Goal: Task Accomplishment & Management: Use online tool/utility

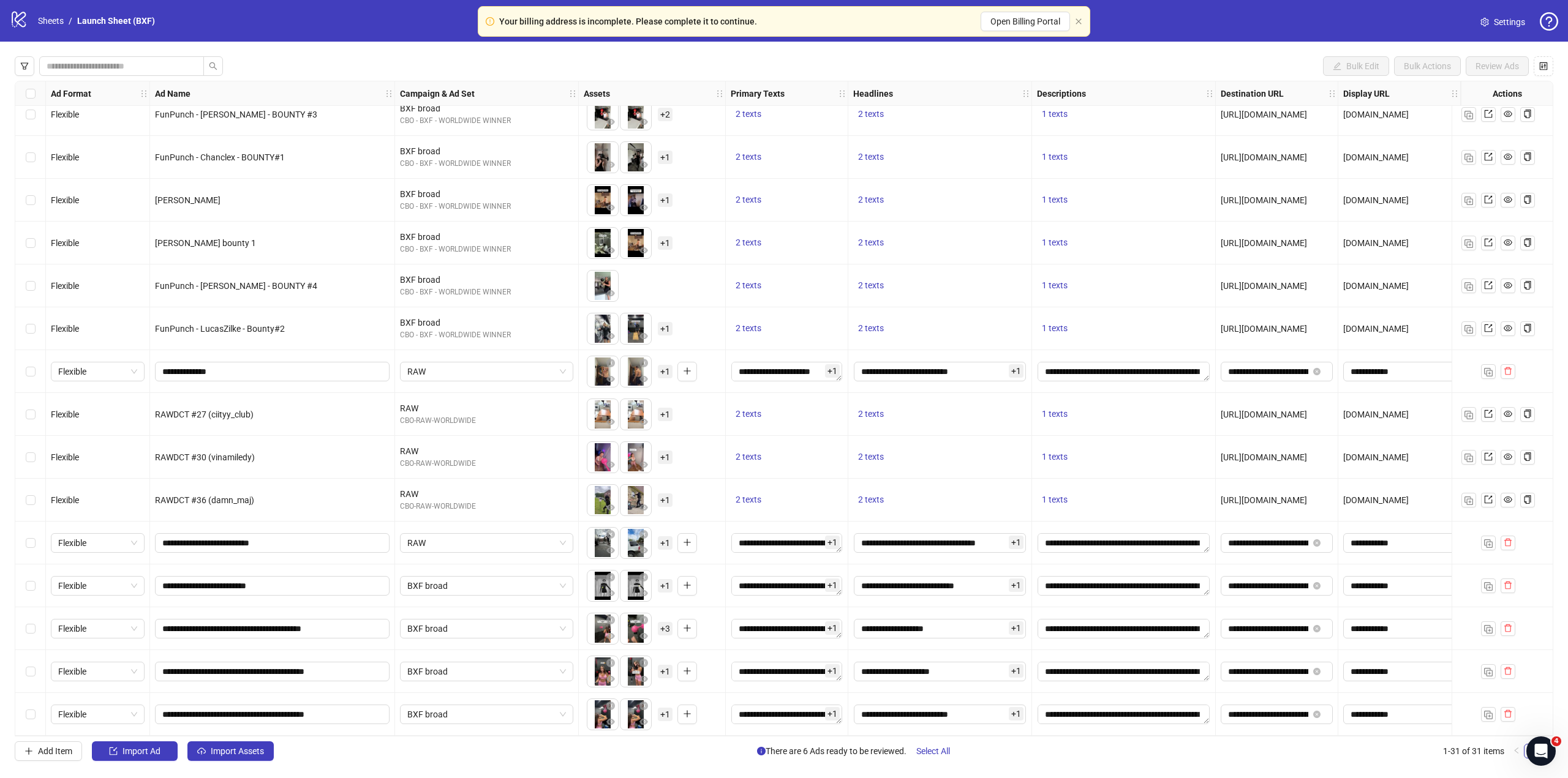
scroll to position [94, 0]
drag, startPoint x: 291, startPoint y: 730, endPoint x: 349, endPoint y: 737, distance: 58.4
click at [349, 737] on div "Bulk Edit Bulk Actions Review Ads Ad Format Ad Name Campaign & Ad Set Assets Pr…" at bounding box center [784, 408] width 1568 height 734
click at [1267, 631] on span "**********" at bounding box center [1276, 628] width 112 height 19
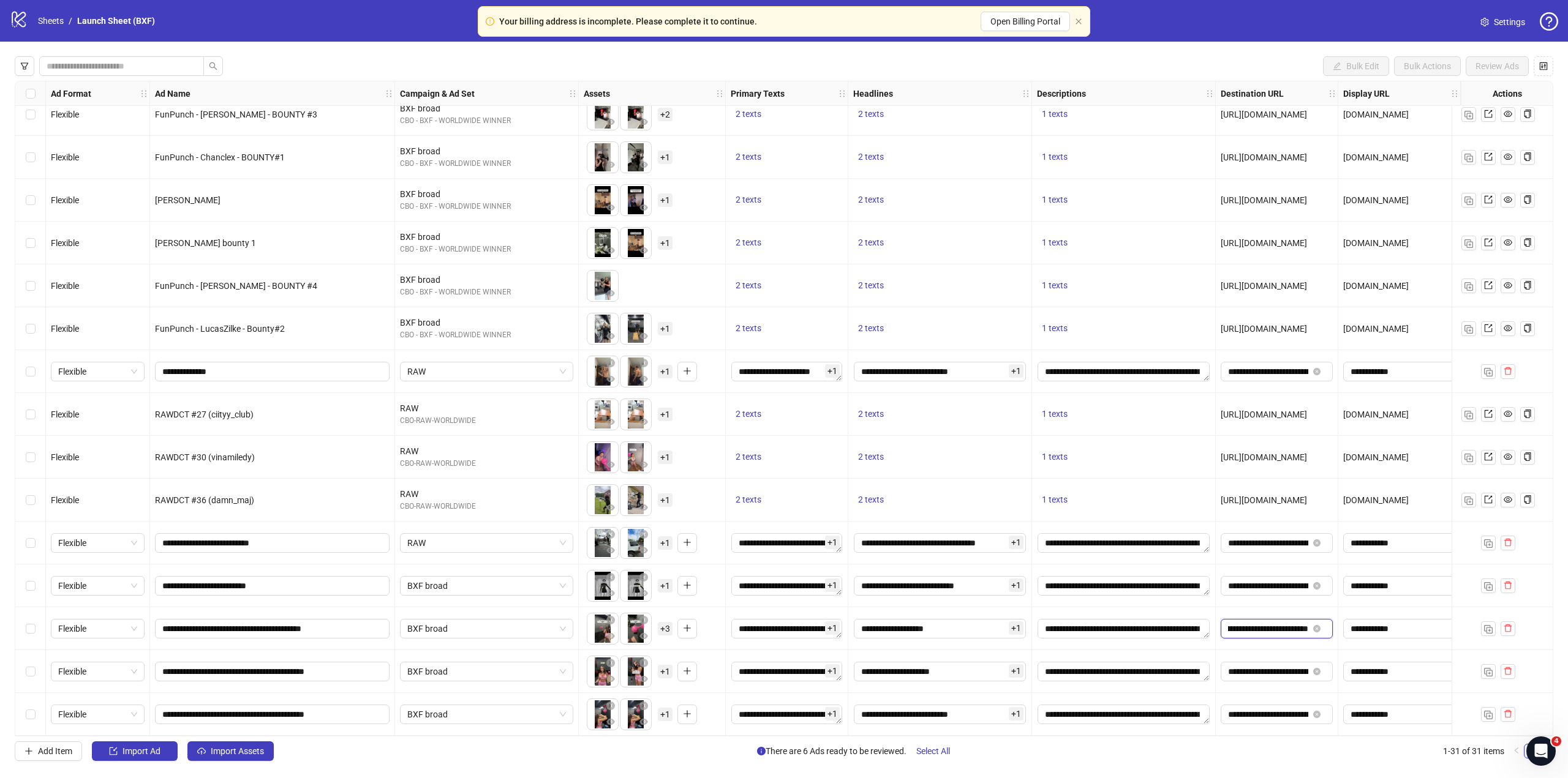
drag, startPoint x: 1275, startPoint y: 625, endPoint x: 1282, endPoint y: 629, distance: 8.1
click at [1240, 622] on input "**********" at bounding box center [1268, 629] width 80 height 13
click at [1235, 622] on input "**********" at bounding box center [1268, 629] width 80 height 13
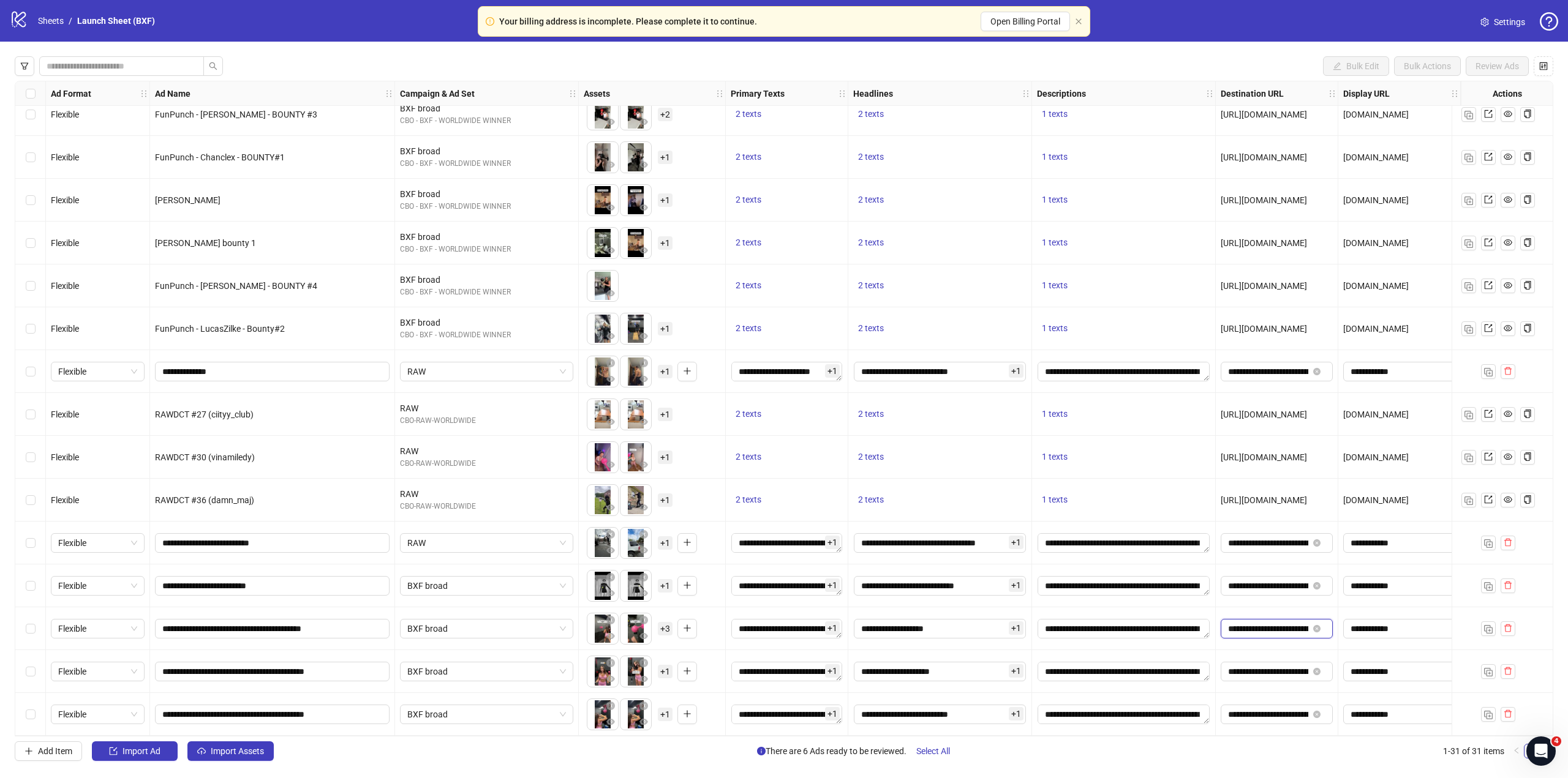
click at [1251, 623] on input "**********" at bounding box center [1268, 629] width 80 height 13
drag, startPoint x: 40, startPoint y: 622, endPoint x: 32, endPoint y: 642, distance: 21.5
click at [40, 622] on div "Select row 29" at bounding box center [31, 629] width 31 height 43
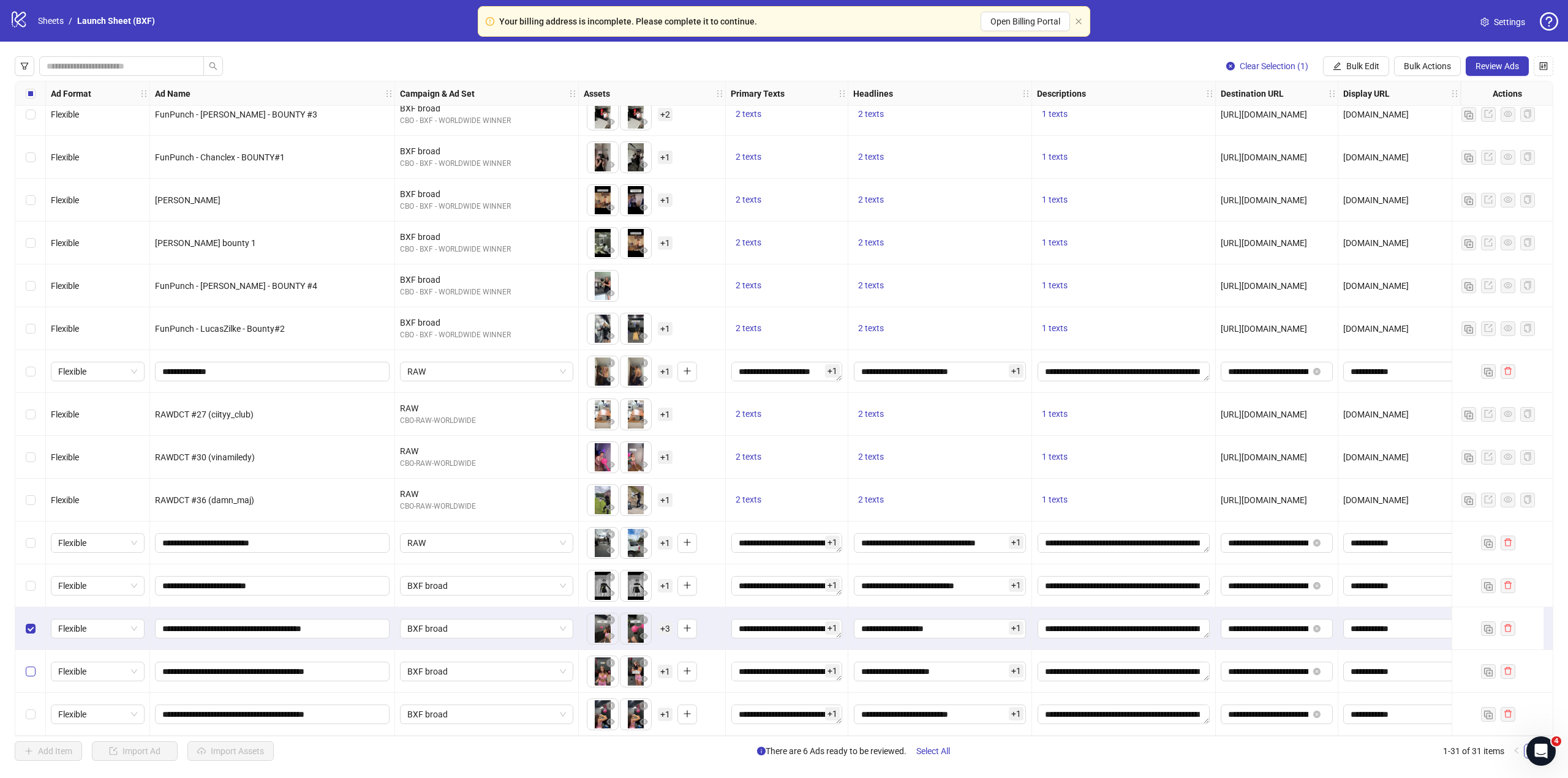
click at [31, 665] on label "Select row 30" at bounding box center [30, 672] width 10 height 13
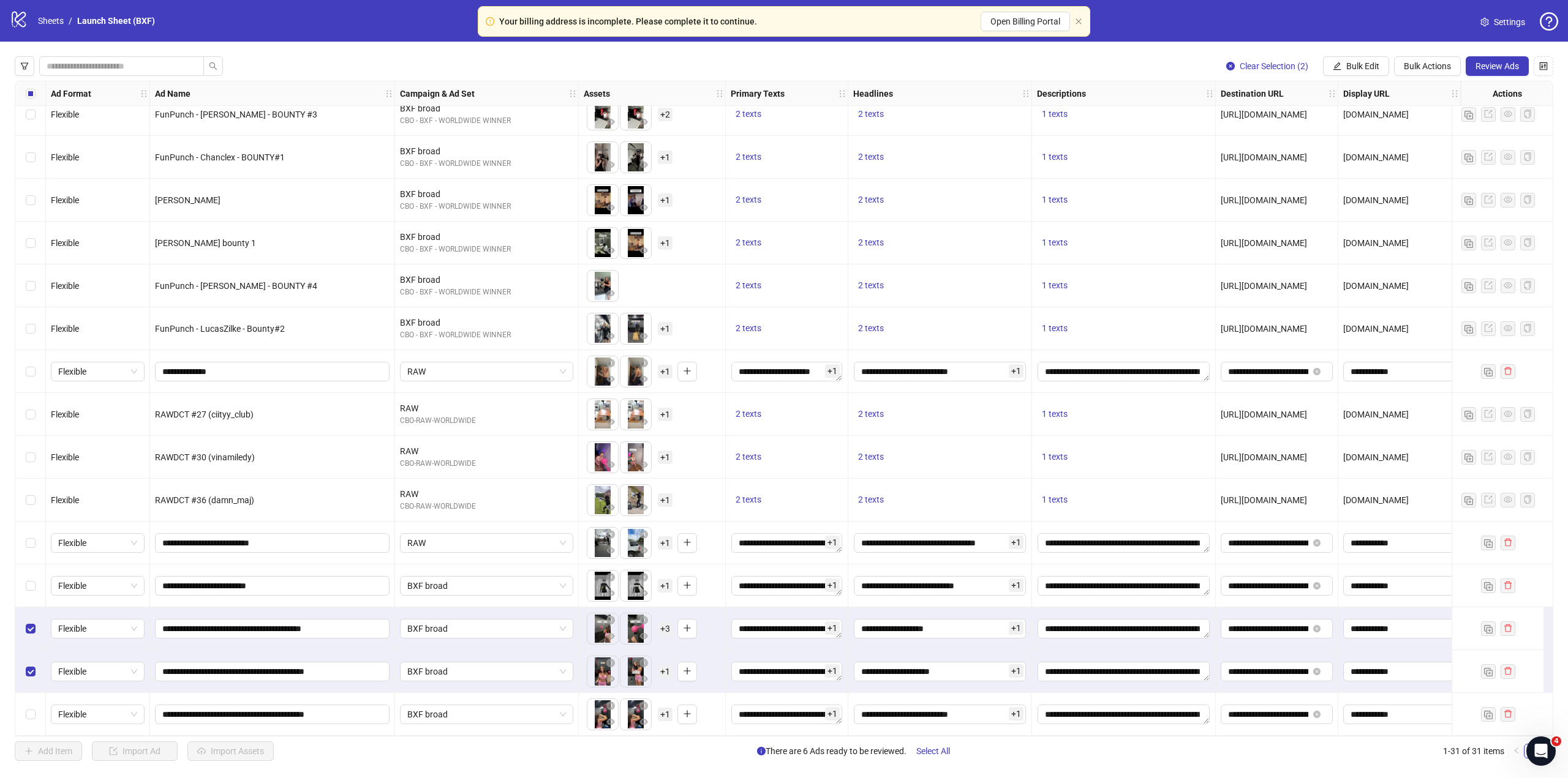
click at [36, 695] on div "Select row 31" at bounding box center [31, 715] width 31 height 43
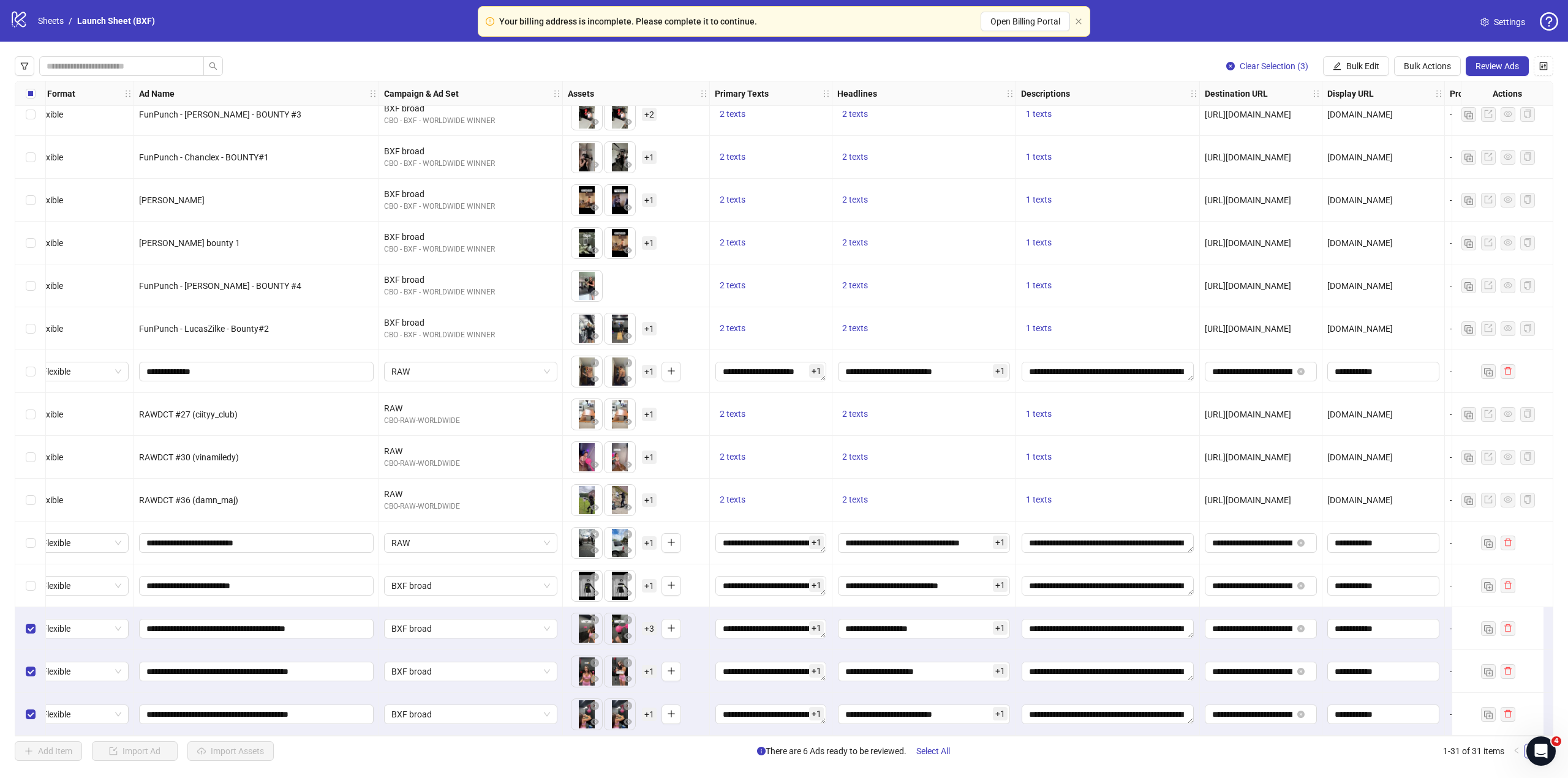
scroll to position [703, 0]
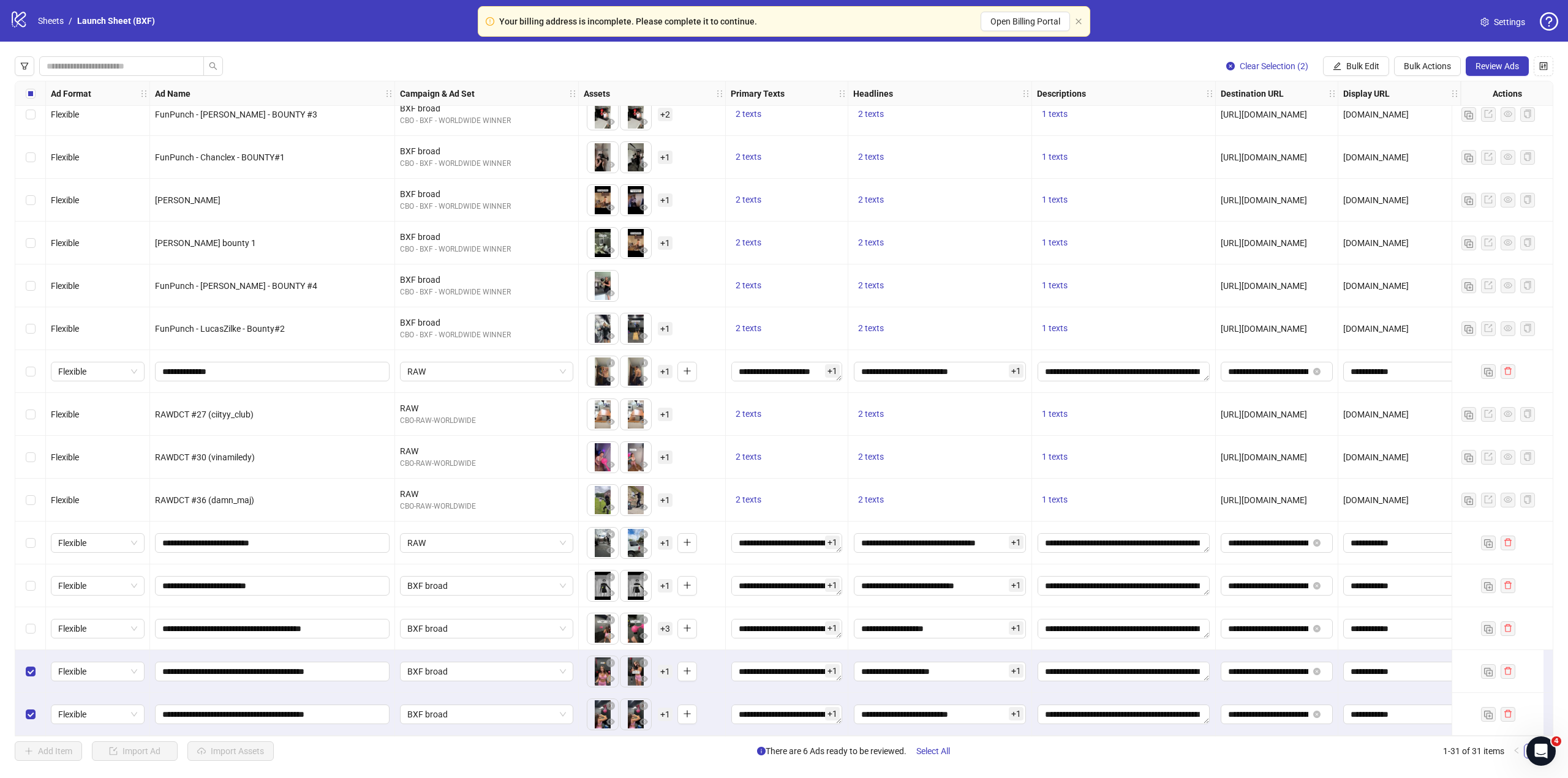
click at [24, 650] on div "Select row 30" at bounding box center [31, 672] width 31 height 43
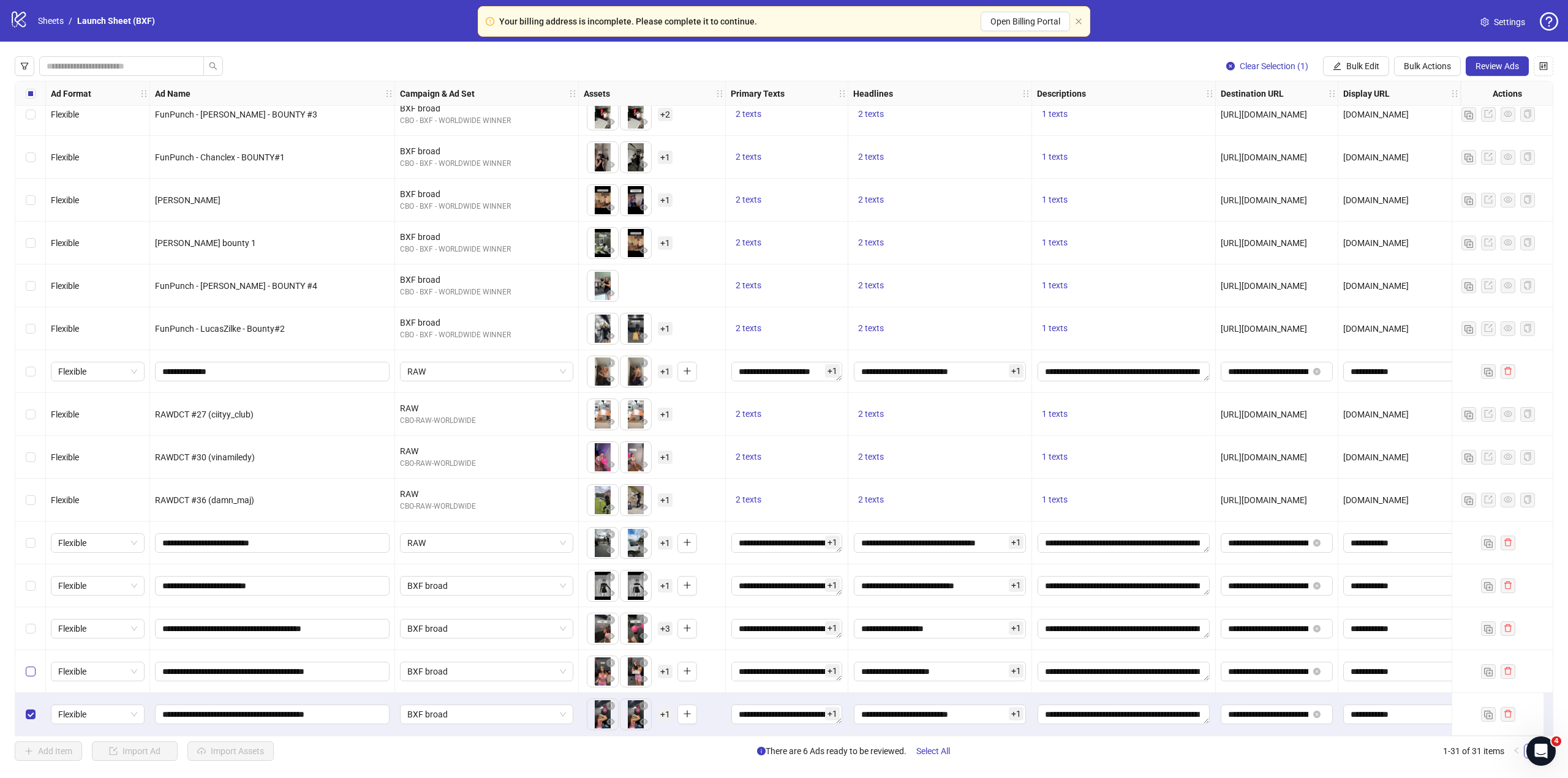
drag, startPoint x: 29, startPoint y: 633, endPoint x: 30, endPoint y: 661, distance: 28.0
click at [30, 633] on div "Select row 29" at bounding box center [31, 629] width 31 height 43
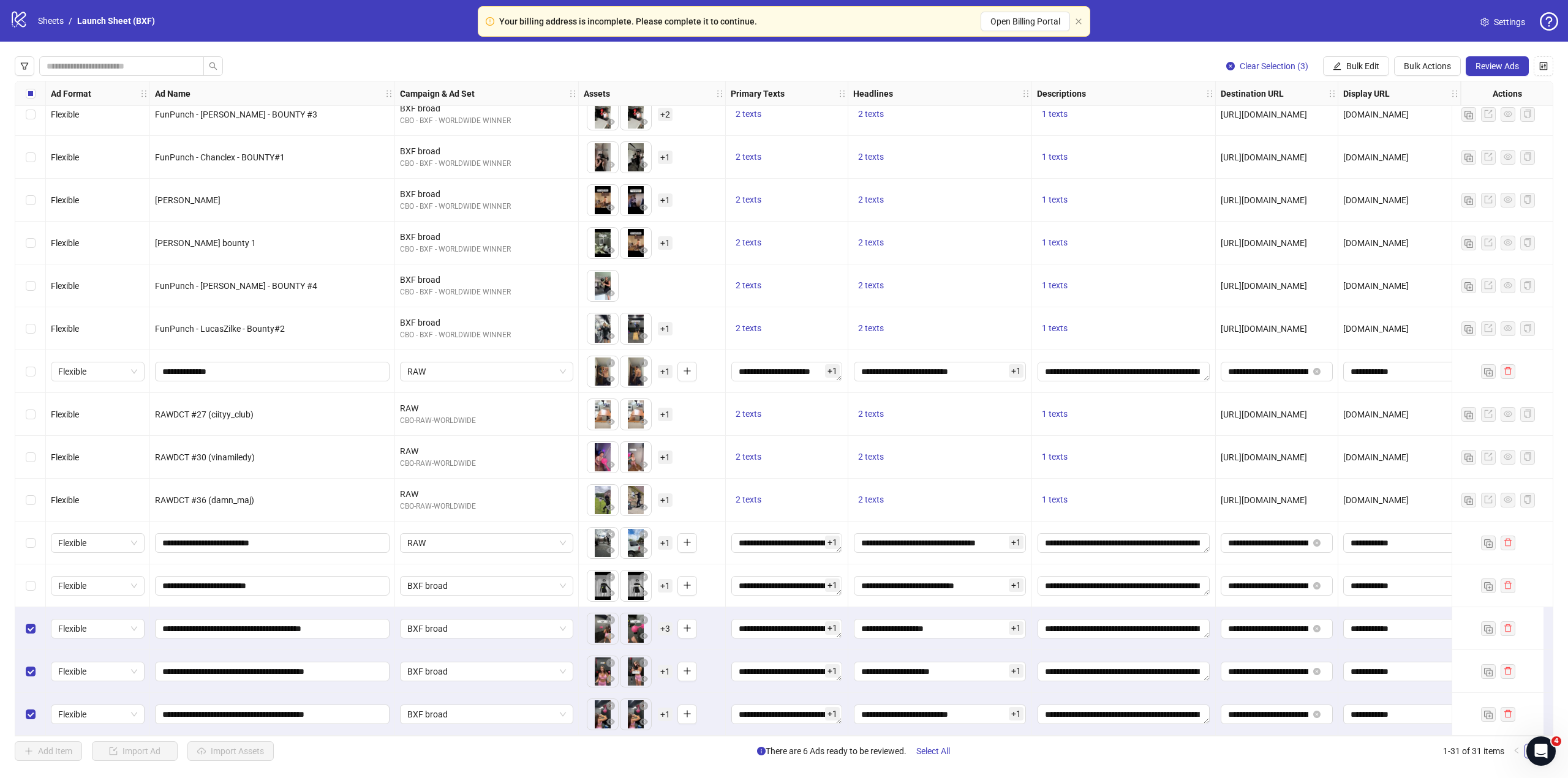
click at [1499, 54] on div "Clear Selection (3) Bulk Edit Bulk Actions Review Ads Ad Format Ad Name Campaig…" at bounding box center [784, 408] width 1568 height 734
click at [1497, 61] on span "Review Ads" at bounding box center [1497, 66] width 44 height 10
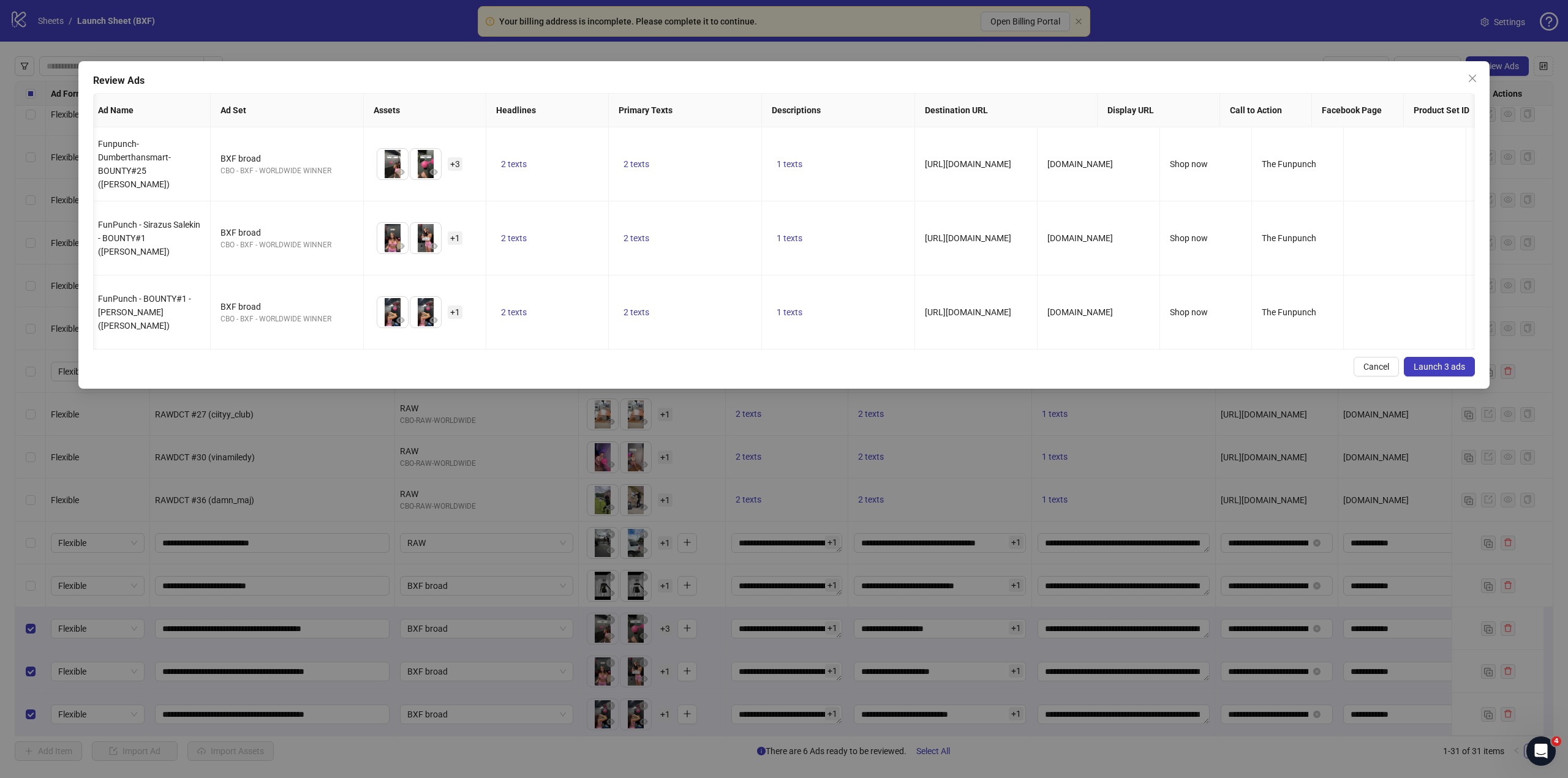
scroll to position [0, 7]
click at [146, 236] on span "FunPunch - Sirazus Salekin - BOUNTY#1 ([PERSON_NAME])" at bounding box center [148, 238] width 102 height 37
click at [1483, 68] on div "Review Ads Ad Name Ad Set Assets Headlines Primary Texts Descriptions Destinati…" at bounding box center [784, 225] width 1411 height 328
click at [1480, 71] on button "Close" at bounding box center [1472, 78] width 19 height 19
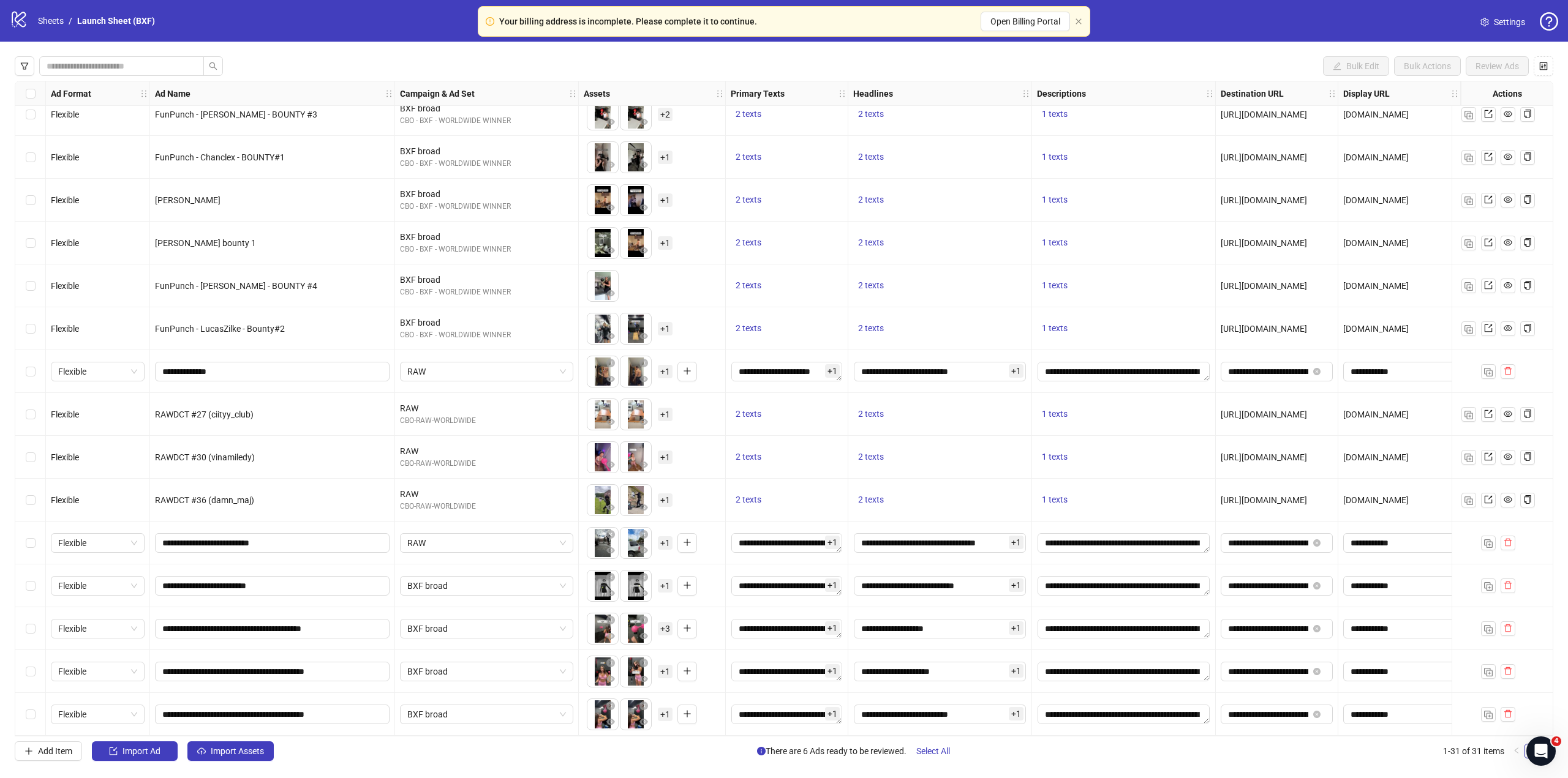
click at [440, 635] on div "BXF broad" at bounding box center [487, 629] width 183 height 43
click at [444, 628] on span "BXF broad" at bounding box center [487, 628] width 159 height 18
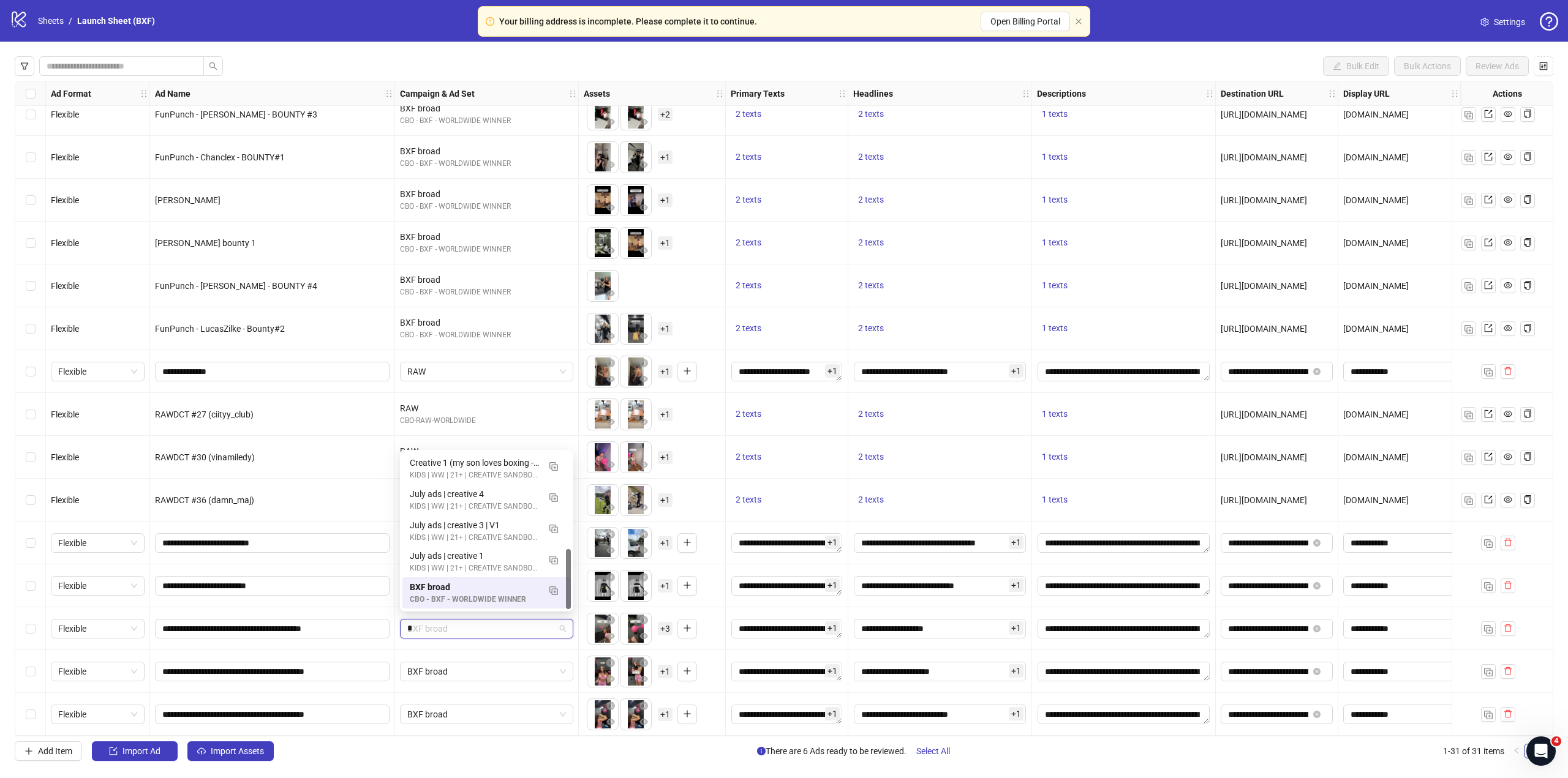
scroll to position [0, 0]
type input "*"
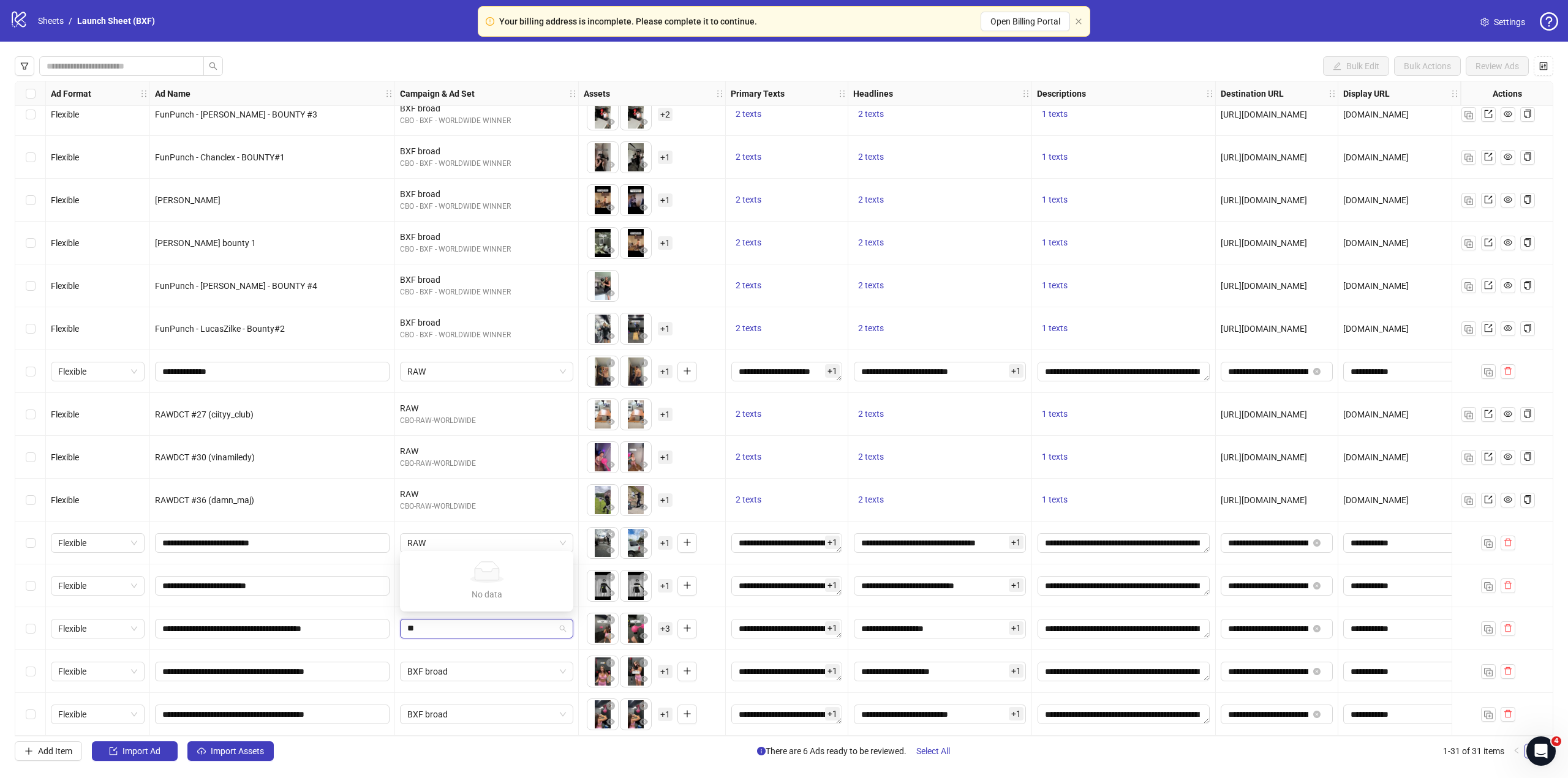
type input "*"
drag, startPoint x: 571, startPoint y: 470, endPoint x: 569, endPoint y: 480, distance: 10.2
click at [569, 480] on div "120231743743130677 120230837427770677 losersss CBO-LOSERS-WORLDWIDE Children Br…" at bounding box center [487, 531] width 173 height 162
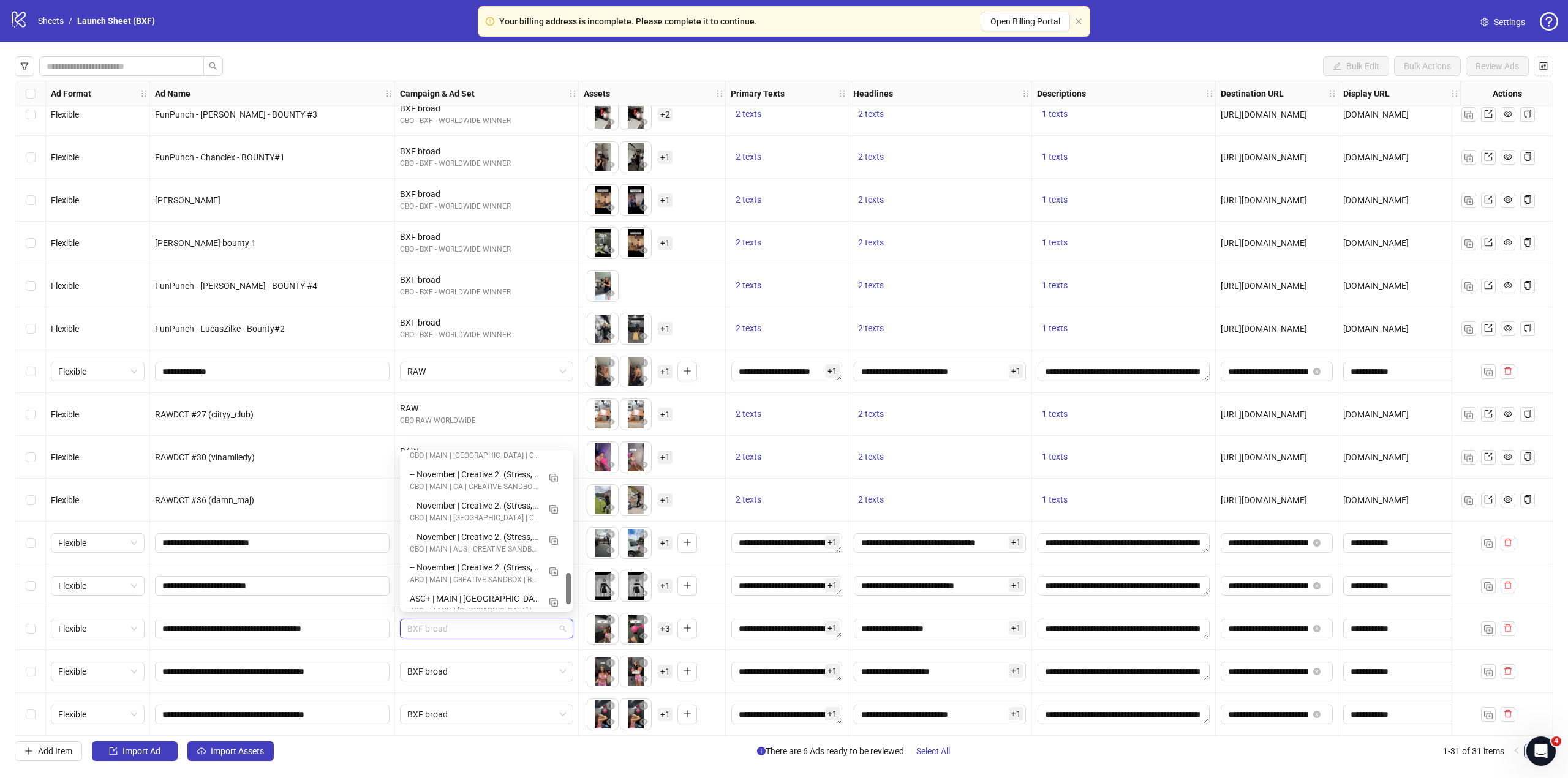
scroll to position [624, 0]
drag, startPoint x: 570, startPoint y: 475, endPoint x: 550, endPoint y: 615, distance: 141.4
click at [550, 615] on body "Your billing address is incomplete. Please complete it to continue. Open Billin…" at bounding box center [784, 389] width 1568 height 778
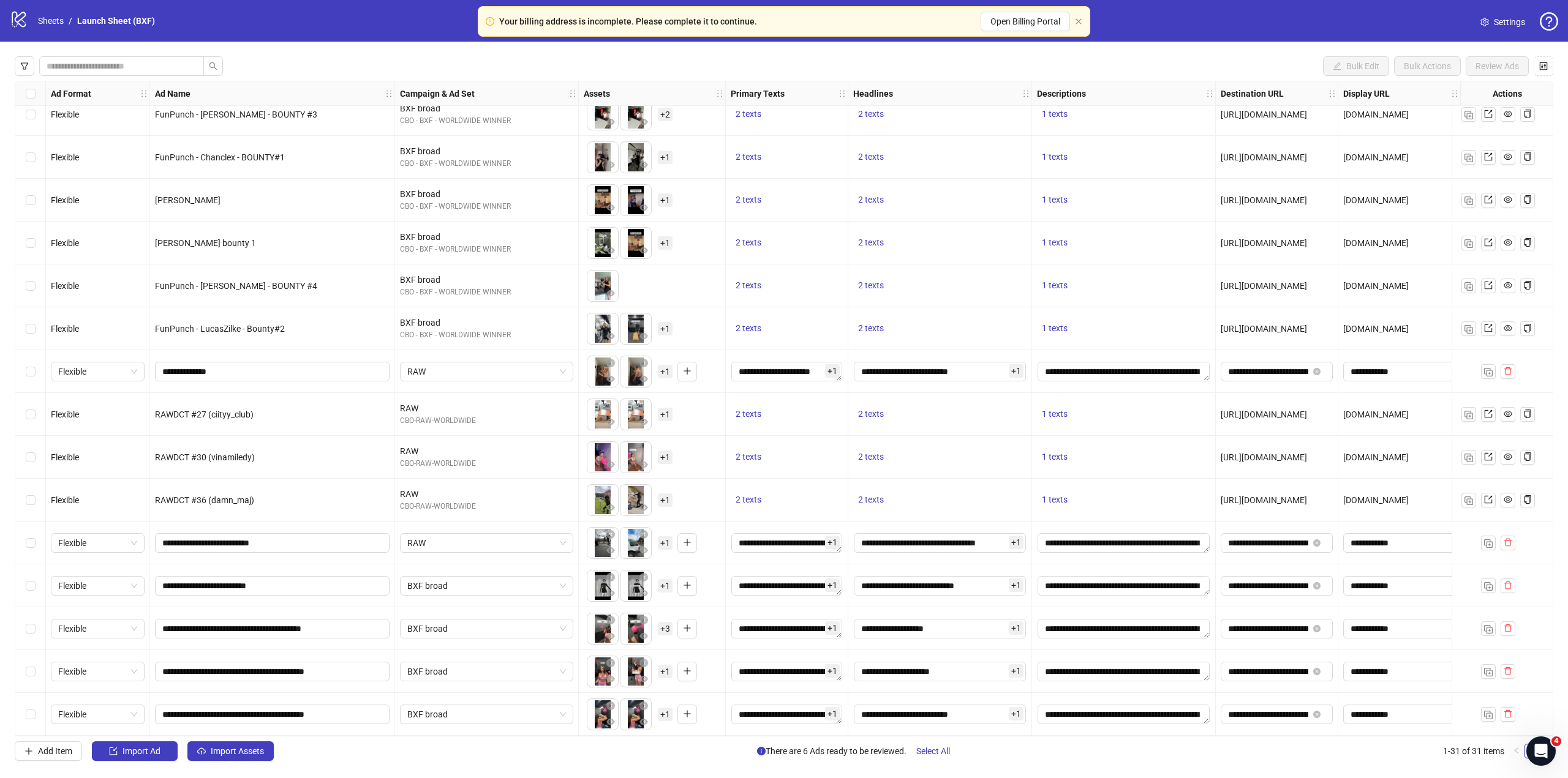
click at [149, 29] on div "logo/logo-mobile Sheets / Launch Sheet (BXF)" at bounding box center [85, 21] width 150 height 22
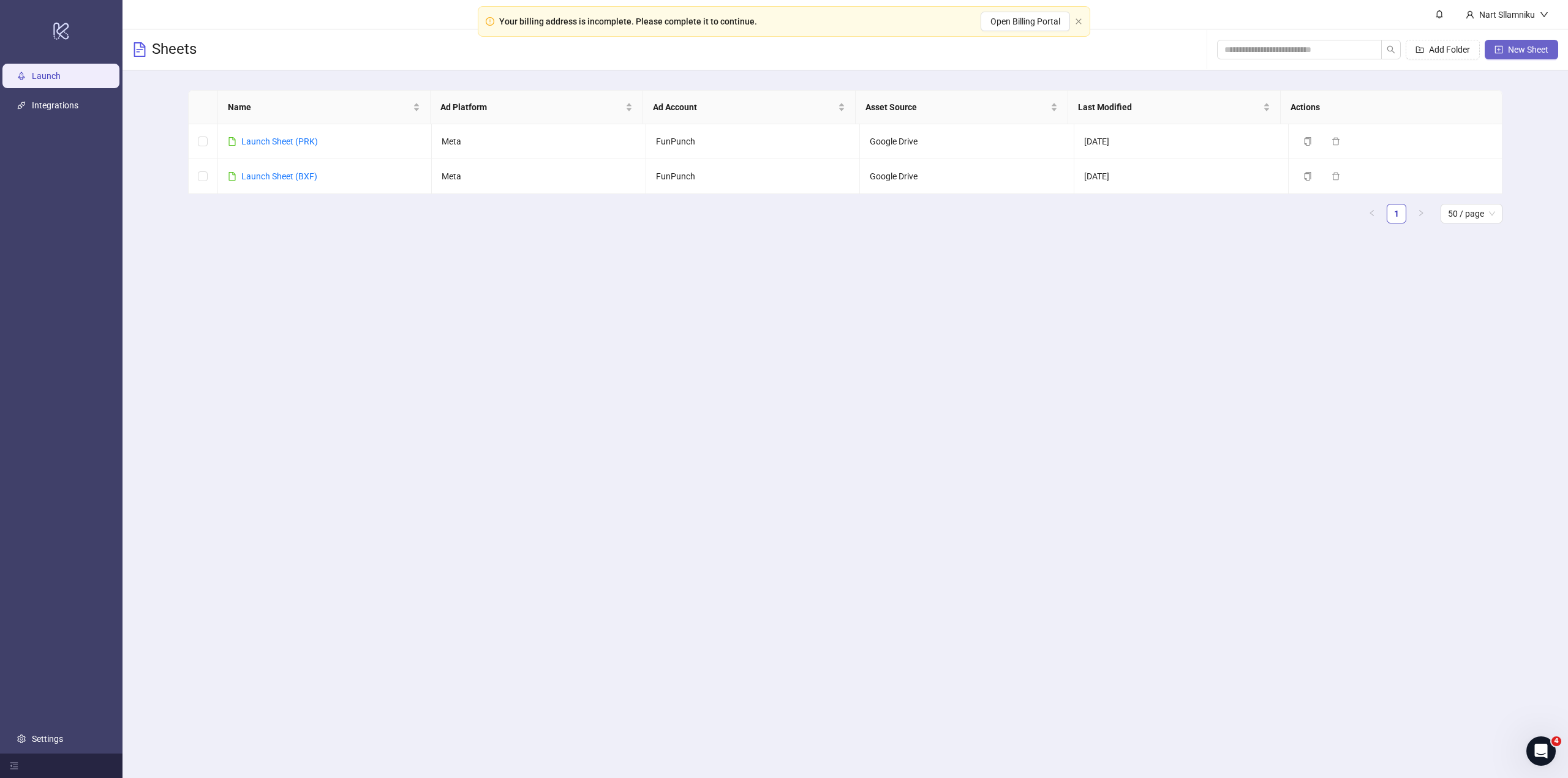
click at [1519, 48] on span "New Sheet" at bounding box center [1528, 50] width 40 height 10
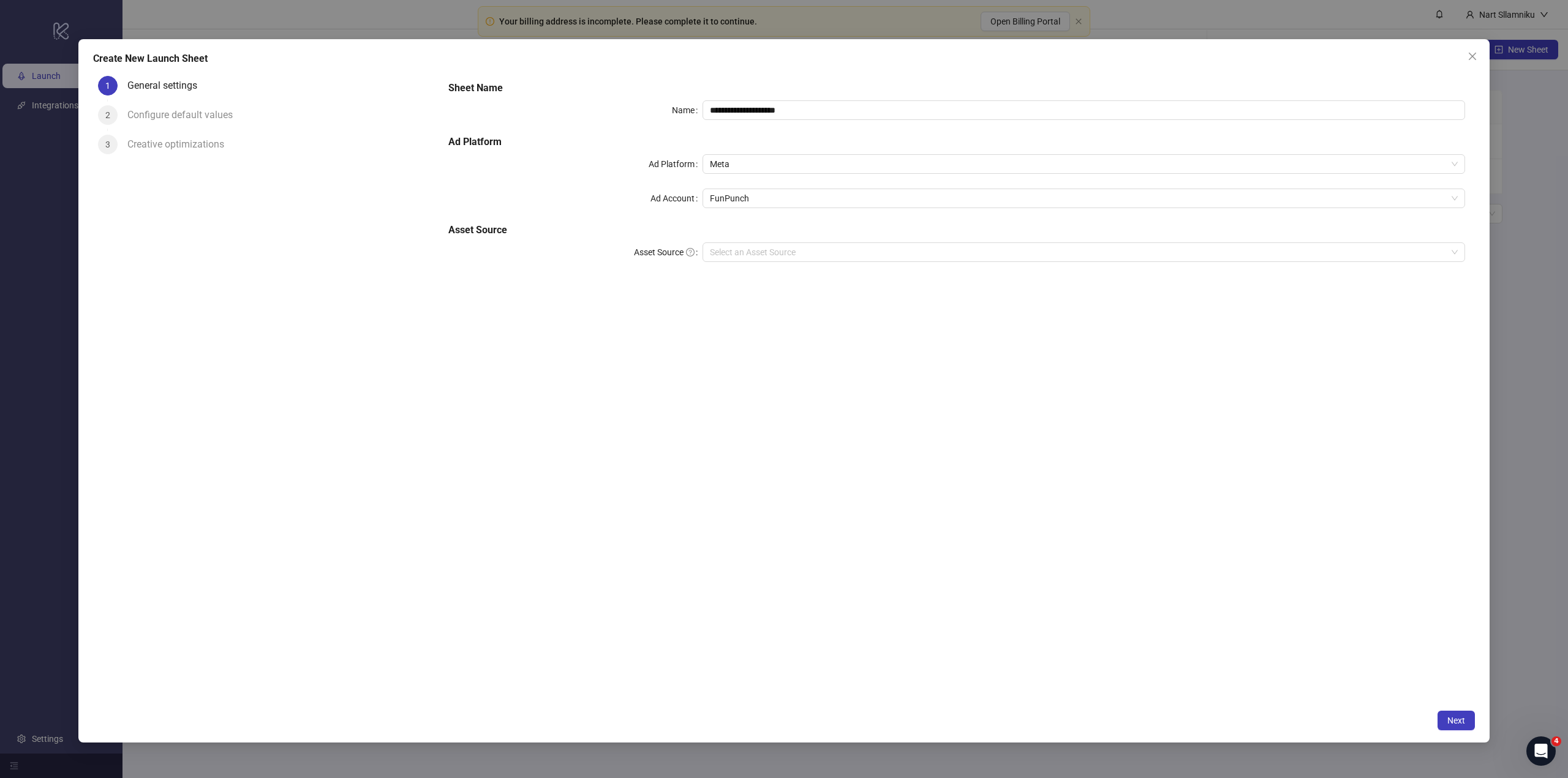
click at [154, 111] on div "Configure default values" at bounding box center [185, 115] width 115 height 19
click at [131, 116] on div "Configure default values" at bounding box center [185, 115] width 115 height 19
drag, startPoint x: 757, startPoint y: 234, endPoint x: 759, endPoint y: 242, distance: 8.2
click at [757, 238] on div "**********" at bounding box center [956, 179] width 1026 height 206
click at [759, 243] on div "Select an Asset Source" at bounding box center [1083, 252] width 762 height 19
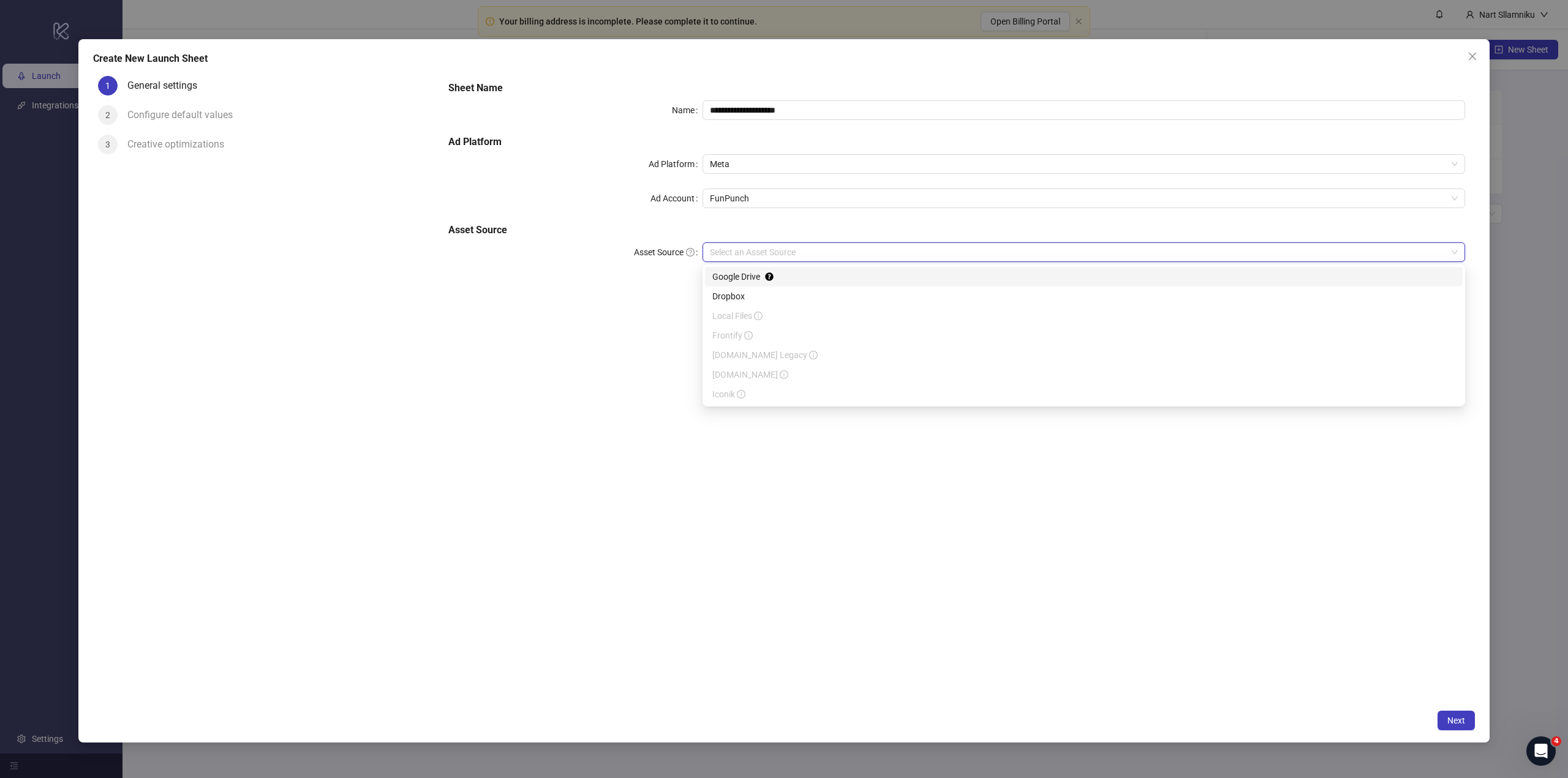
click at [775, 273] on div "Google Drive" at bounding box center [1083, 277] width 743 height 13
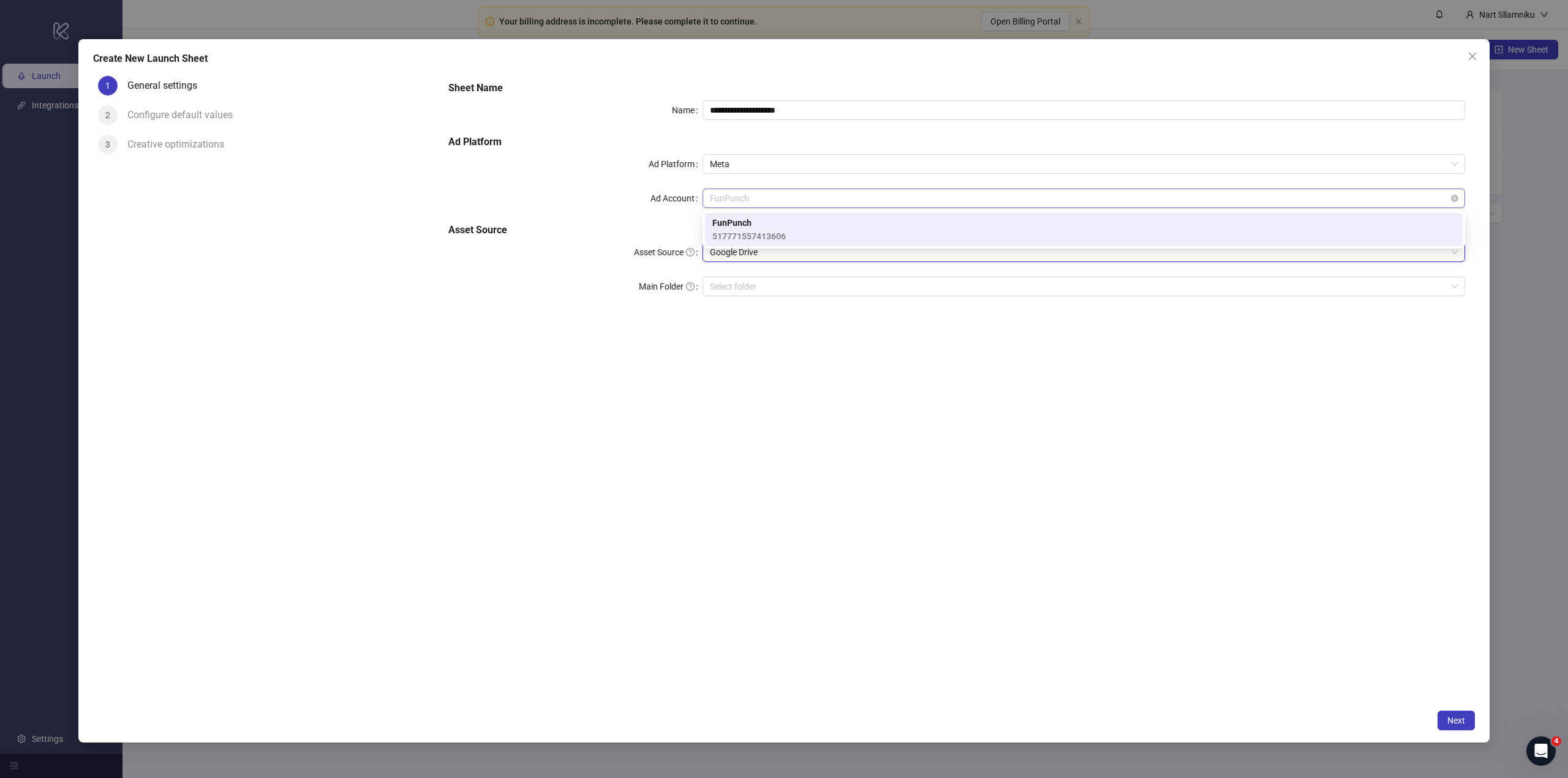
click at [783, 199] on span "FunPunch" at bounding box center [1083, 198] width 748 height 18
click at [749, 345] on div "**********" at bounding box center [956, 388] width 1036 height 633
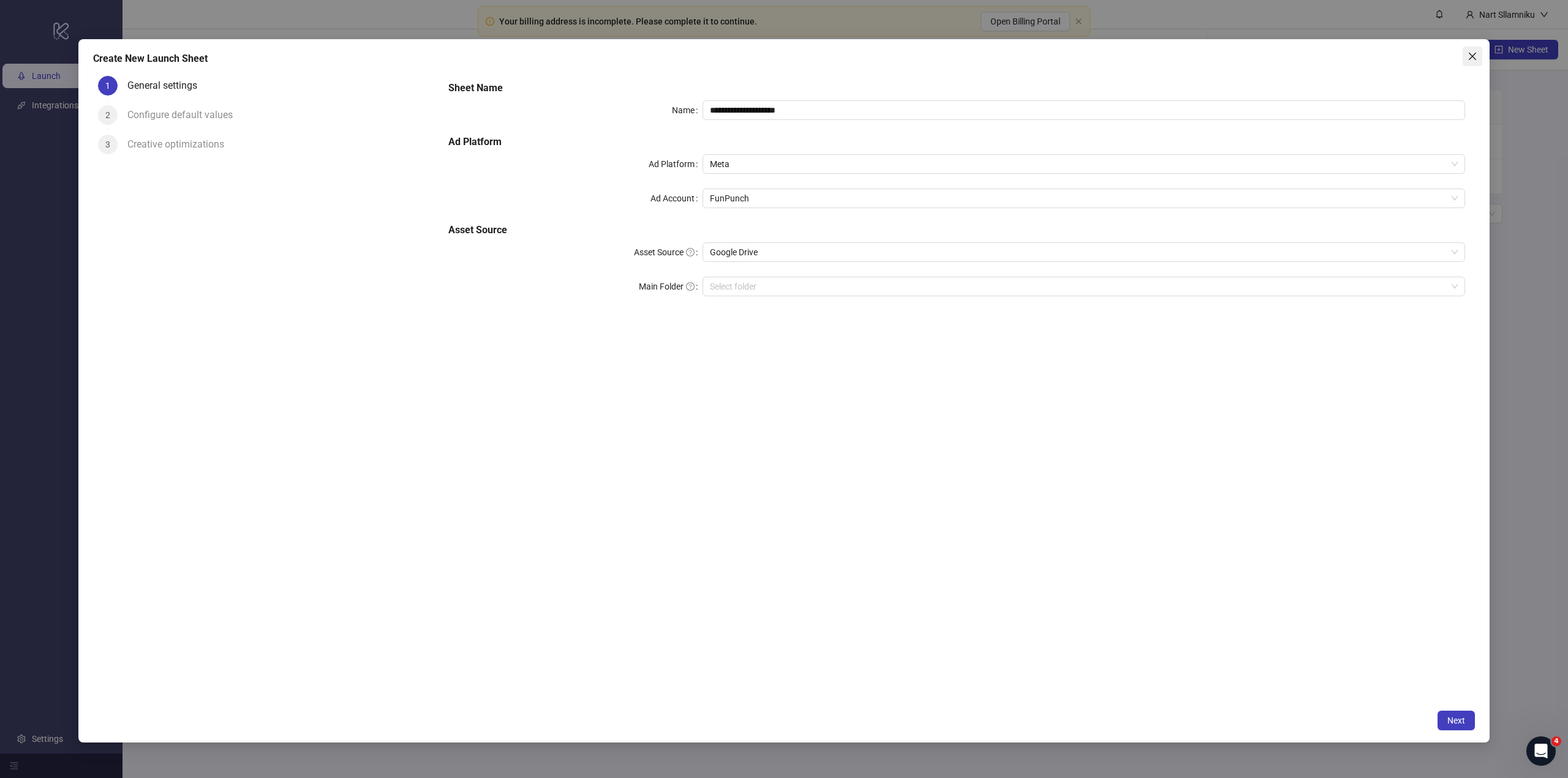
click at [1478, 52] on span "Close" at bounding box center [1472, 56] width 19 height 10
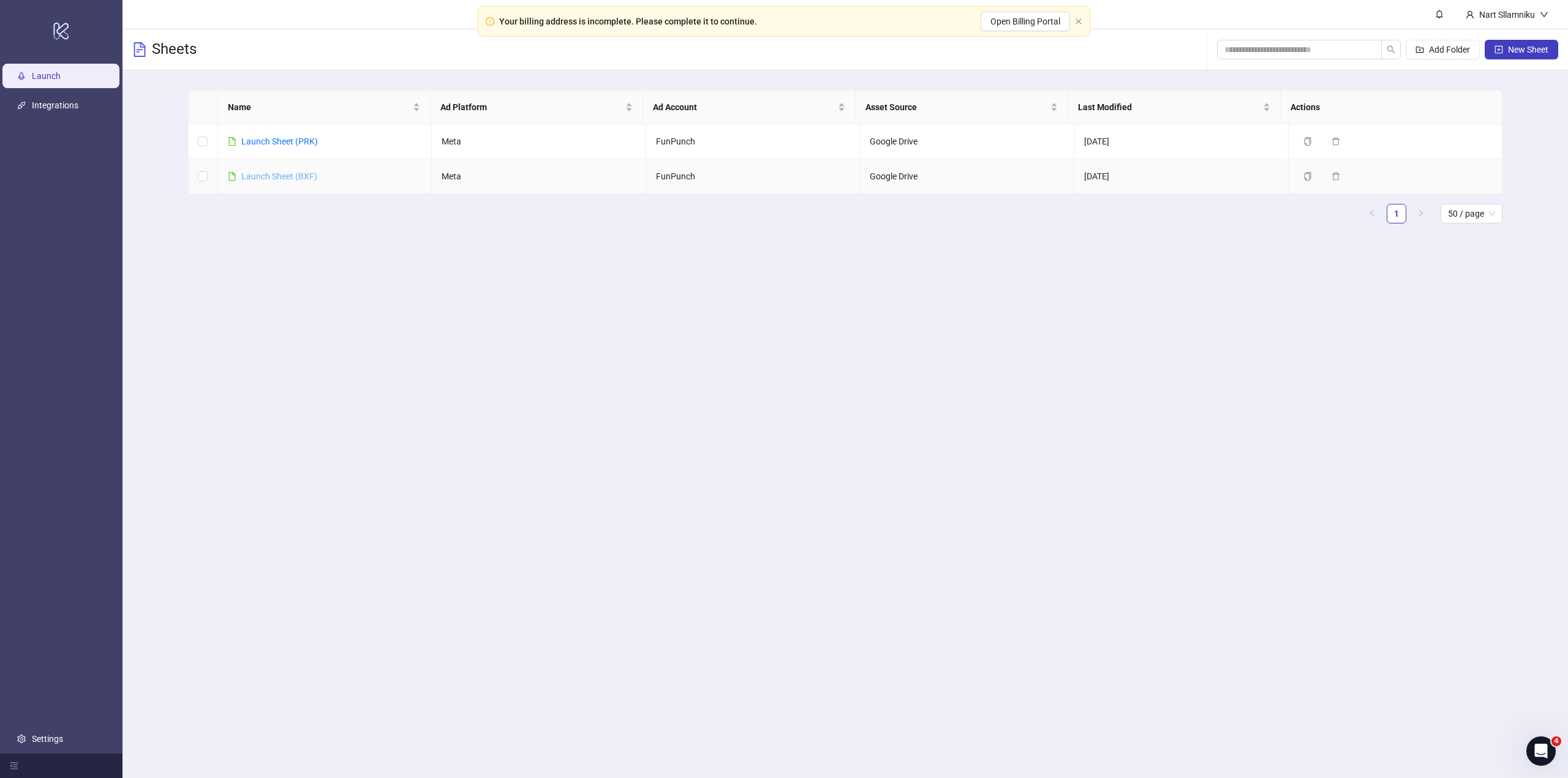
click at [286, 173] on link "Launch Sheet (BXF)" at bounding box center [279, 176] width 76 height 10
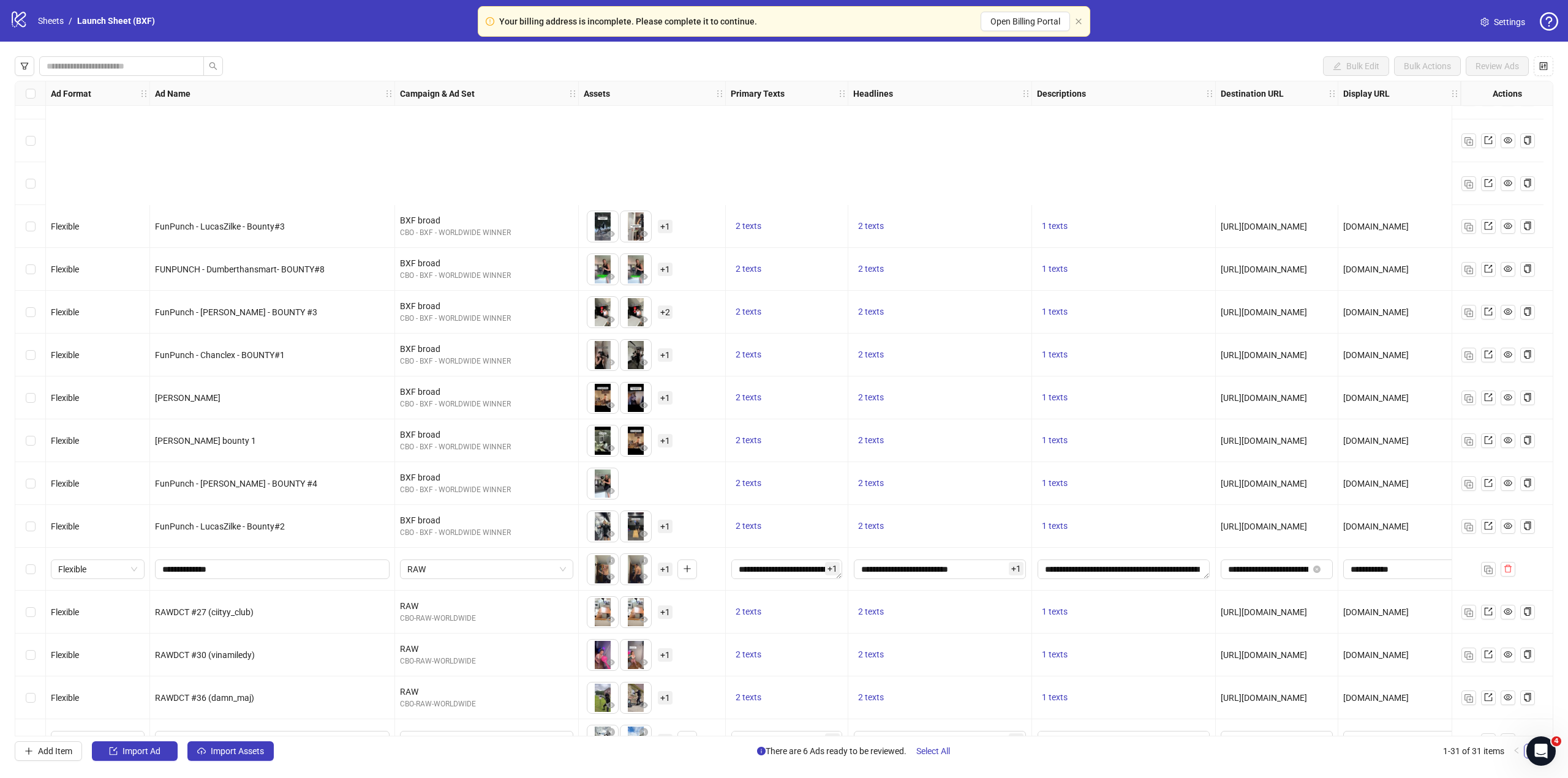
scroll to position [703, 0]
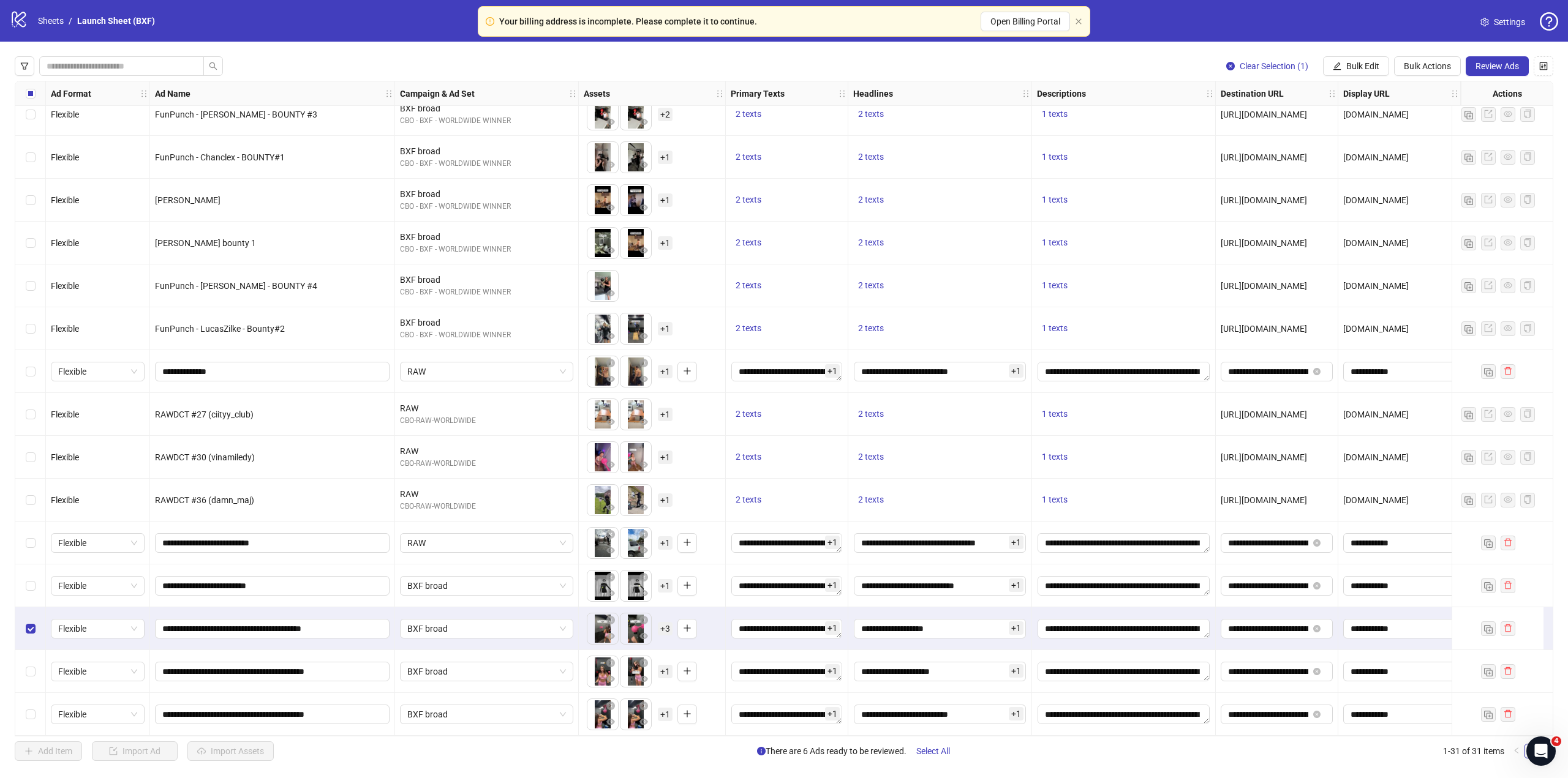
click at [29, 657] on div "Select row 30" at bounding box center [31, 672] width 31 height 43
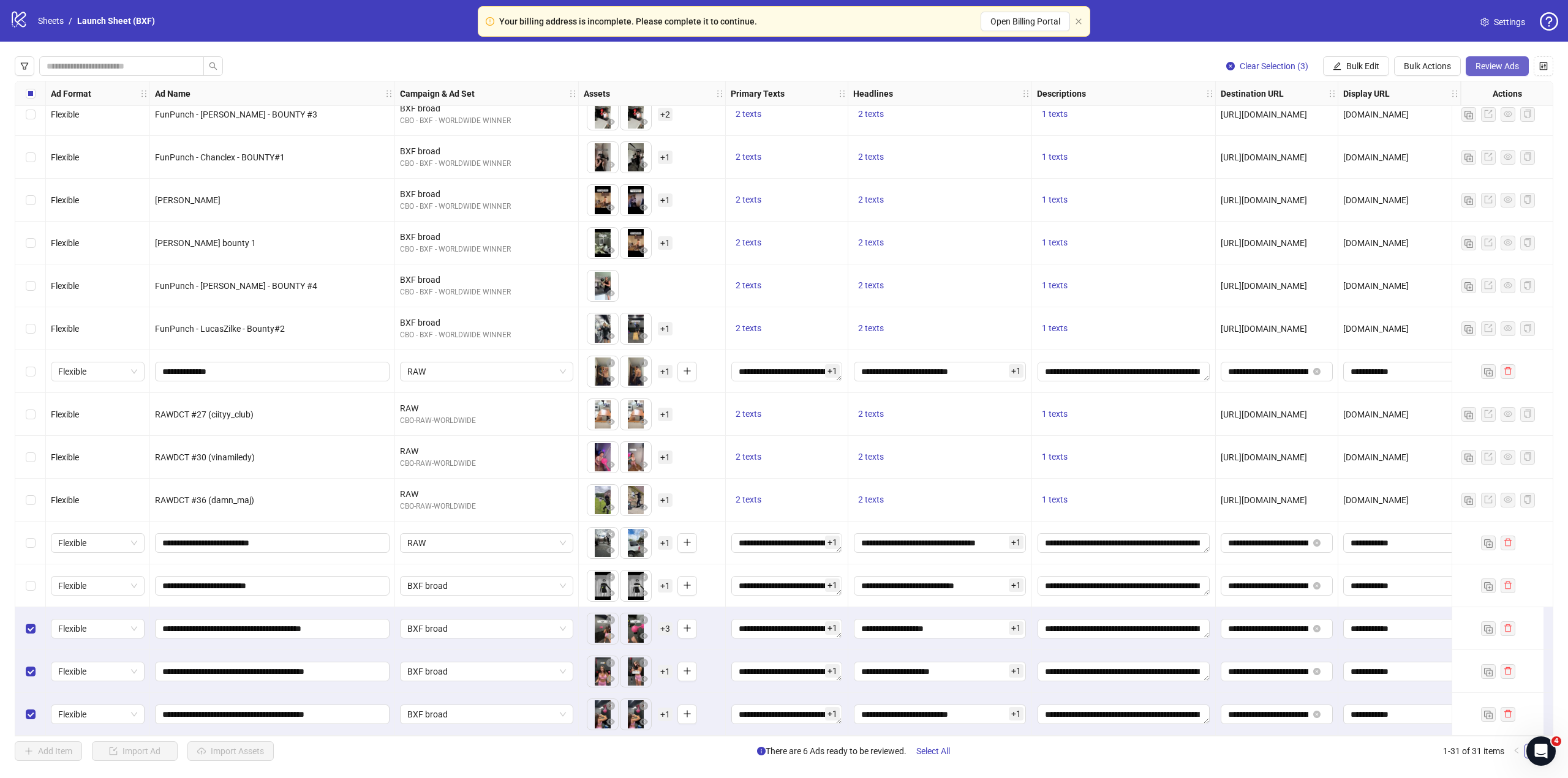
click at [1493, 71] on span "Review Ads" at bounding box center [1497, 66] width 44 height 10
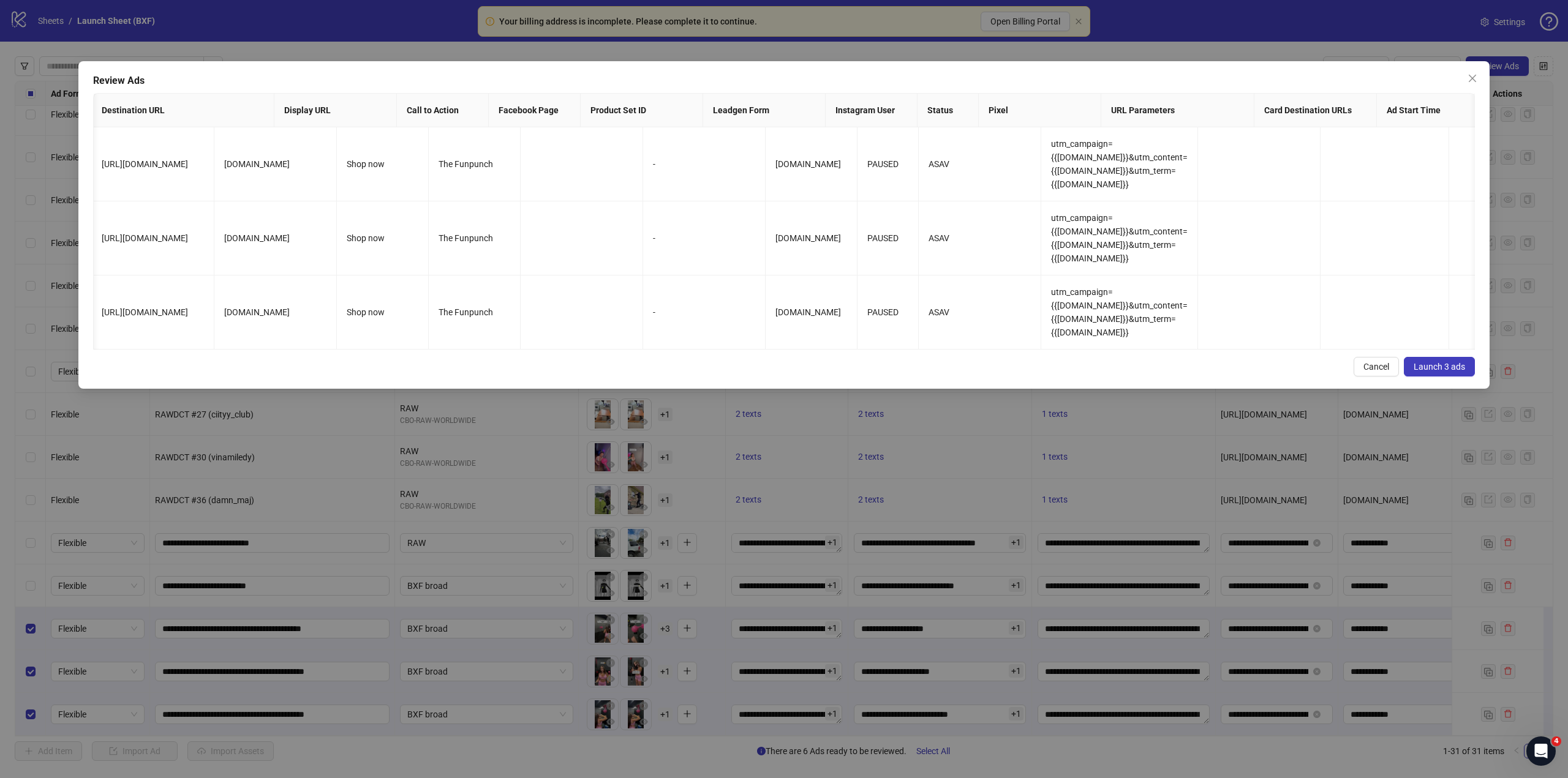
scroll to position [0, 849]
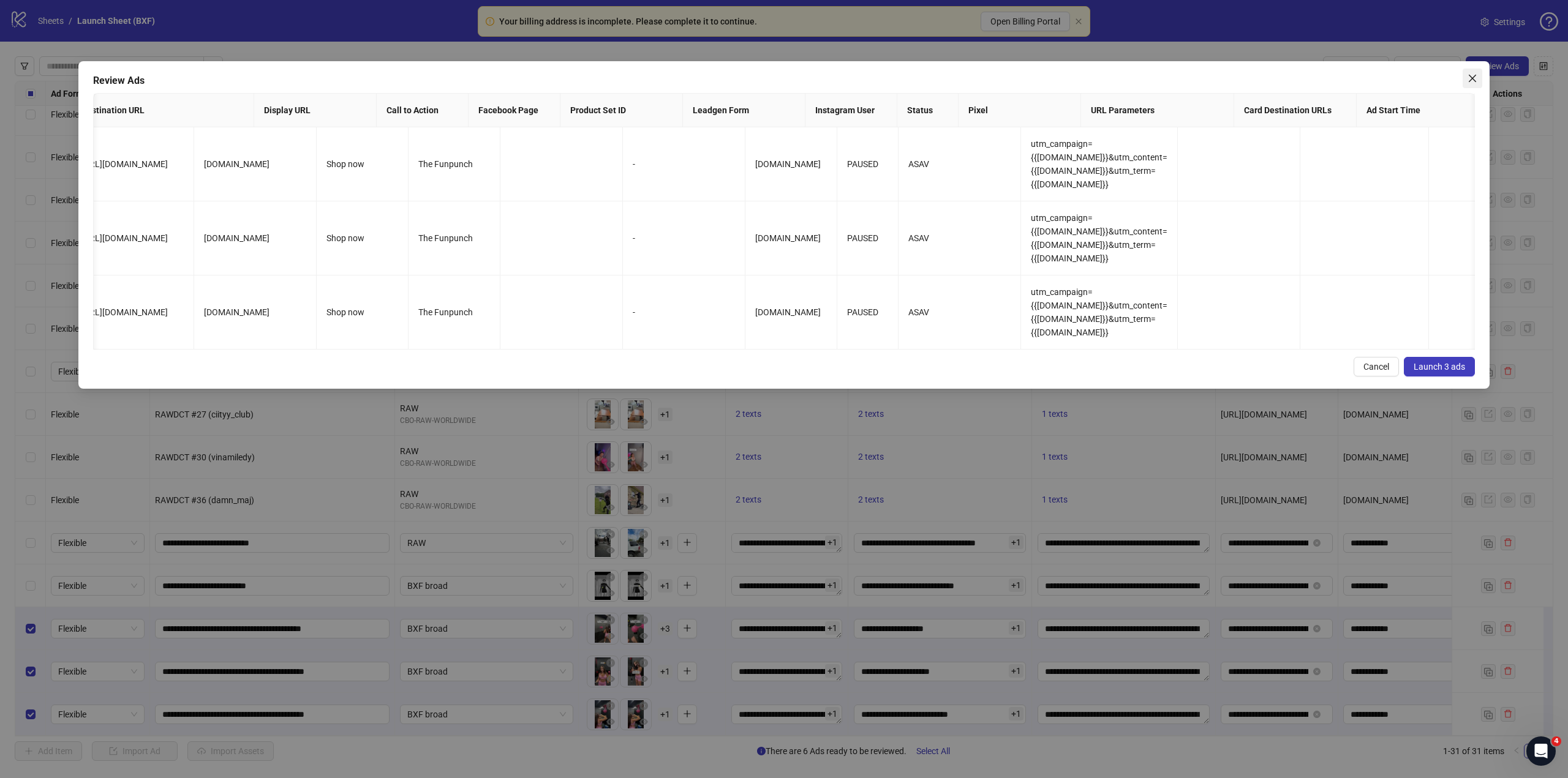
click at [1471, 79] on icon "close" at bounding box center [1472, 78] width 10 height 10
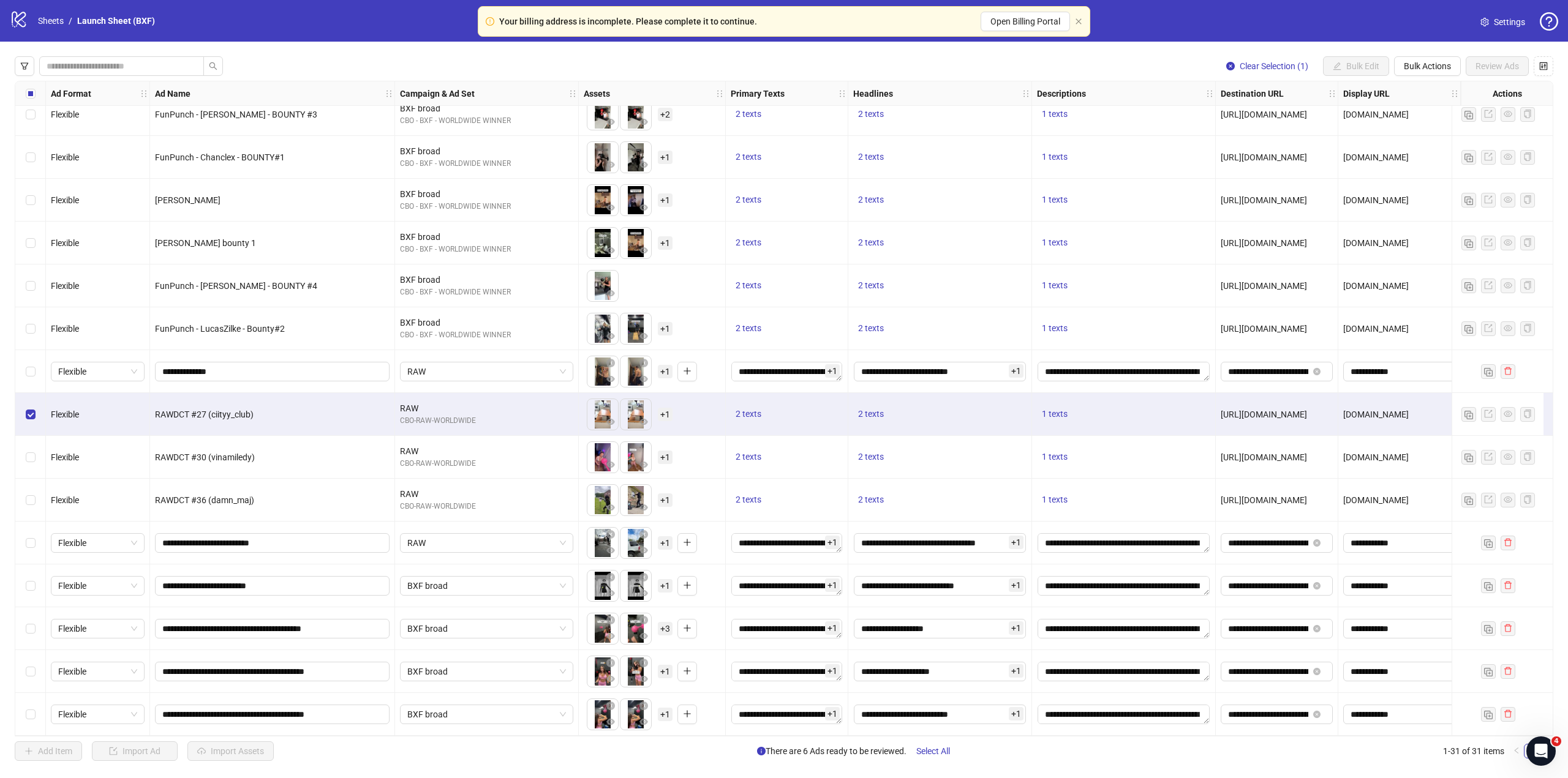
click at [31, 379] on div "Select row 23" at bounding box center [31, 372] width 31 height 43
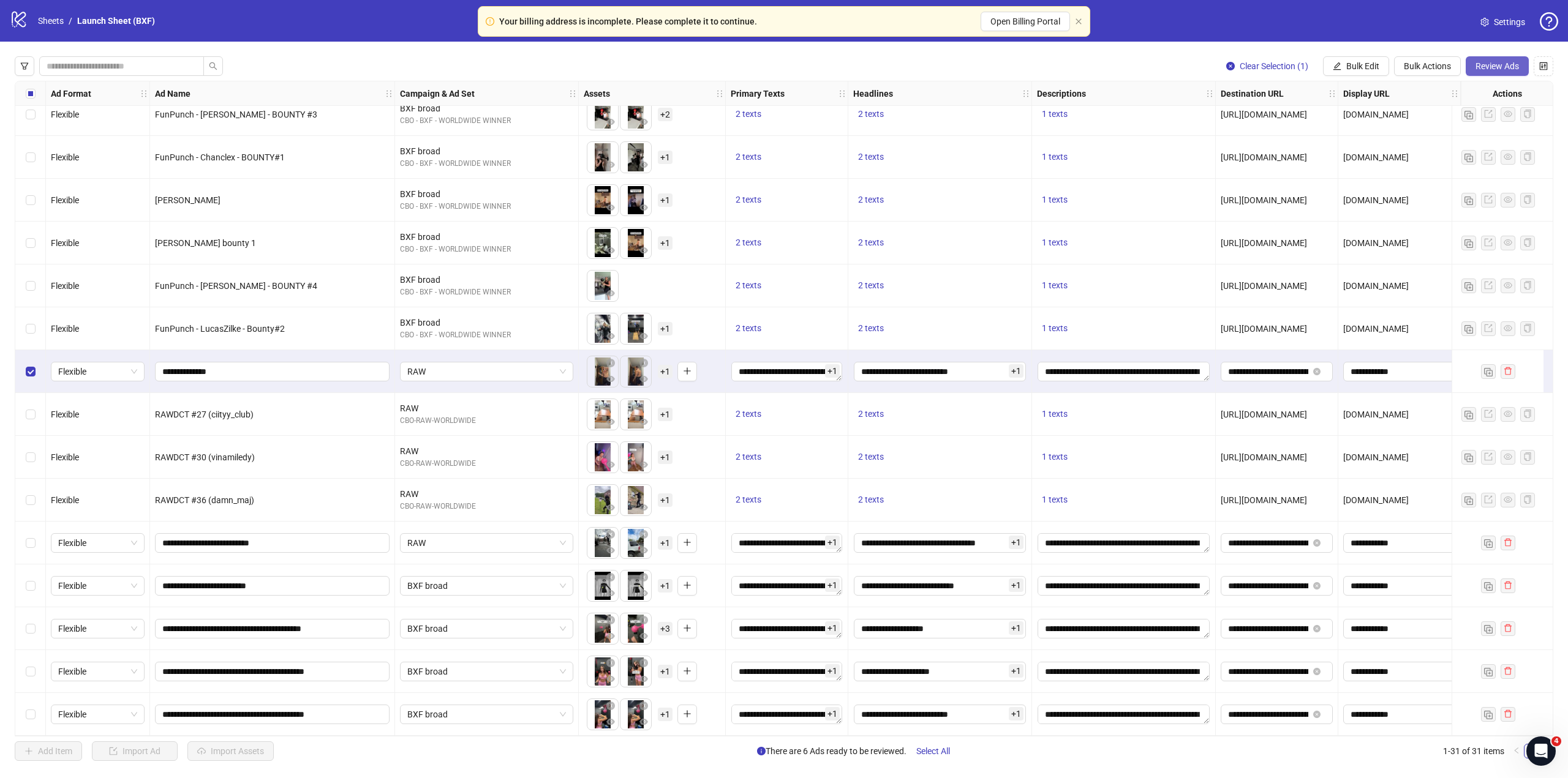
click at [1490, 62] on span "Review Ads" at bounding box center [1497, 66] width 44 height 10
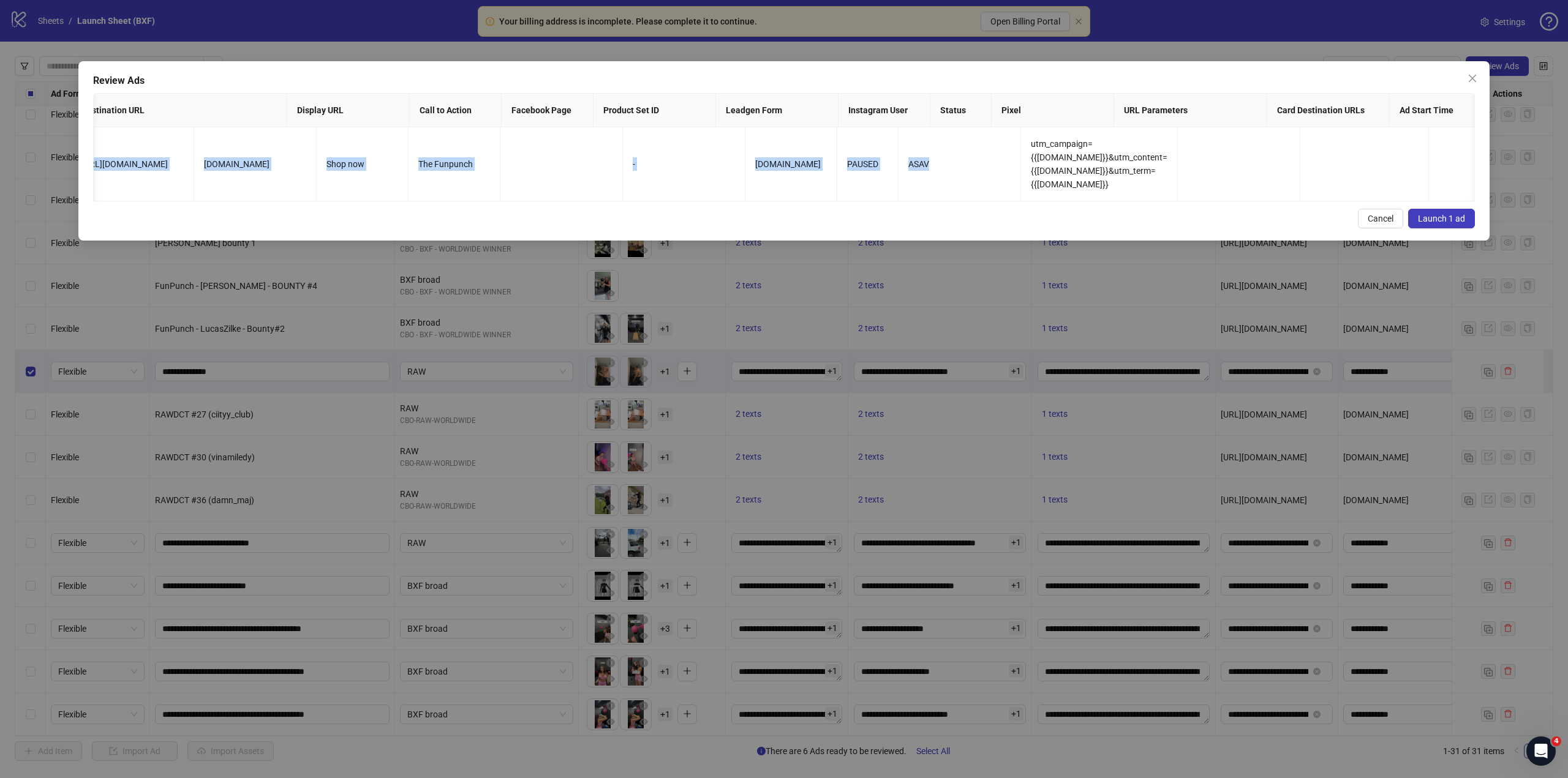
drag, startPoint x: 1020, startPoint y: 198, endPoint x: 882, endPoint y: 204, distance: 138.1
click at [882, 202] on div "RAW-CREATOR-34 RAW CBO-RAW-WORLDWIDE To pick up a draggable item, press the spa…" at bounding box center [784, 165] width 1381 height 74
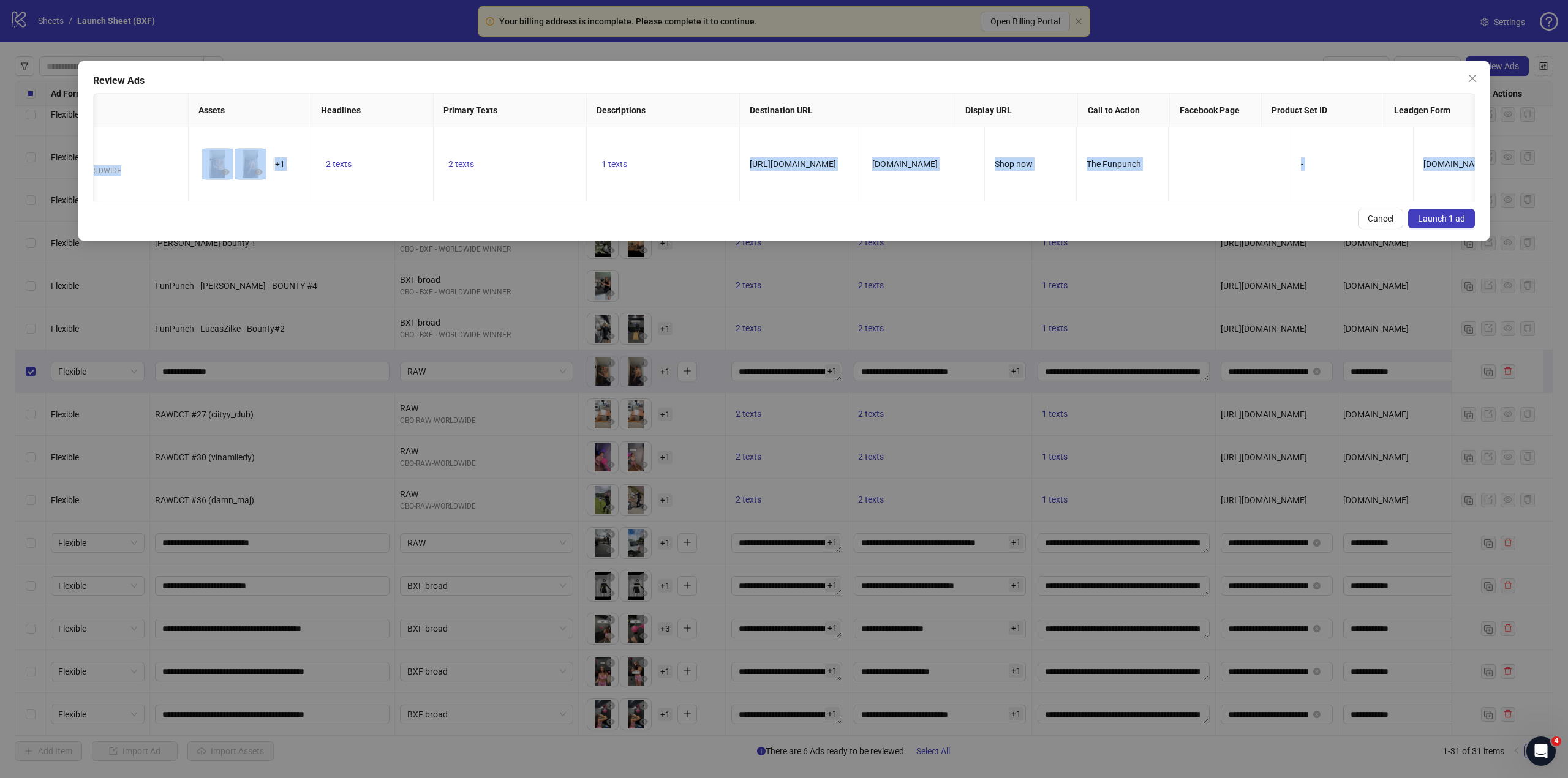
scroll to position [0, 0]
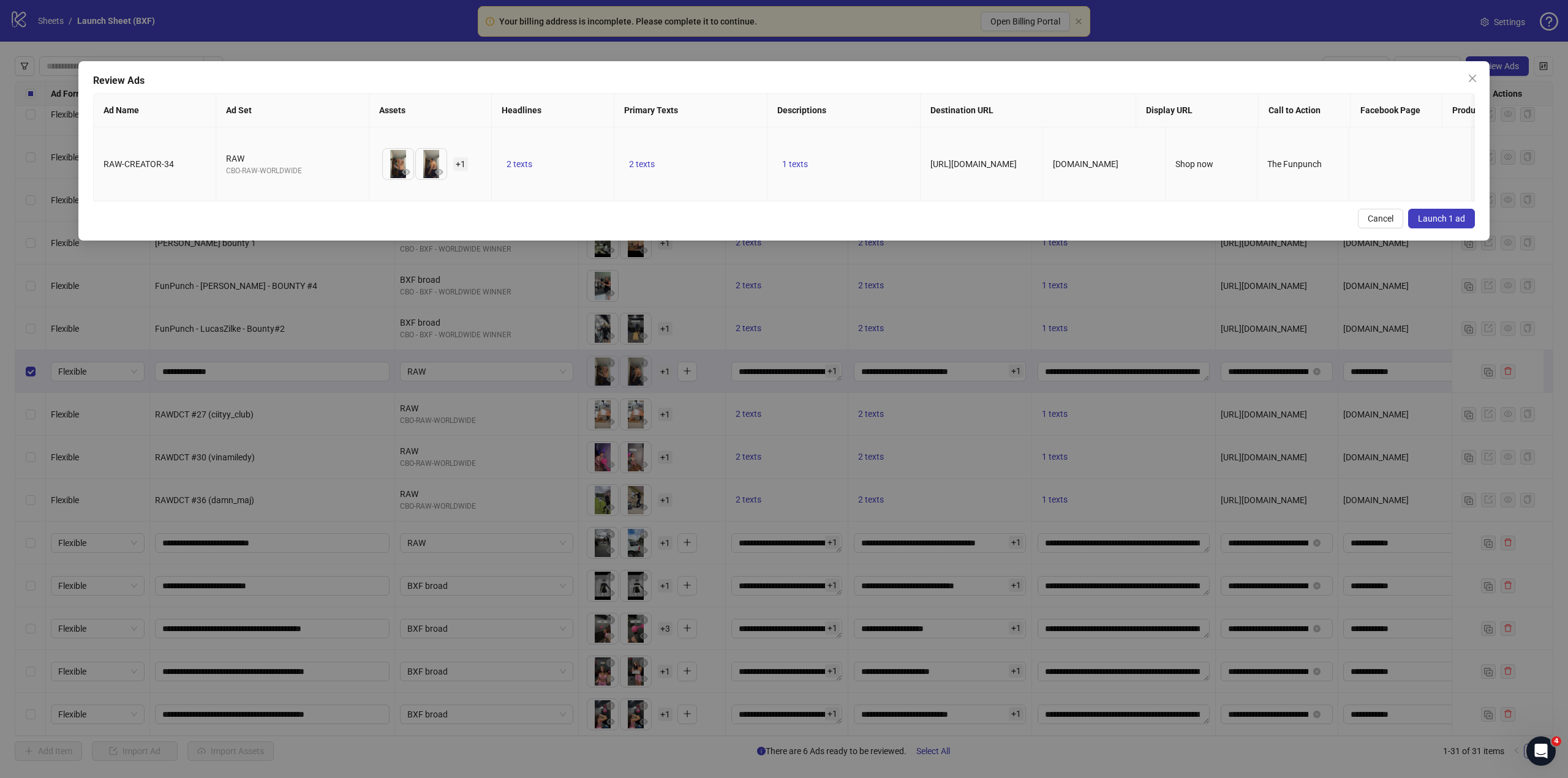
click at [262, 172] on div "CBO-RAW-WORLDWIDE" at bounding box center [292, 171] width 133 height 11
click at [433, 286] on div "Review Ads Ad Name Ad Set Assets Headlines Primary Texts Descriptions Destinati…" at bounding box center [784, 389] width 1568 height 778
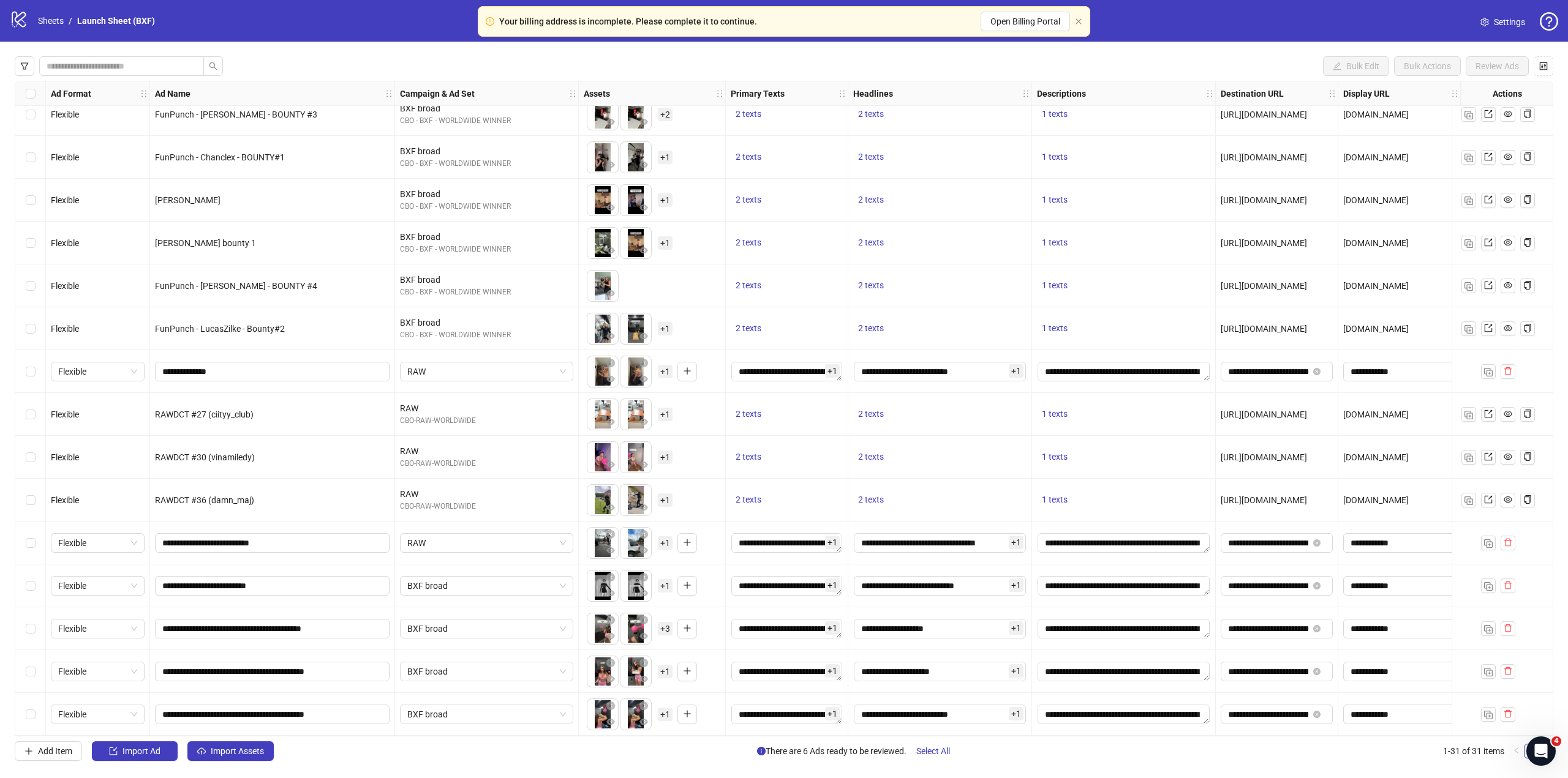
click at [387, 728] on div "**********" at bounding box center [272, 715] width 245 height 43
click at [404, 705] on div "BXF broad" at bounding box center [487, 714] width 173 height 19
type input "*"
click at [373, 622] on input "**********" at bounding box center [270, 629] width 217 height 13
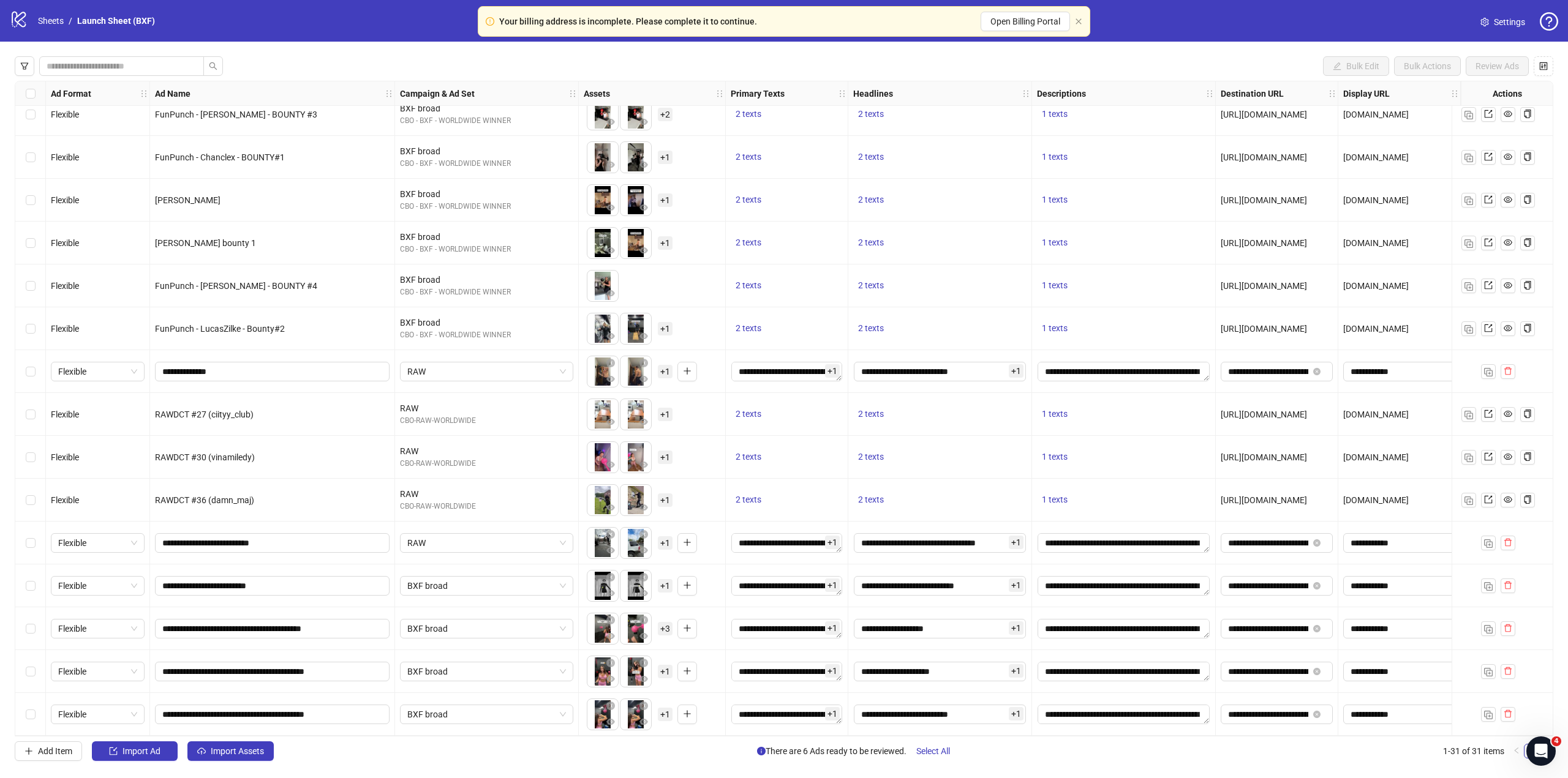
click at [366, 607] on div "**********" at bounding box center [272, 629] width 245 height 43
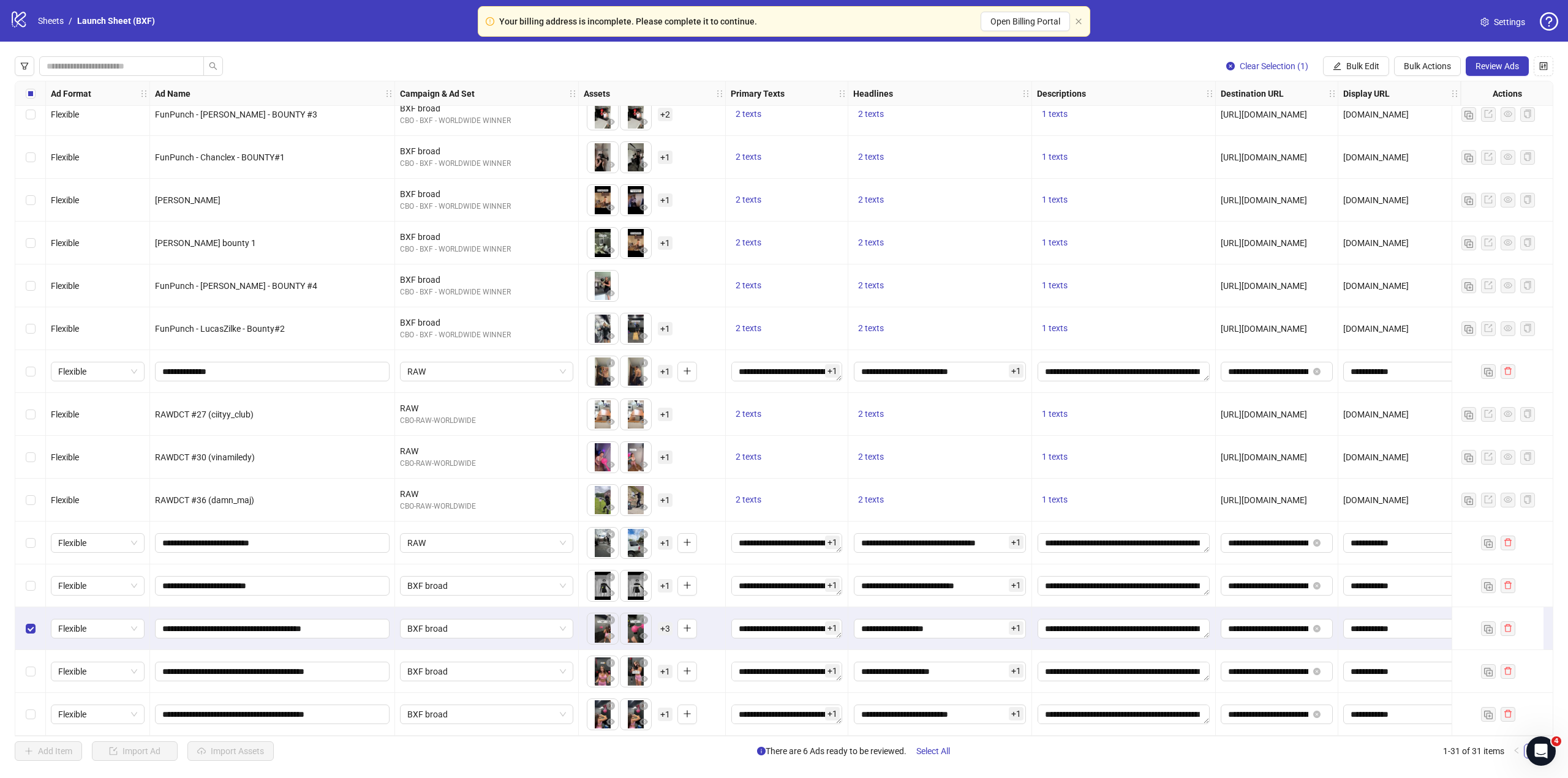
click at [39, 667] on div "Select row 30" at bounding box center [31, 672] width 31 height 43
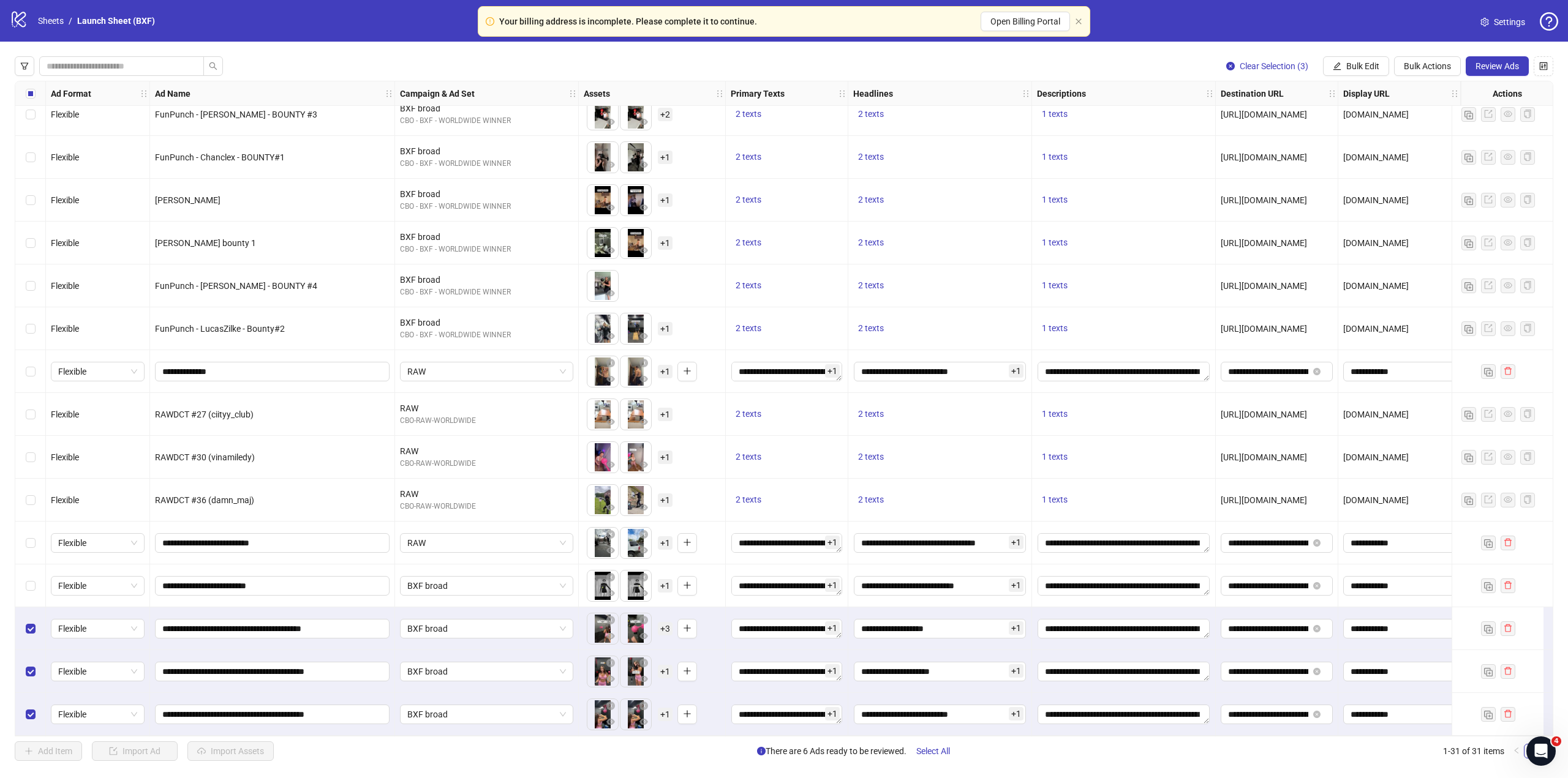
click at [18, 621] on div "Select row 29" at bounding box center [31, 629] width 31 height 43
click at [38, 666] on div "Select row 30" at bounding box center [31, 672] width 31 height 43
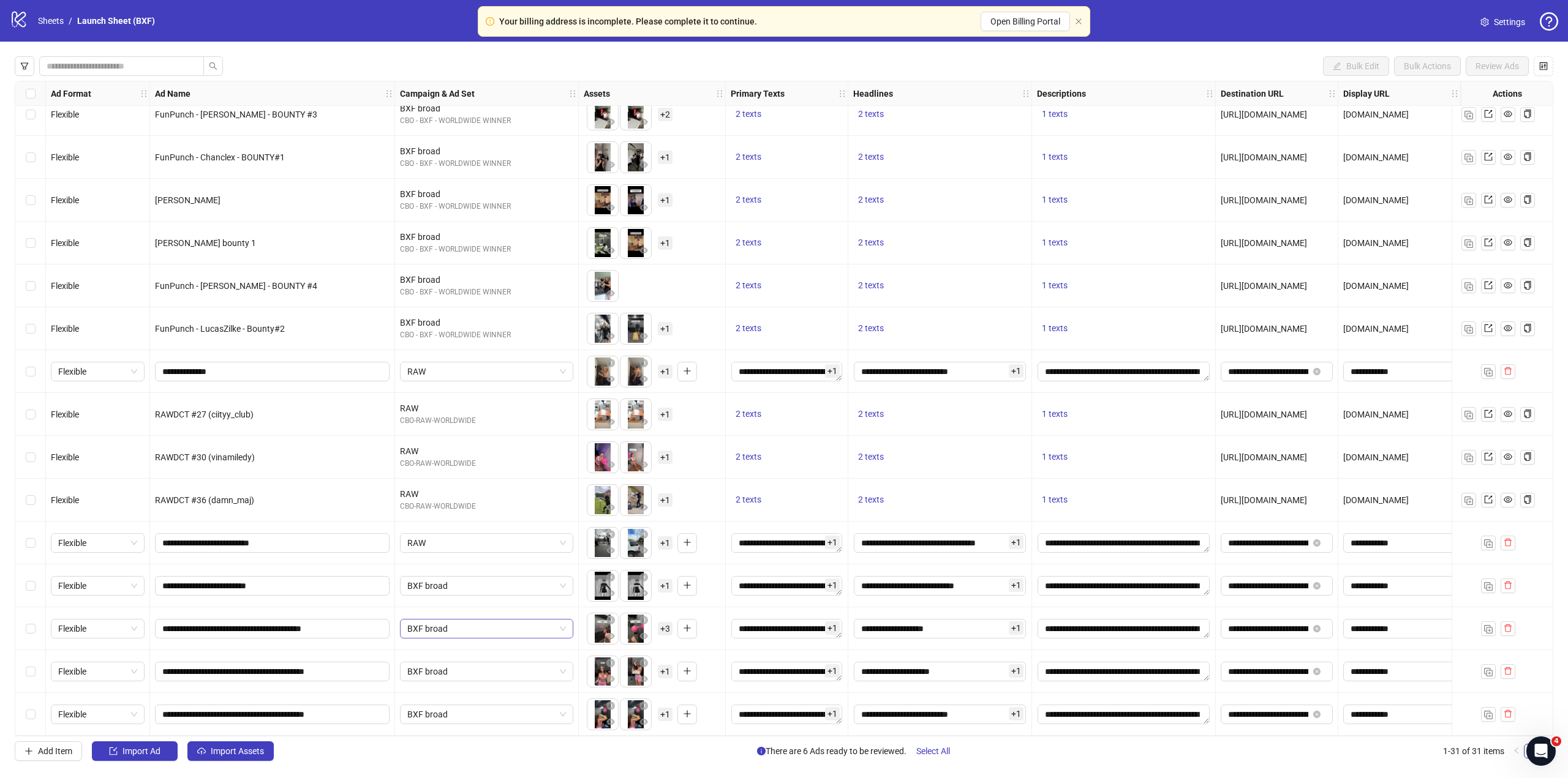
click at [499, 619] on span "BXF broad" at bounding box center [487, 628] width 159 height 18
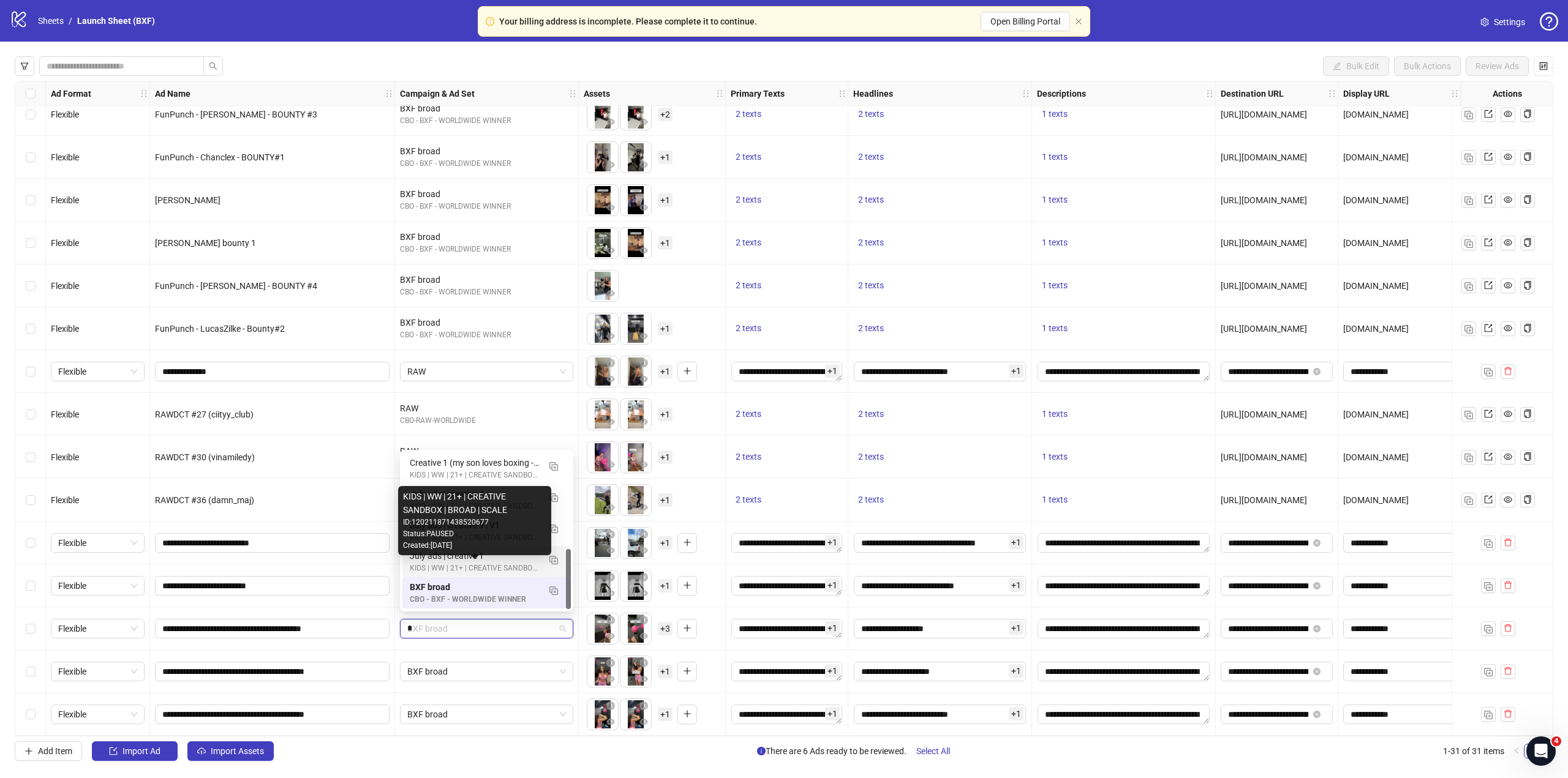
scroll to position [0, 0]
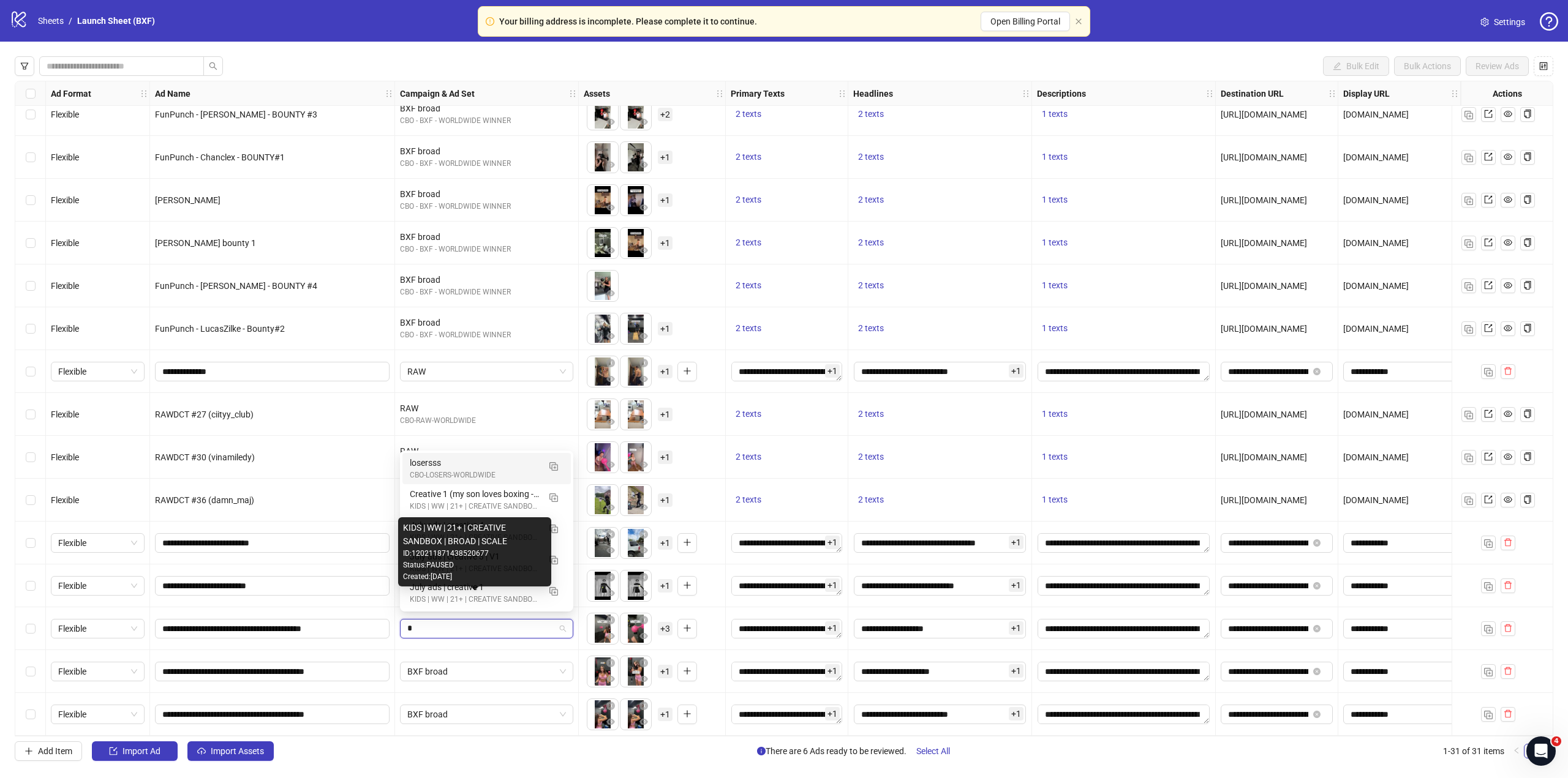
type input "**"
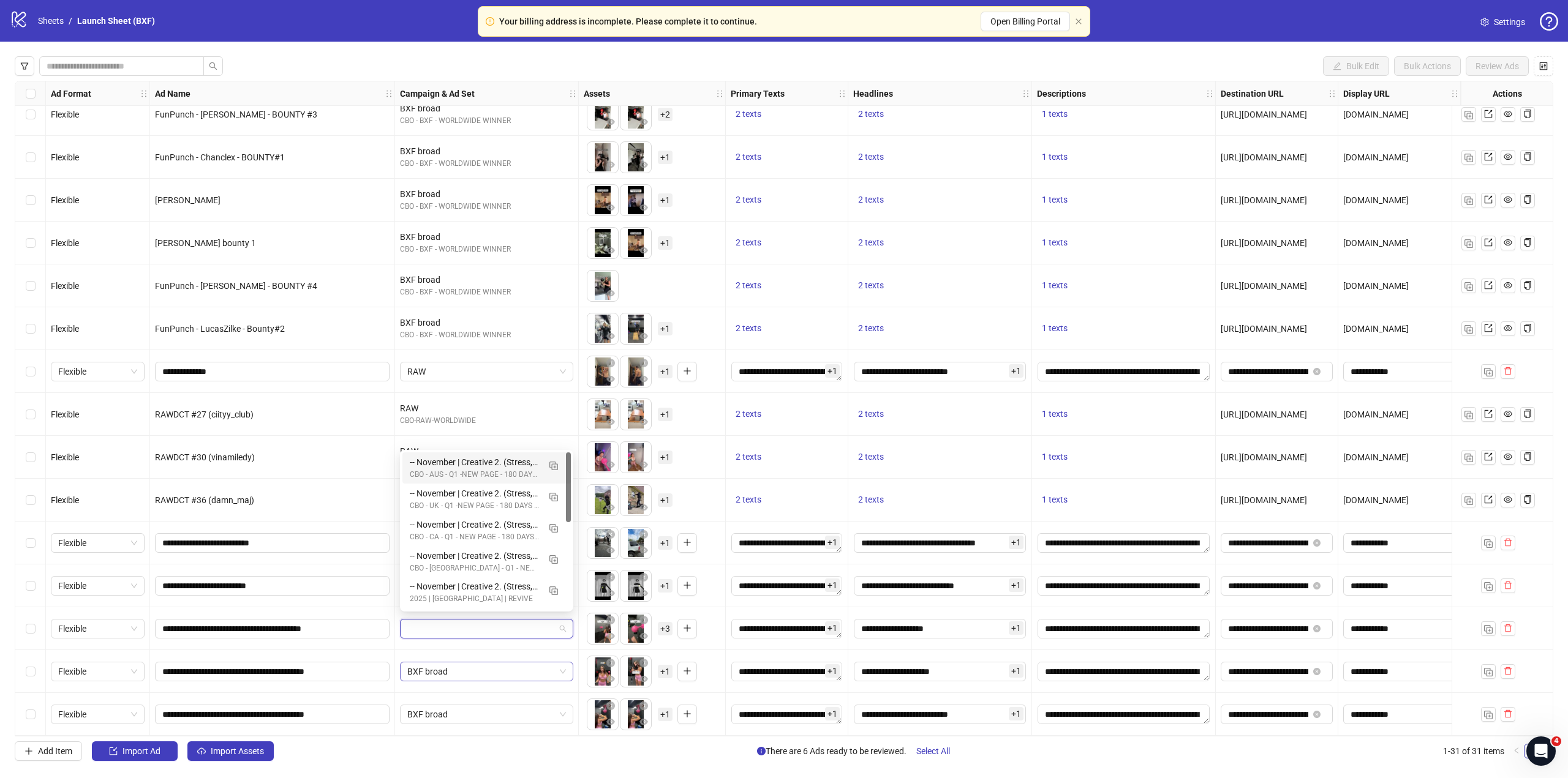
click at [454, 666] on span "BXF broad" at bounding box center [487, 671] width 159 height 18
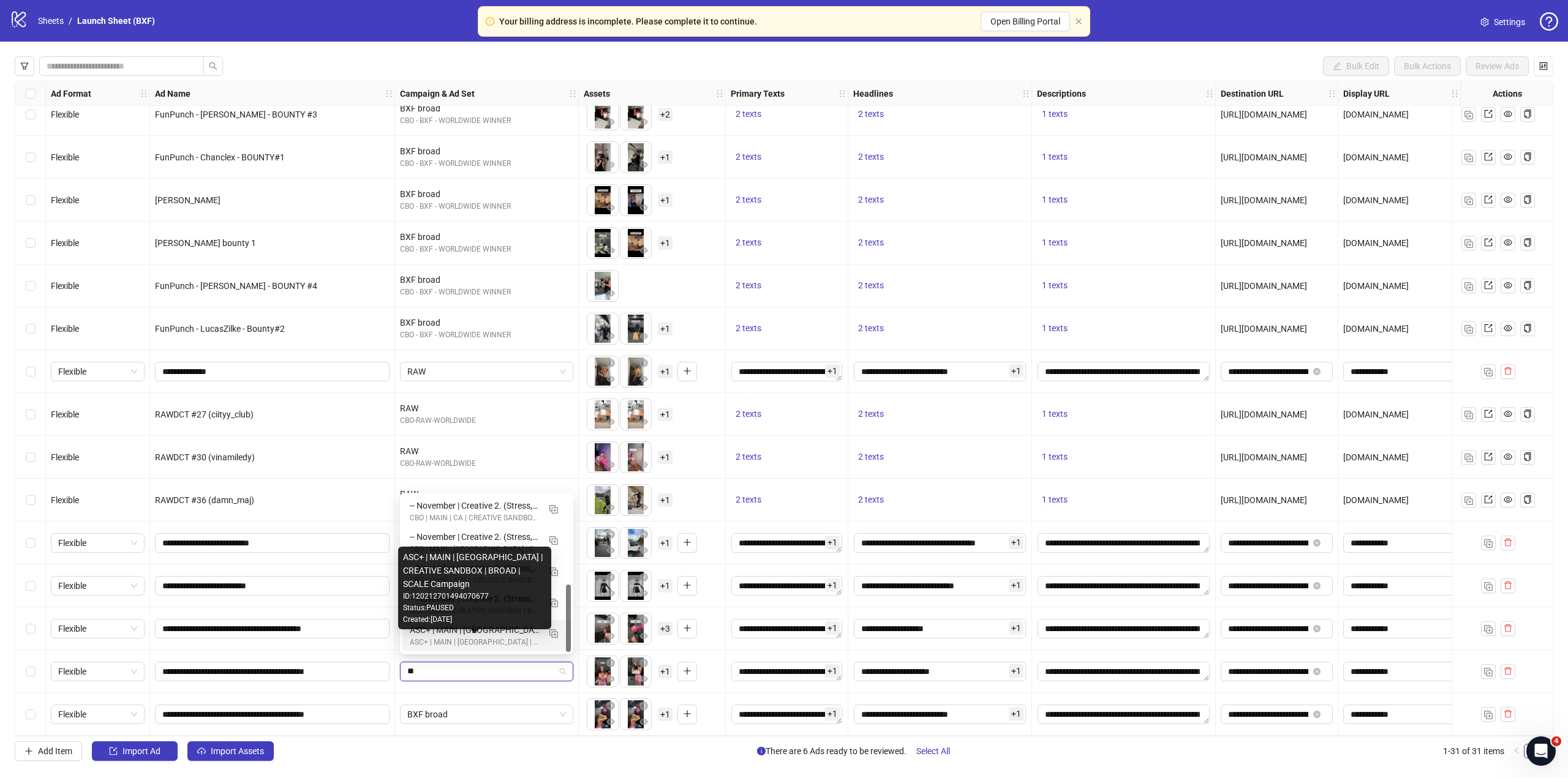
type input "***"
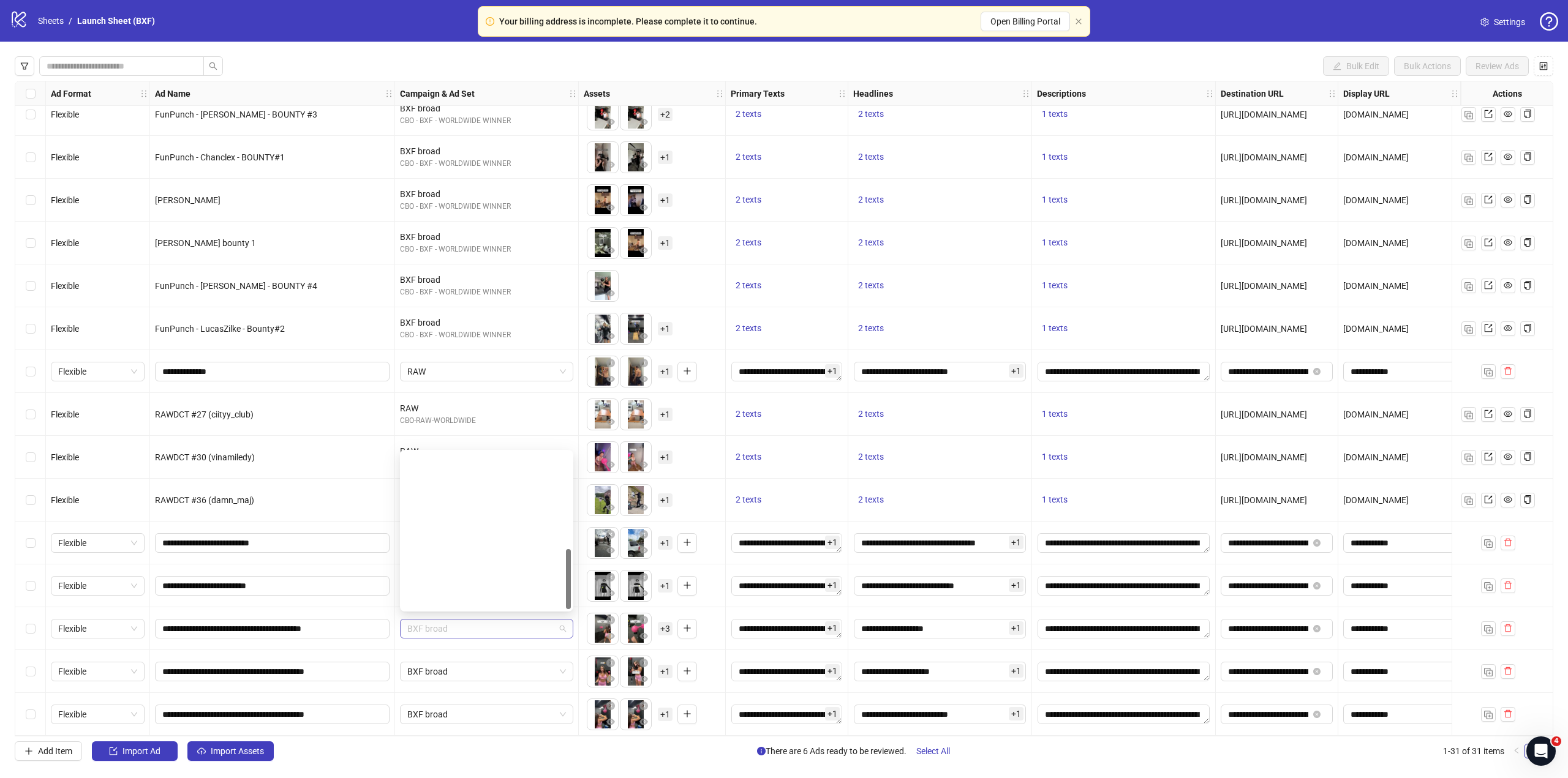
click at [438, 621] on span "BXF broad" at bounding box center [487, 628] width 159 height 18
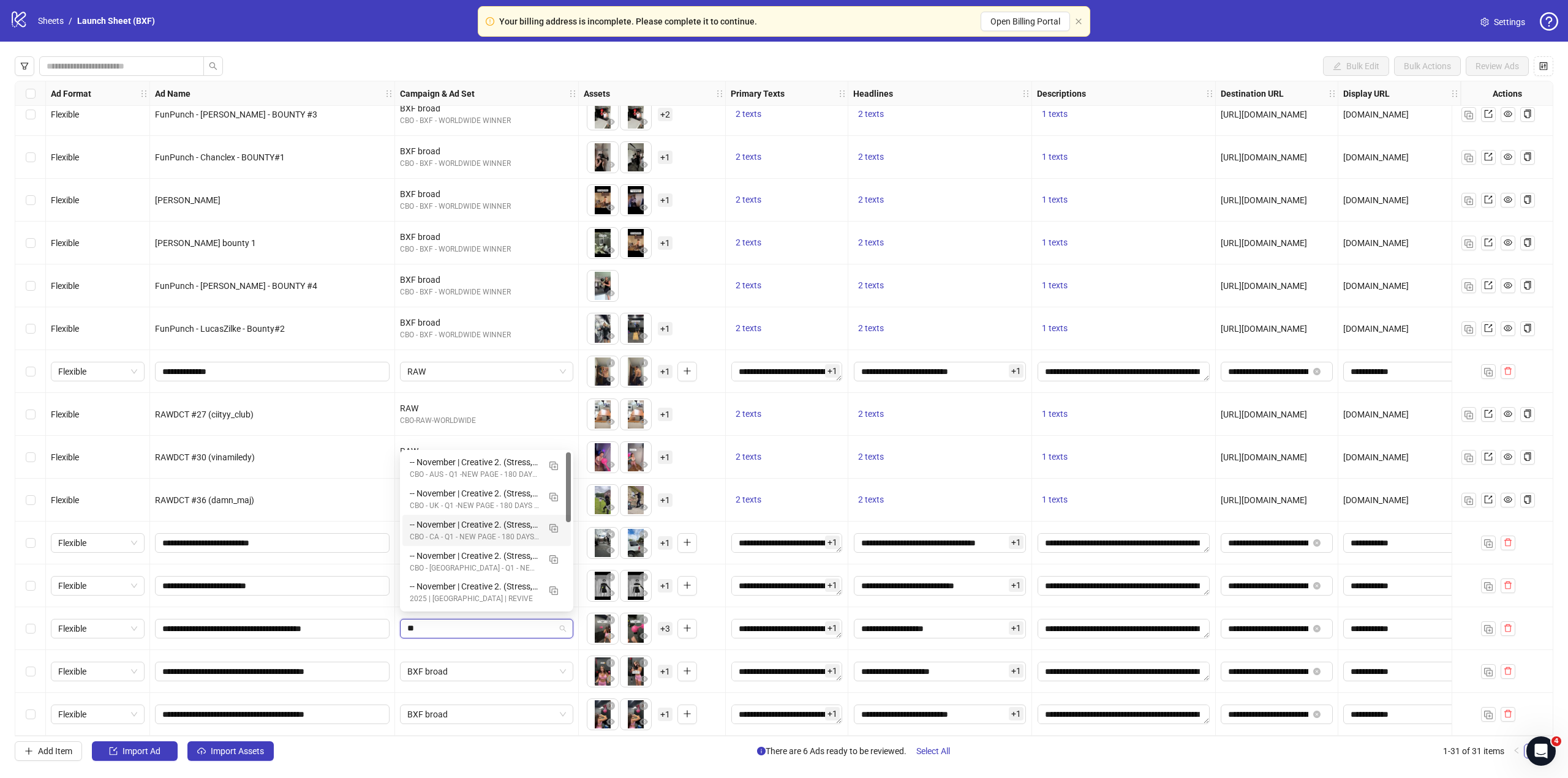
type input "**"
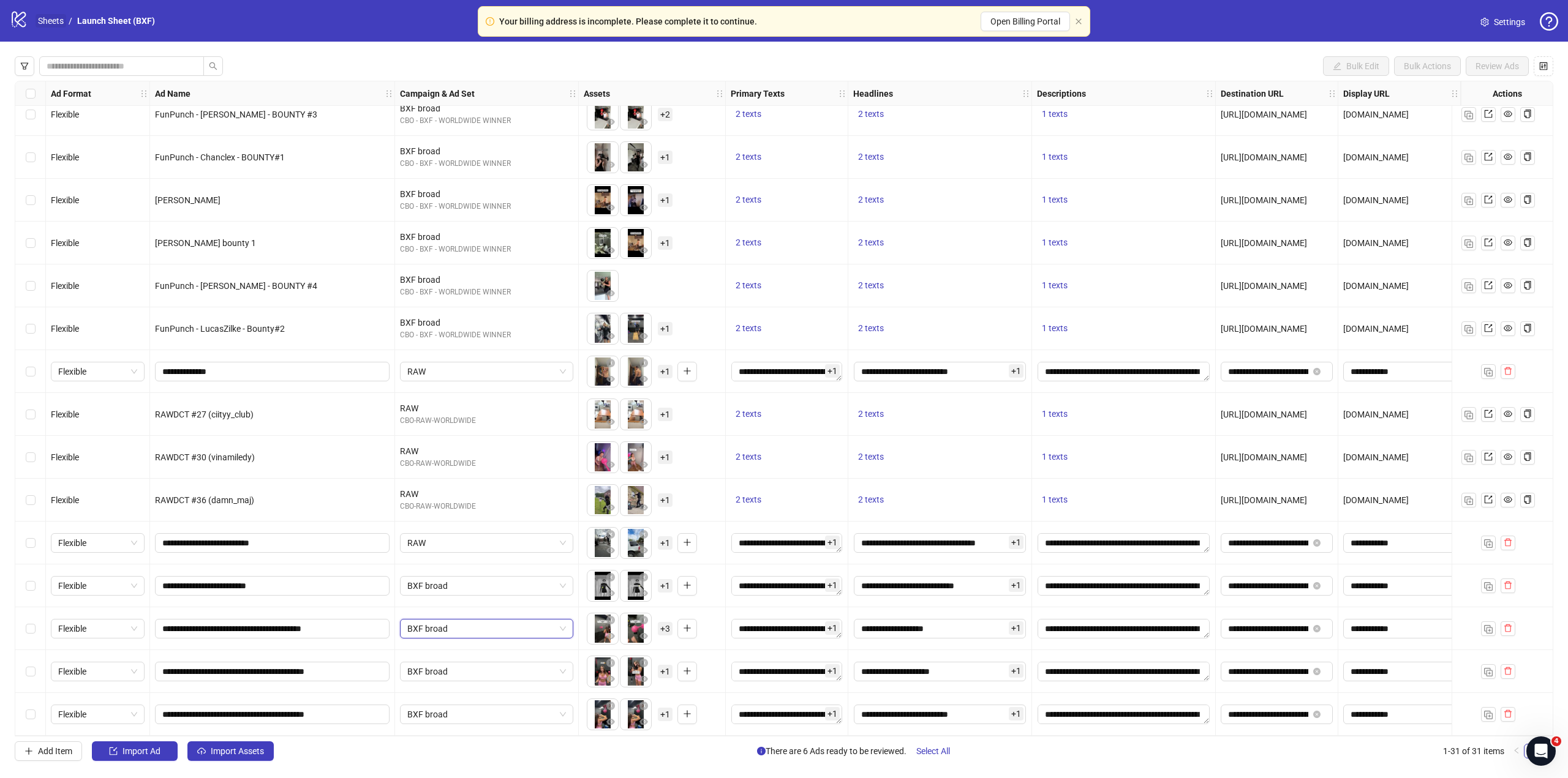
click at [43, 19] on link "Sheets" at bounding box center [51, 21] width 31 height 13
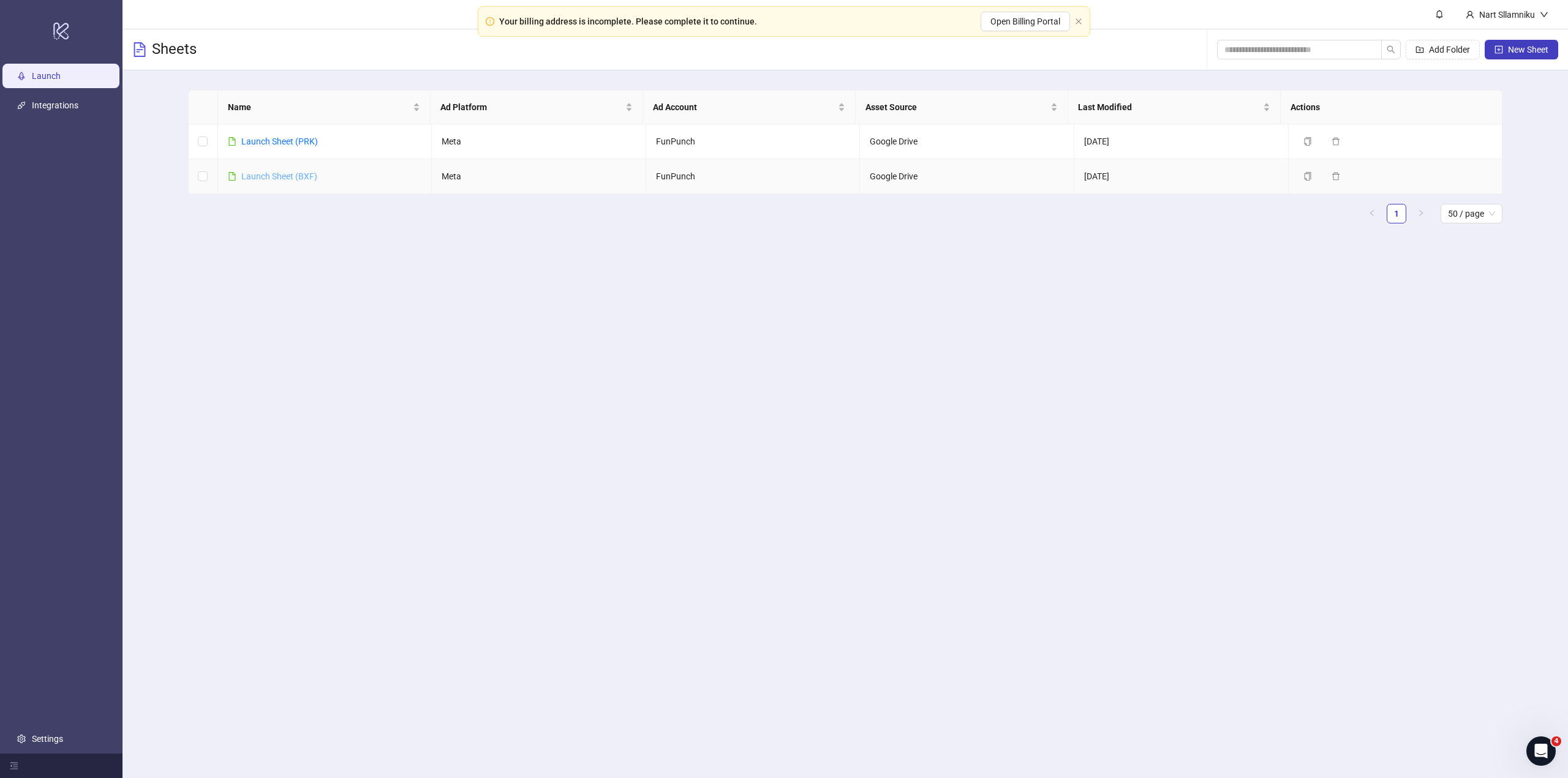
click at [293, 173] on link "Launch Sheet (BXF)" at bounding box center [279, 176] width 76 height 10
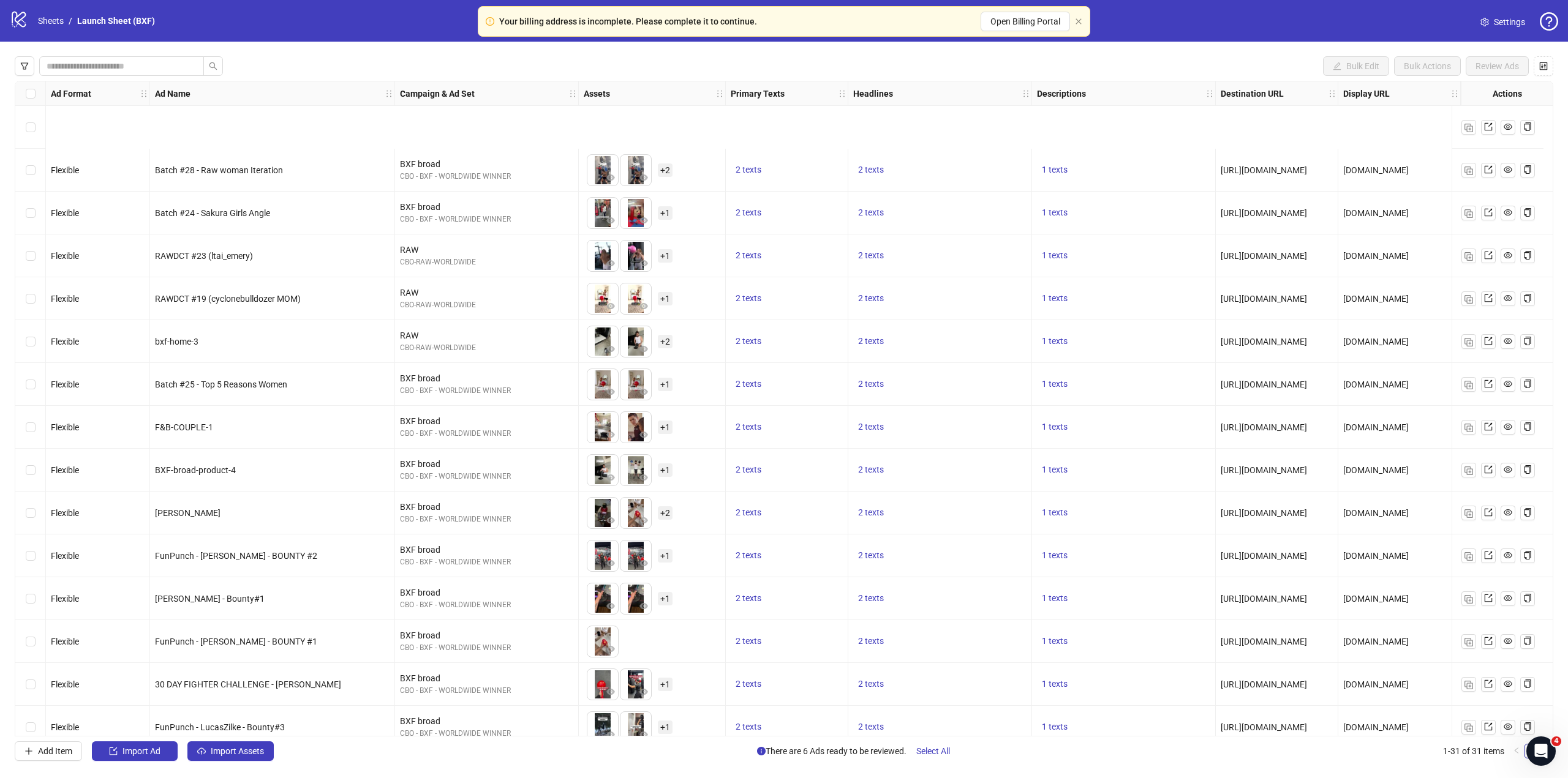
scroll to position [368, 0]
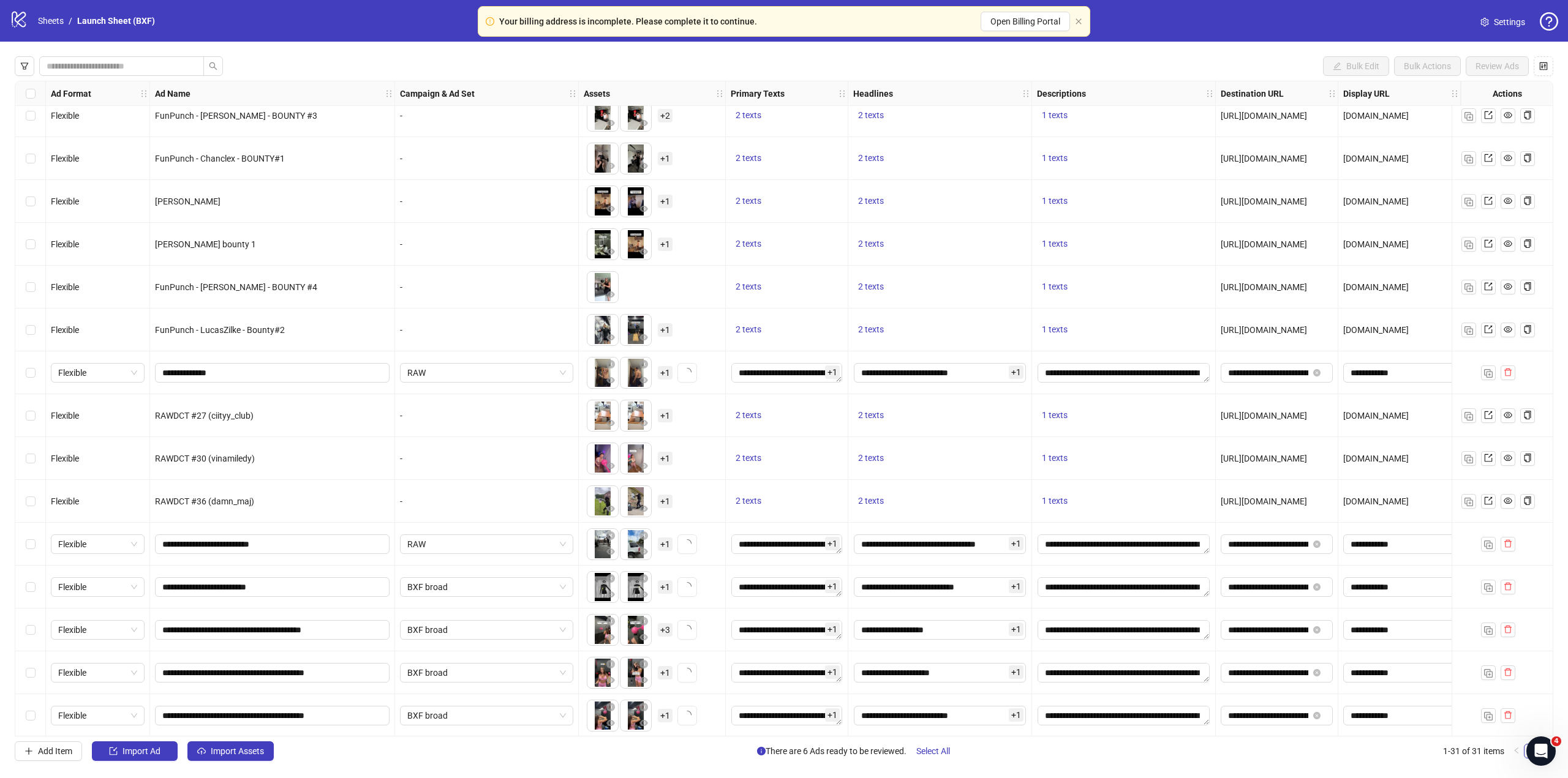
scroll to position [703, 0]
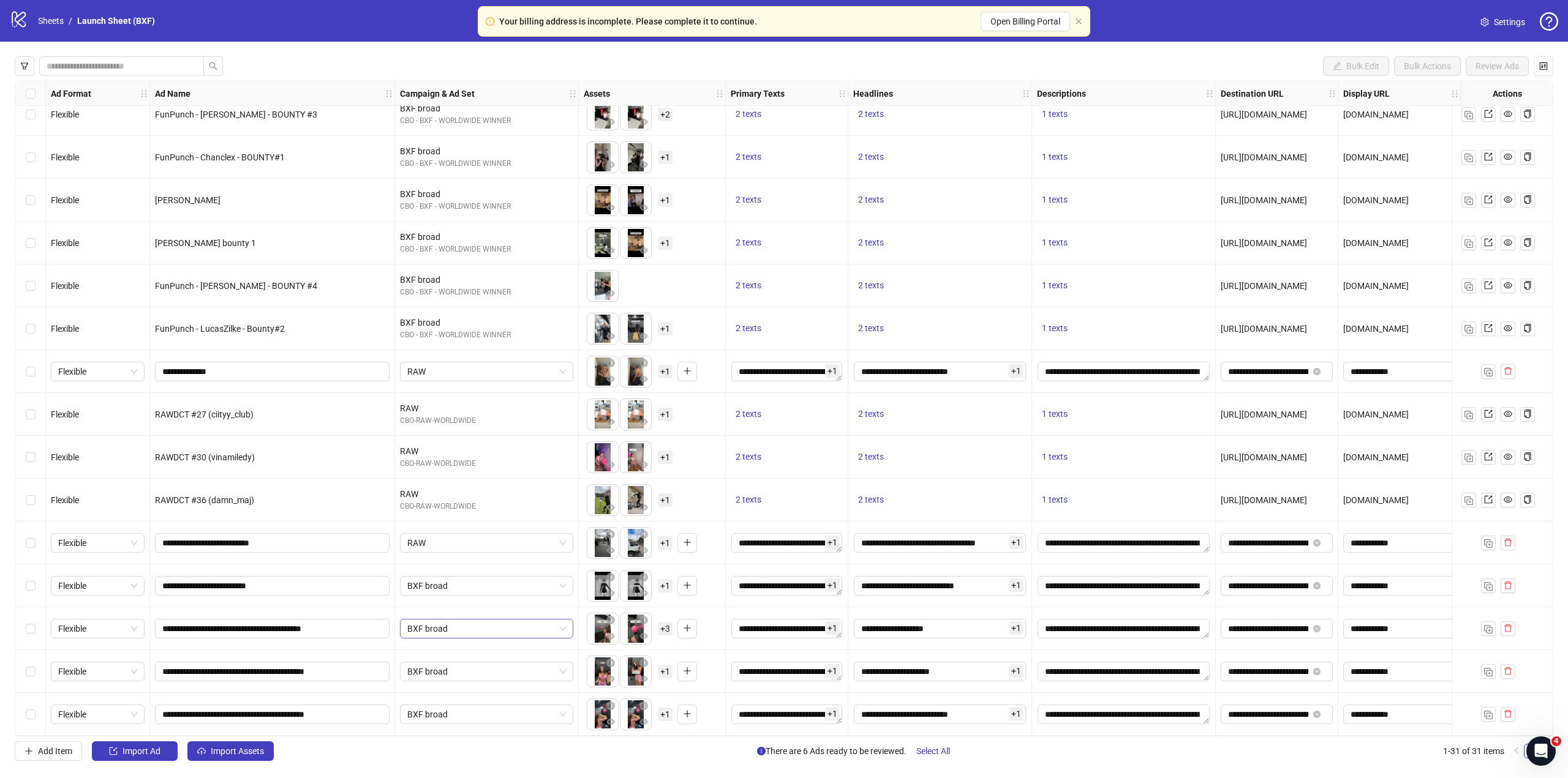
click at [526, 630] on span "BXF broad" at bounding box center [487, 628] width 159 height 18
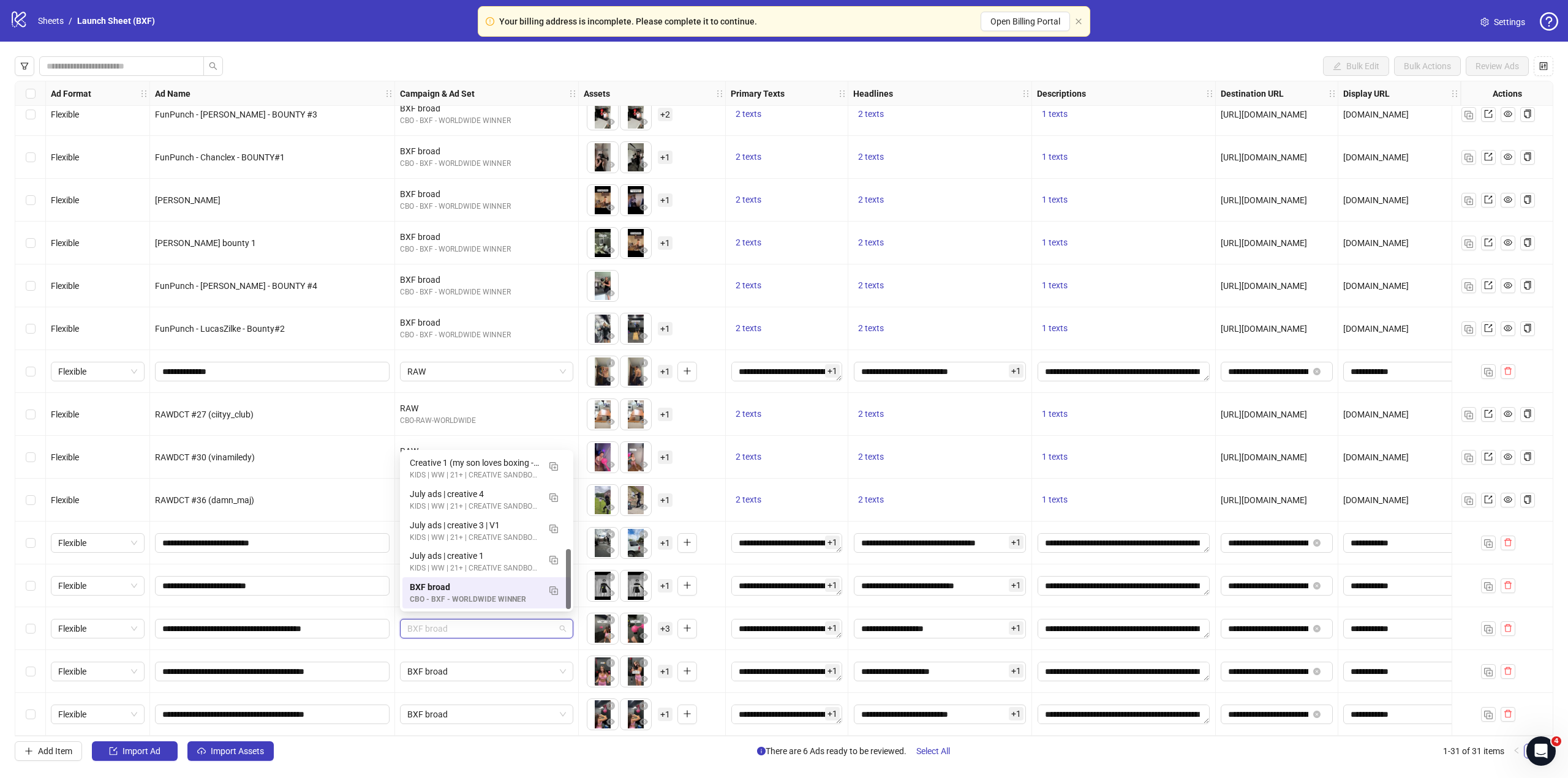
drag, startPoint x: 563, startPoint y: 579, endPoint x: 569, endPoint y: 576, distance: 6.7
click at [569, 576] on div "Children Broad (FLEX) CBO - PRK- WORLDWIDE WINNERS Creative 1 (my son loves box…" at bounding box center [487, 530] width 169 height 157
drag, startPoint x: 569, startPoint y: 576, endPoint x: 559, endPoint y: 450, distance: 126.4
click at [559, 450] on div "120211893693020677 120221767563050677 losersss CBO-LOSERS-WORLDWIDE Children Br…" at bounding box center [487, 531] width 173 height 162
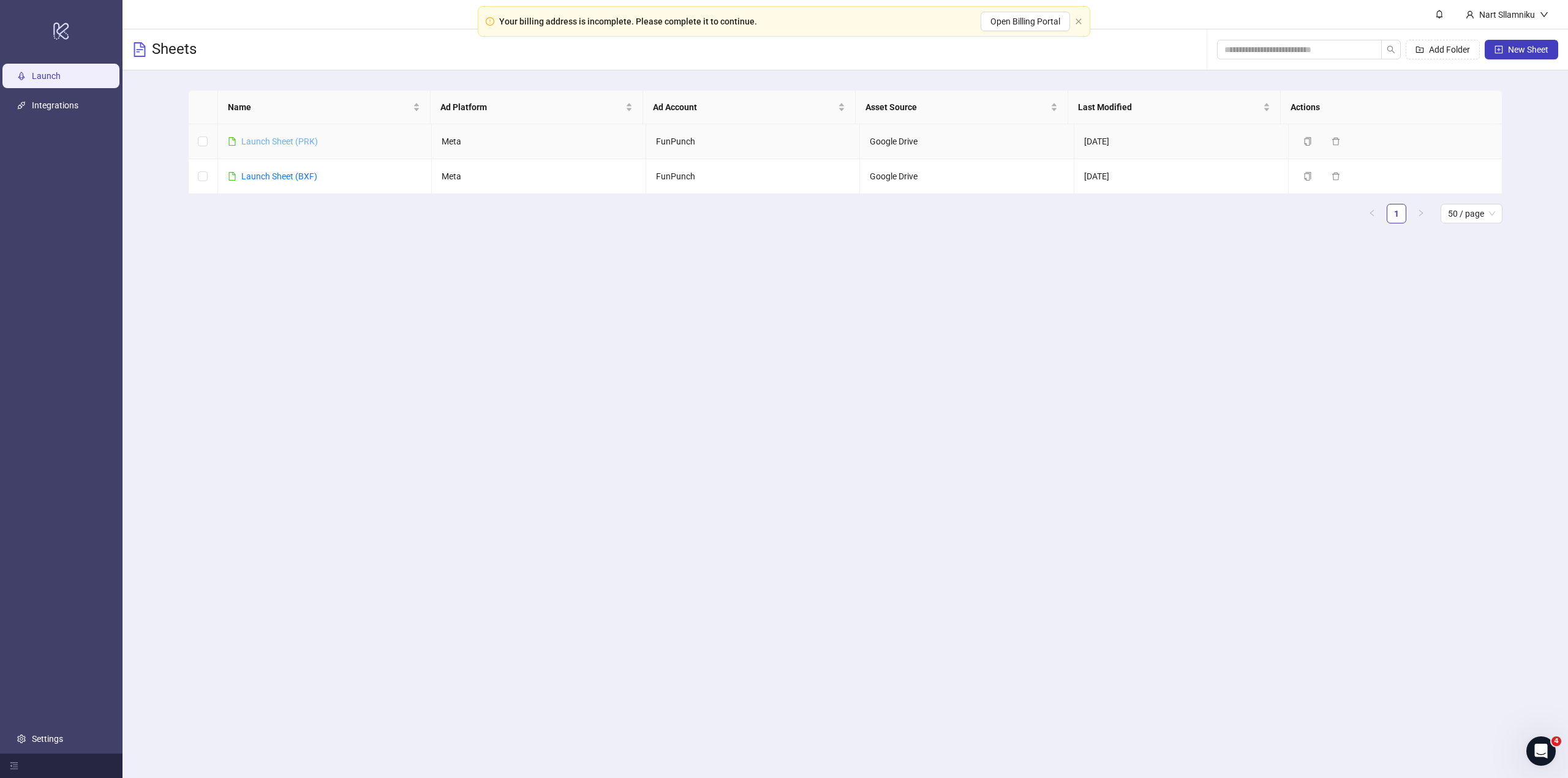
click at [275, 141] on link "Launch Sheet (PRK)" at bounding box center [280, 141] width 77 height 10
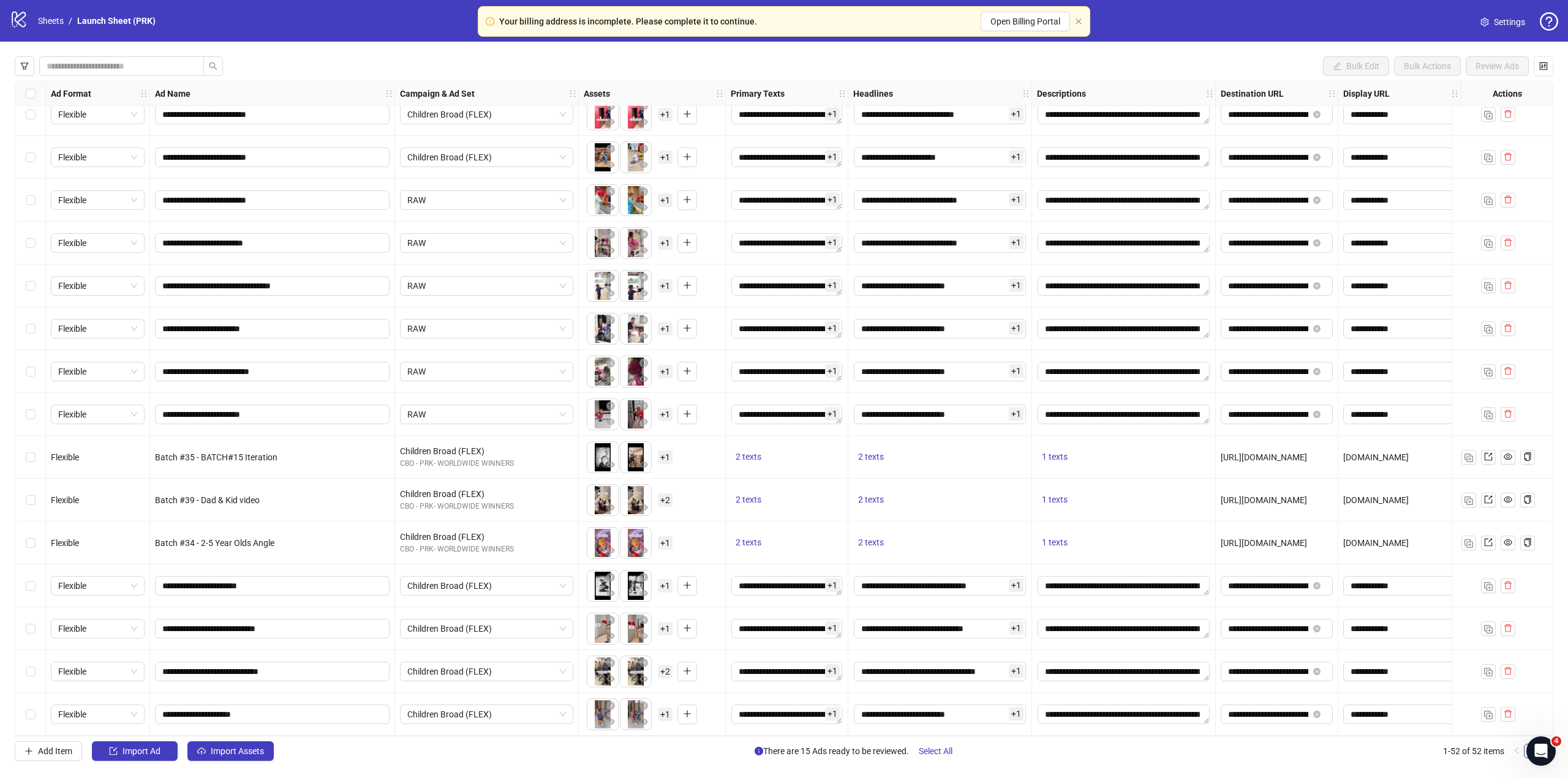
scroll to position [1604, 0]
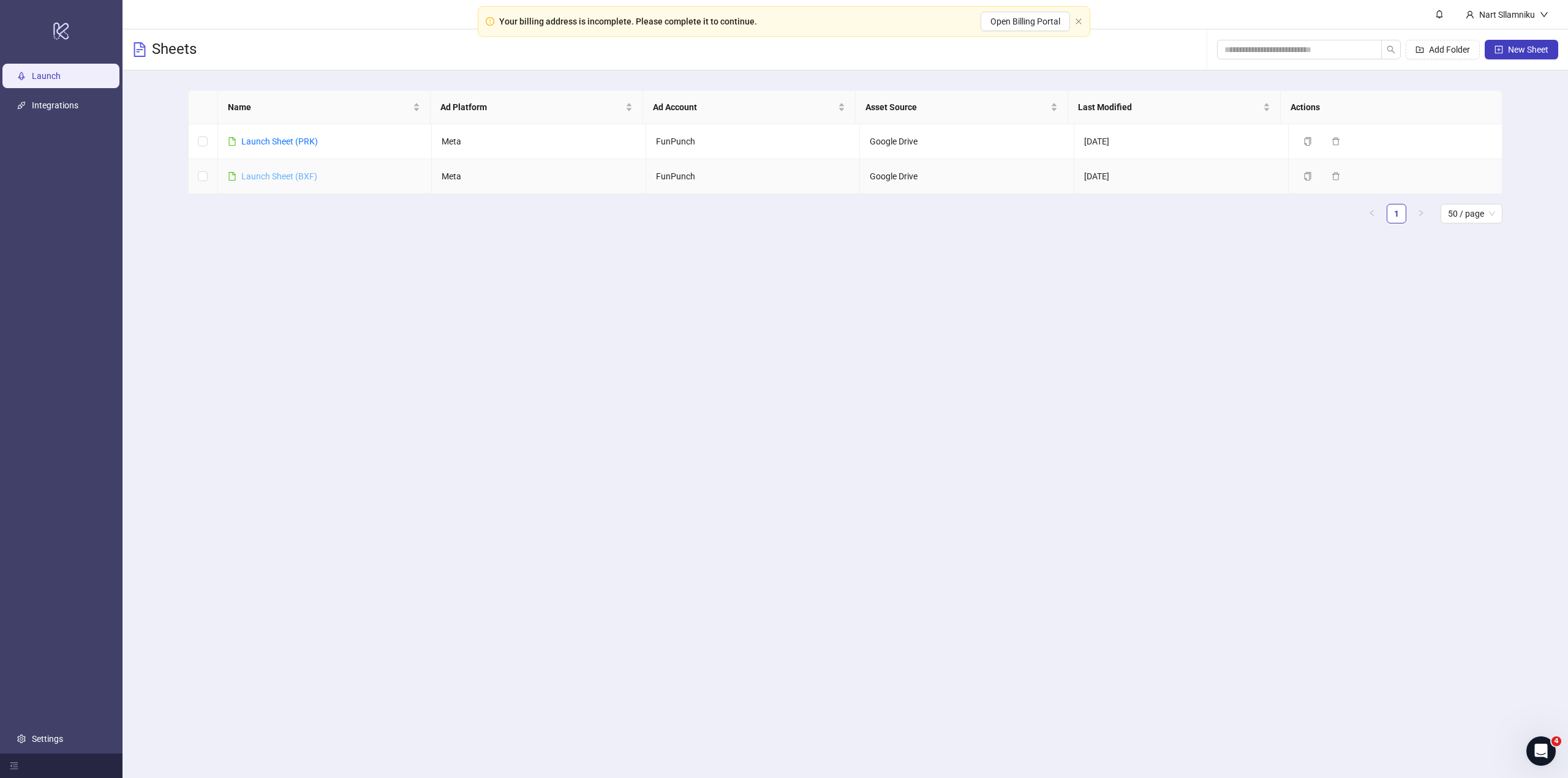
click at [267, 175] on link "Launch Sheet (BXF)" at bounding box center [279, 176] width 76 height 10
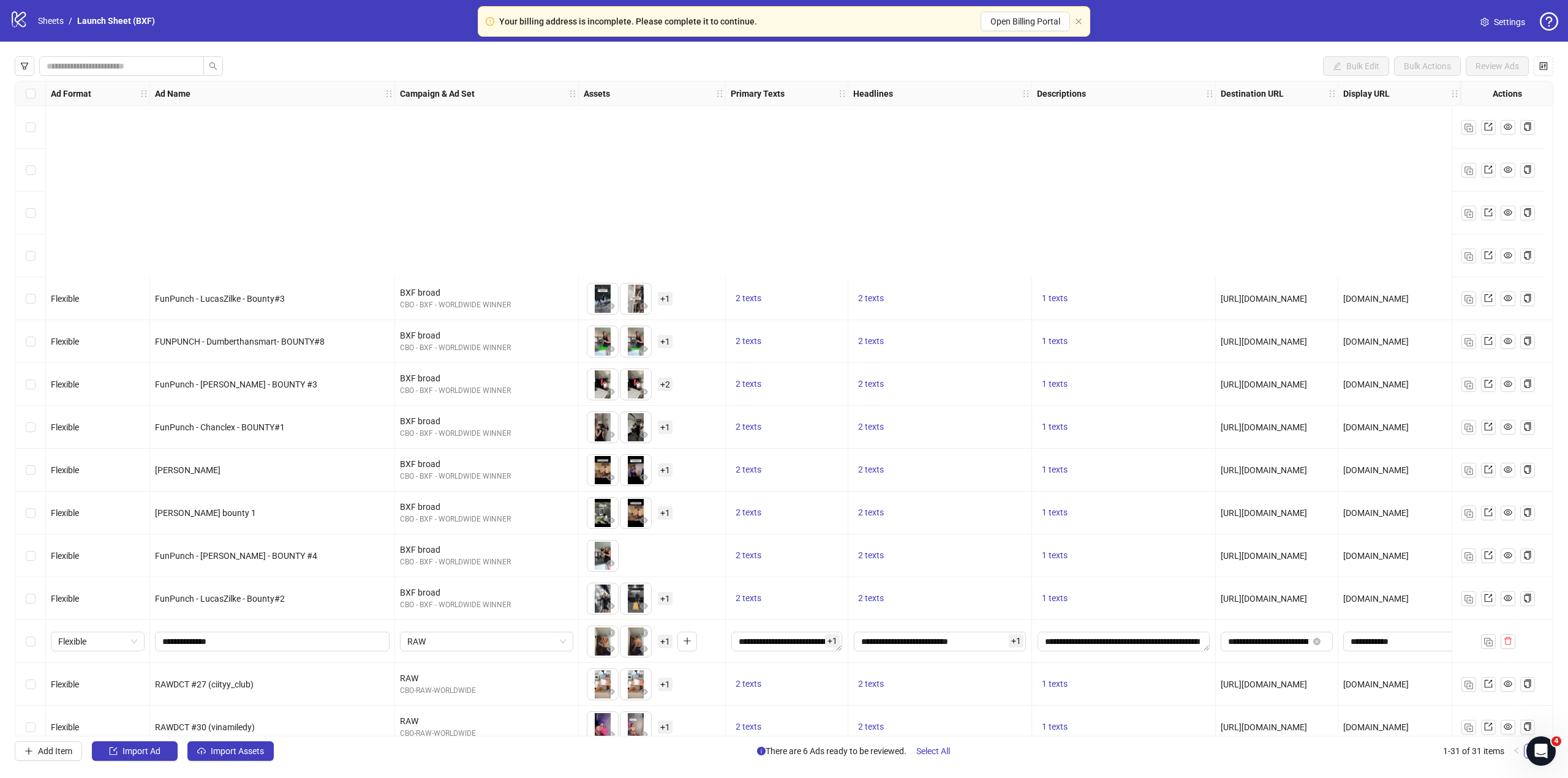
scroll to position [703, 0]
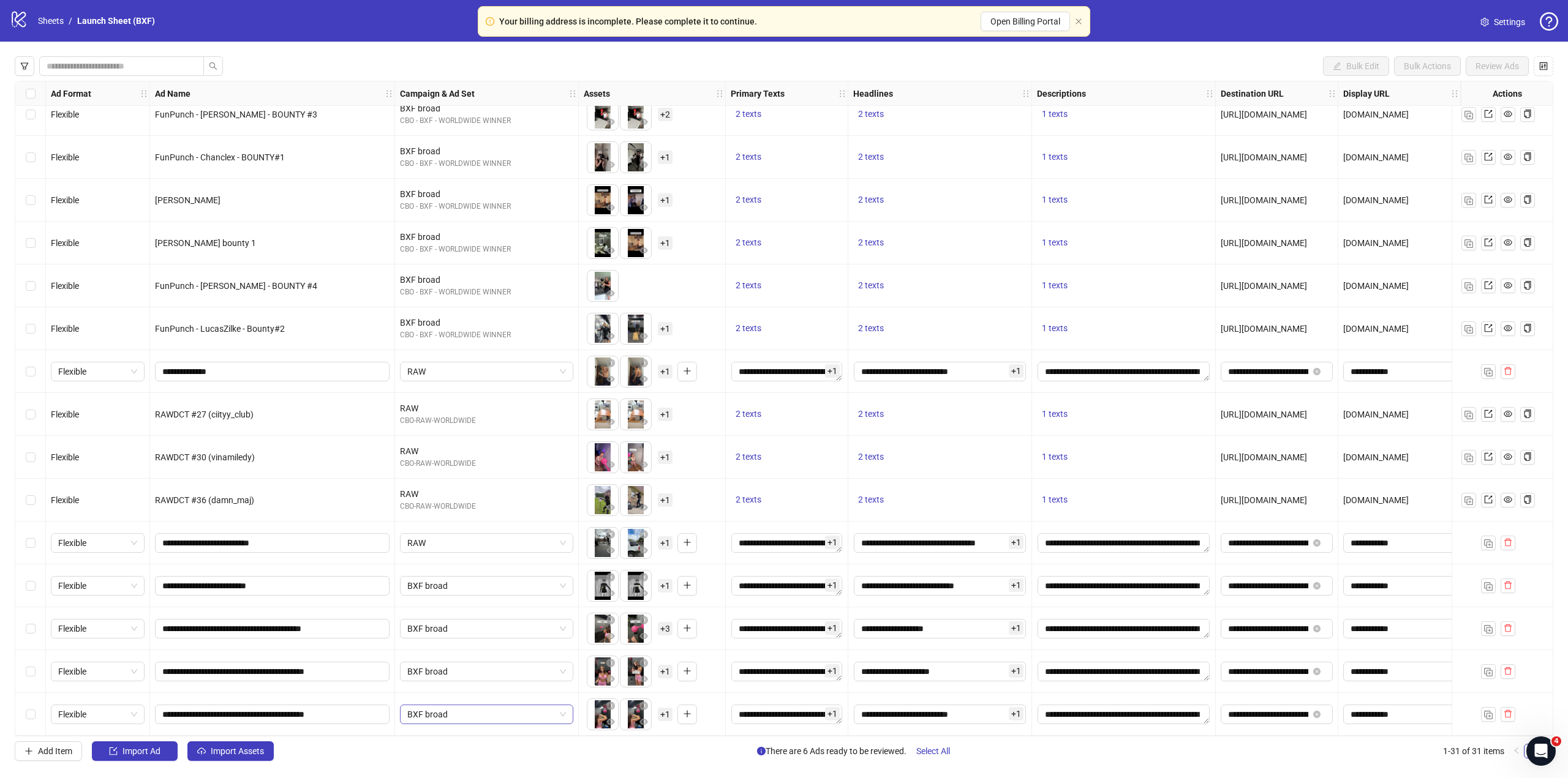
click at [524, 711] on span "BXF broad" at bounding box center [487, 714] width 159 height 18
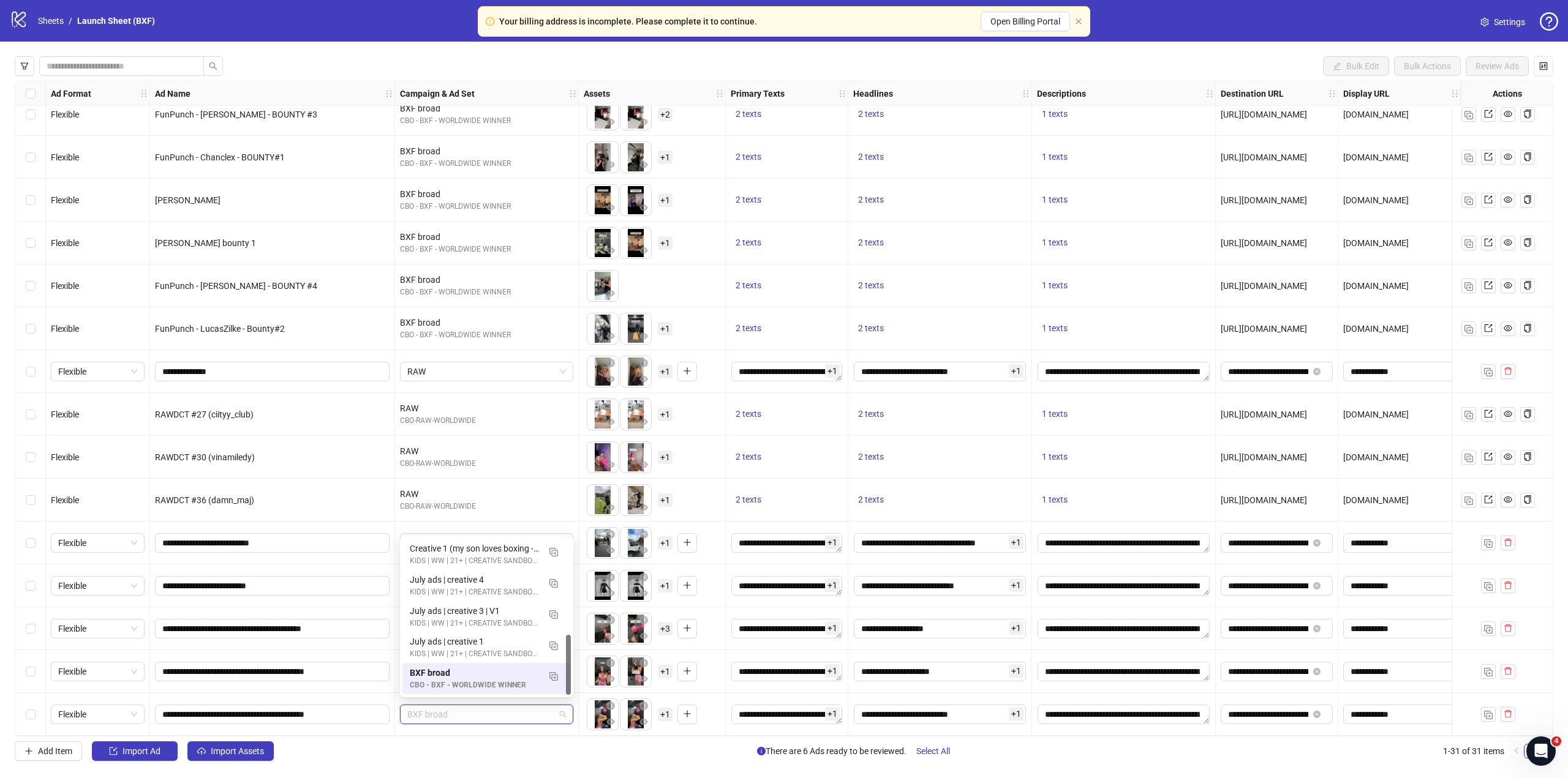
drag, startPoint x: 571, startPoint y: 671, endPoint x: 571, endPoint y: 662, distance: 9.0
click at [572, 662] on div "120211893693020677 120221767563050677 Children Broad (FLEX) CBO - PRK- WORLDWID…" at bounding box center [487, 616] width 173 height 162
click at [570, 660] on div "120211893693020677 120221767563050677 Children Broad (FLEX) CBO - PRK- WORLDWID…" at bounding box center [487, 616] width 173 height 162
drag, startPoint x: 569, startPoint y: 659, endPoint x: 559, endPoint y: 528, distance: 131.4
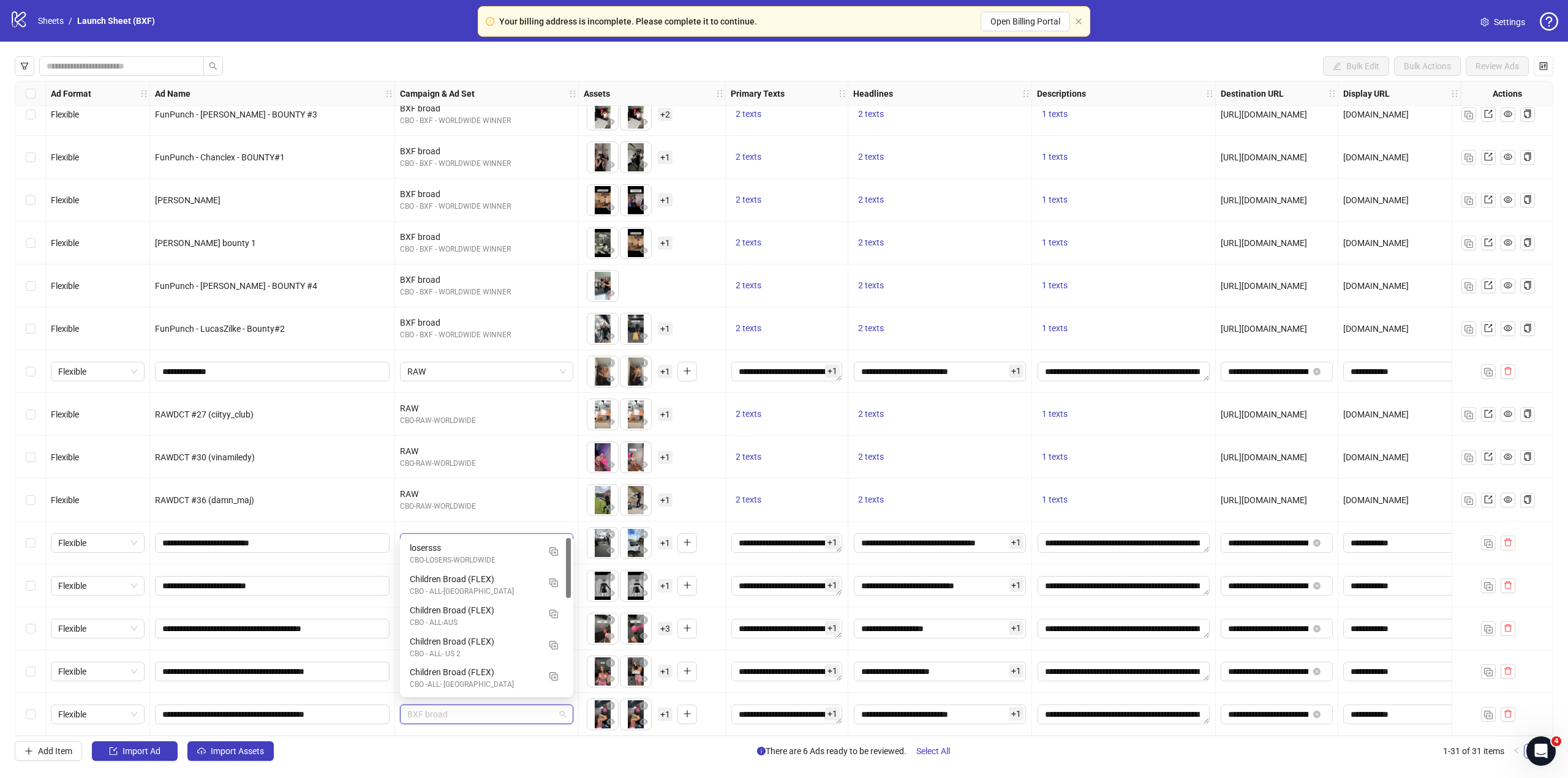
click at [559, 528] on body "Your billing address is incomplete. Please complete it to continue. Open Billin…" at bounding box center [784, 389] width 1568 height 778
click at [515, 548] on div "losersss" at bounding box center [474, 548] width 129 height 13
click at [475, 681] on div "BXF broad" at bounding box center [487, 672] width 183 height 43
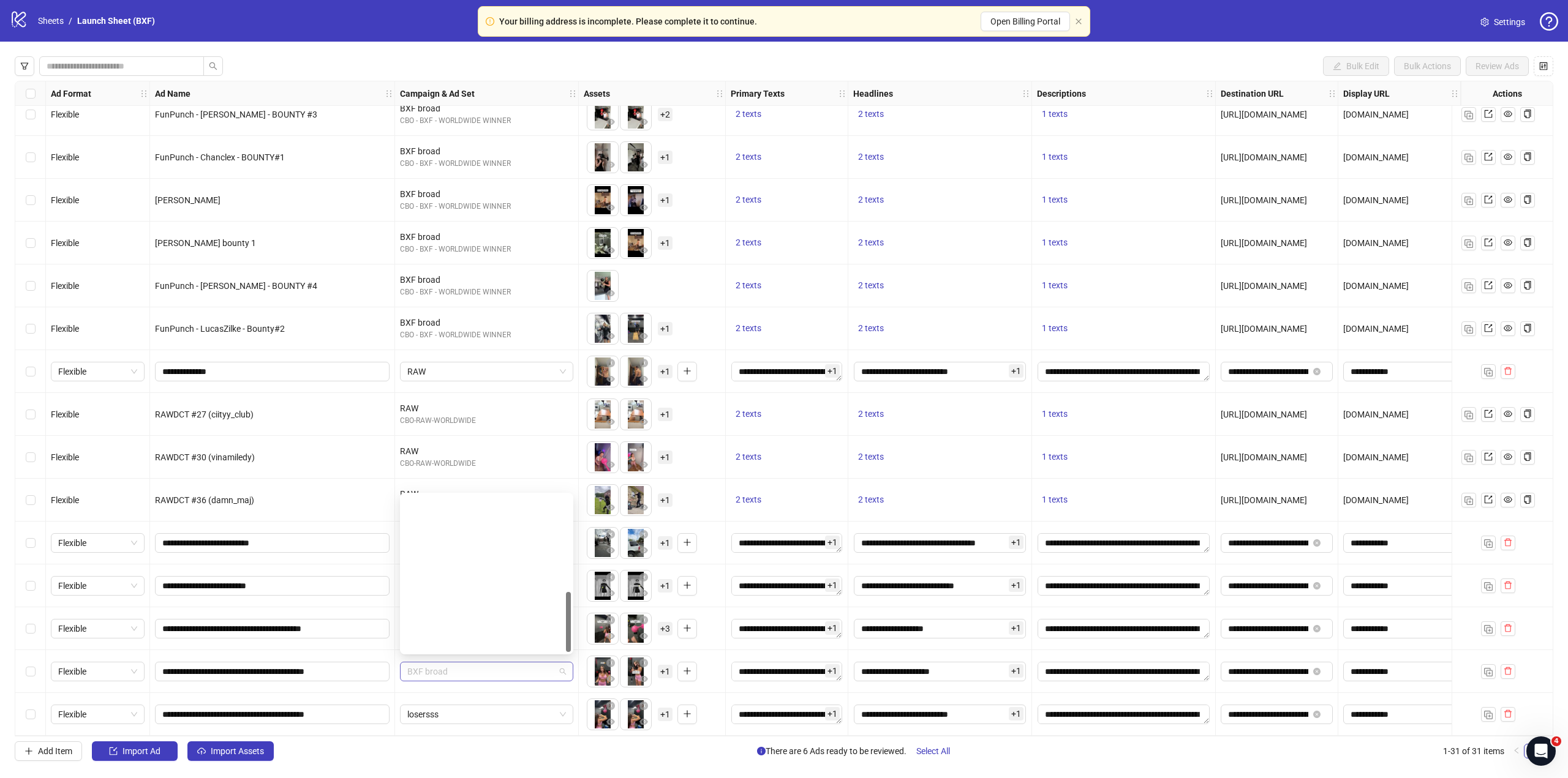
click at [485, 668] on span "BXF broad" at bounding box center [487, 671] width 159 height 18
type input "*"
type input "***"
click at [476, 654] on div "120231743743130677 losersss CBO-LOSERS-WORLDWIDE" at bounding box center [487, 636] width 173 height 36
click at [476, 644] on div "CBO-LOSERS-WORLDWIDE" at bounding box center [474, 643] width 129 height 11
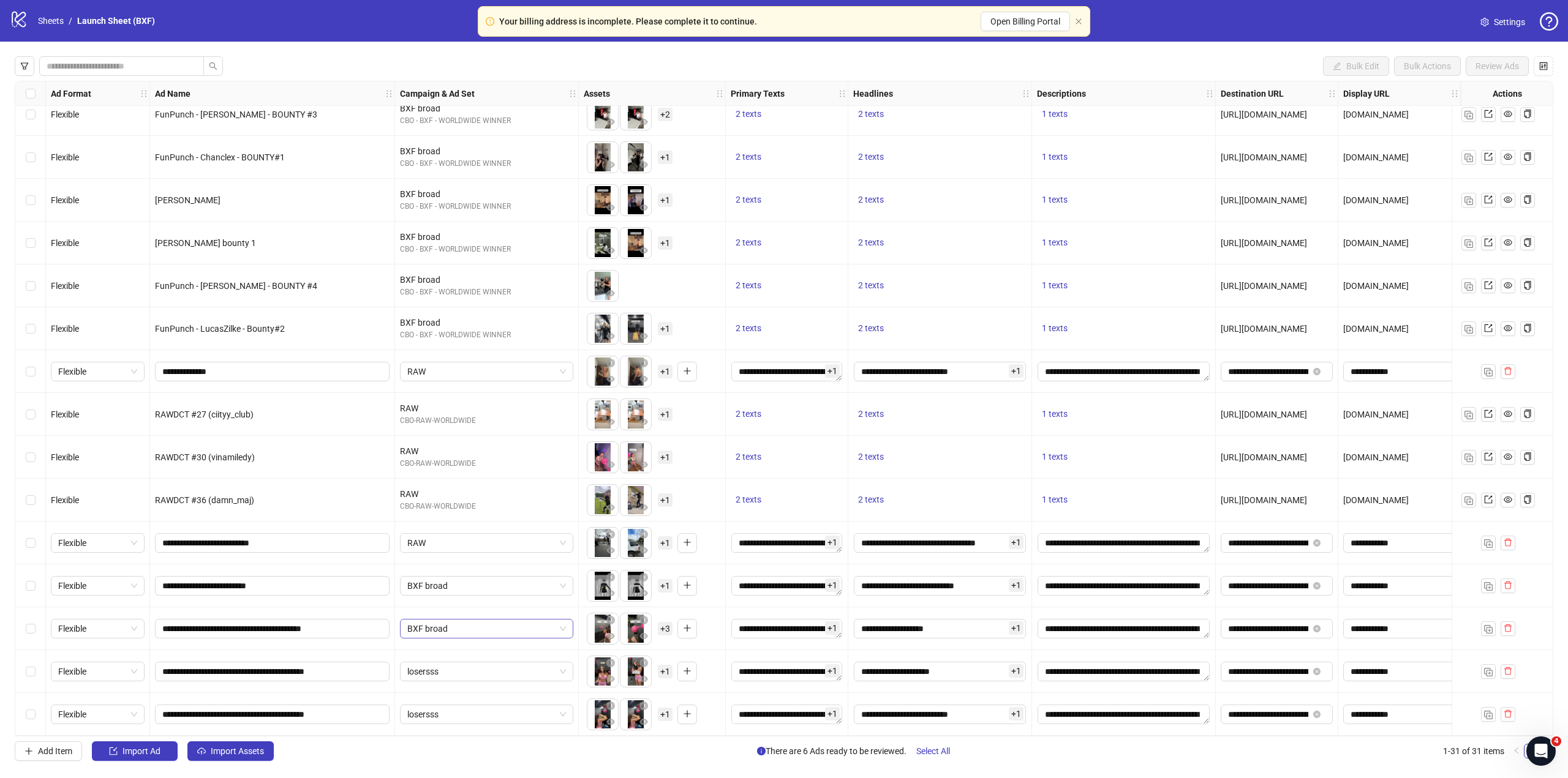
click at [477, 625] on span "BXF broad" at bounding box center [487, 628] width 159 height 18
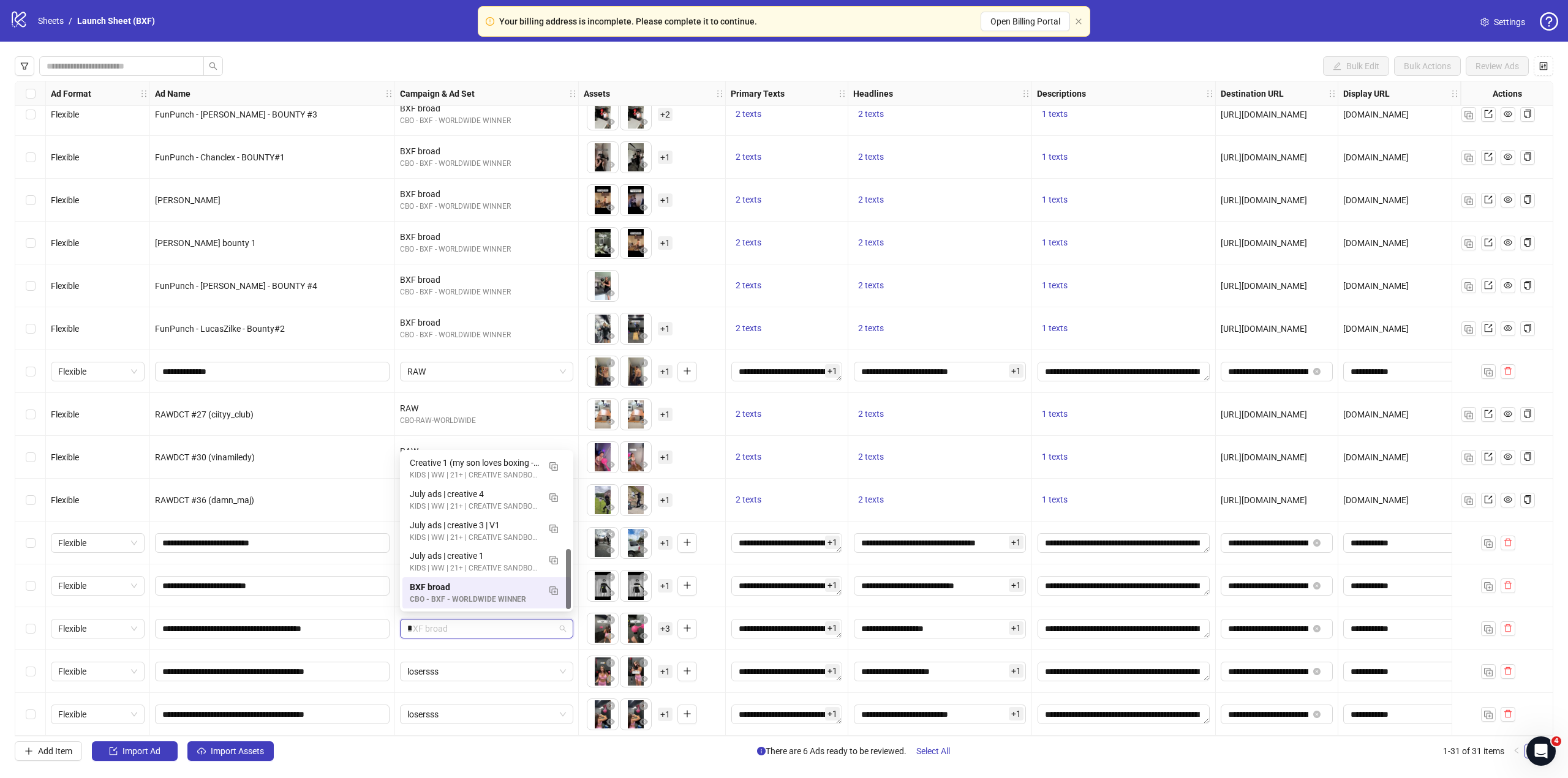
scroll to position [155, 0]
type input "***"
click at [507, 590] on div "losersss" at bounding box center [474, 588] width 129 height 13
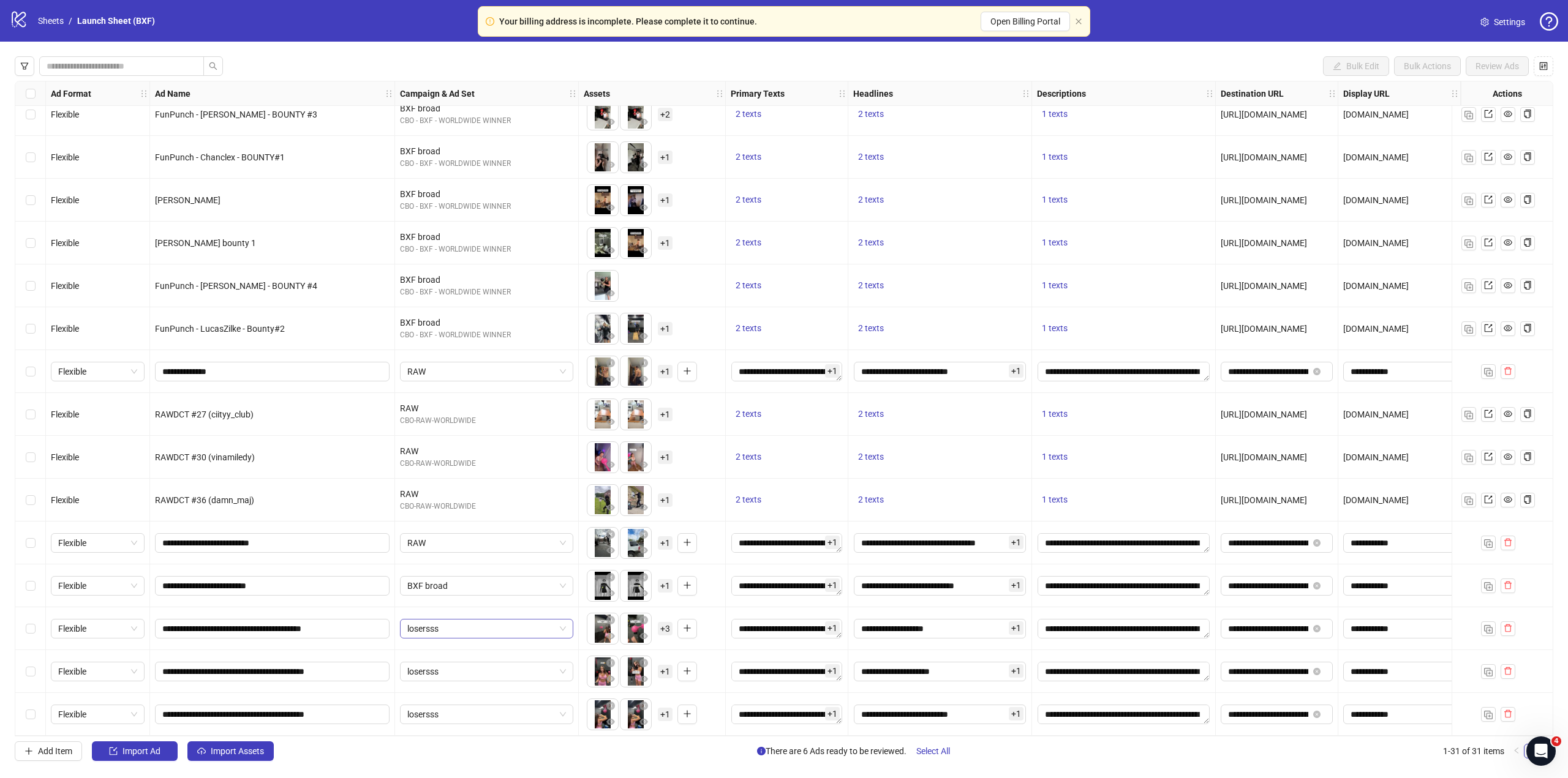
click at [468, 621] on span "losersss" at bounding box center [487, 628] width 159 height 18
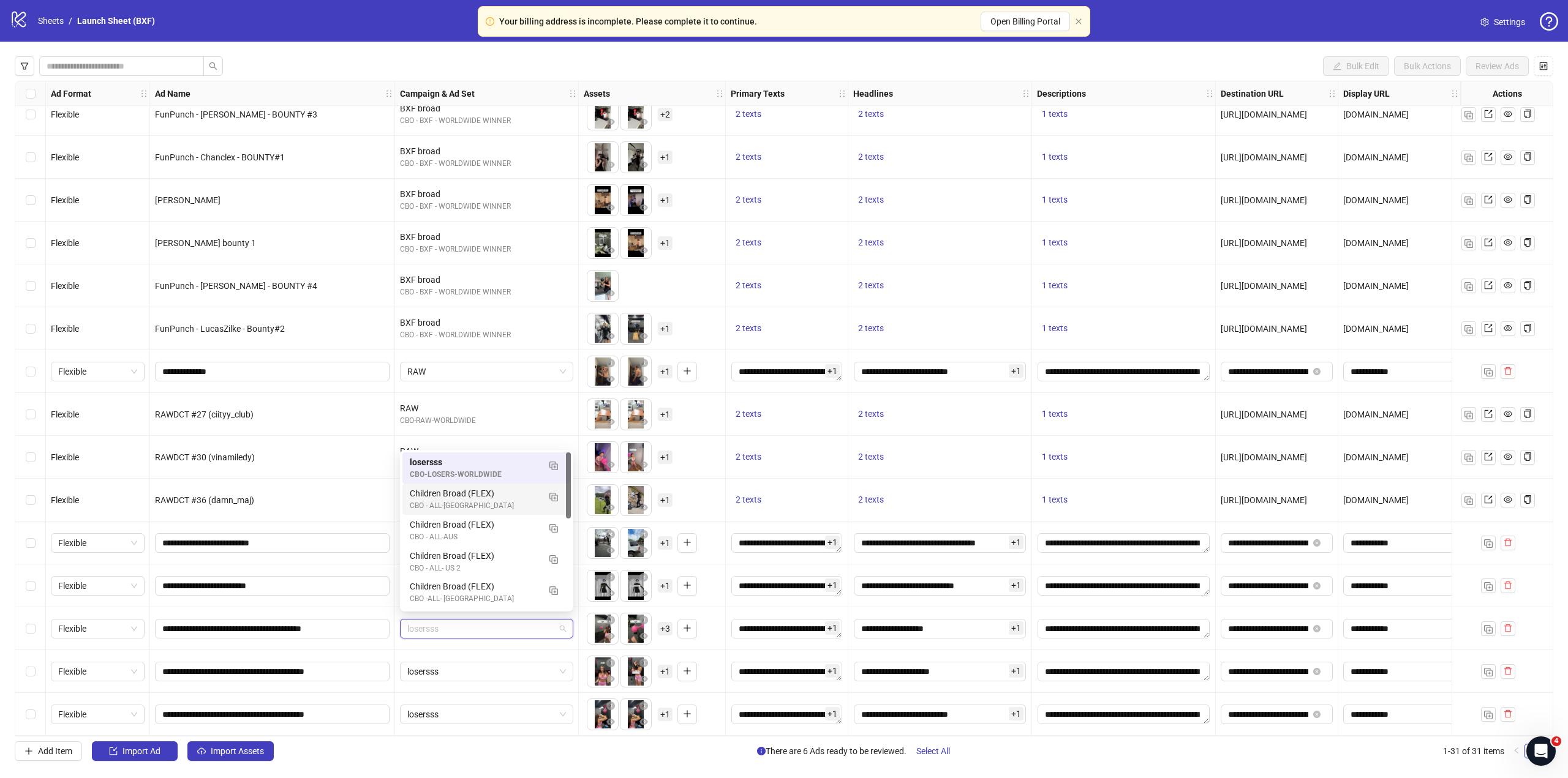
drag, startPoint x: 571, startPoint y: 484, endPoint x: 570, endPoint y: 492, distance: 8.1
click at [570, 492] on div "120231743743130677 120230837427770677 120230836748080677 losersss CBO-LOSERS-WO…" at bounding box center [487, 531] width 173 height 162
drag, startPoint x: 569, startPoint y: 503, endPoint x: 545, endPoint y: 616, distance: 115.5
click at [545, 616] on body "Your billing address is incomplete. Please complete it to continue. Open Billin…" at bounding box center [784, 389] width 1568 height 778
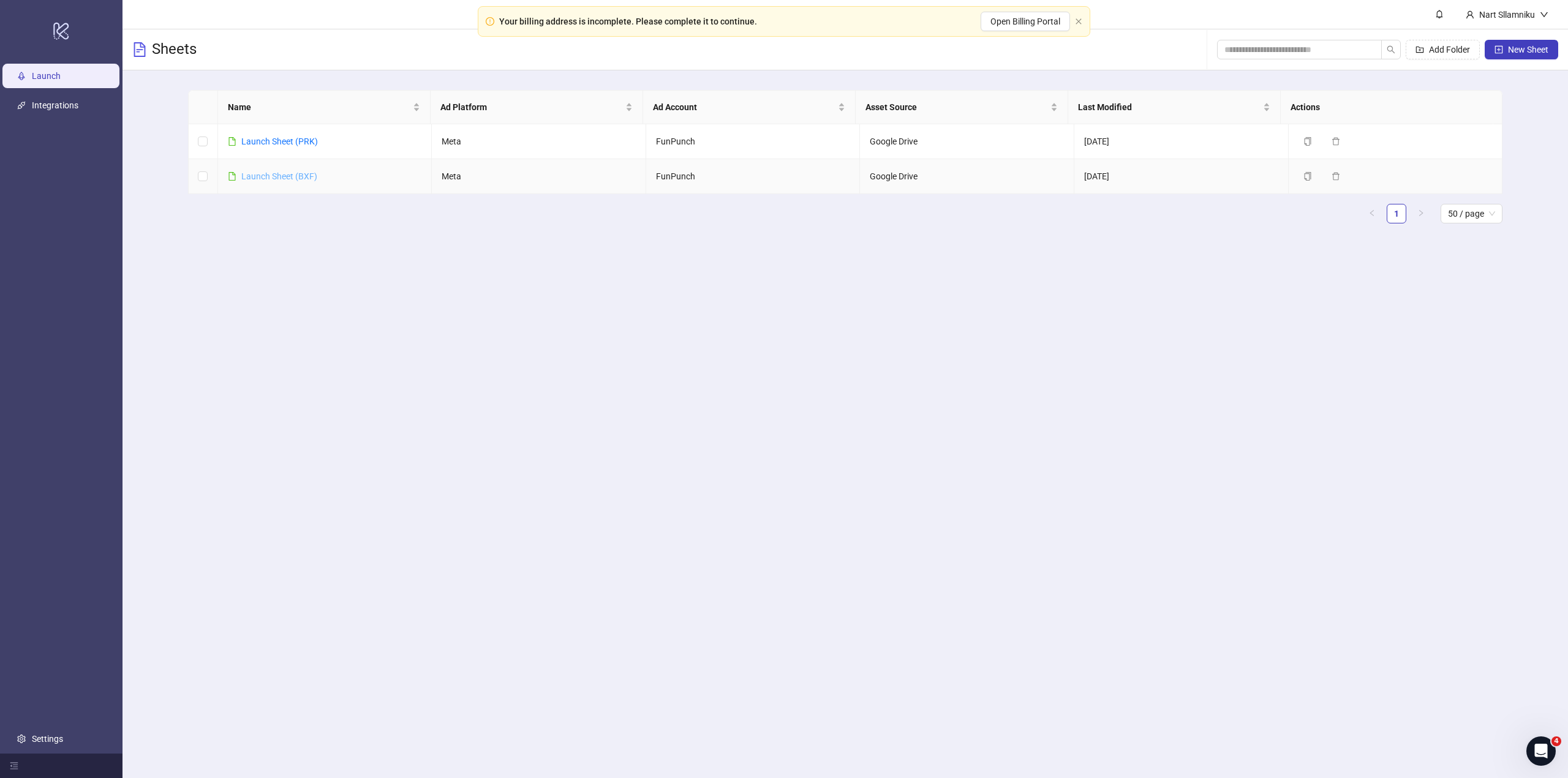
click at [288, 175] on link "Launch Sheet (BXF)" at bounding box center [279, 176] width 76 height 10
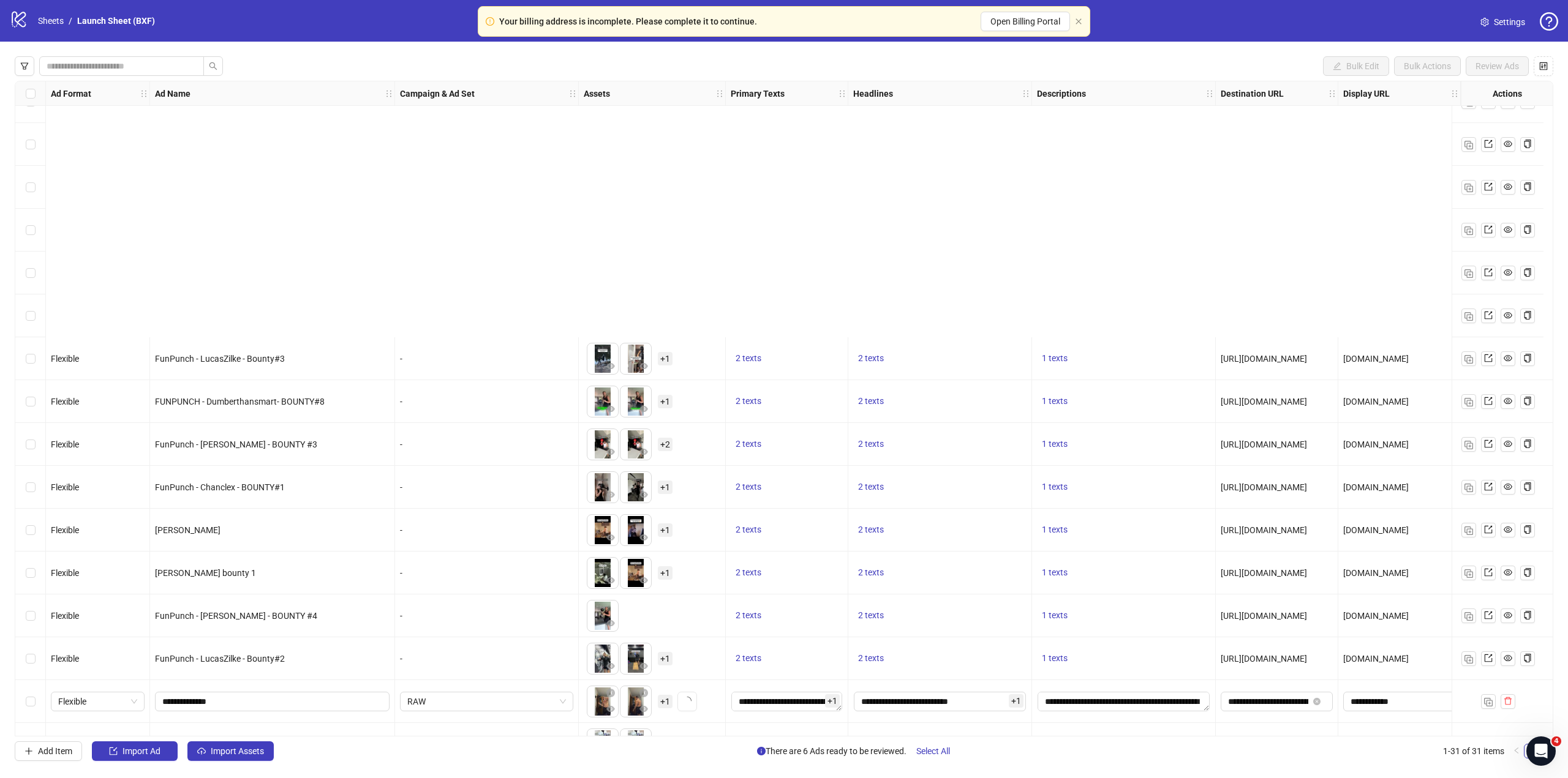
scroll to position [703, 0]
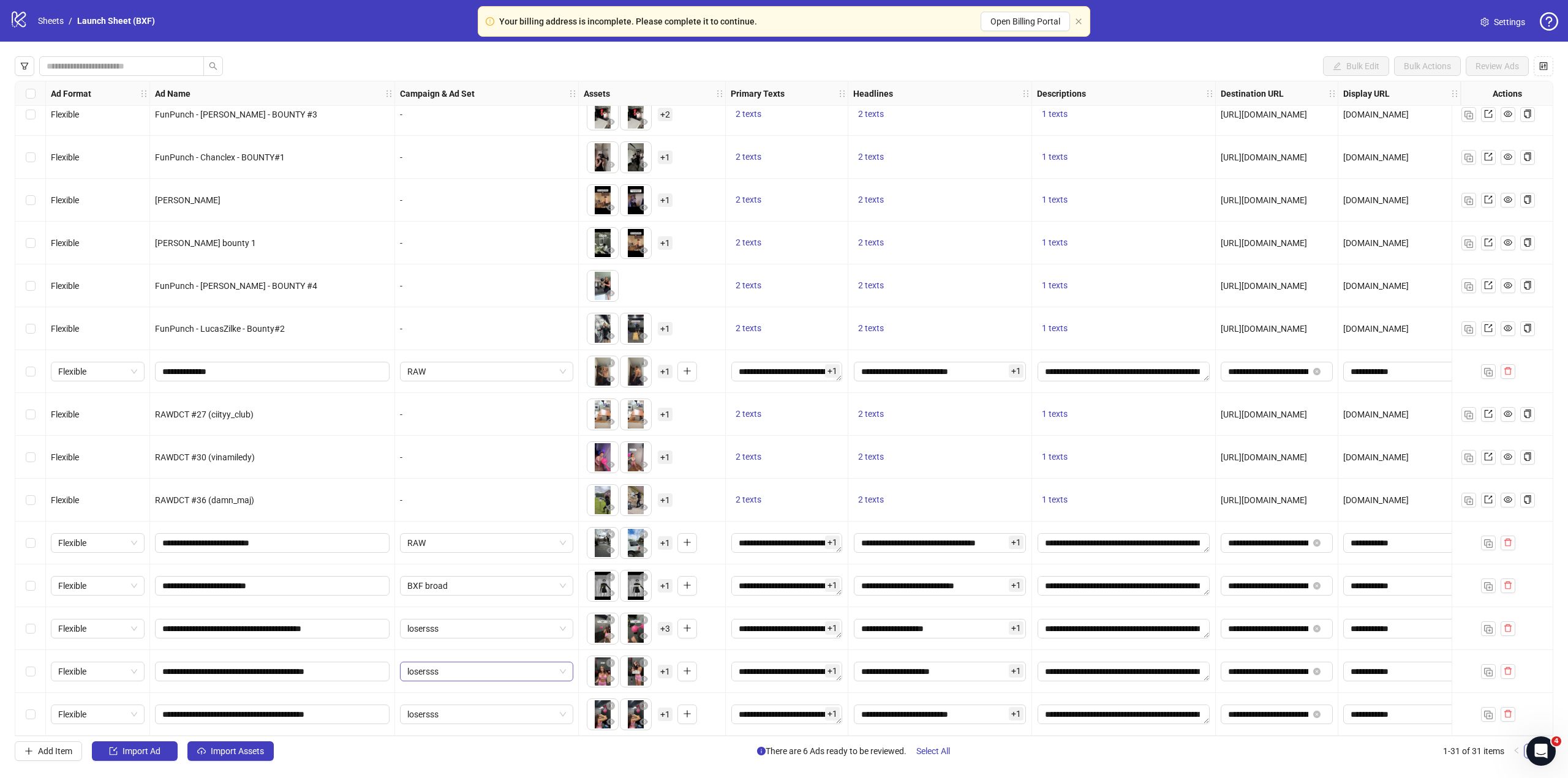
click at [429, 663] on span "losersss" at bounding box center [487, 671] width 159 height 18
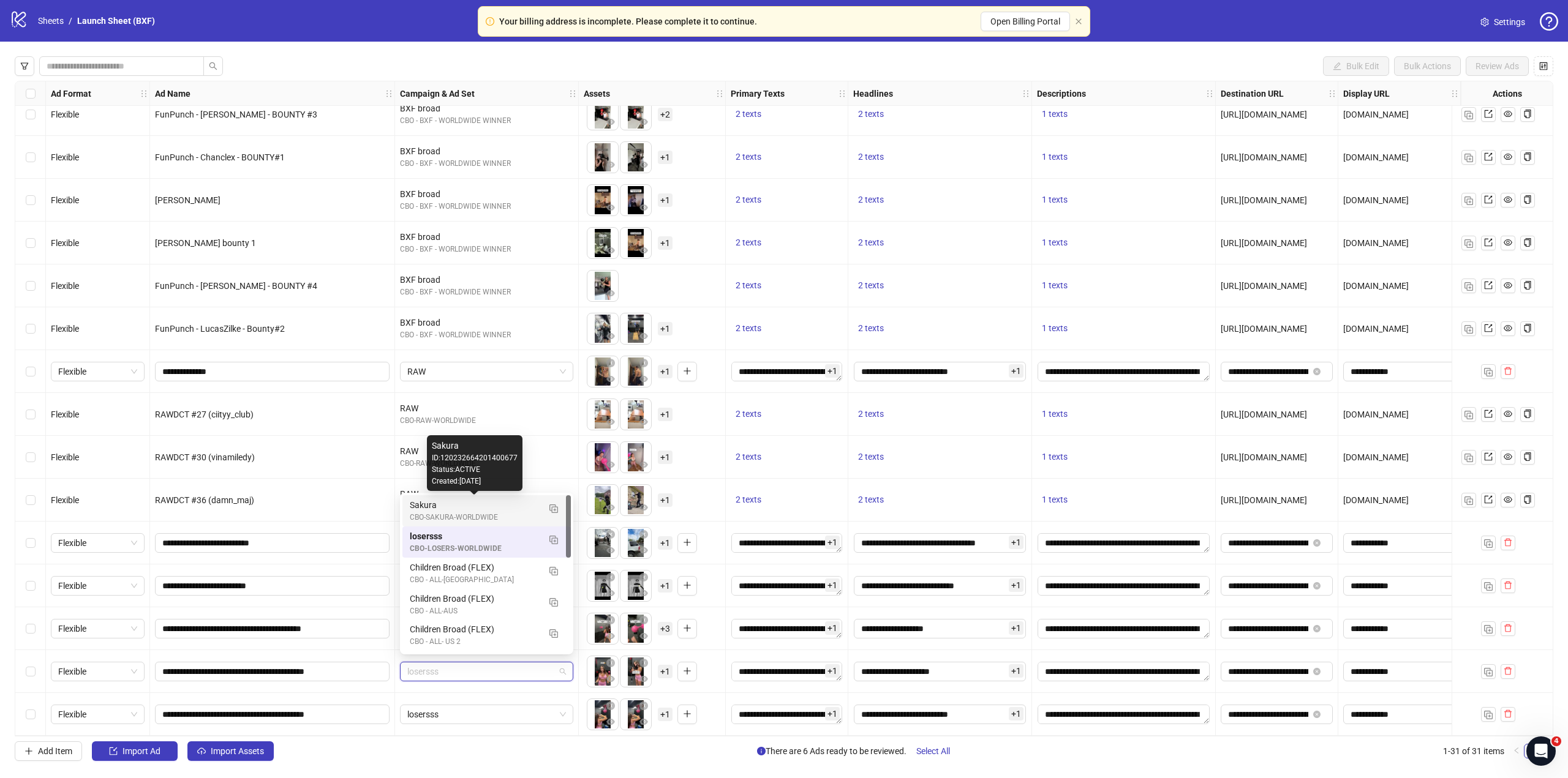
click at [482, 509] on div "Sakura" at bounding box center [474, 505] width 129 height 13
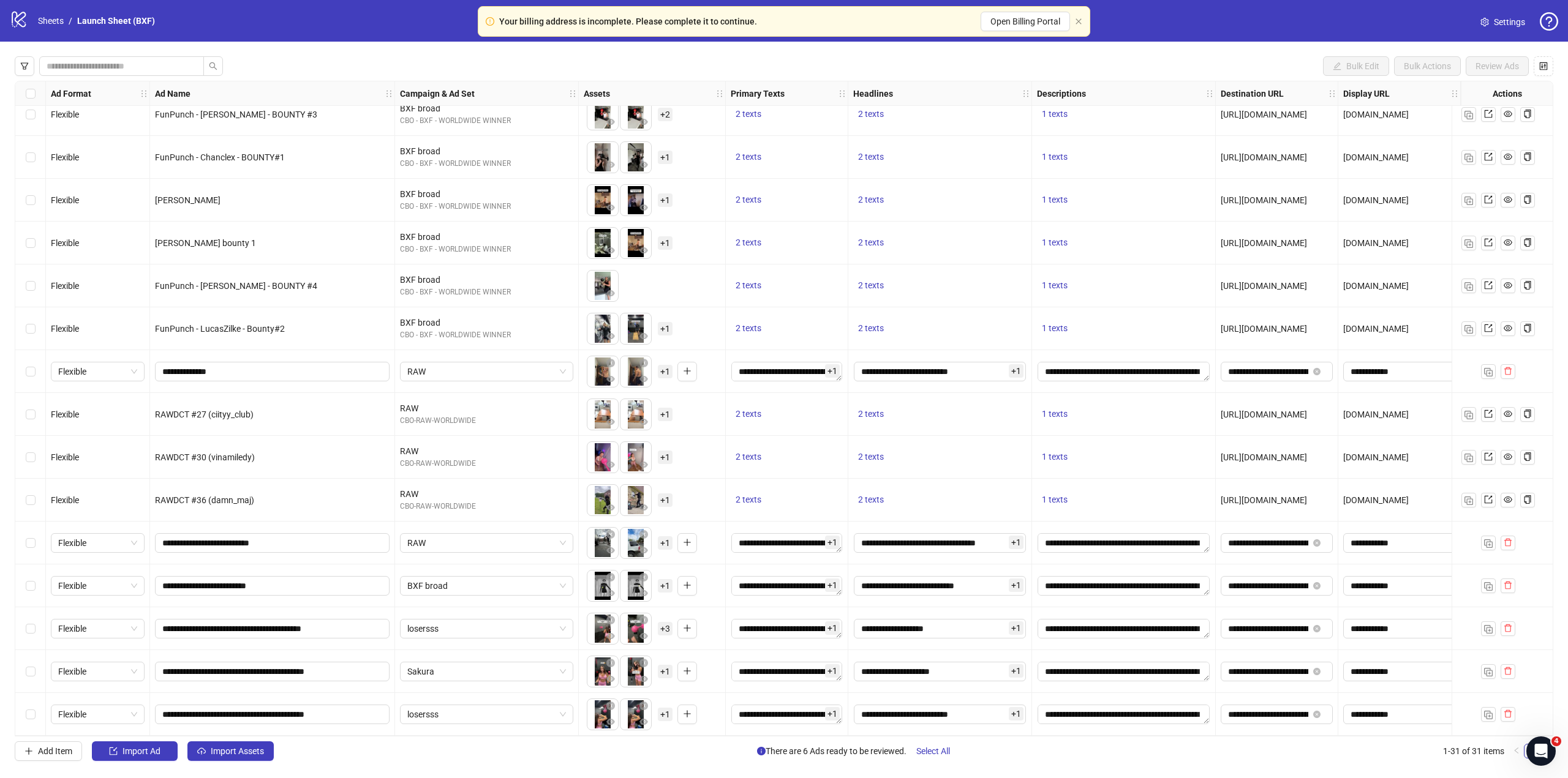
click at [461, 636] on div "losersss" at bounding box center [487, 629] width 183 height 43
click at [464, 628] on span "losersss" at bounding box center [487, 628] width 159 height 18
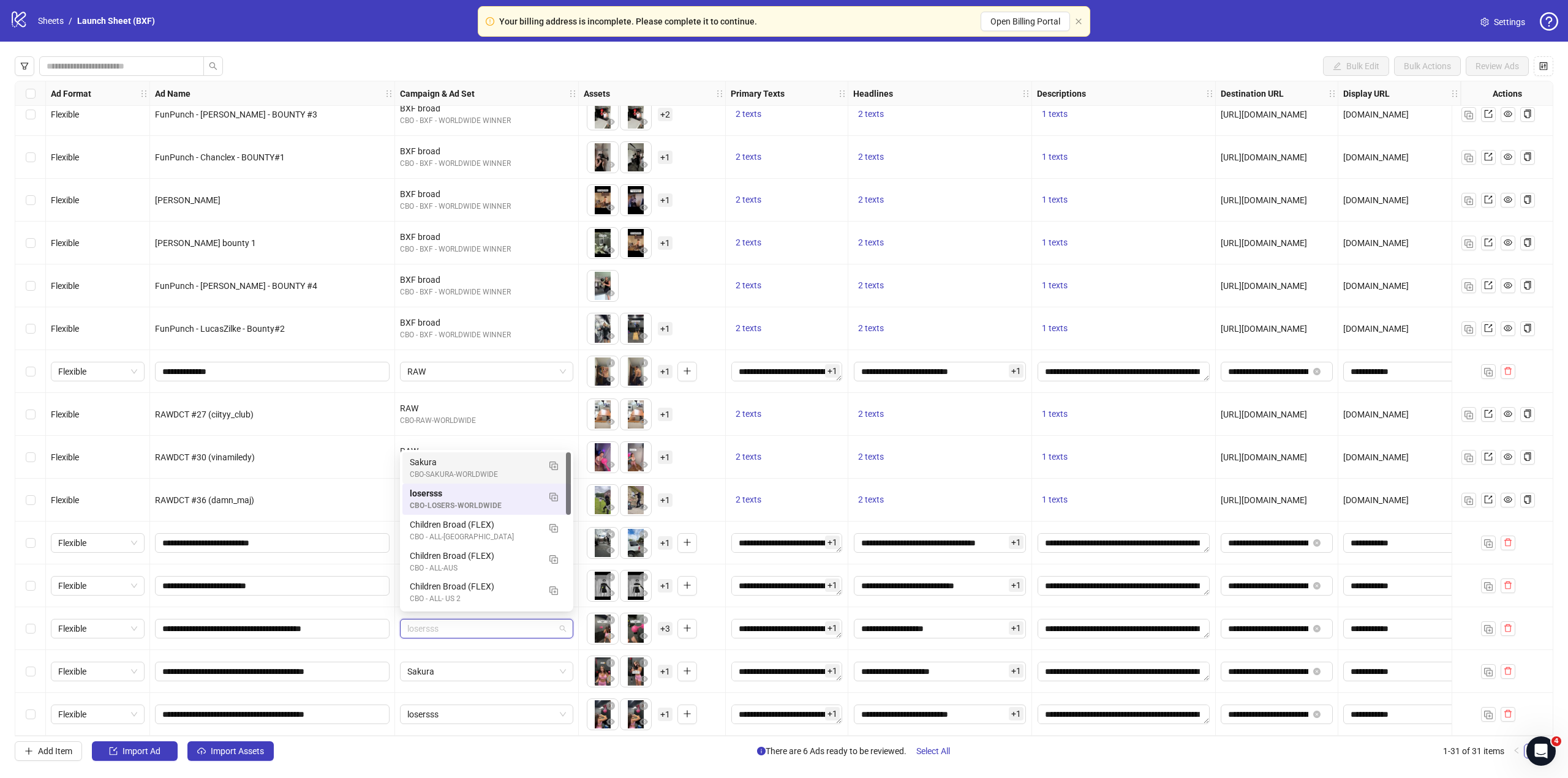
click at [491, 468] on div "Sakura" at bounding box center [474, 462] width 129 height 13
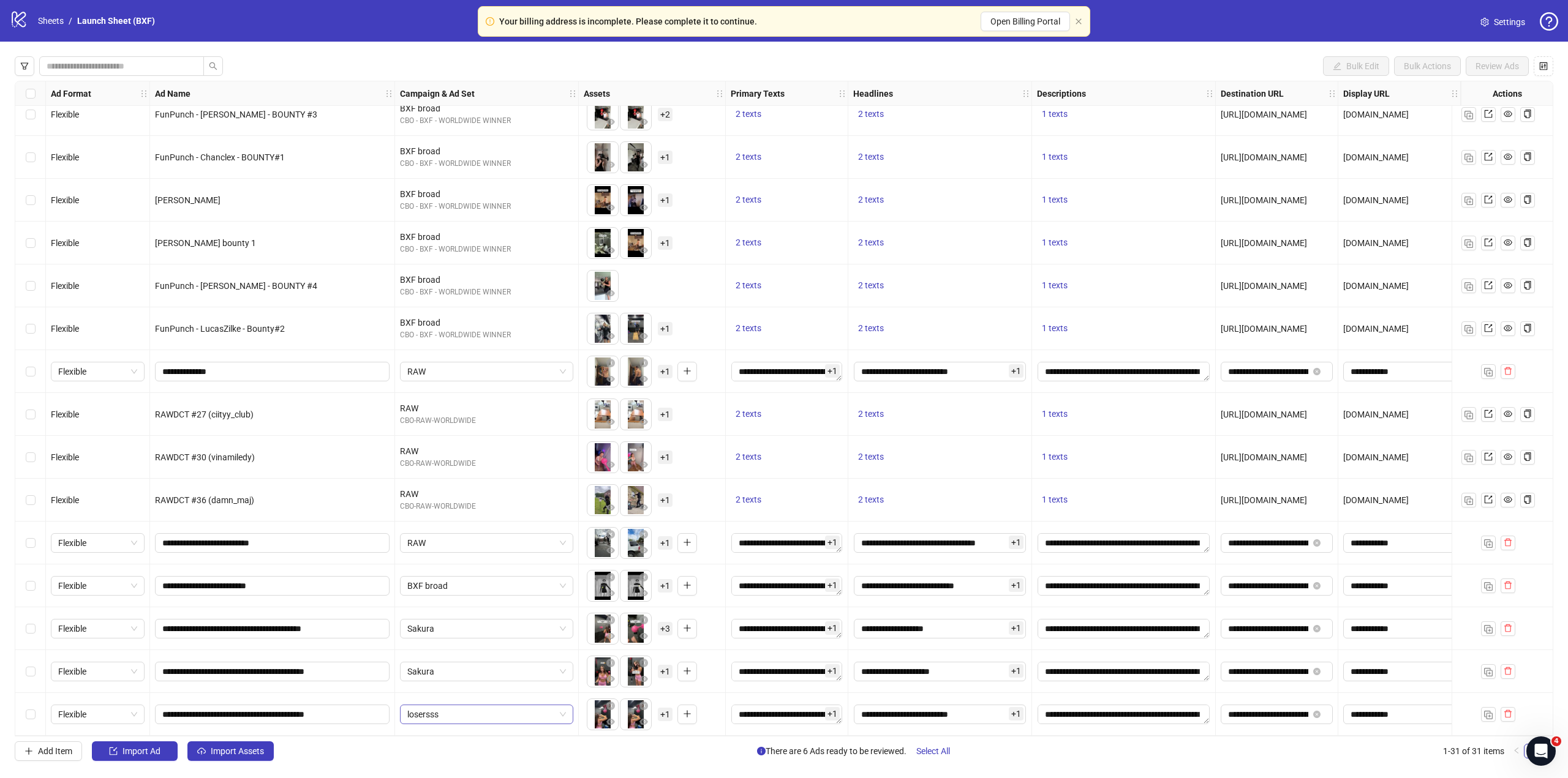
click at [467, 712] on span "losersss" at bounding box center [487, 714] width 159 height 18
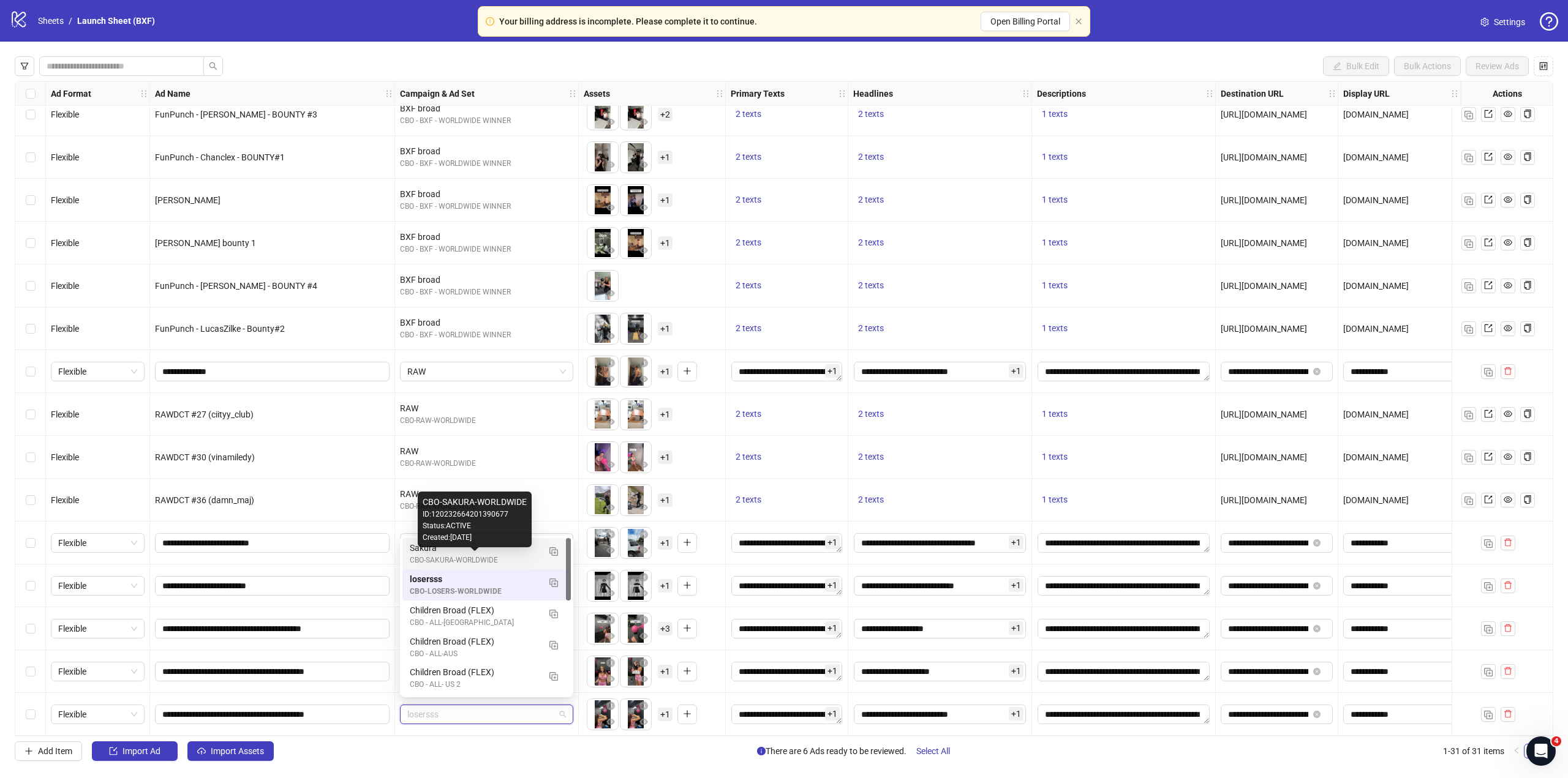
click at [485, 555] on div "CBO-SAKURA-WORLDWIDE" at bounding box center [474, 560] width 129 height 11
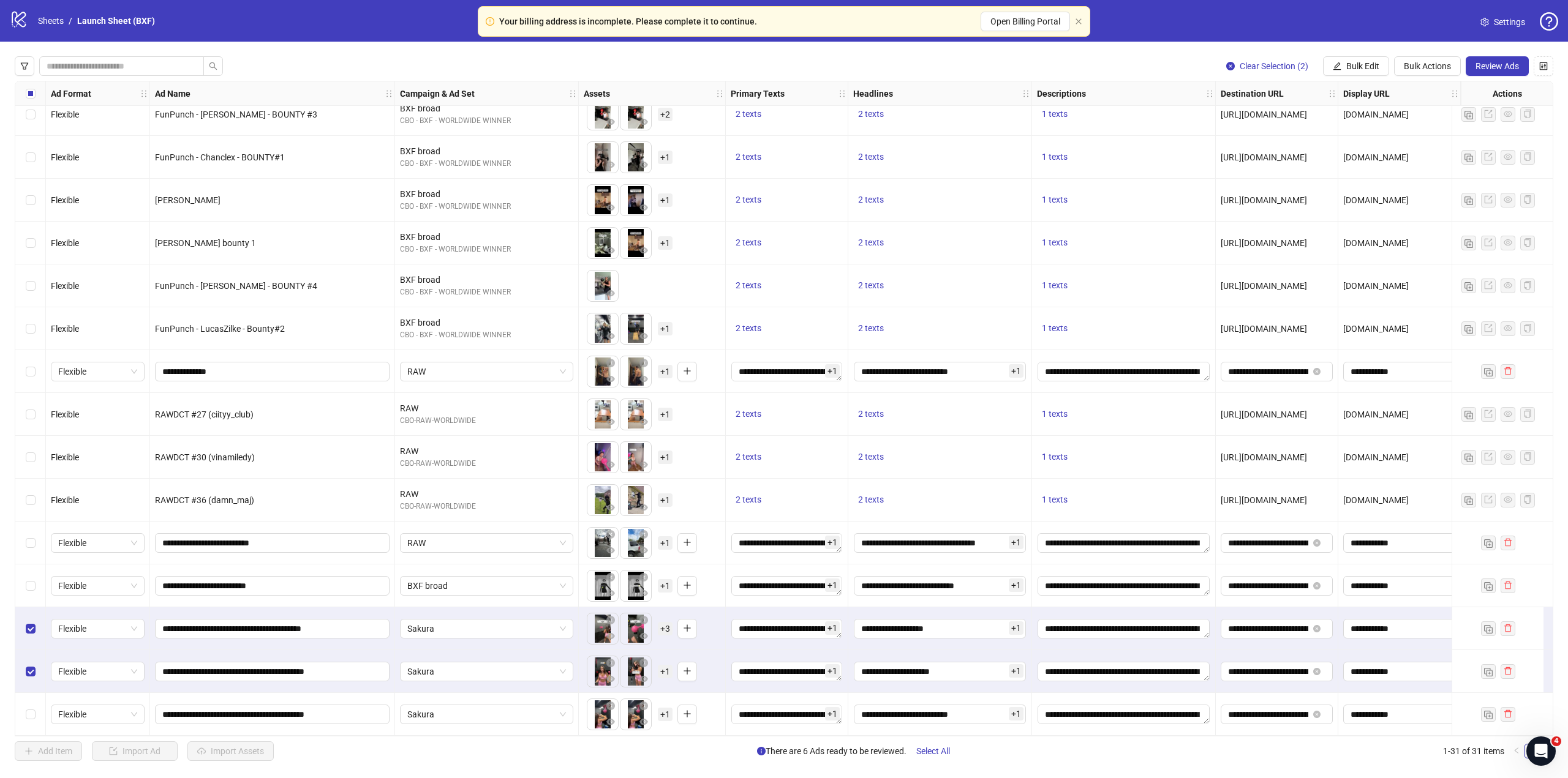
click at [29, 722] on div "Select row 31" at bounding box center [31, 715] width 31 height 43
click at [522, 580] on span "BXF broad" at bounding box center [487, 585] width 159 height 18
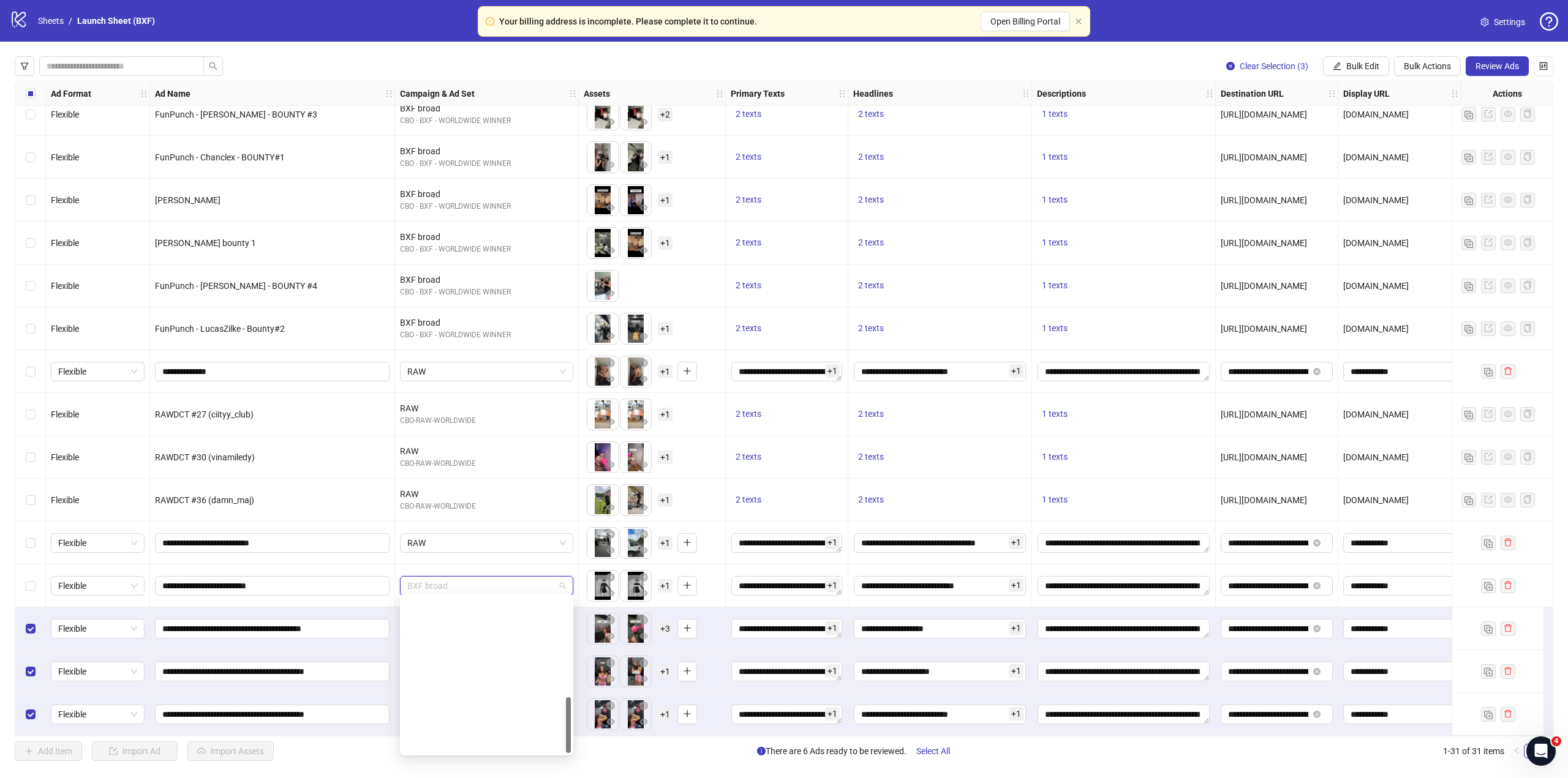
scroll to position [280, 0]
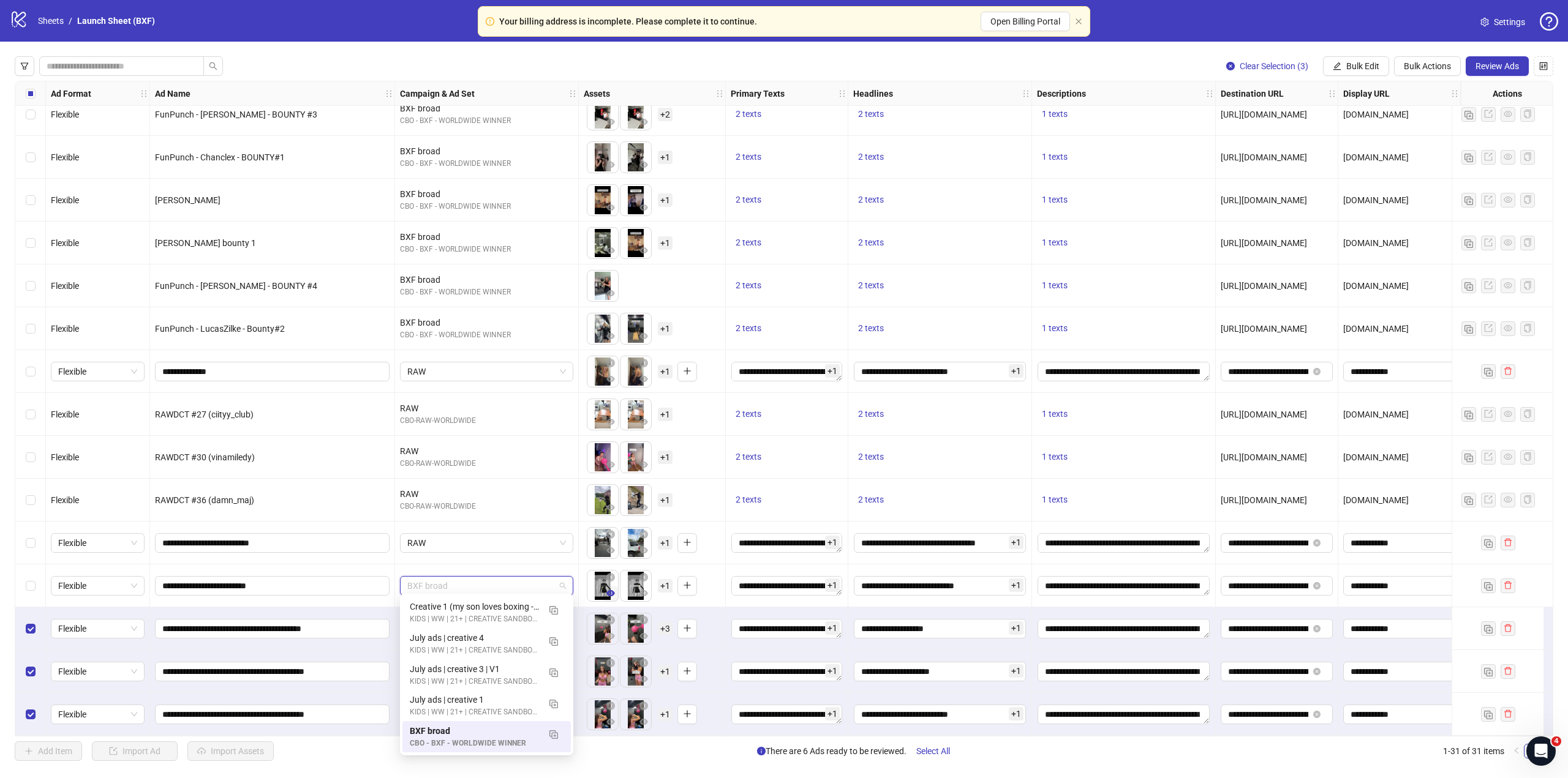
click at [611, 590] on icon "eye" at bounding box center [610, 593] width 9 height 9
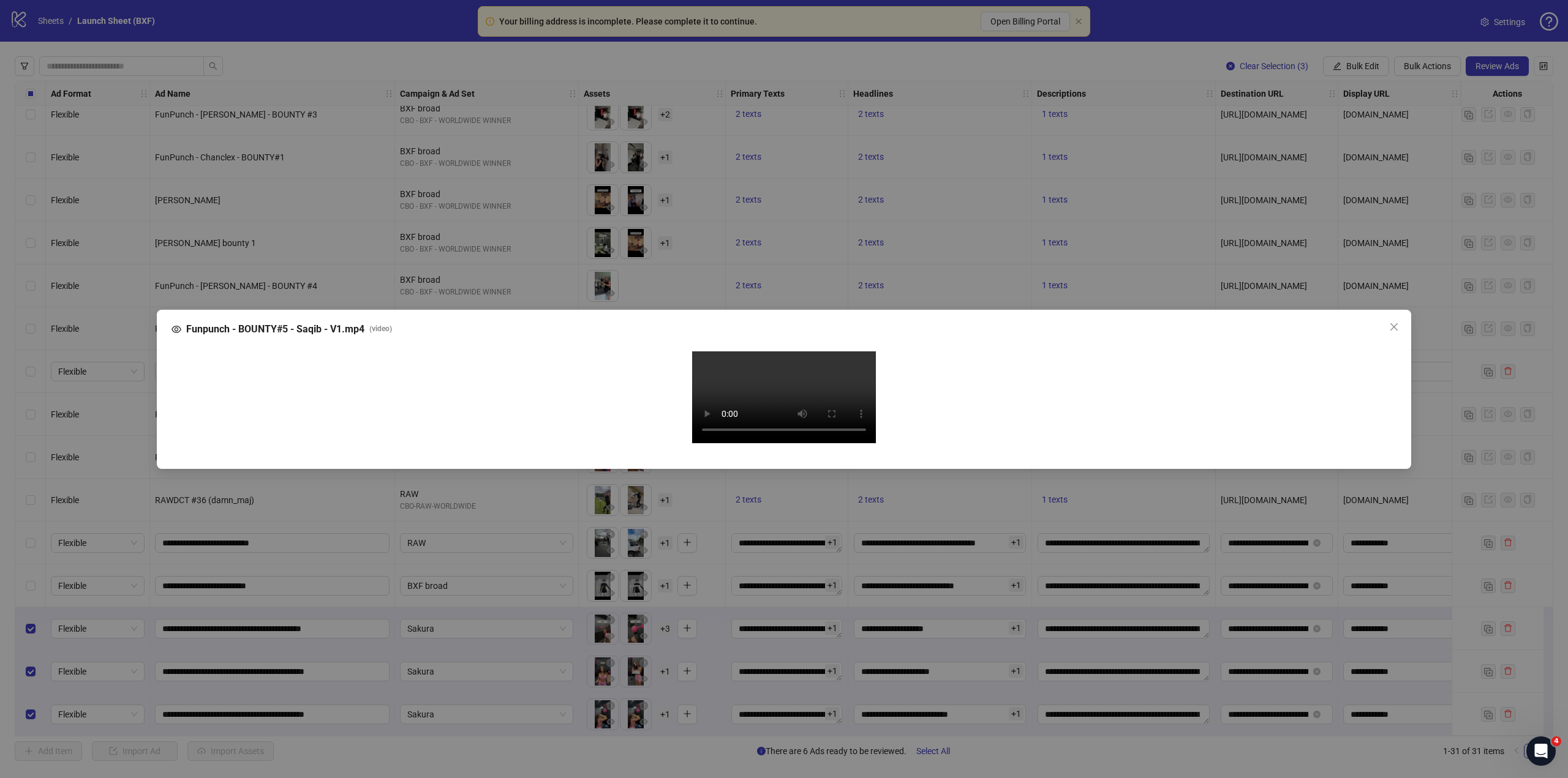
click at [721, 443] on video "Your browser does not support the video tag." at bounding box center [784, 397] width 183 height 92
click at [692, 443] on video "Your browser does not support the video tag." at bounding box center [784, 397] width 183 height 92
click at [780, 447] on div "Your browser does not support the video tag." at bounding box center [784, 399] width 1205 height 95
click at [991, 732] on div "Funpunch - BOUNTY#5 - Saqib - V1.mp4 ( video ) Your browser does not support th…" at bounding box center [784, 389] width 1568 height 778
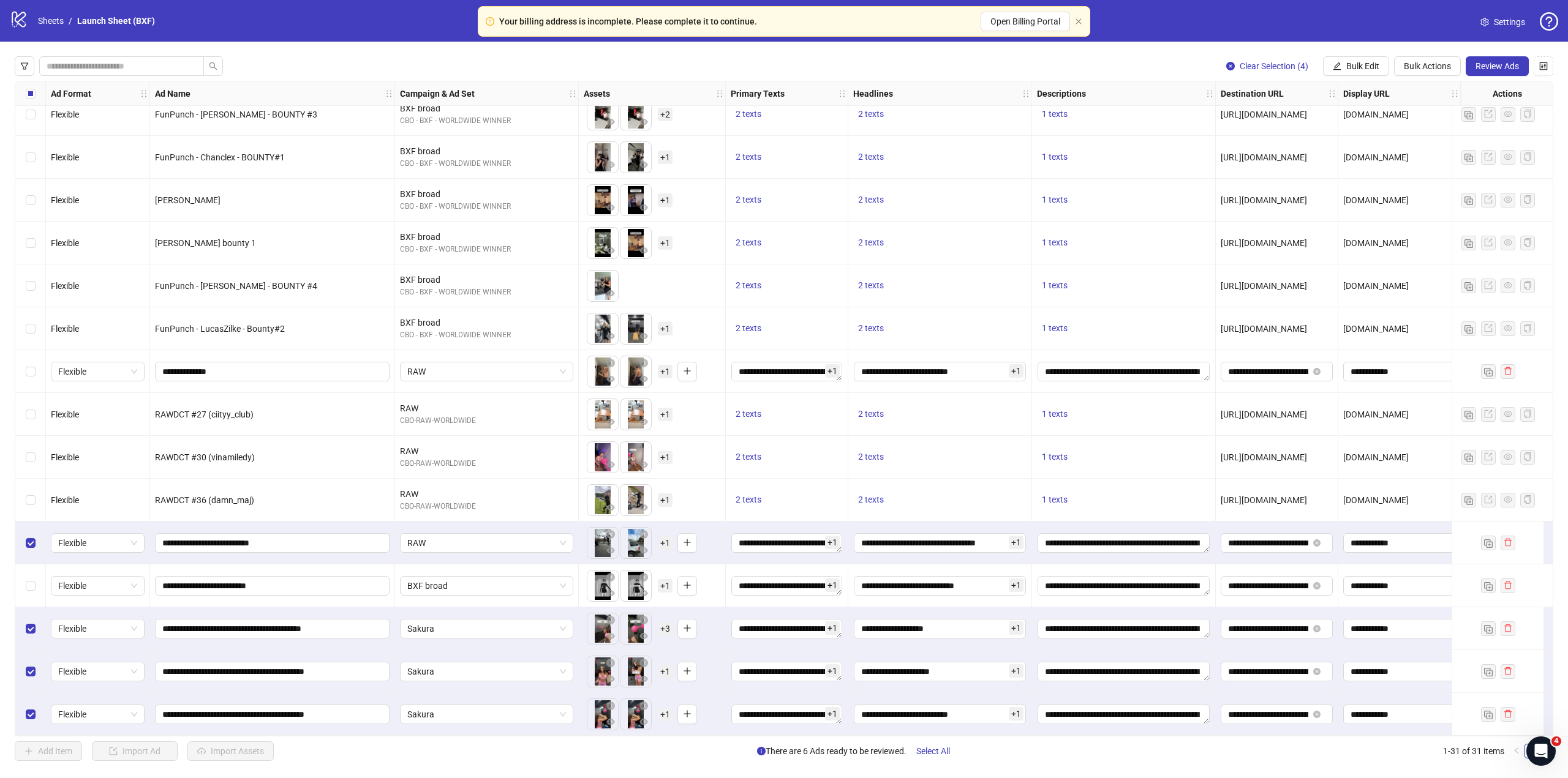
click at [29, 359] on div "Select row 23" at bounding box center [31, 372] width 31 height 43
click at [612, 380] on span "button" at bounding box center [610, 379] width 9 height 10
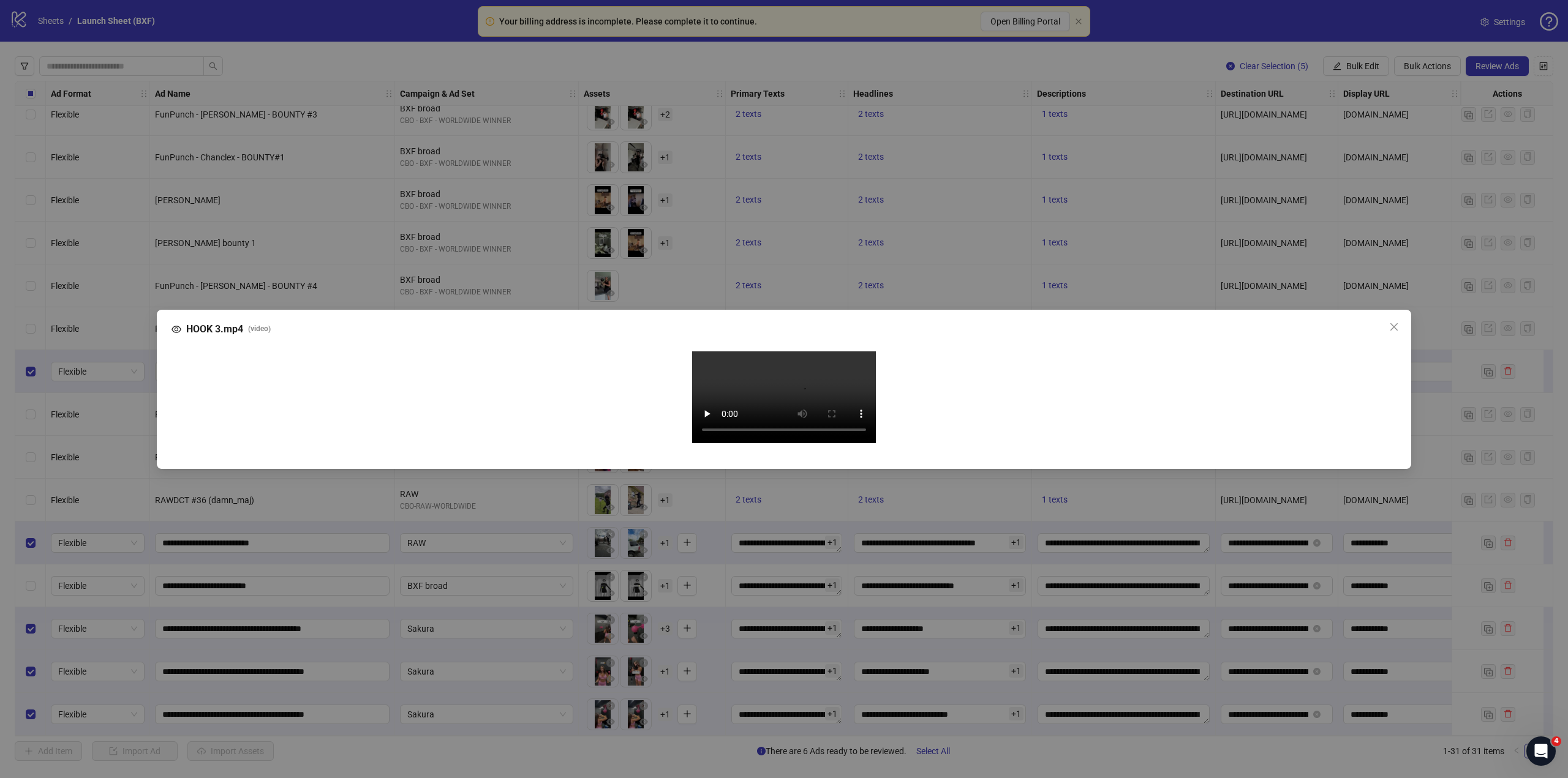
click at [751, 443] on video "Your browser does not support the video tag." at bounding box center [784, 397] width 183 height 92
click at [819, 740] on div "HOOK 3.mp4 ( video ) Your browser does not support the video tag." at bounding box center [784, 389] width 1568 height 778
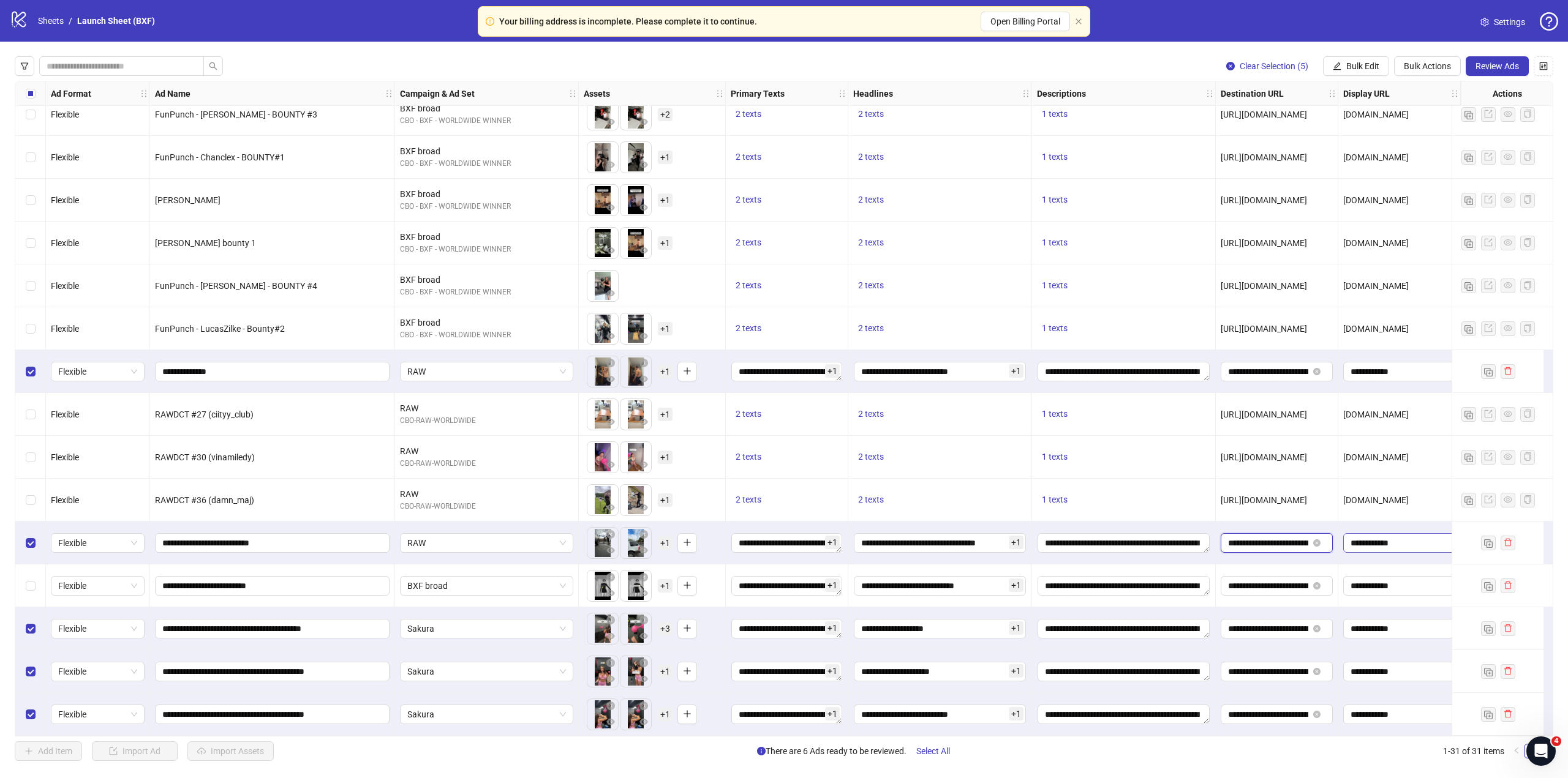
scroll to position [0, 149]
drag, startPoint x: 1284, startPoint y: 539, endPoint x: 1356, endPoint y: 535, distance: 72.1
drag, startPoint x: 1261, startPoint y: 584, endPoint x: 1357, endPoint y: 580, distance: 96.1
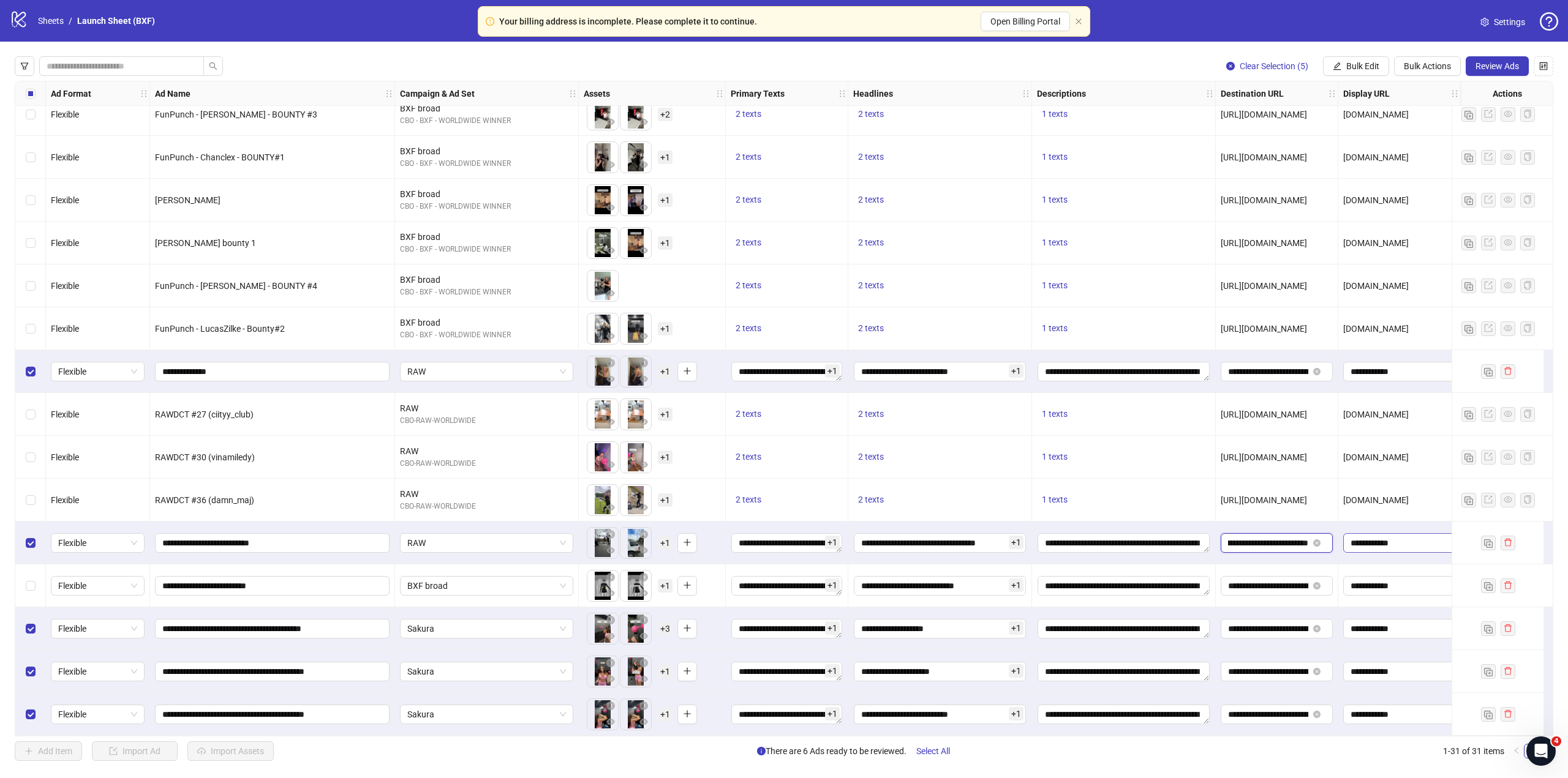
drag, startPoint x: 1272, startPoint y: 538, endPoint x: 1350, endPoint y: 531, distance: 78.3
drag, startPoint x: 1252, startPoint y: 370, endPoint x: 1335, endPoint y: 370, distance: 83.0
click at [1335, 370] on div "**********" at bounding box center [1277, 372] width 122 height 43
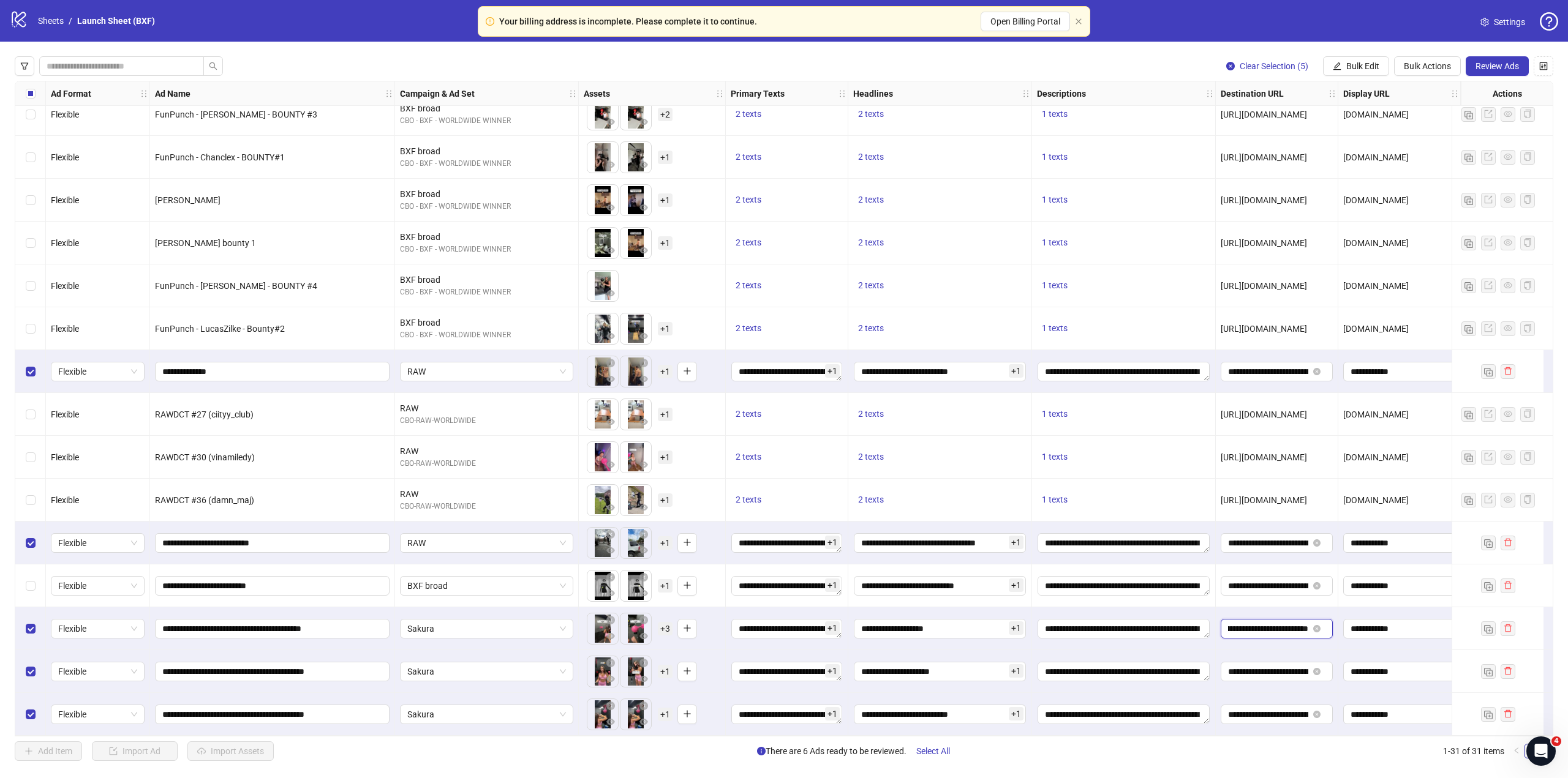
drag, startPoint x: 1265, startPoint y: 624, endPoint x: 1331, endPoint y: 624, distance: 66.0
click at [1331, 624] on span "**********" at bounding box center [1276, 628] width 112 height 19
drag, startPoint x: 1257, startPoint y: 673, endPoint x: 1323, endPoint y: 673, distance: 66.0
click at [1323, 673] on span "**********" at bounding box center [1276, 671] width 112 height 19
drag, startPoint x: 1275, startPoint y: 703, endPoint x: 1330, endPoint y: 700, distance: 55.1
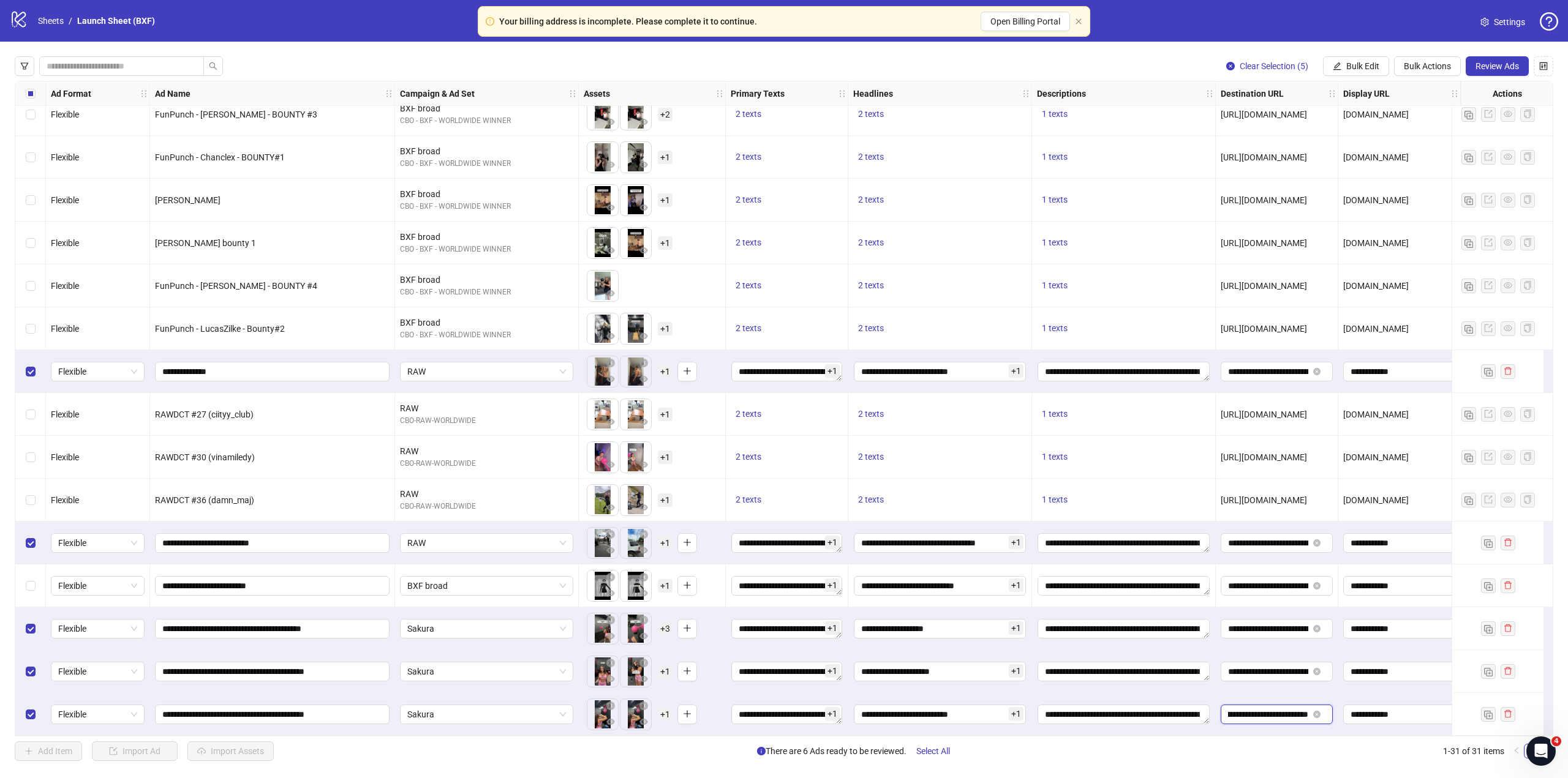
click at [1330, 705] on span "**********" at bounding box center [1276, 714] width 112 height 19
click at [1514, 62] on span "Review Ads" at bounding box center [1497, 66] width 44 height 10
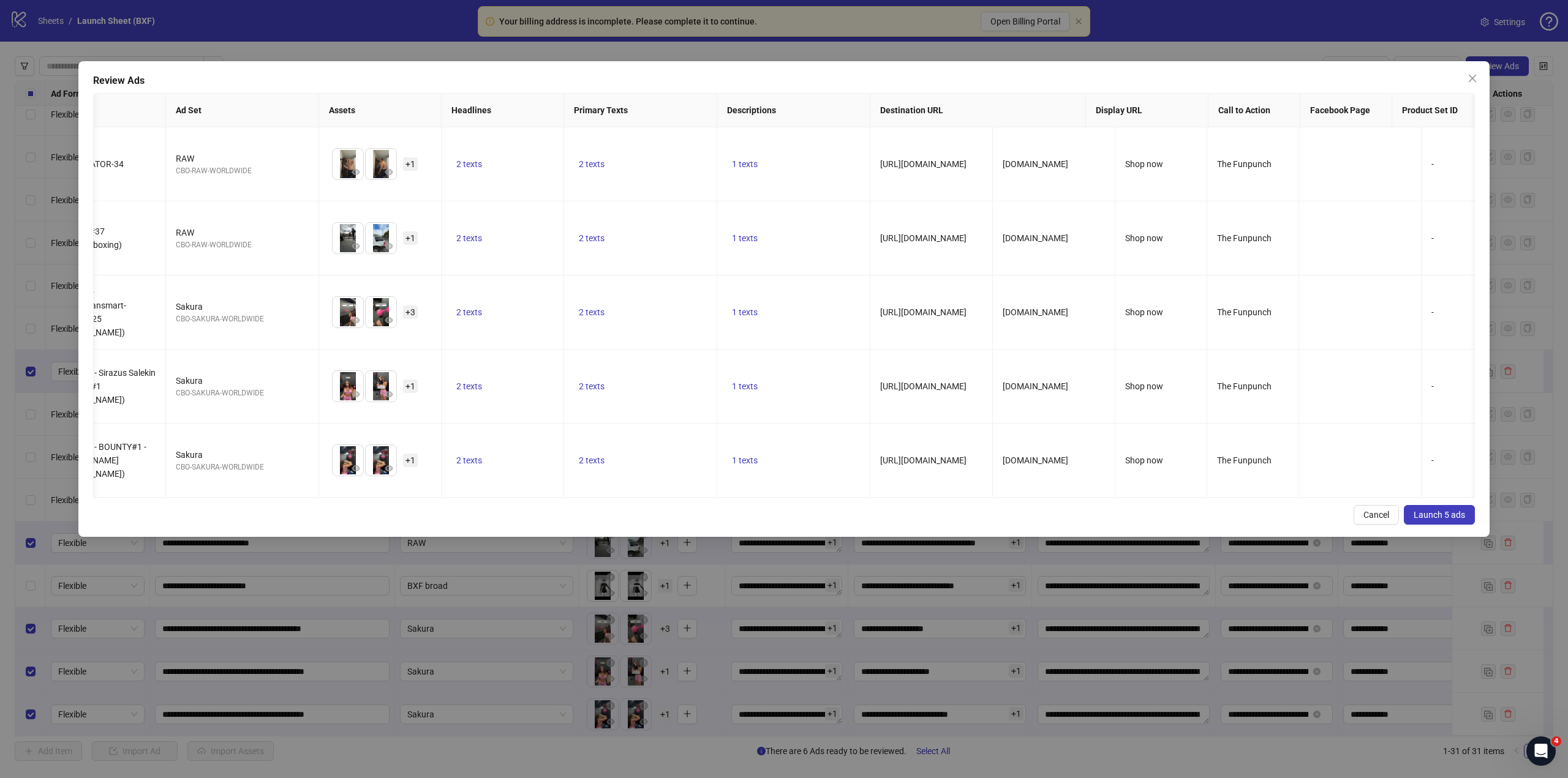
scroll to position [0, 54]
click at [1431, 520] on span "Launch 5 ads" at bounding box center [1439, 515] width 52 height 10
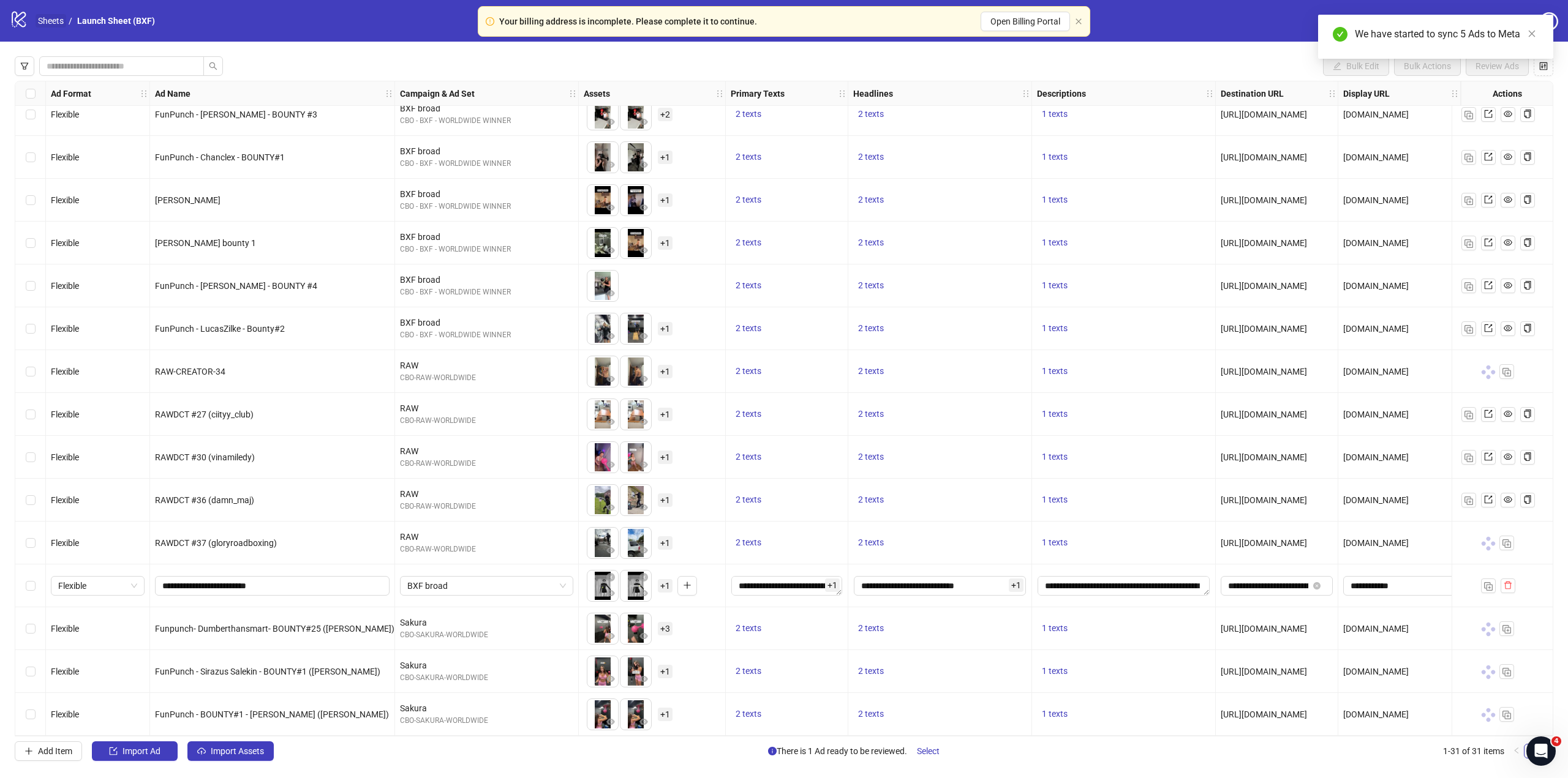
click at [52, 21] on link "Sheets" at bounding box center [51, 21] width 31 height 13
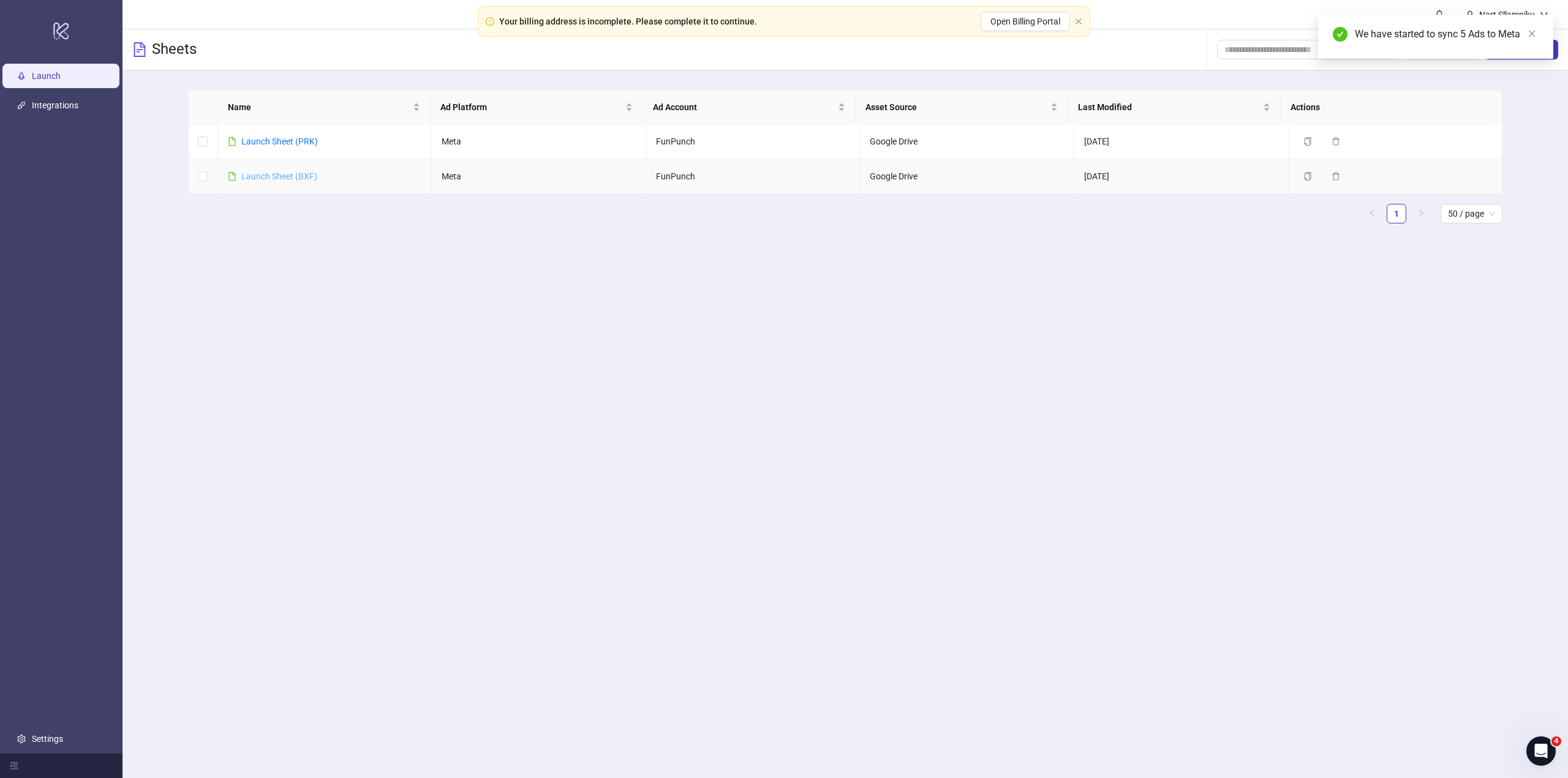
click at [263, 175] on link "Launch Sheet (BXF)" at bounding box center [279, 176] width 76 height 10
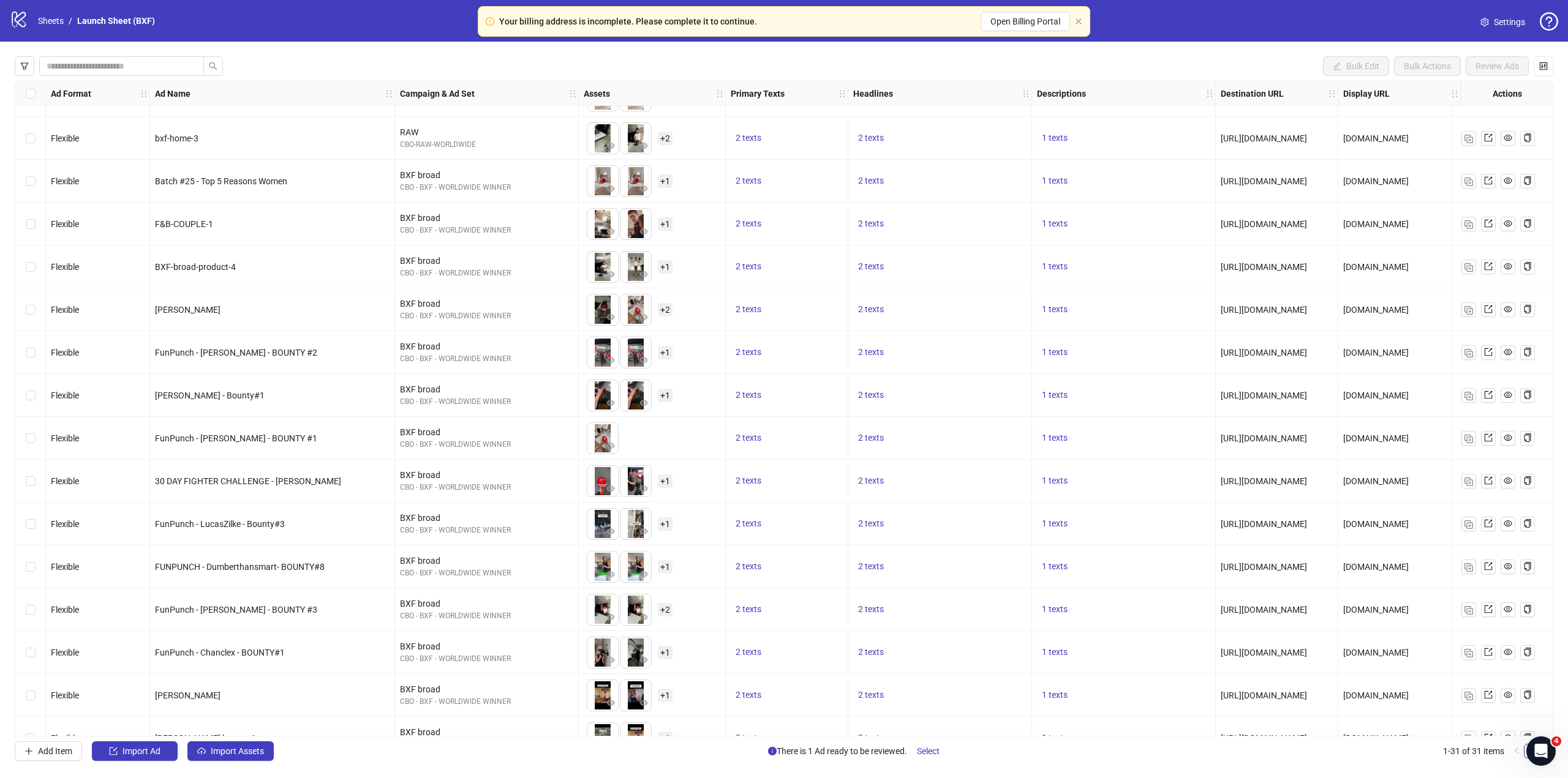
scroll to position [153, 0]
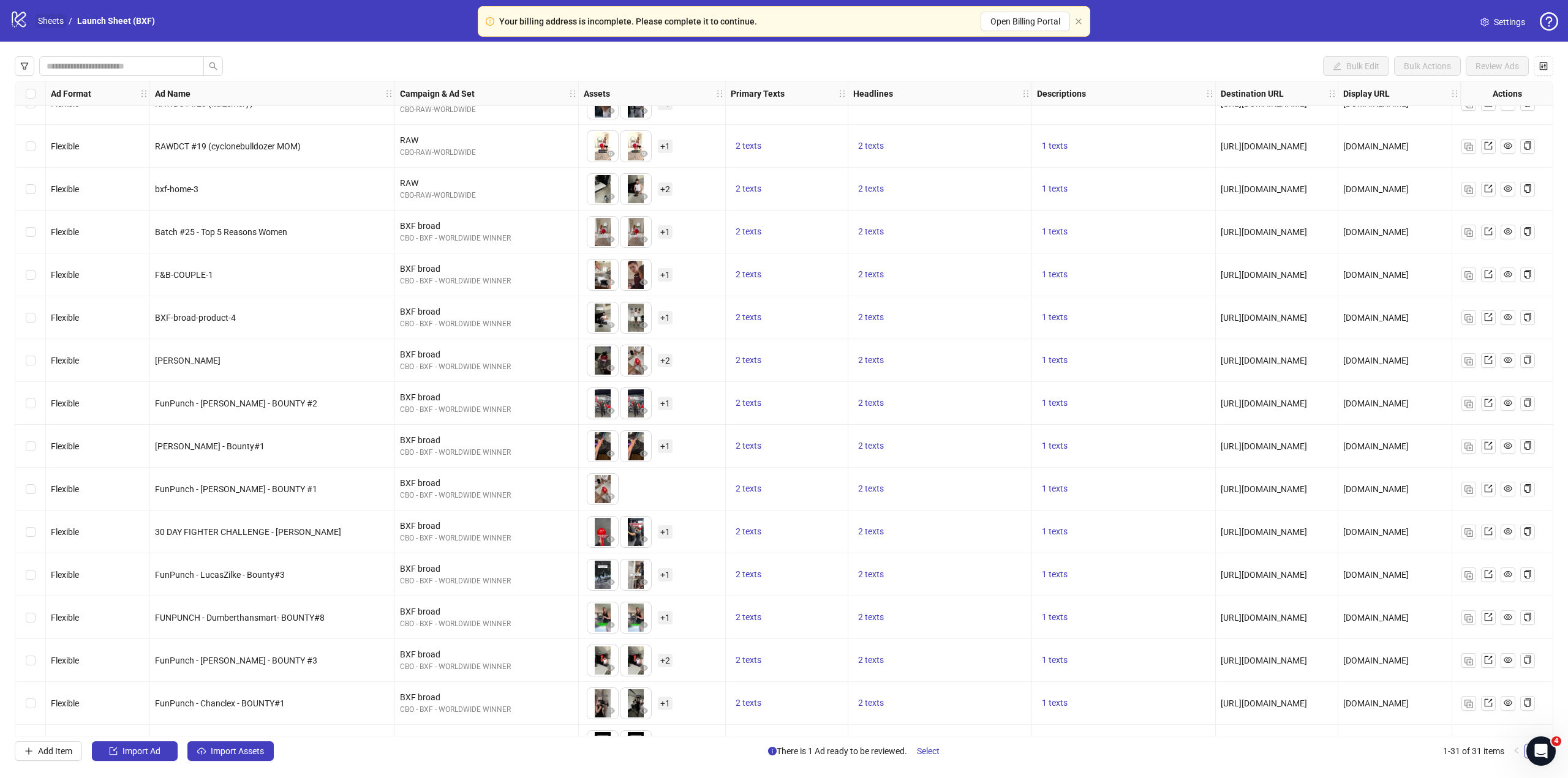
click at [58, 19] on link "Sheets" at bounding box center [51, 21] width 31 height 13
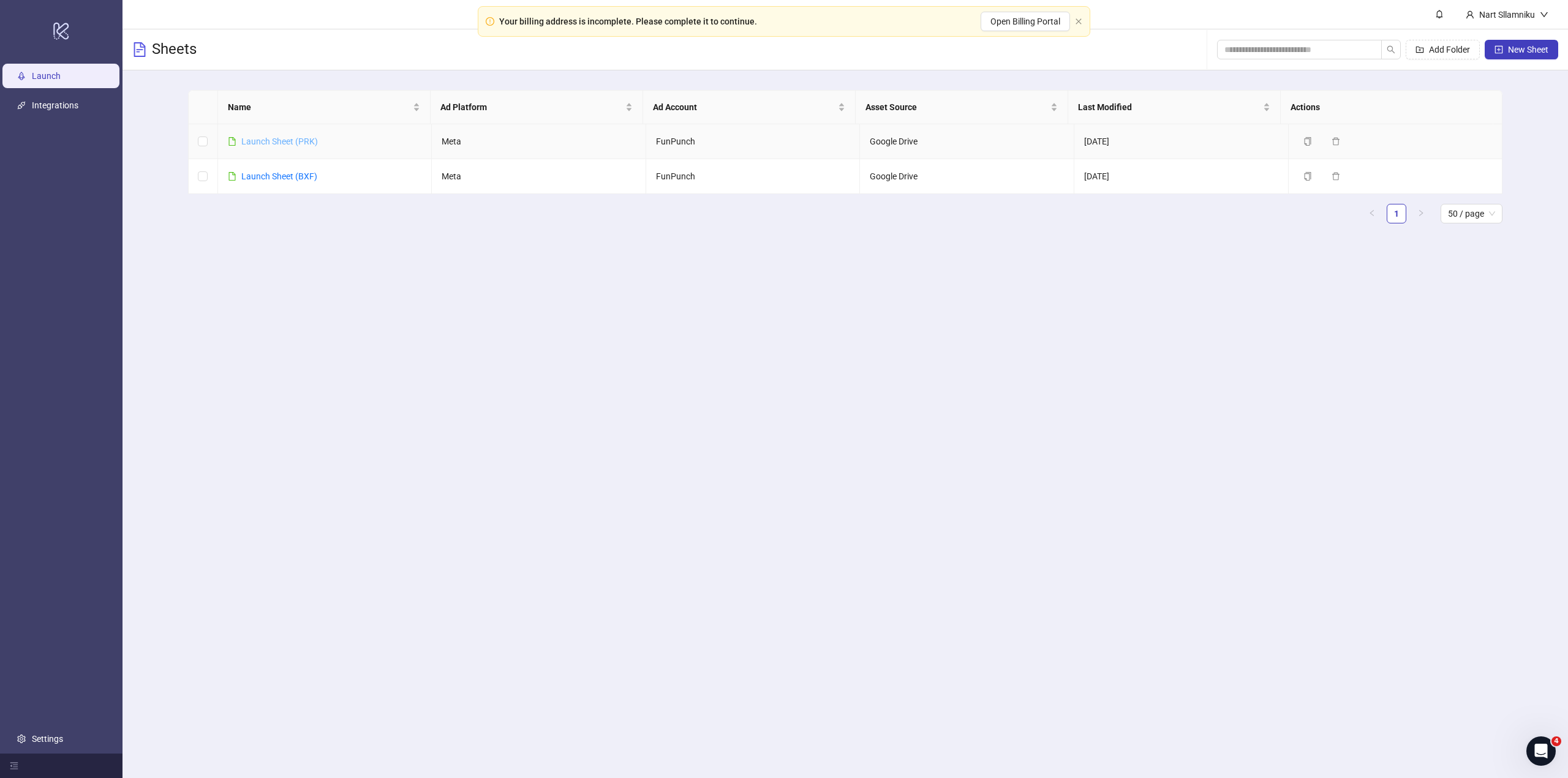
click at [308, 138] on link "Launch Sheet (PRK)" at bounding box center [280, 141] width 77 height 10
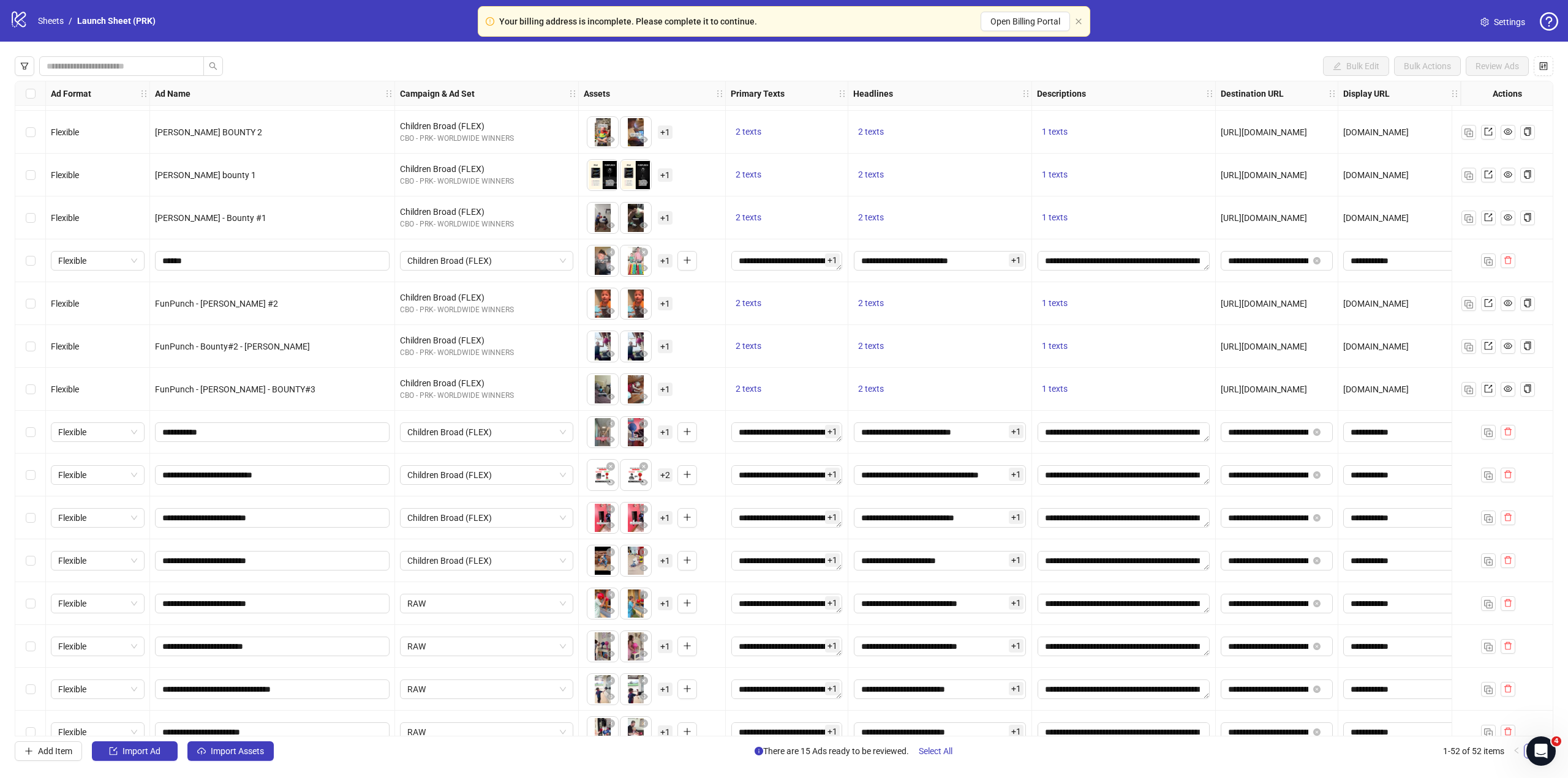
scroll to position [1236, 0]
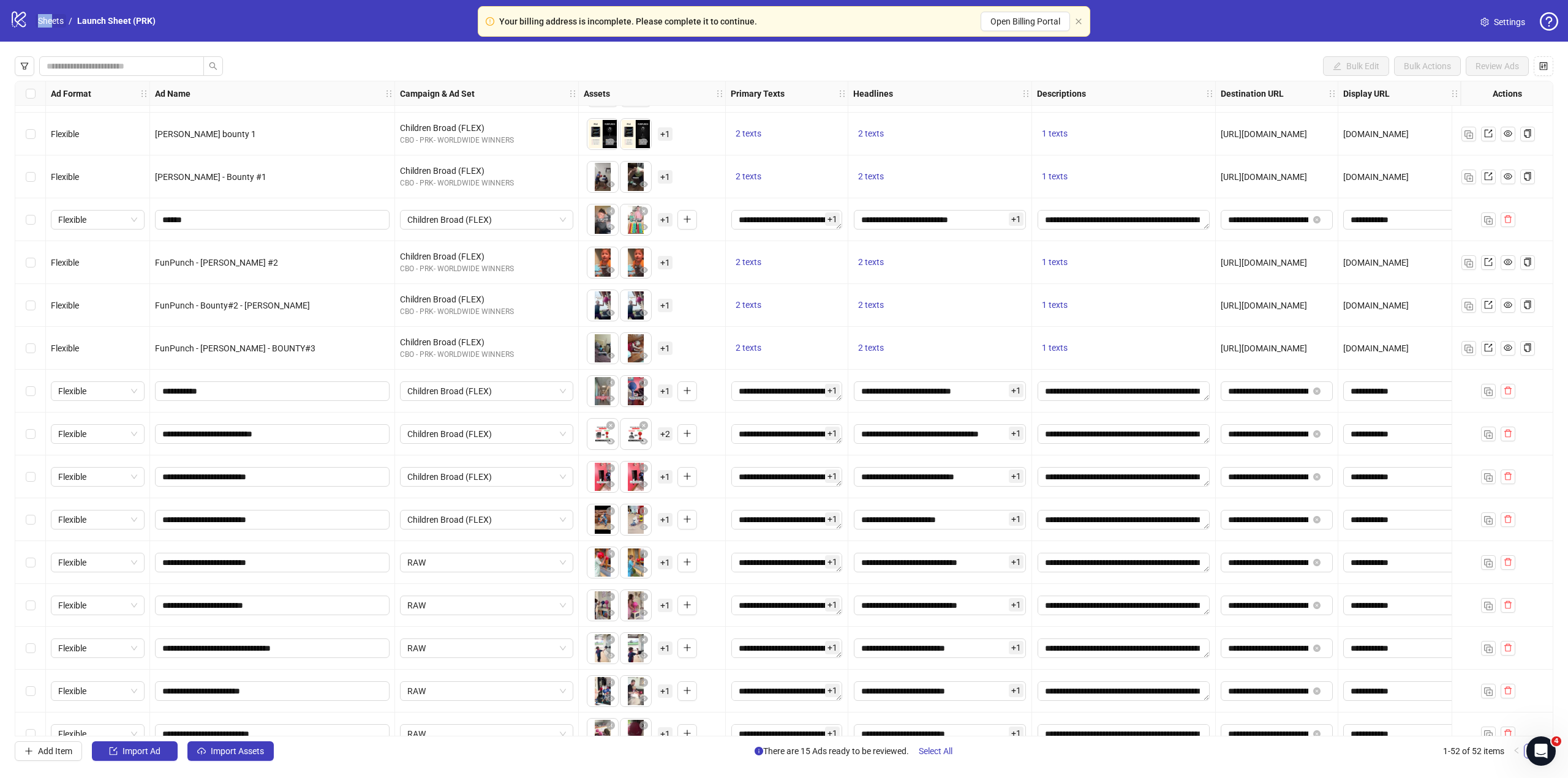
drag, startPoint x: 58, startPoint y: 11, endPoint x: 54, endPoint y: 17, distance: 7.2
click at [54, 17] on div "logo/logo-mobile Sheets / Launch Sheet (PRK)" at bounding box center [85, 21] width 151 height 22
click at [54, 17] on link "Sheets" at bounding box center [51, 21] width 31 height 13
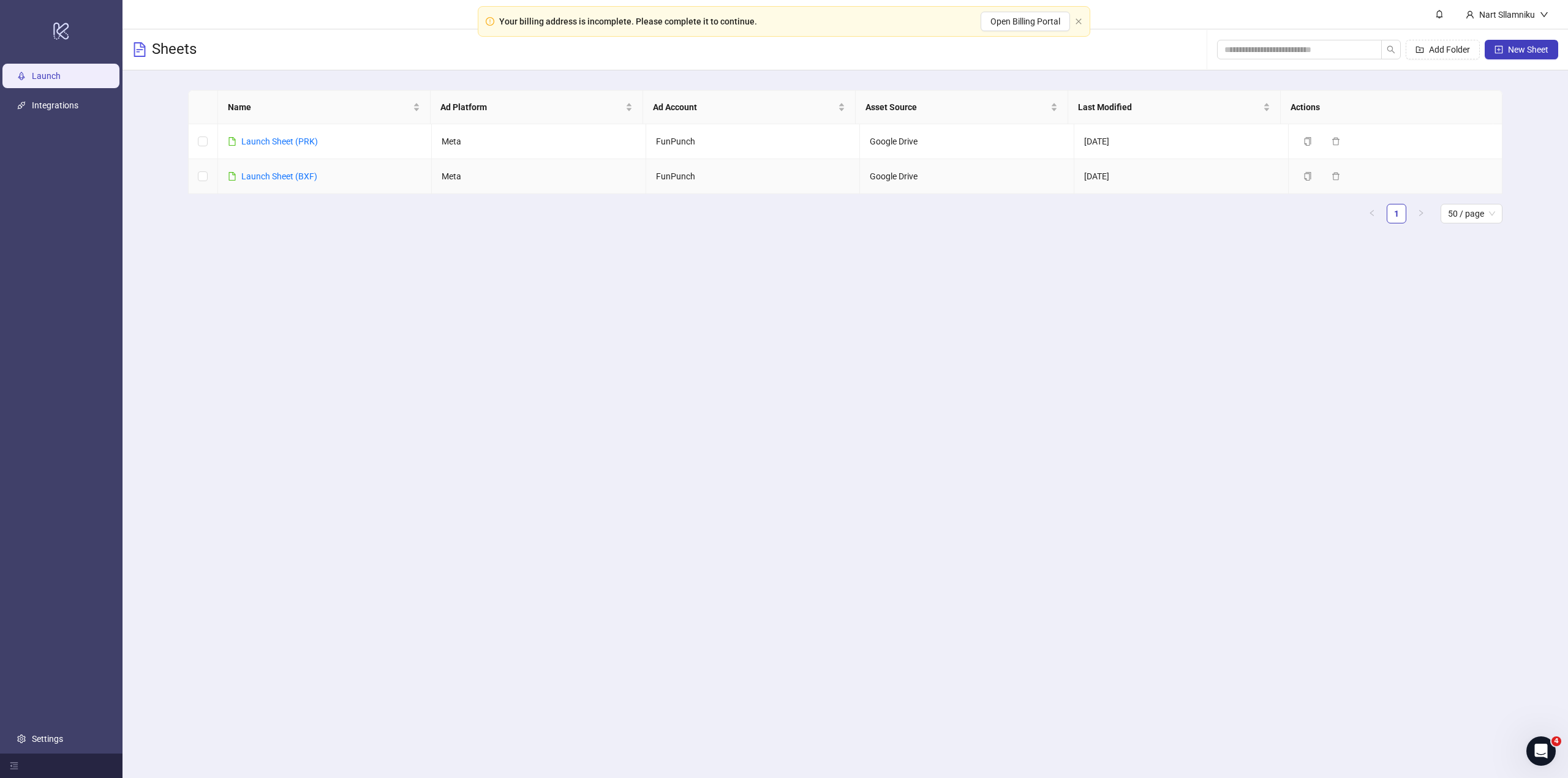
click at [284, 183] on td "Launch Sheet (BXF)" at bounding box center [325, 177] width 214 height 35
click at [288, 179] on link "Launch Sheet (BXF)" at bounding box center [279, 176] width 76 height 10
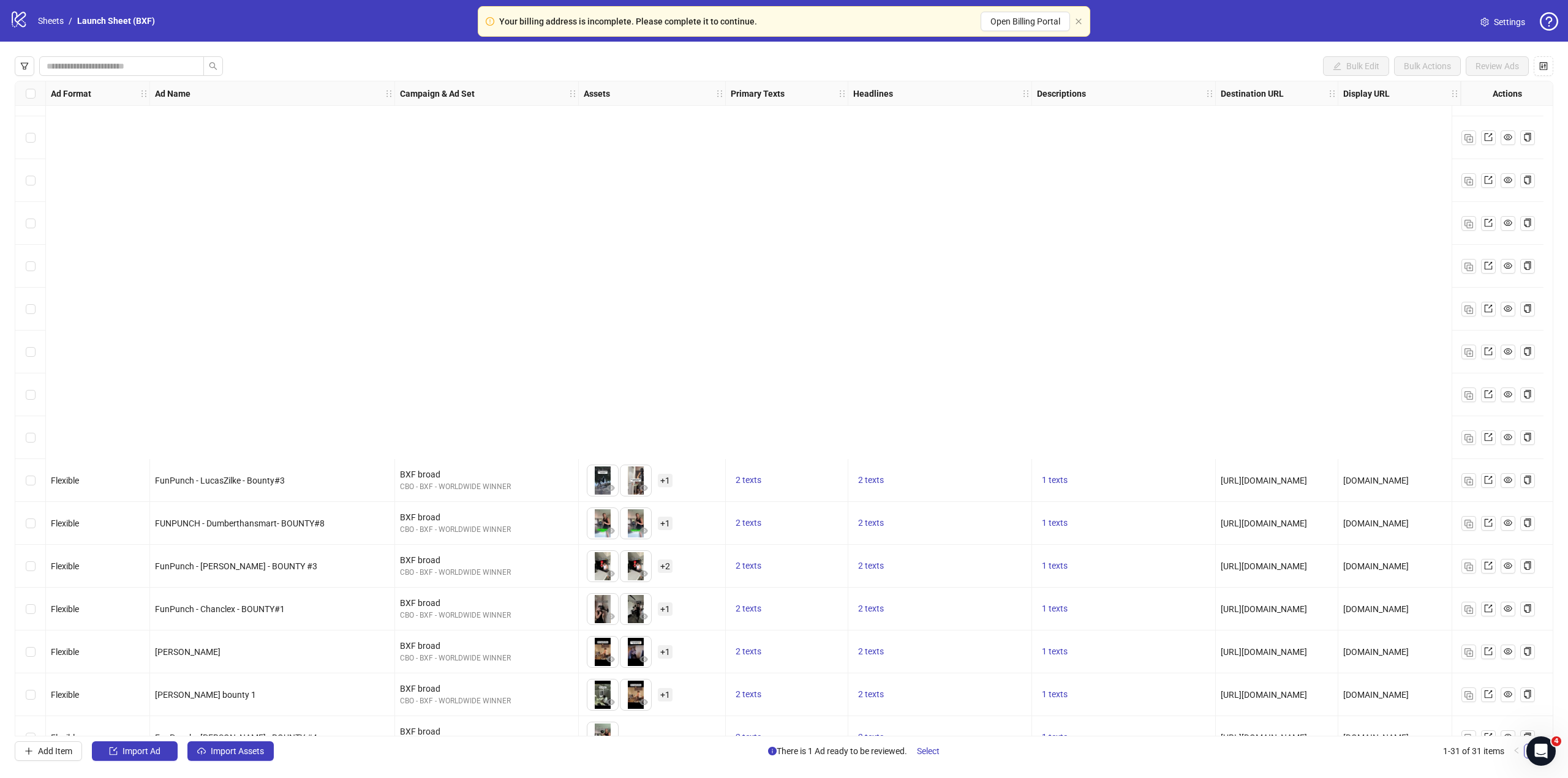
scroll to position [703, 0]
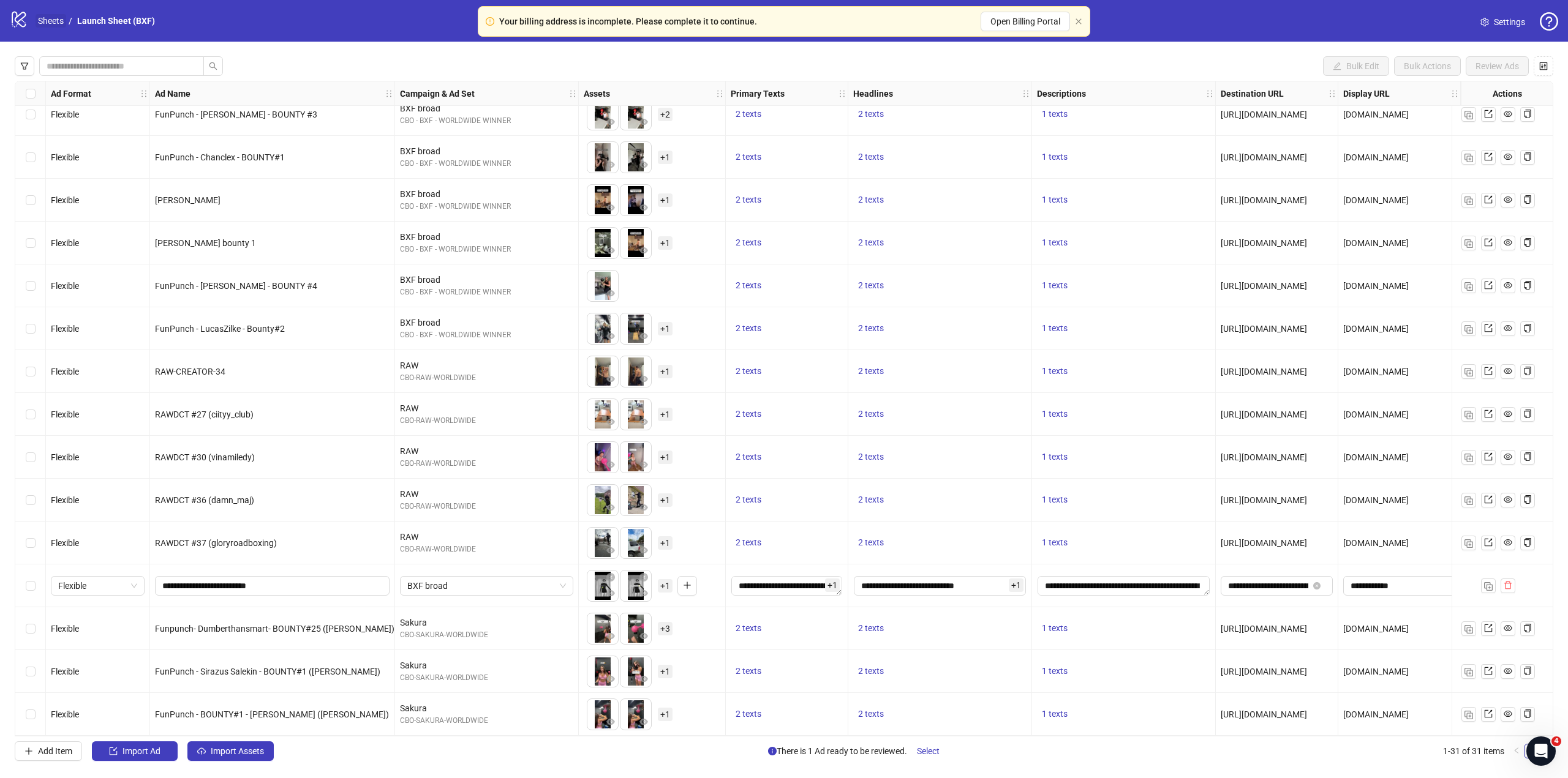
click at [65, 21] on link "Sheets" at bounding box center [51, 21] width 31 height 13
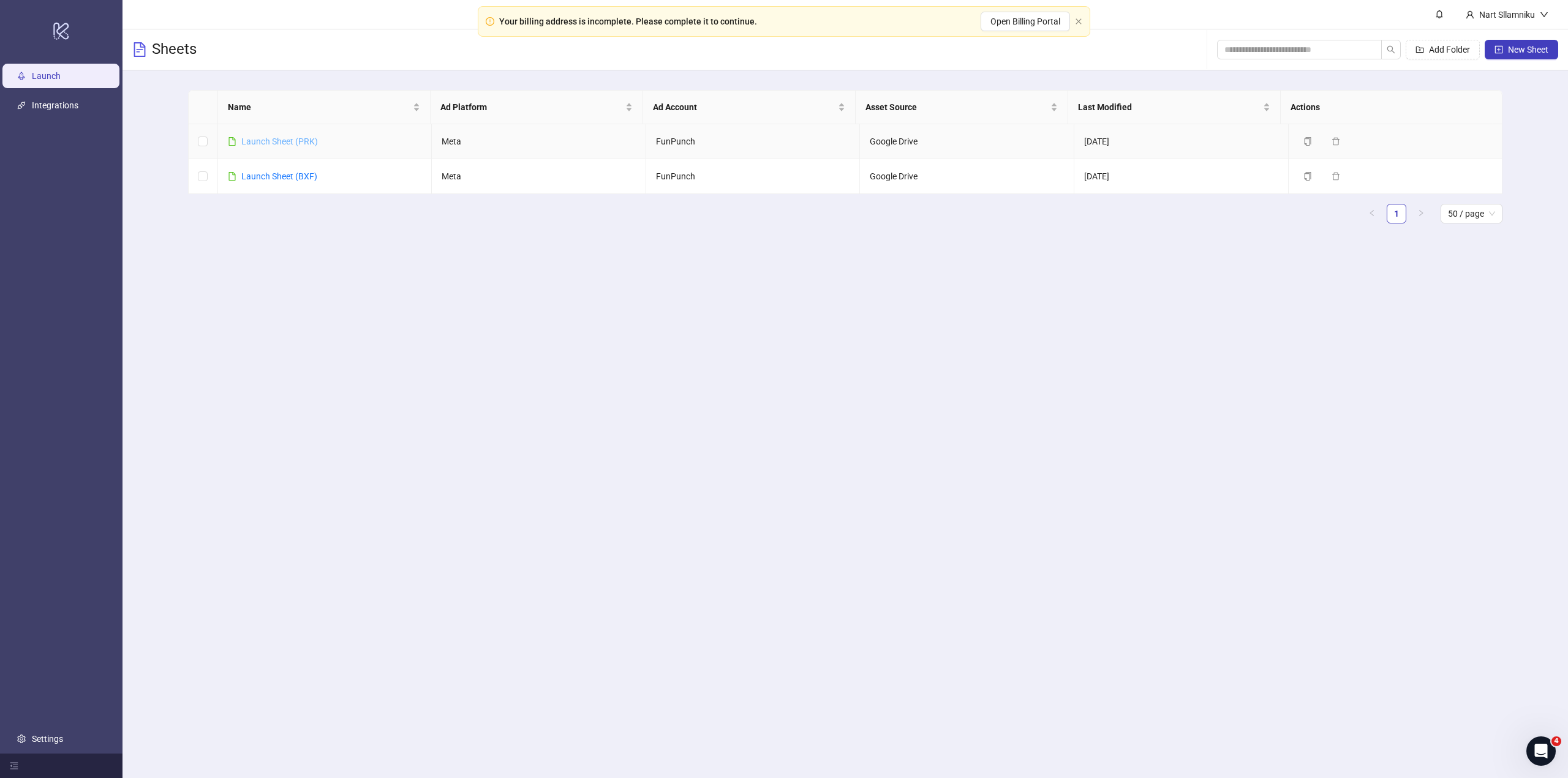
click at [290, 142] on link "Launch Sheet (PRK)" at bounding box center [280, 141] width 77 height 10
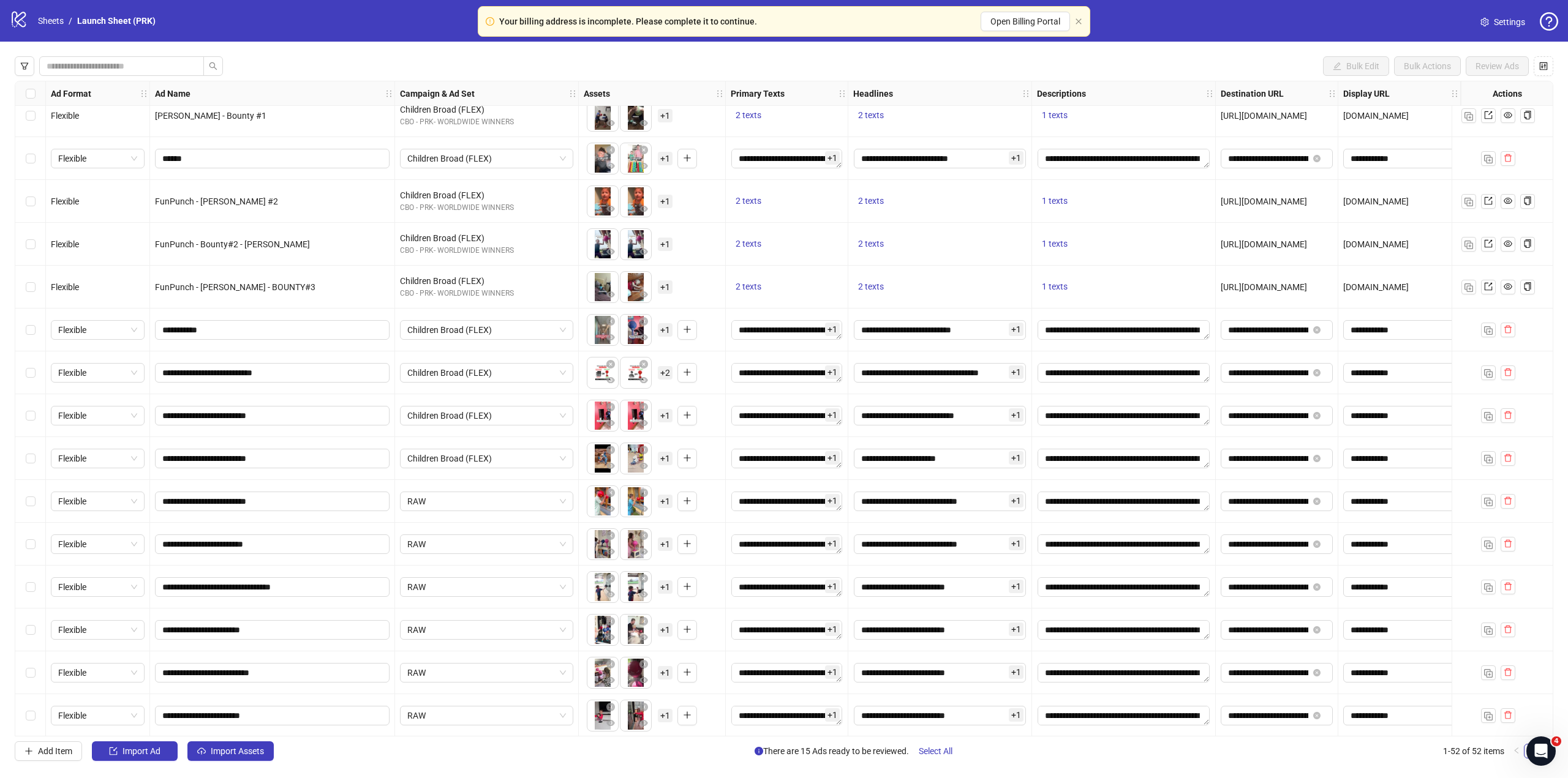
scroll to position [1420, 0]
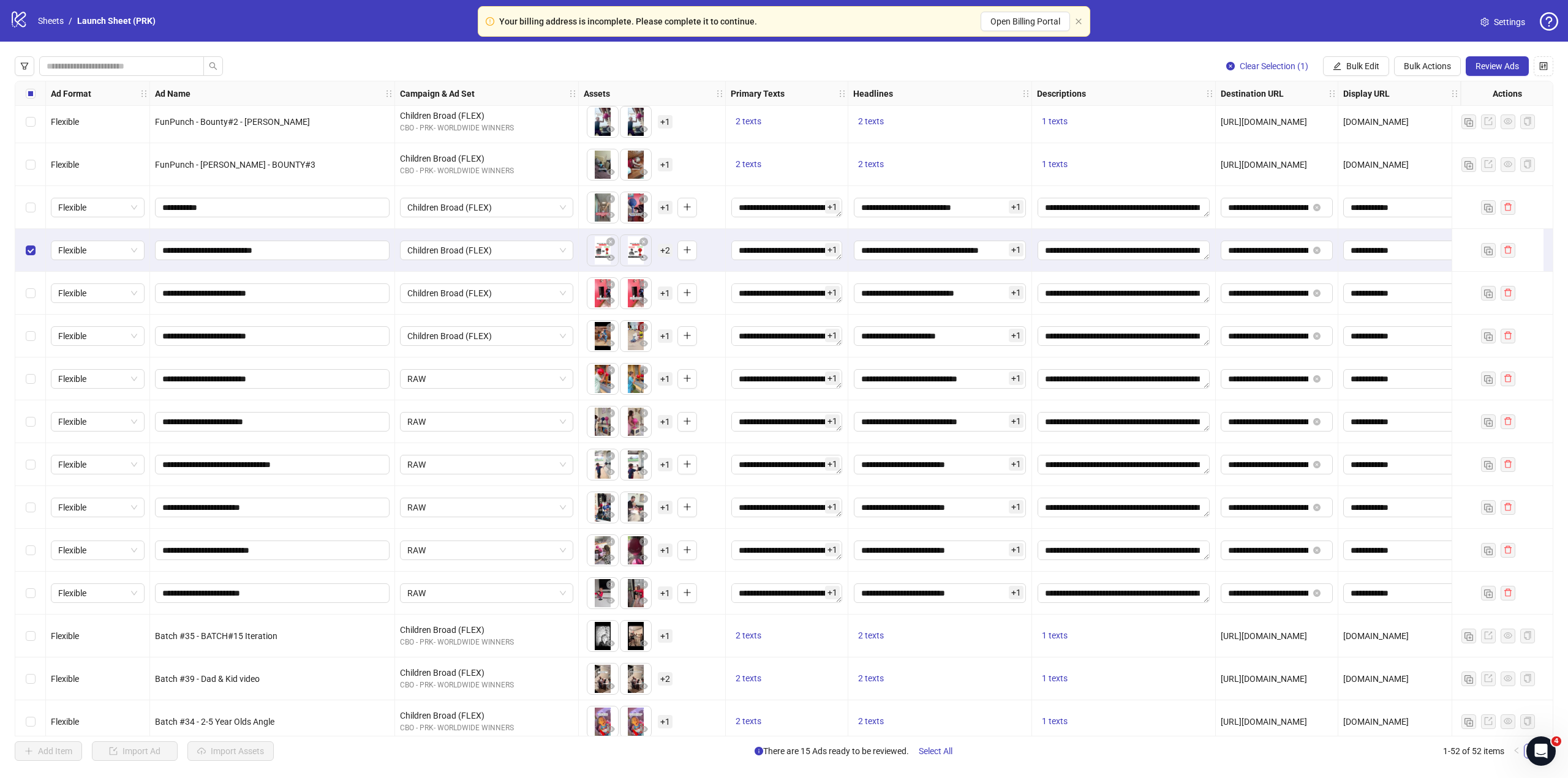
click at [34, 283] on div "Select row 38" at bounding box center [31, 294] width 31 height 43
click at [610, 304] on icon "eye" at bounding box center [610, 300] width 9 height 9
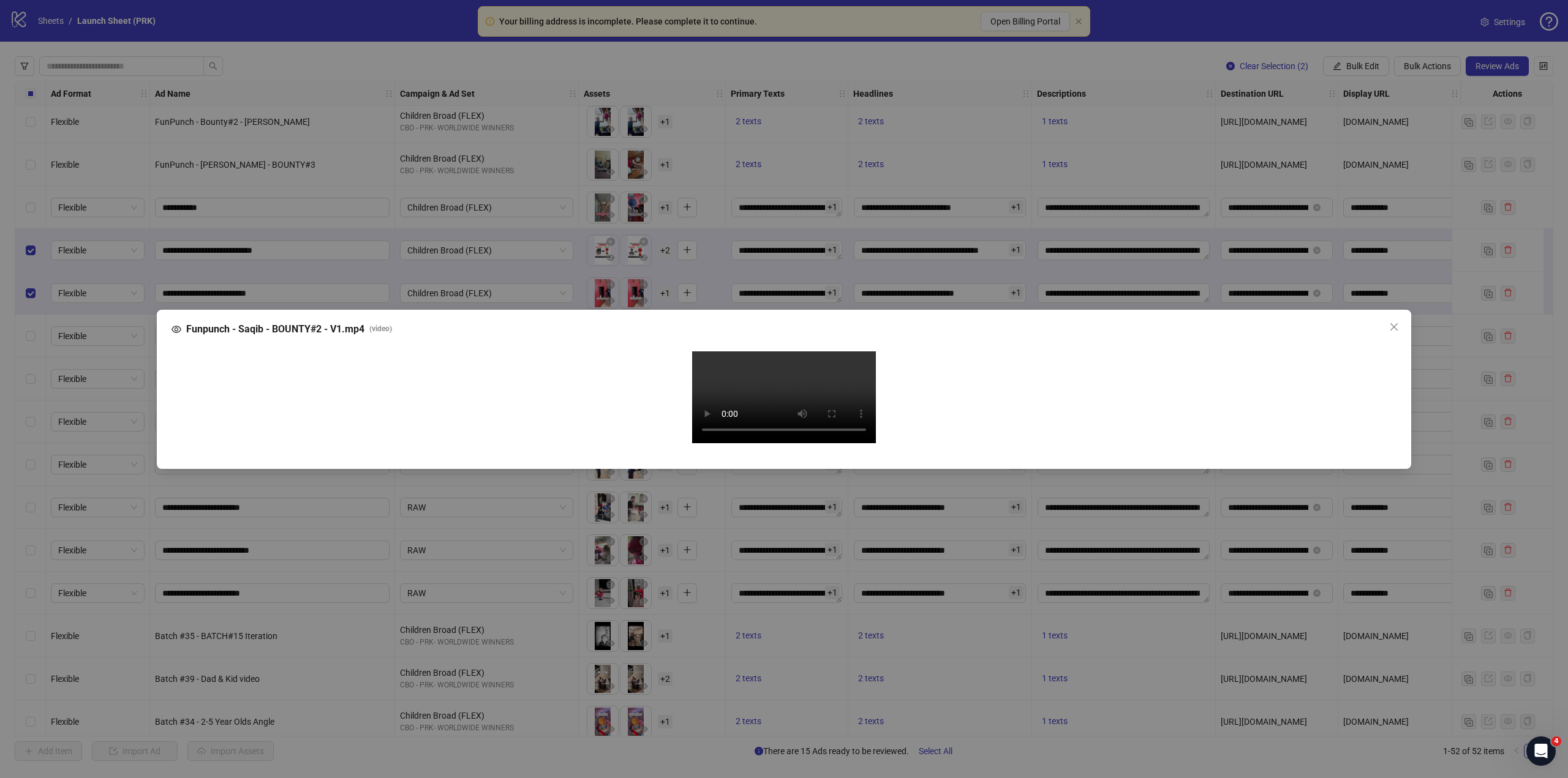
click at [764, 388] on video "Your browser does not support the video tag." at bounding box center [784, 397] width 183 height 92
click at [1438, 329] on div "Funpunch - Saqib - BOUNTY#2 - V1.mp4 ( video ) Your browser does not support th…" at bounding box center [784, 389] width 1568 height 778
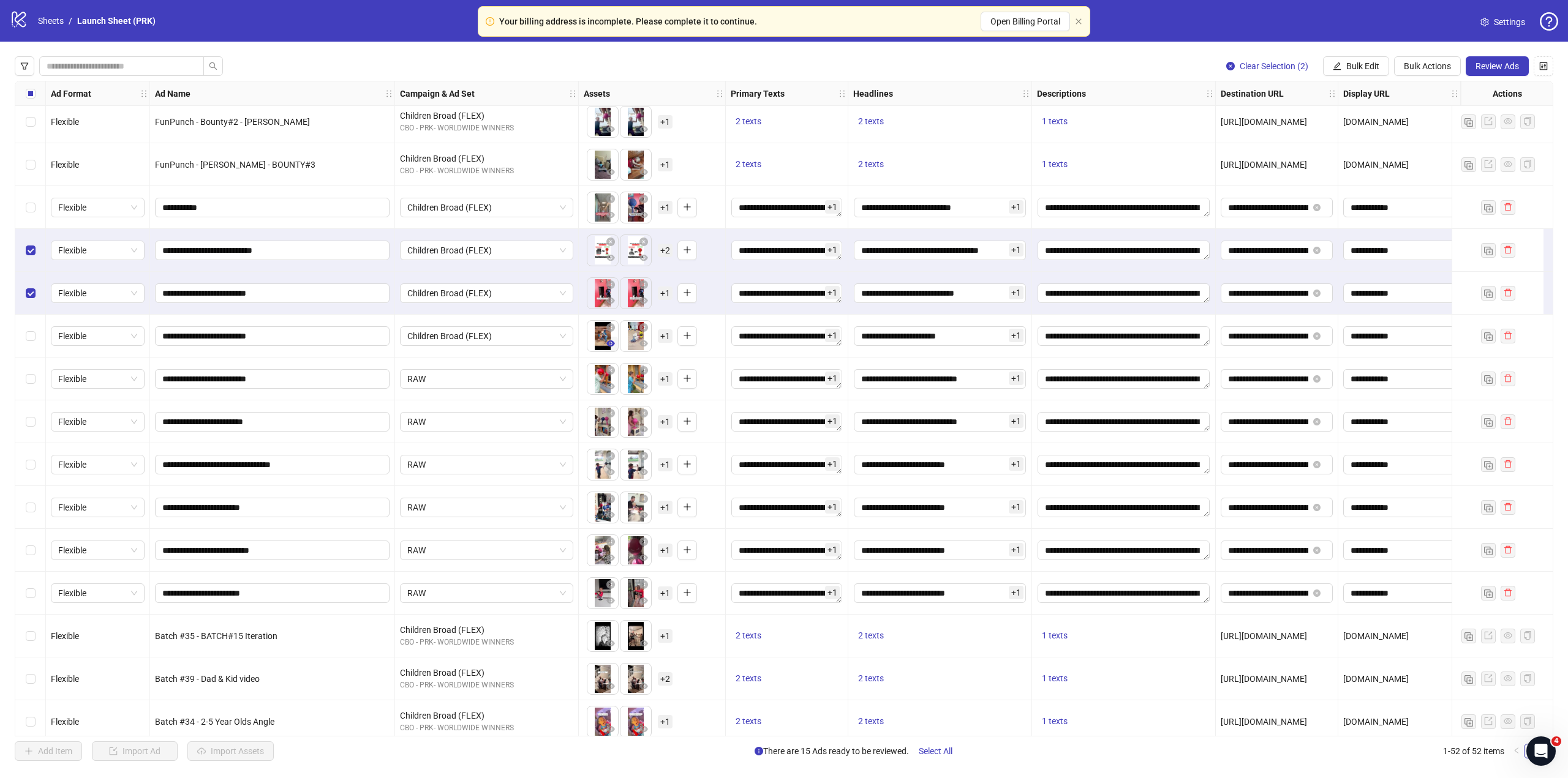
click at [608, 345] on icon "eye" at bounding box center [610, 343] width 9 height 6
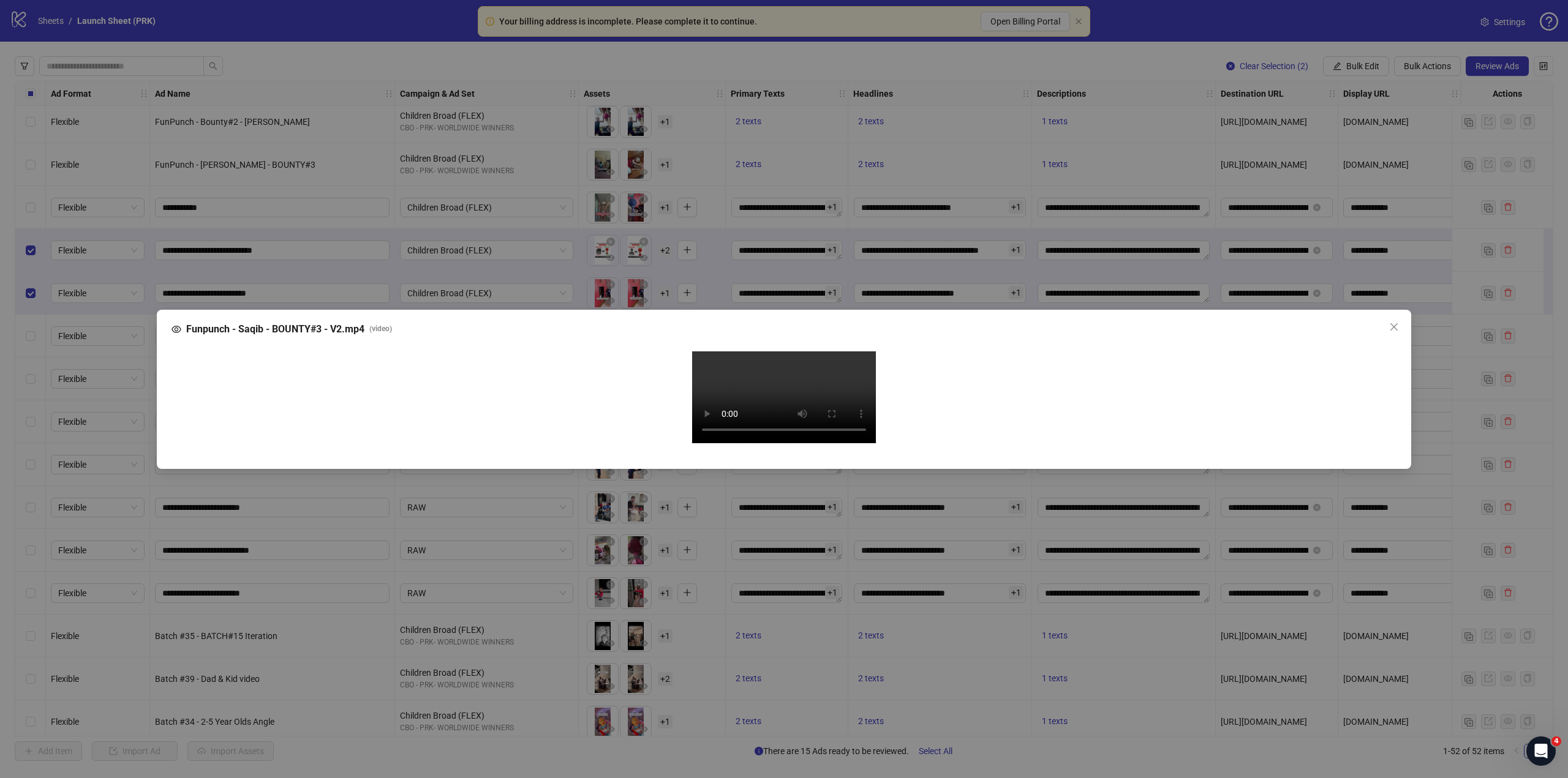
click at [790, 359] on video "Your browser does not support the video tag." at bounding box center [784, 397] width 183 height 92
click at [819, 443] on video "Your browser does not support the video tag." at bounding box center [784, 397] width 183 height 92
click at [778, 709] on div "Funpunch - Saqib - BOUNTY#3 - V2.mp4 ( video ) Your browser does not support th…" at bounding box center [784, 389] width 1568 height 778
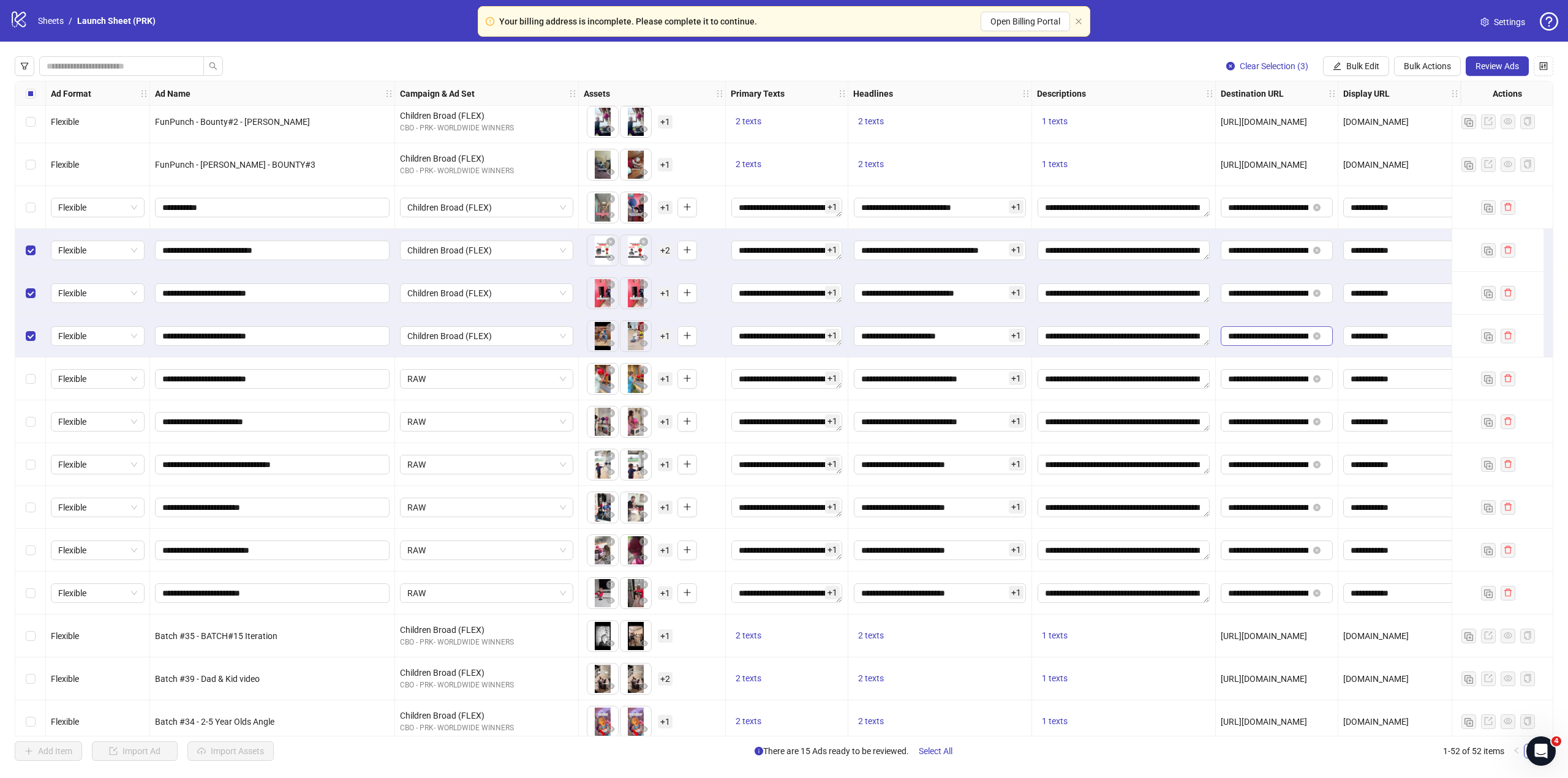
drag, startPoint x: 1271, startPoint y: 342, endPoint x: 1307, endPoint y: 341, distance: 36.0
click at [1307, 341] on span "**********" at bounding box center [1276, 336] width 112 height 19
drag, startPoint x: 1280, startPoint y: 337, endPoint x: 1328, endPoint y: 335, distance: 48.0
click at [1328, 335] on span "**********" at bounding box center [1276, 336] width 112 height 19
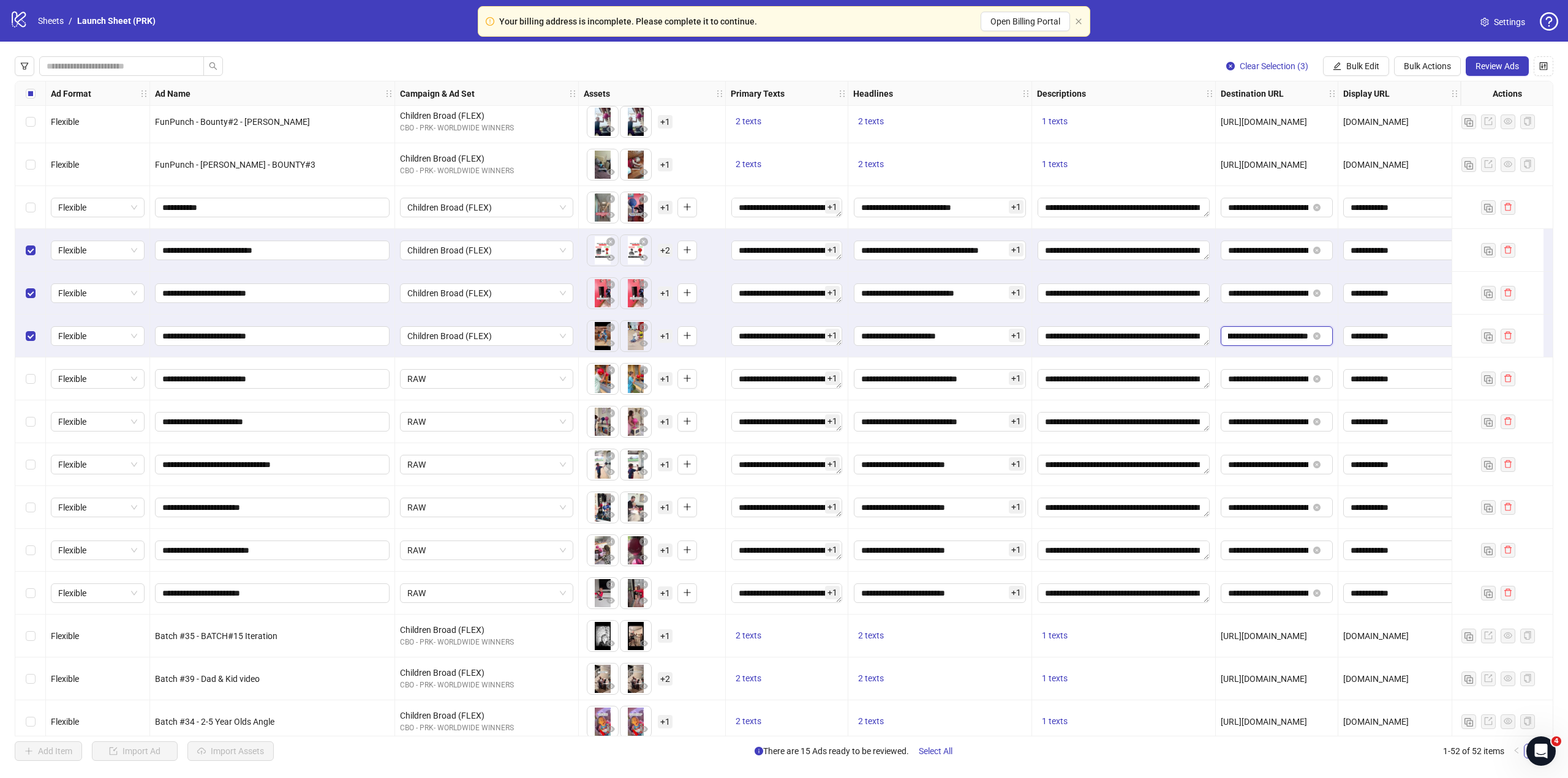
click at [1261, 340] on input "**********" at bounding box center [1268, 336] width 80 height 13
drag, startPoint x: 1284, startPoint y: 292, endPoint x: 1341, endPoint y: 290, distance: 57.0
drag, startPoint x: 1311, startPoint y: 251, endPoint x: 1342, endPoint y: 251, distance: 31.0
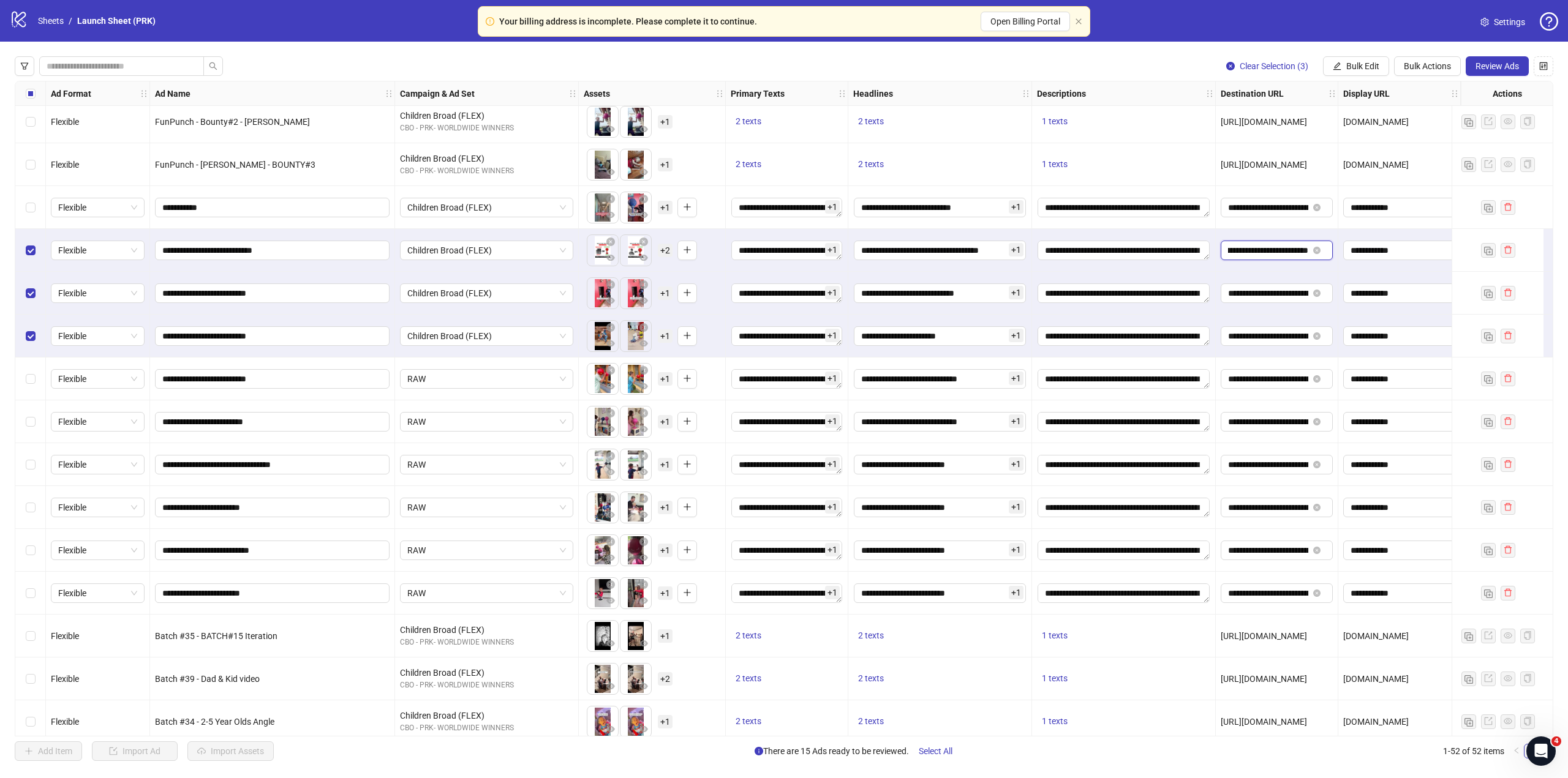
click at [1281, 249] on input "**********" at bounding box center [1268, 251] width 80 height 13
click at [1279, 250] on input "**********" at bounding box center [1268, 251] width 80 height 13
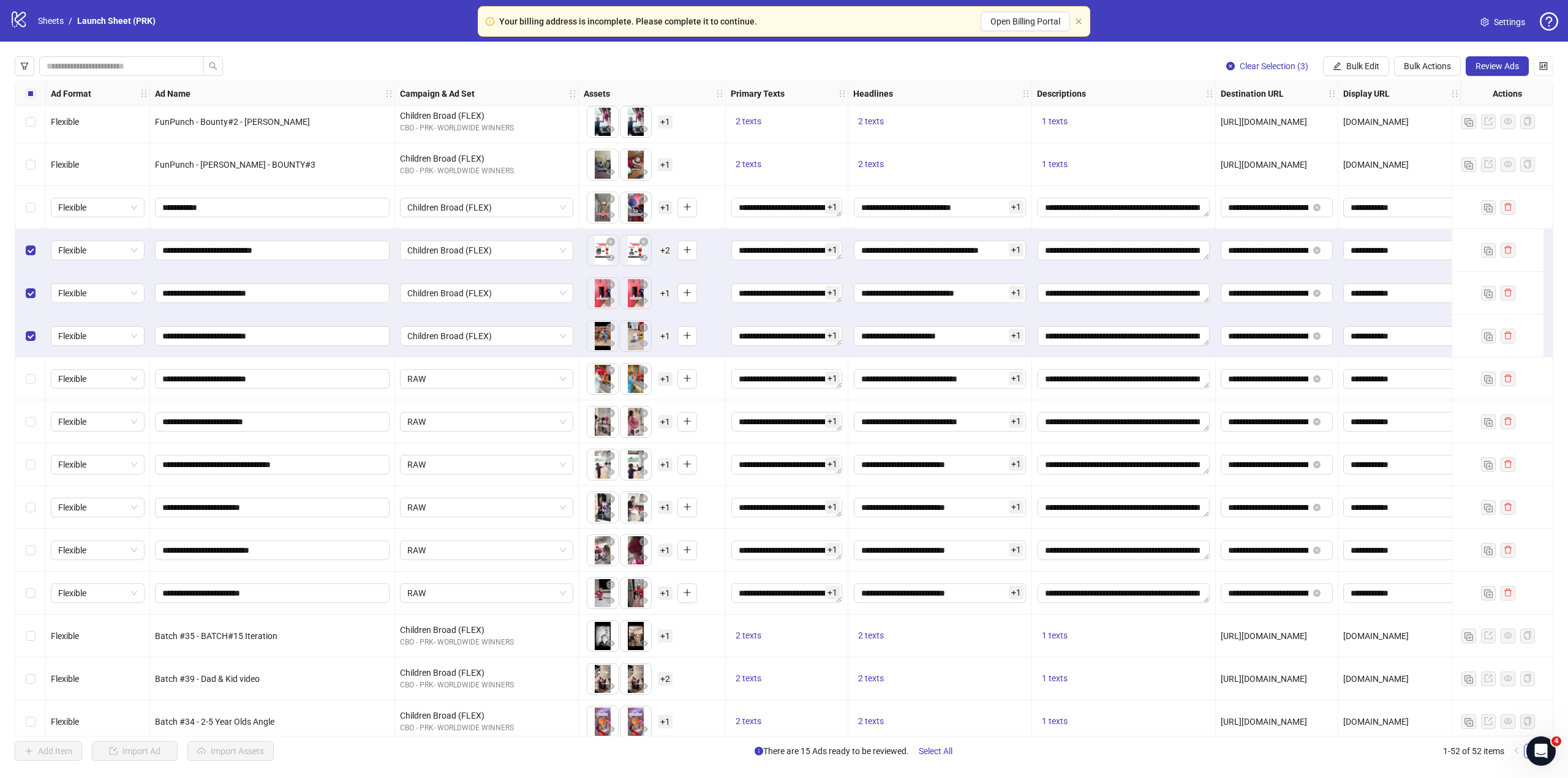
click at [39, 376] on div "Select row 40" at bounding box center [31, 379] width 31 height 43
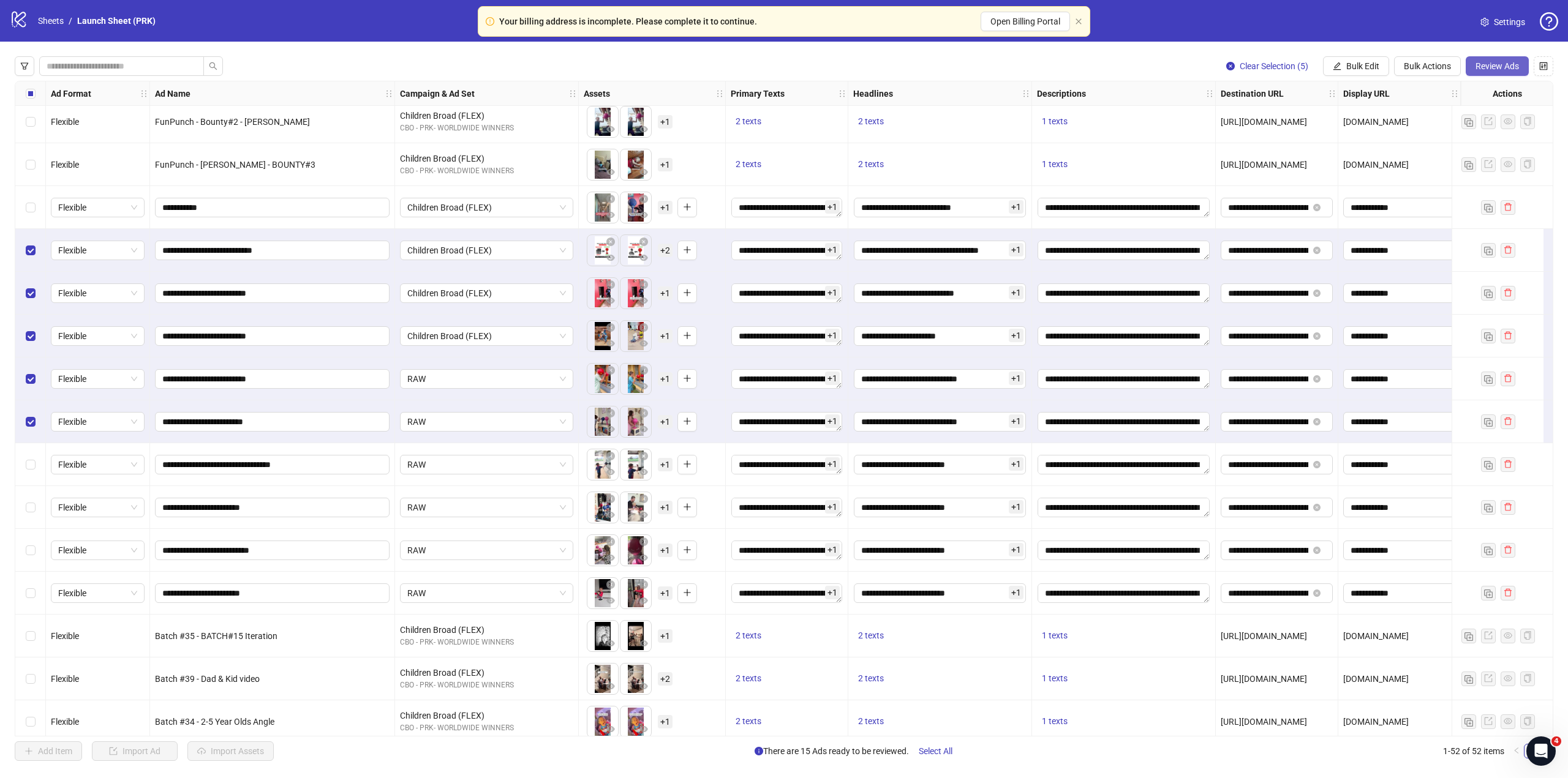
click at [1488, 60] on button "Review Ads" at bounding box center [1497, 66] width 63 height 19
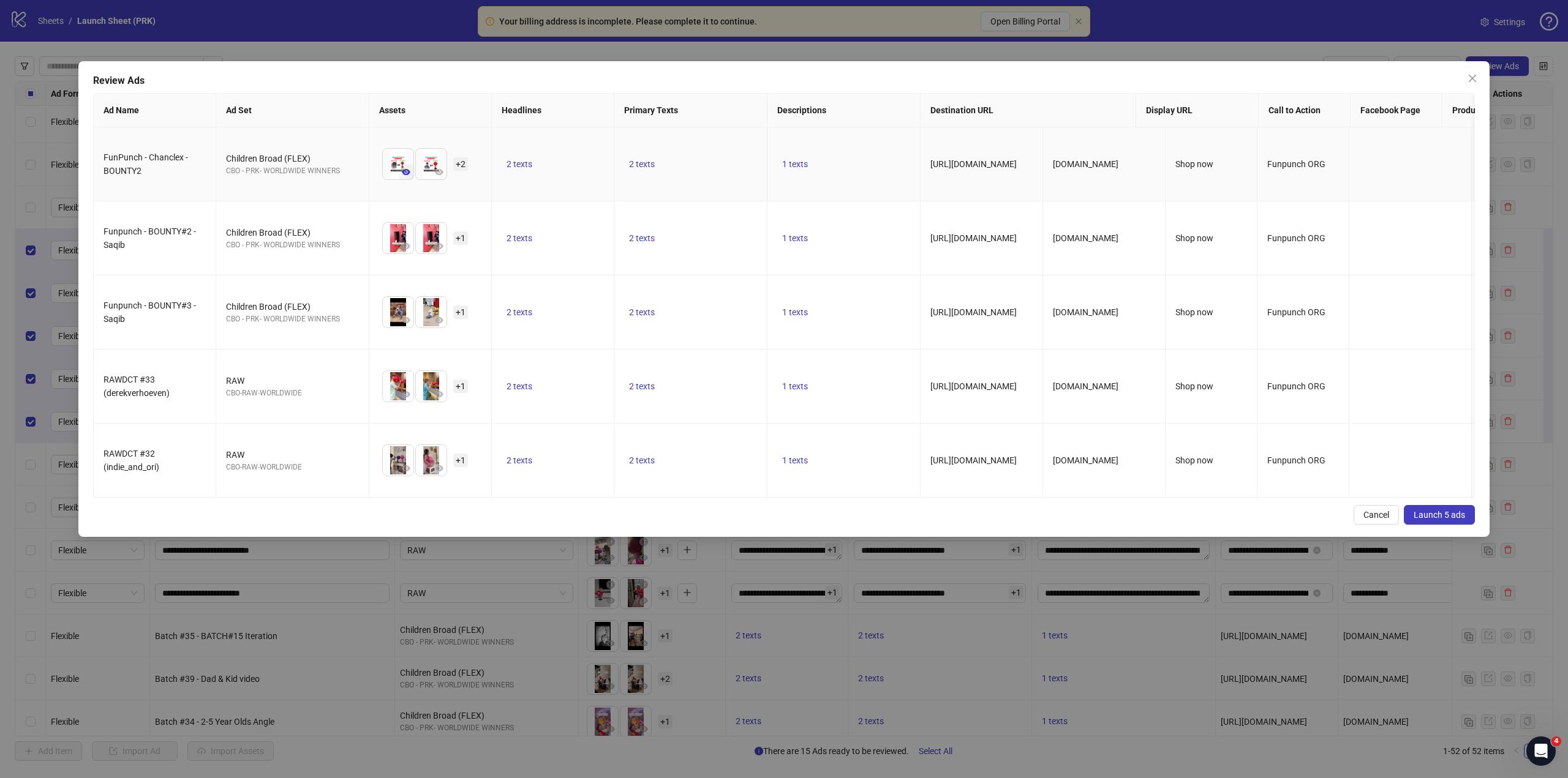
click at [401, 170] on button "button" at bounding box center [406, 172] width 15 height 15
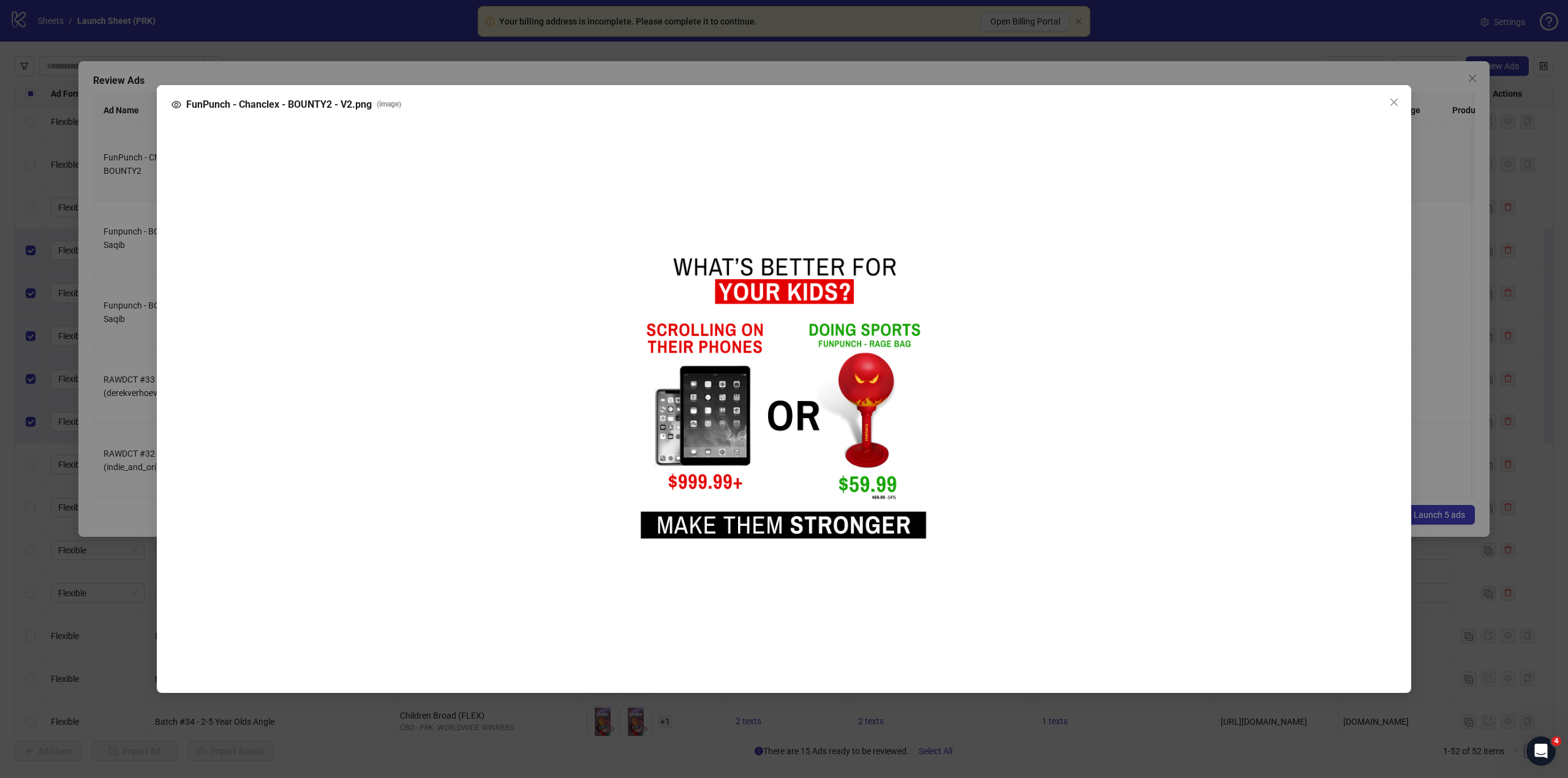
click at [1480, 239] on div "FunPunch - Chanclex - BOUNTY2 - V2.png ( image )" at bounding box center [784, 389] width 1568 height 778
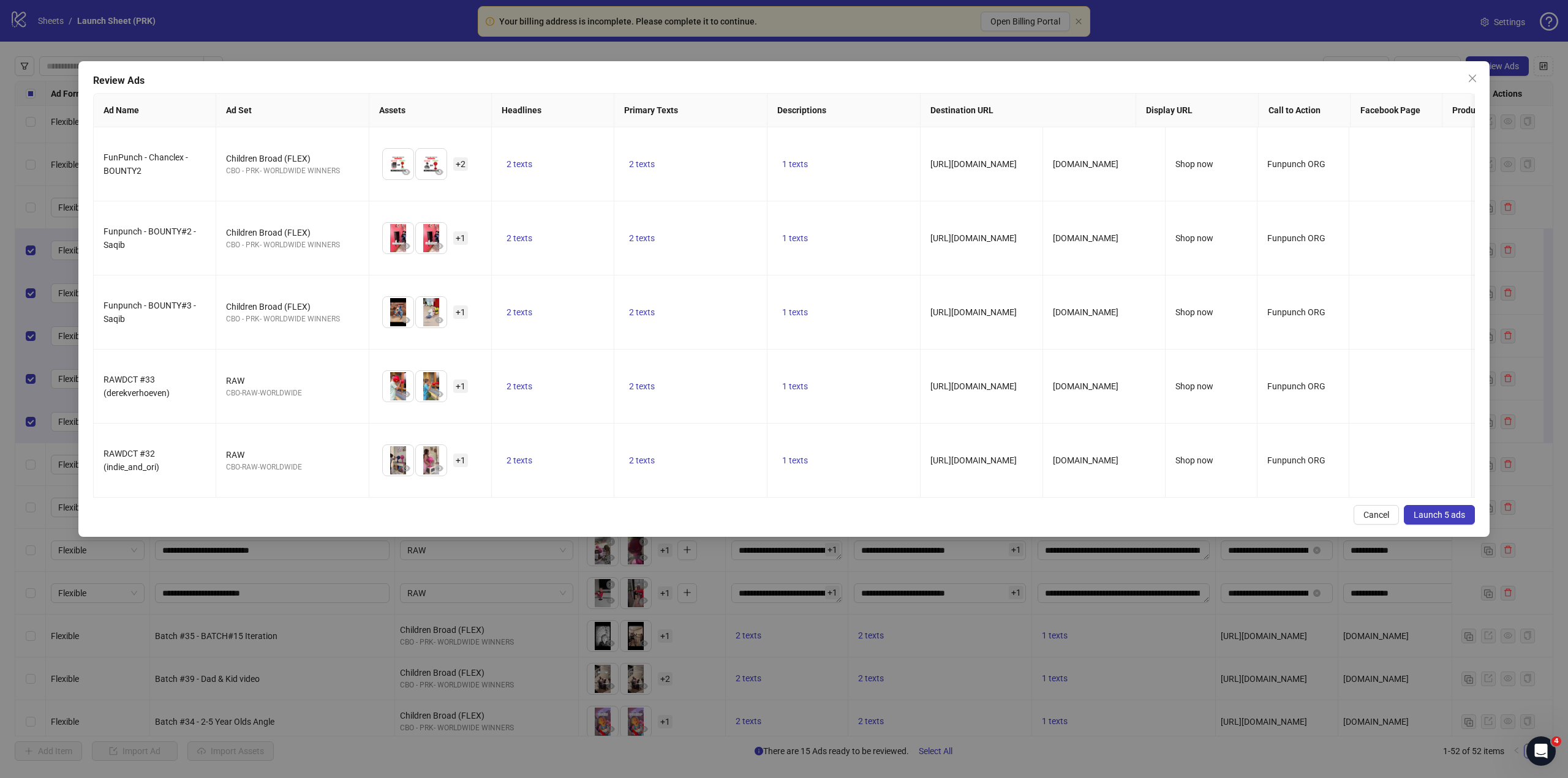
click at [1447, 520] on span "Launch 5 ads" at bounding box center [1439, 515] width 52 height 10
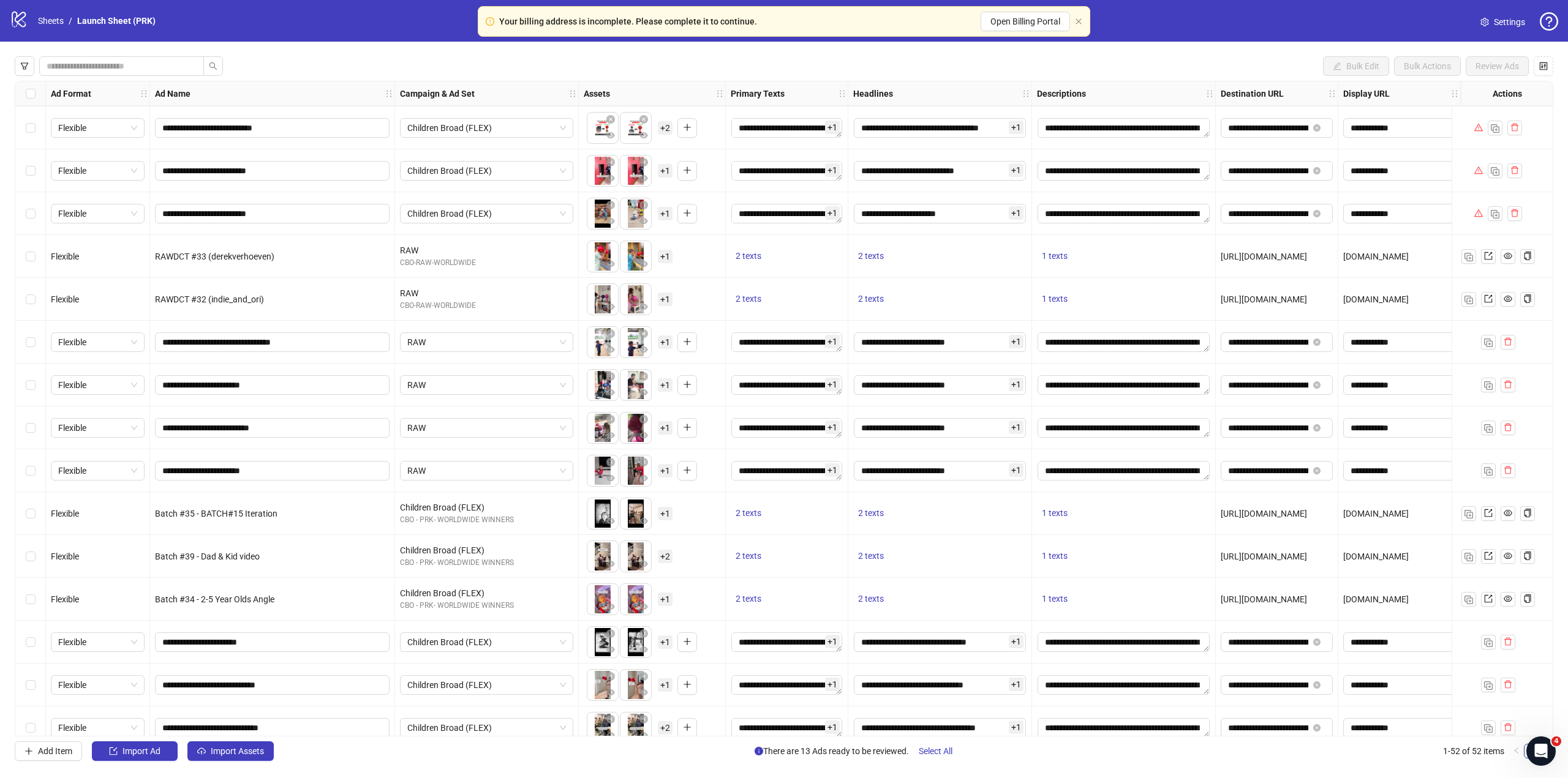
scroll to position [1481, 0]
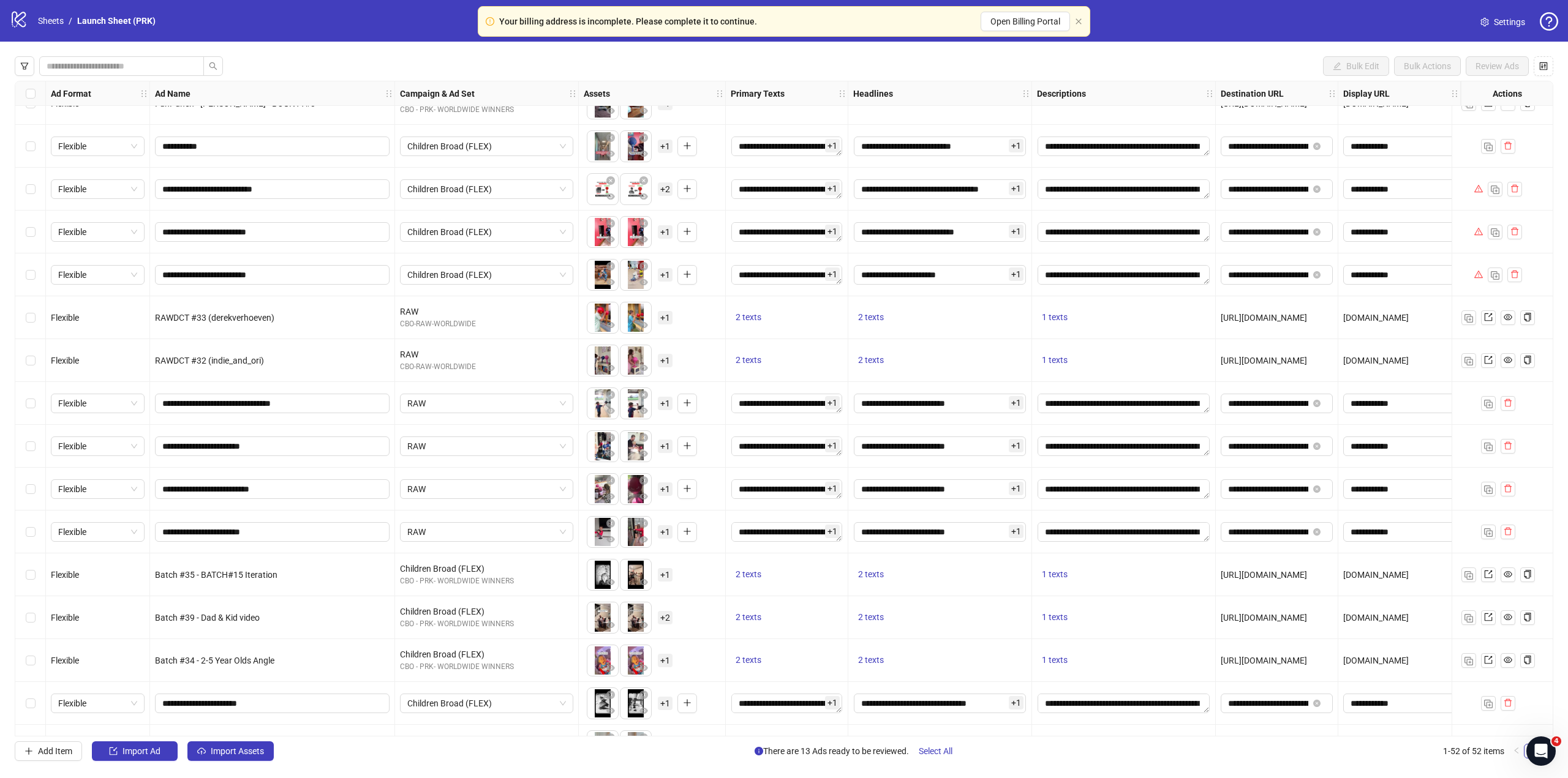
click at [323, 329] on div "RAWDCT #33 (derekverhoeven)" at bounding box center [272, 318] width 245 height 43
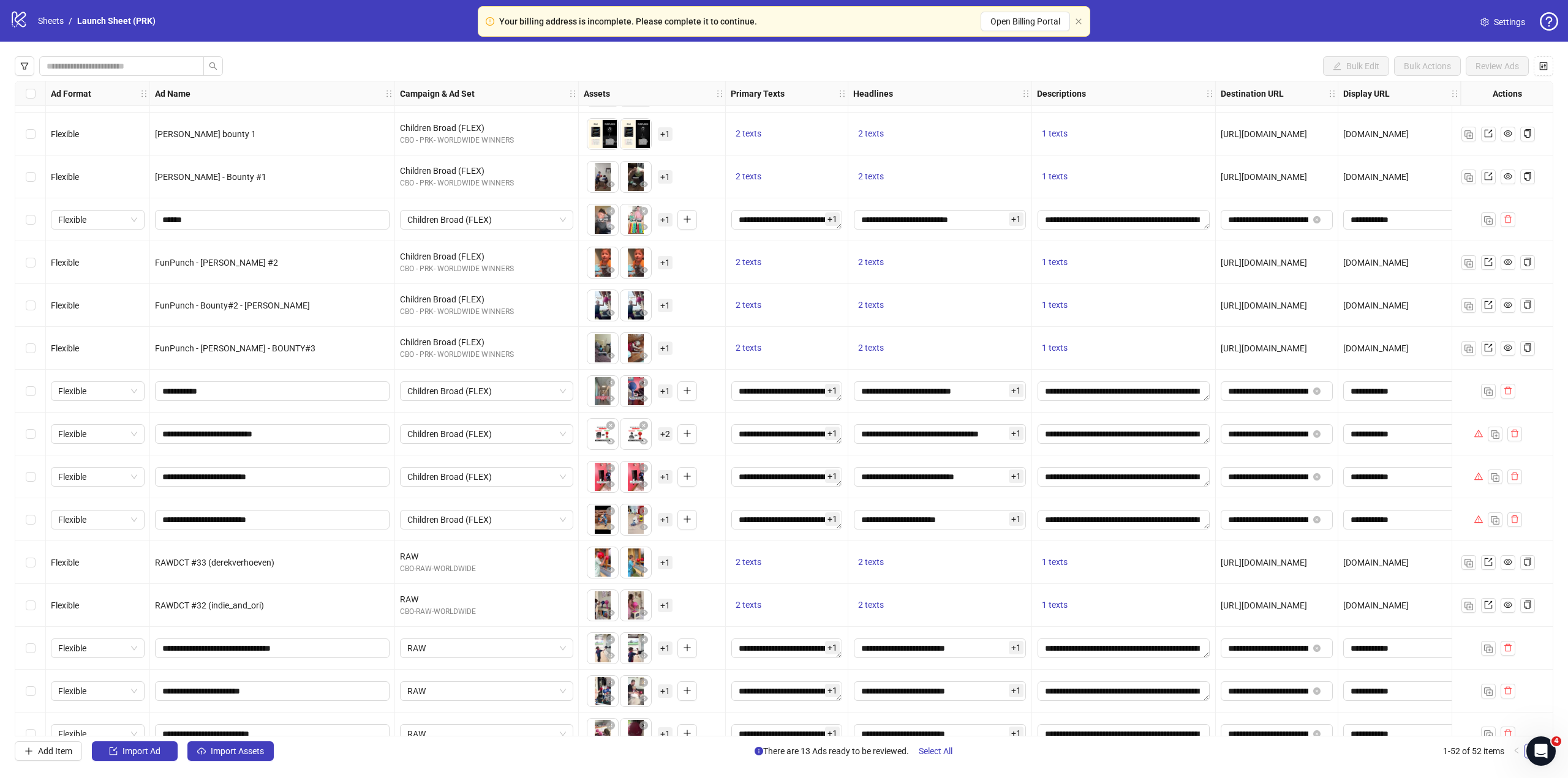
scroll to position [1175, 0]
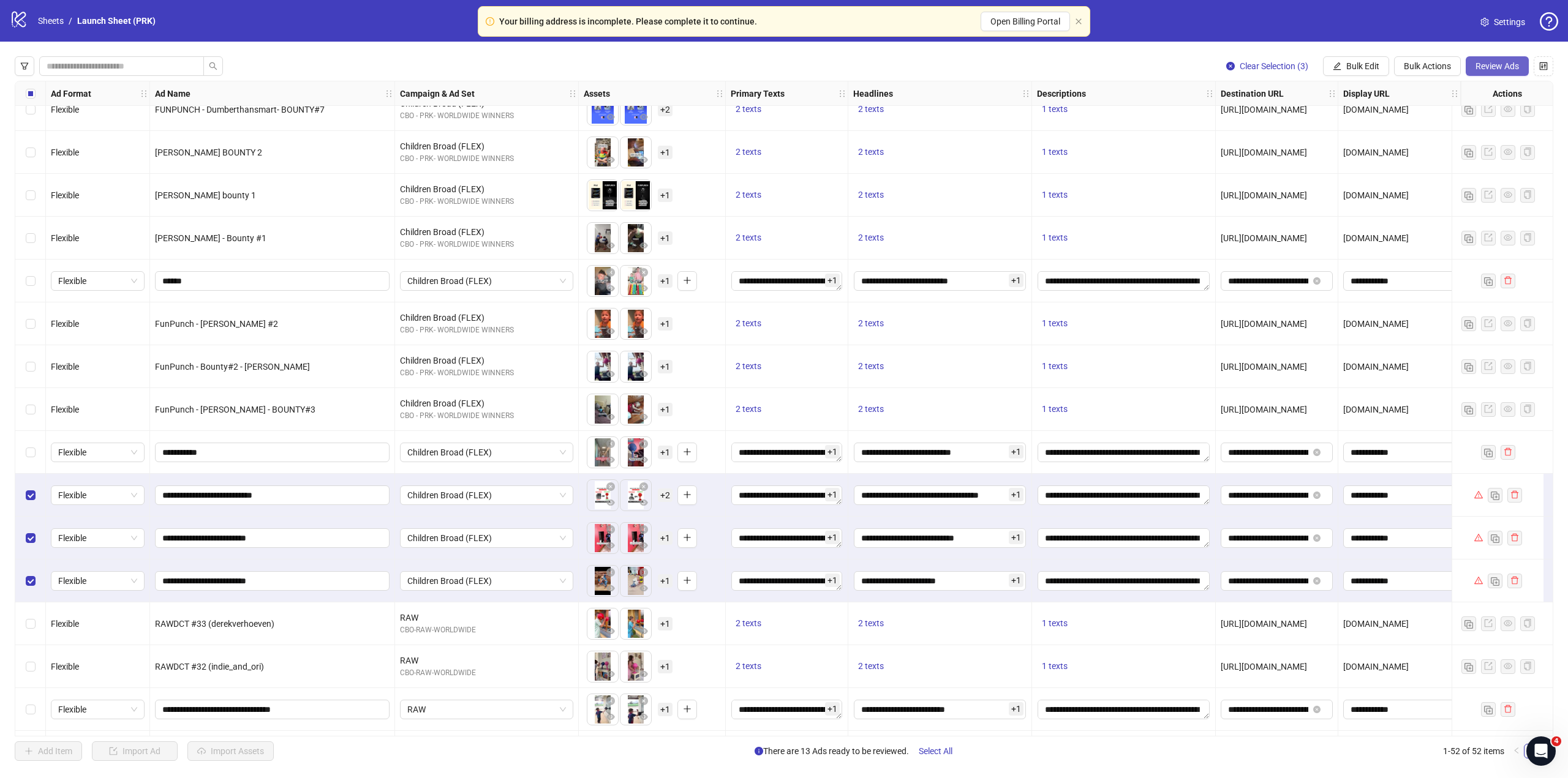
click at [1478, 74] on button "Review Ads" at bounding box center [1497, 66] width 63 height 19
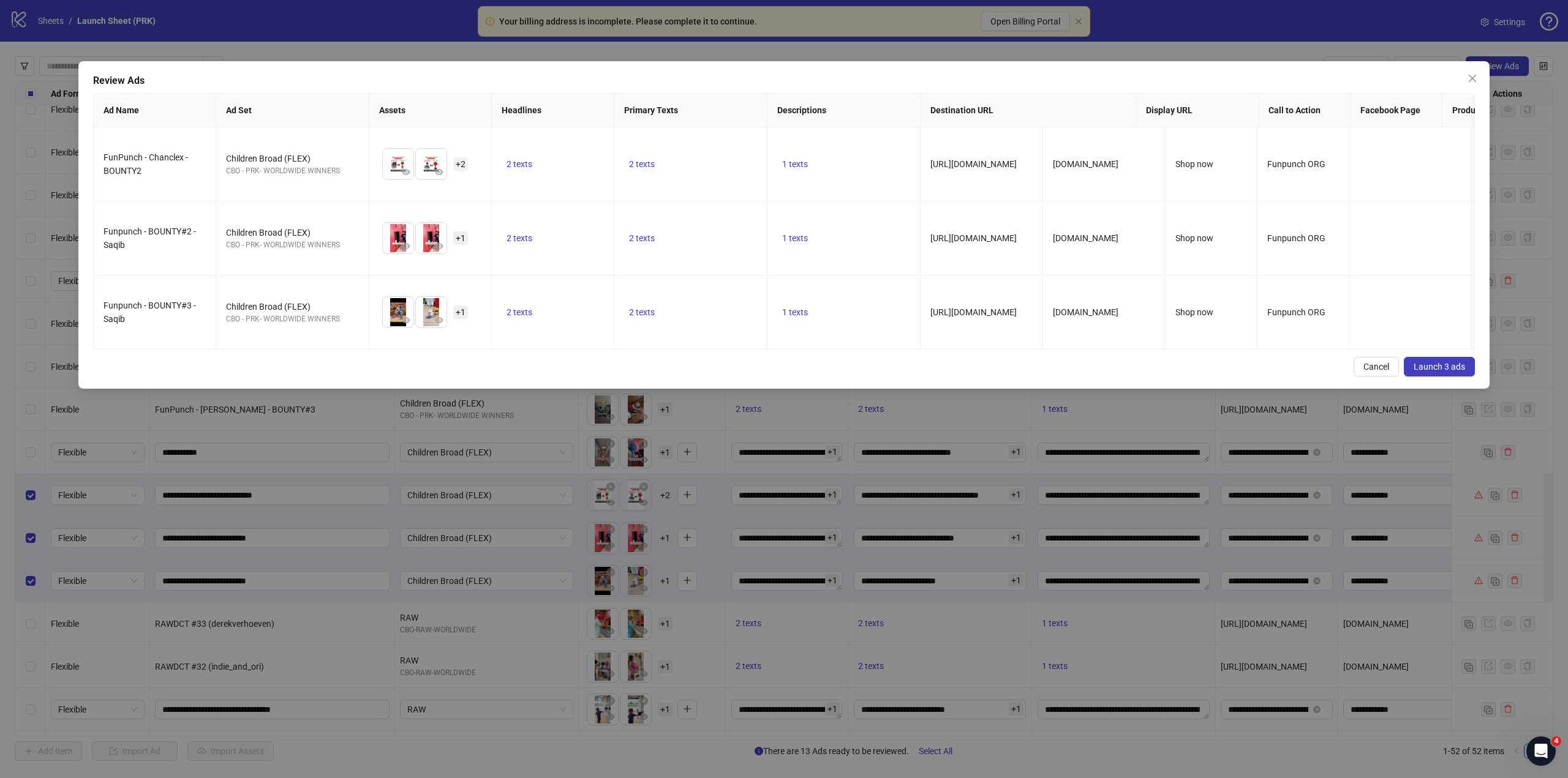
drag, startPoint x: 854, startPoint y: 359, endPoint x: 1012, endPoint y: 358, distance: 158.0
click at [1012, 358] on div "Review Ads Ad Name Ad Set Assets Headlines Primary Texts Descriptions Destinati…" at bounding box center [784, 225] width 1411 height 328
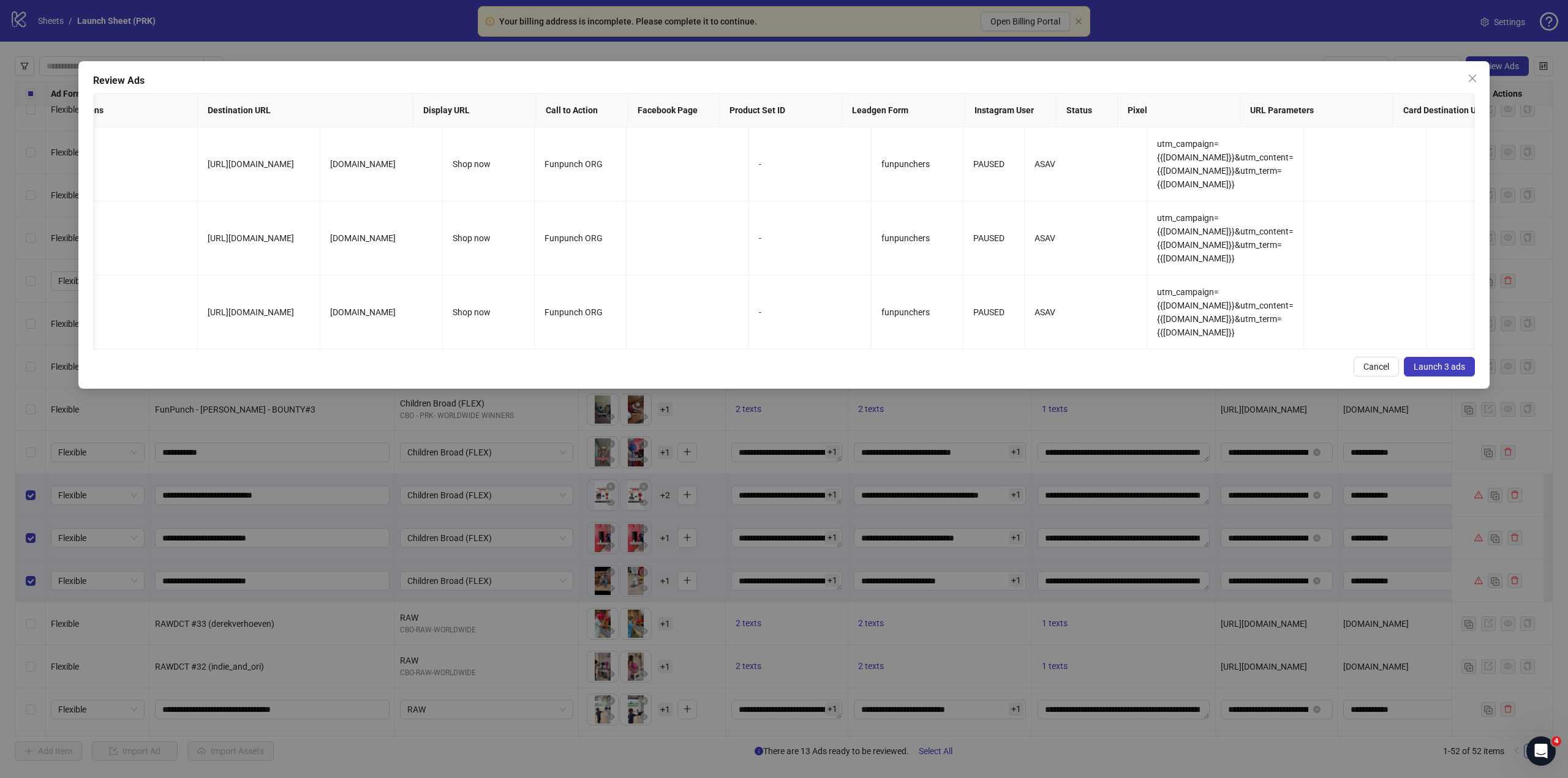
scroll to position [0, 747]
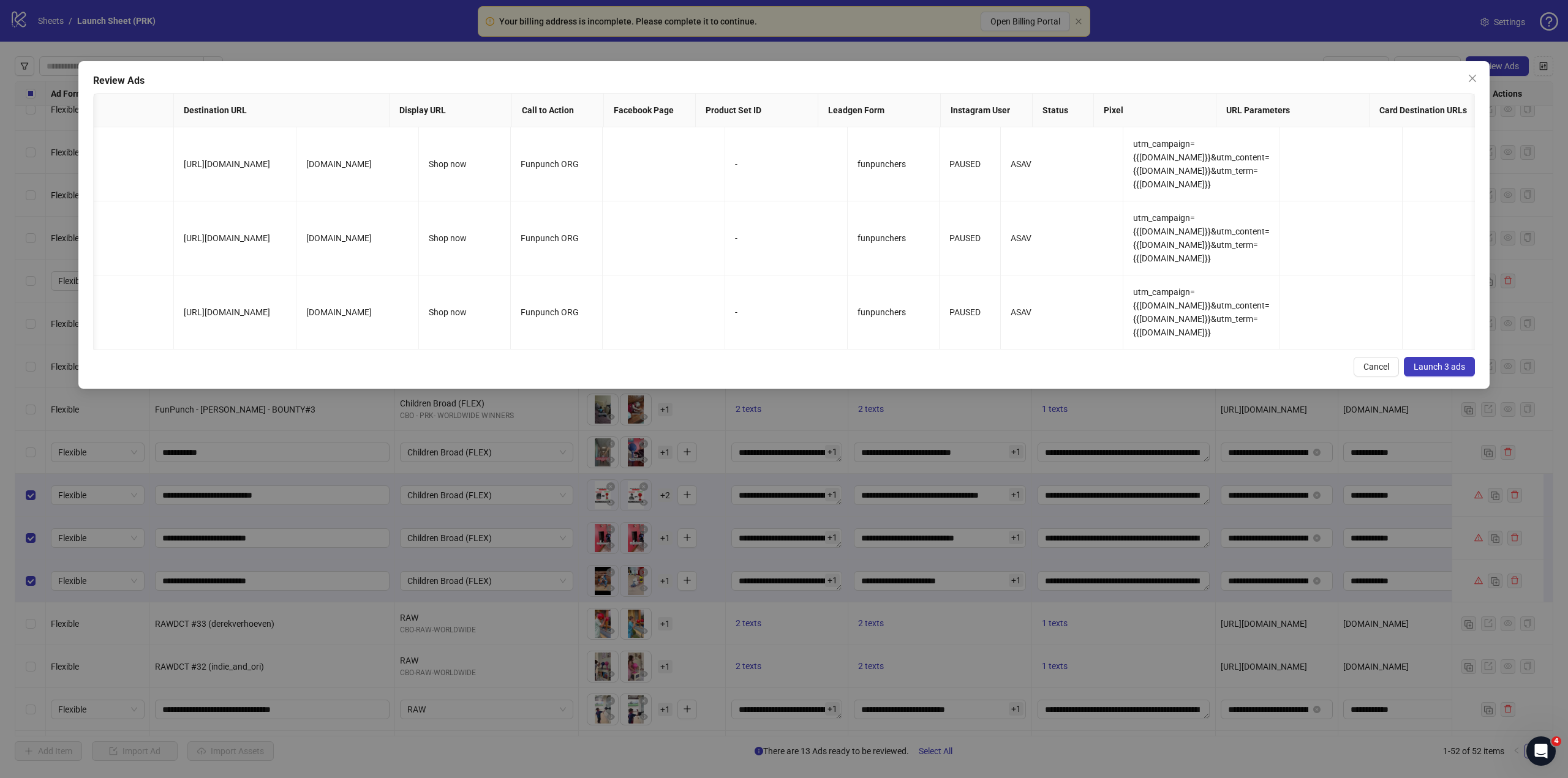
click at [1206, 376] on div "Cancel Launch 3 ads" at bounding box center [784, 366] width 1382 height 19
click at [1428, 372] on span "Launch 3 ads" at bounding box center [1439, 367] width 52 height 10
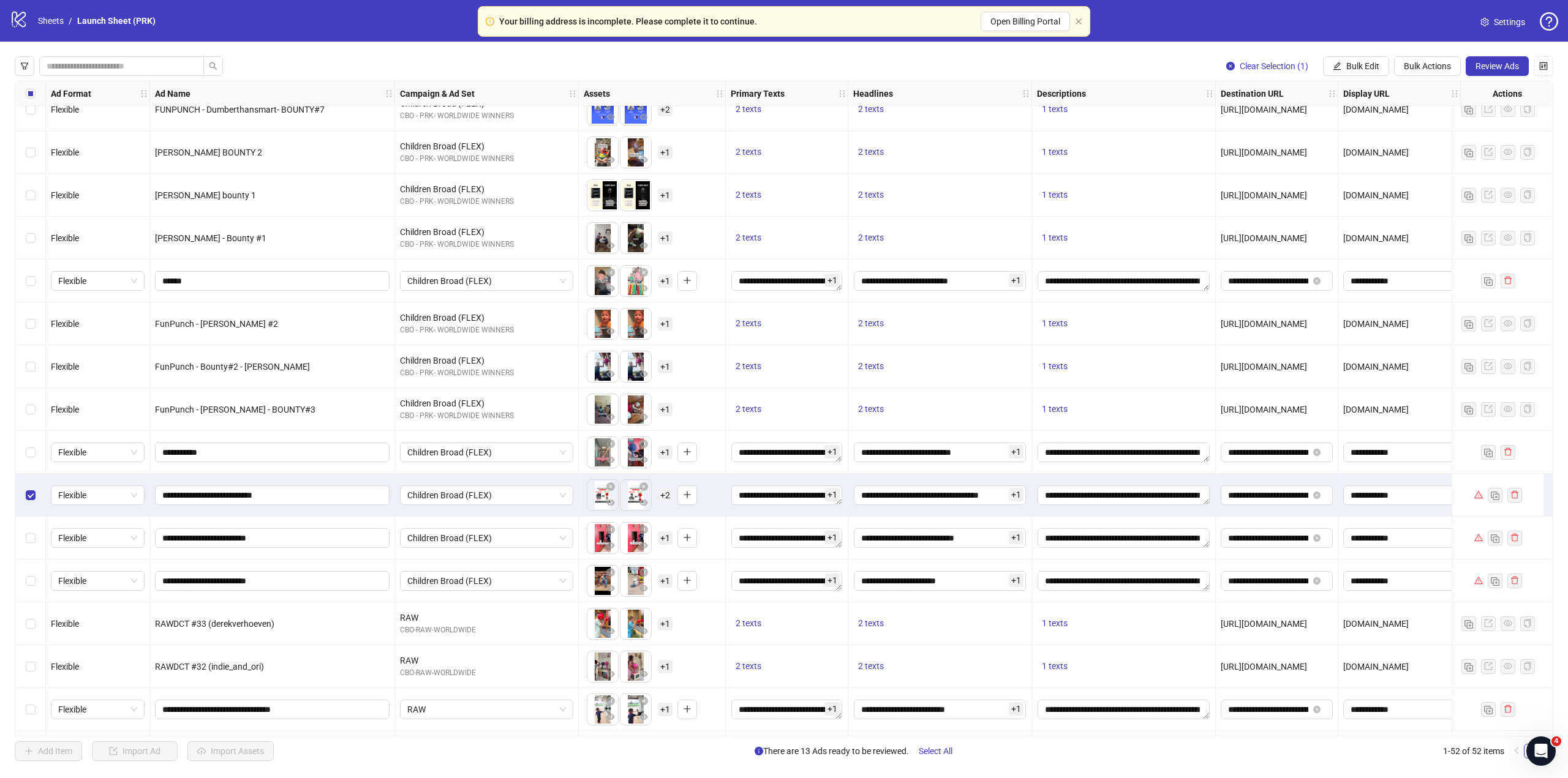
click at [32, 530] on div "Select row 38" at bounding box center [31, 538] width 31 height 43
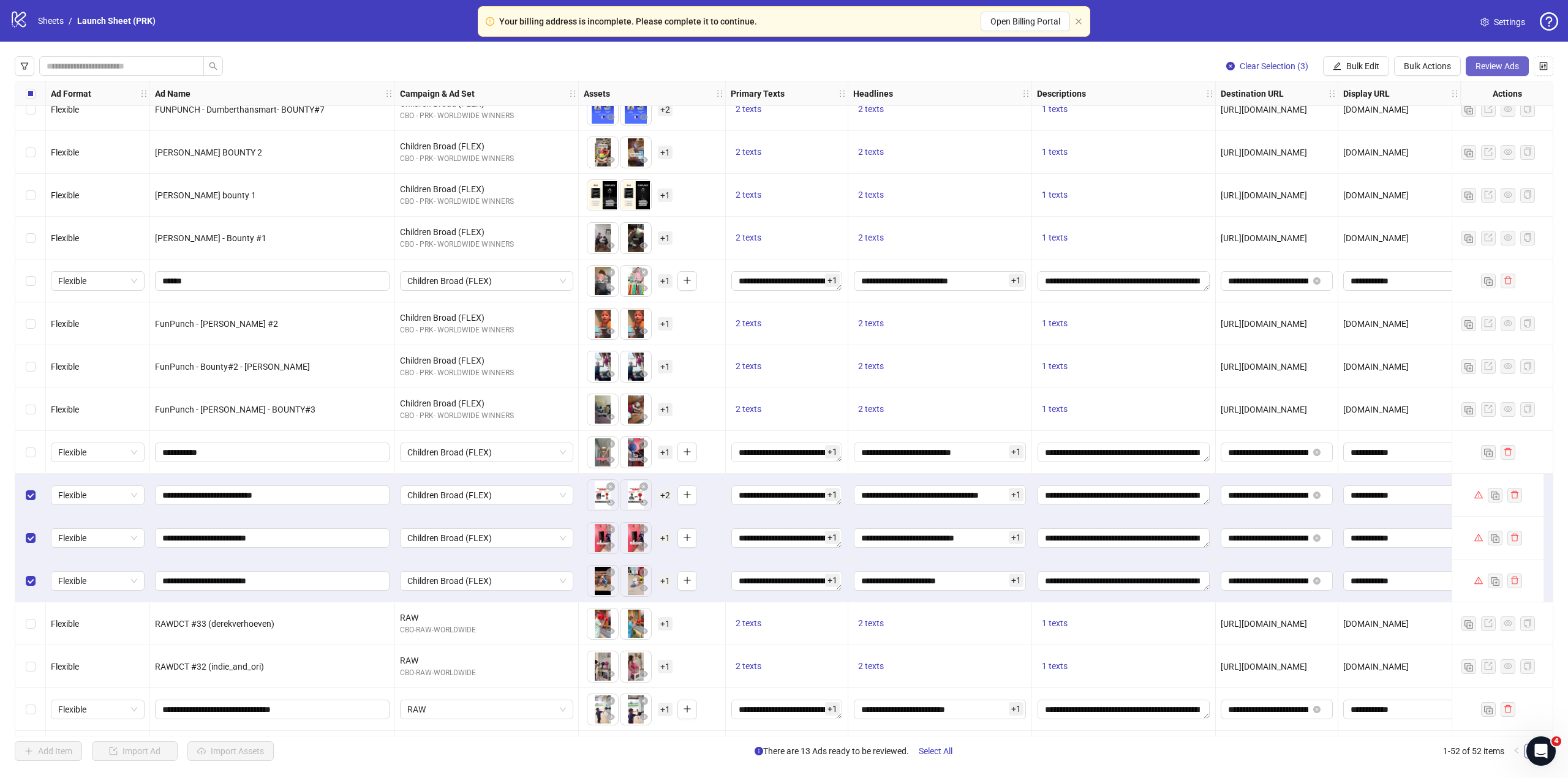
click at [1510, 70] on span "Review Ads" at bounding box center [1497, 66] width 44 height 10
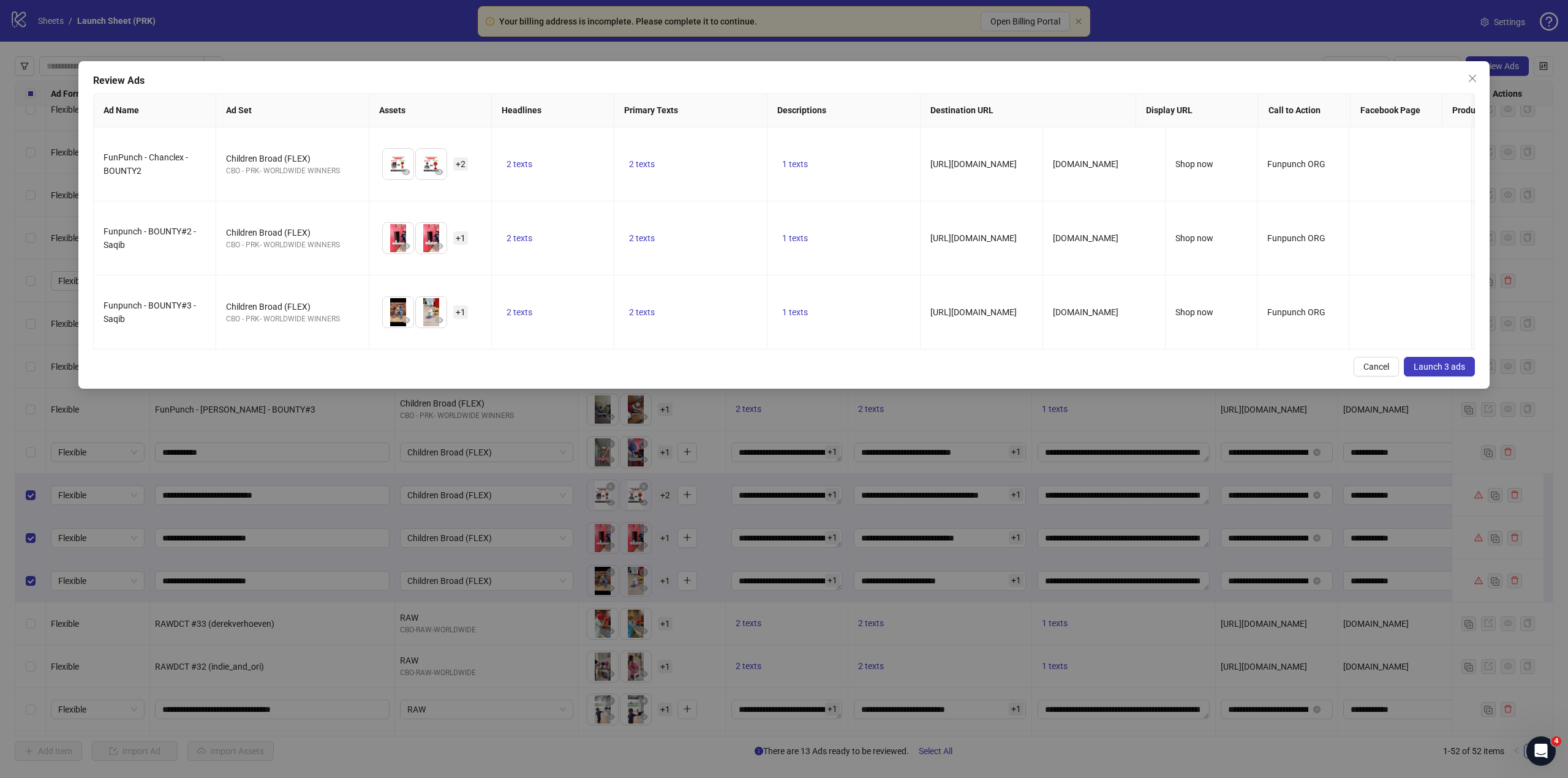
click at [1444, 372] on span "Launch 3 ads" at bounding box center [1439, 367] width 52 height 10
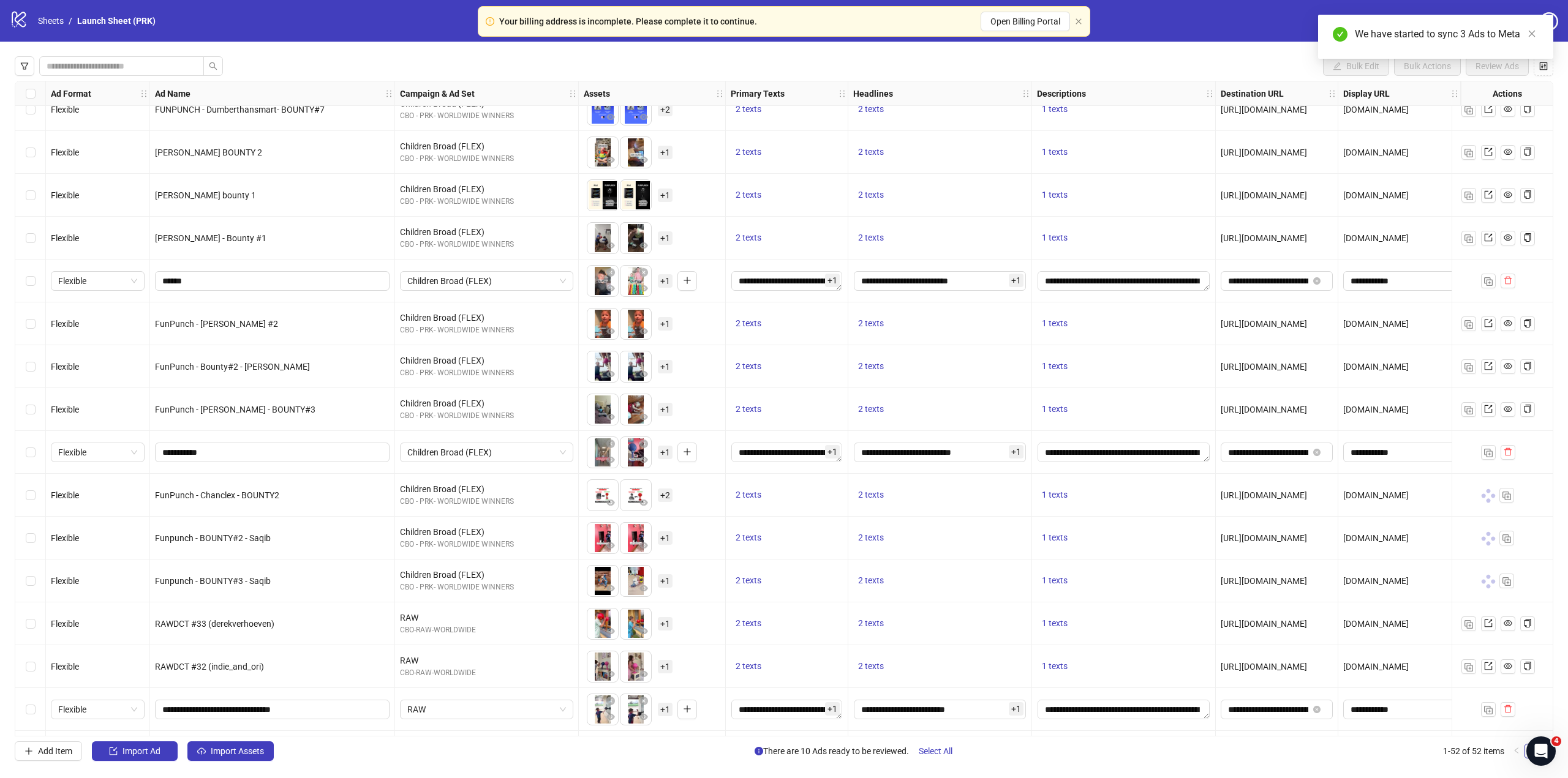
click at [24, 501] on div "Select row 37" at bounding box center [31, 495] width 31 height 43
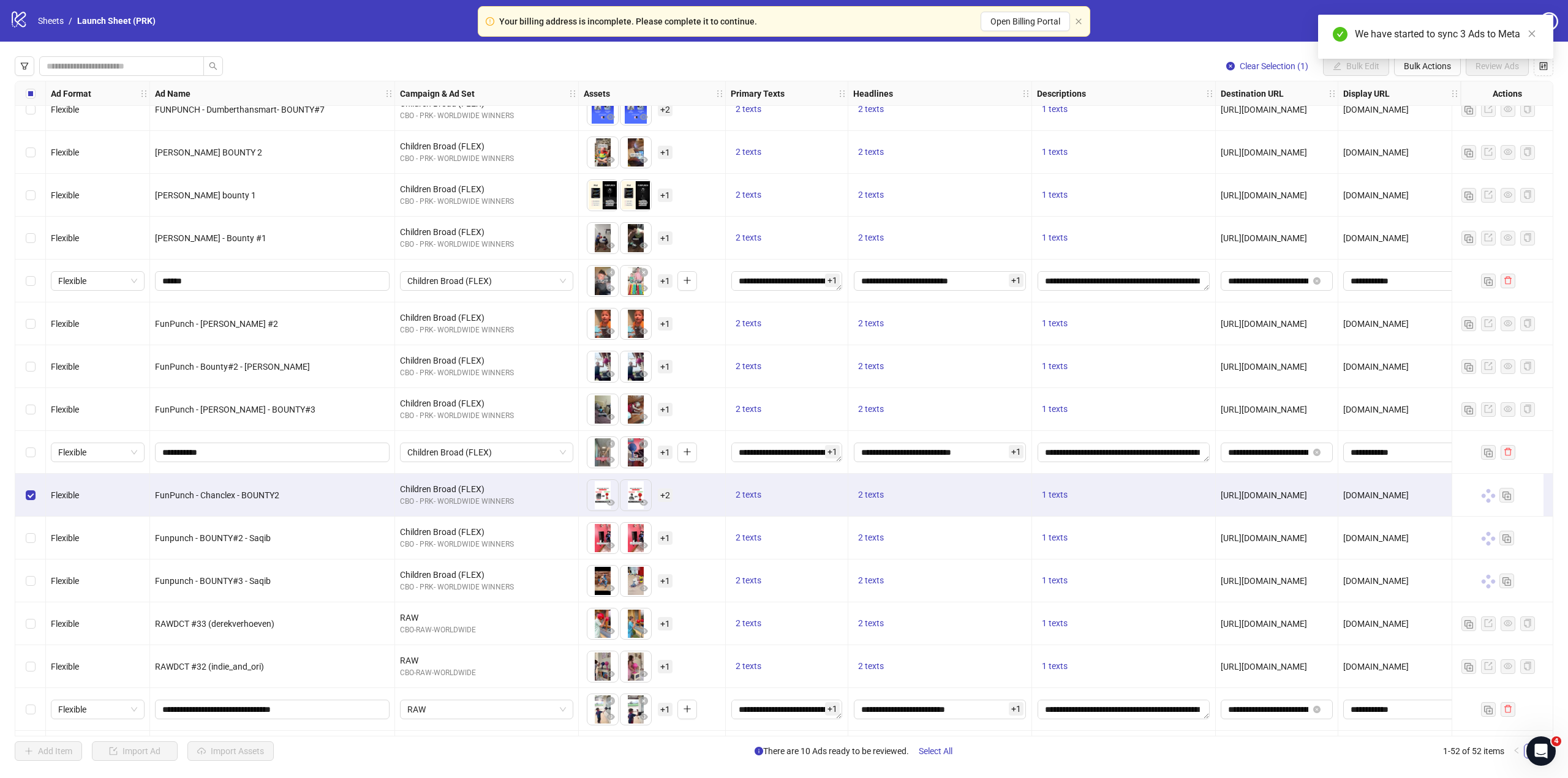
click at [31, 527] on div "Select row 38" at bounding box center [31, 538] width 31 height 43
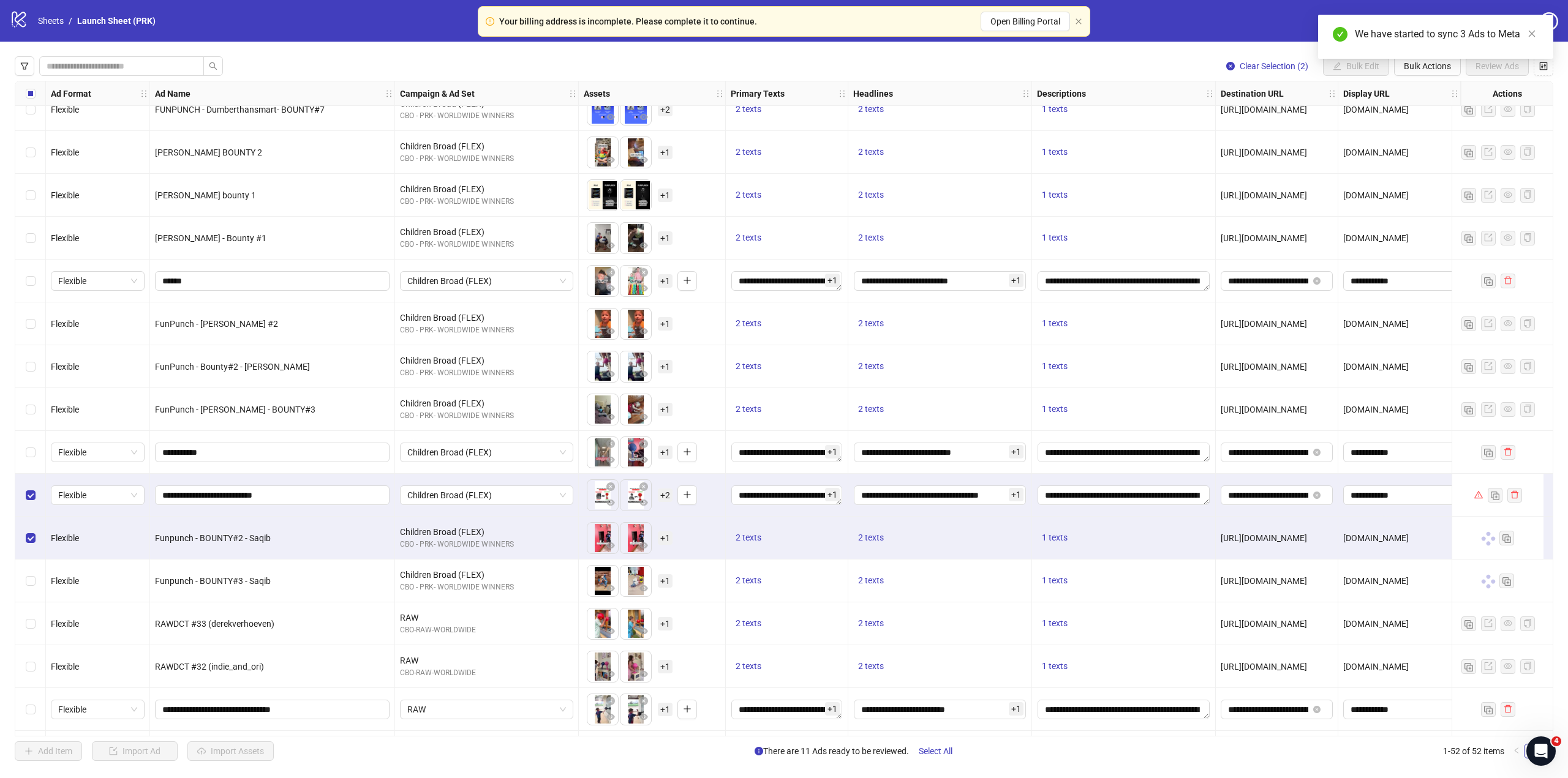
click at [36, 563] on div "Select row 39" at bounding box center [31, 581] width 31 height 43
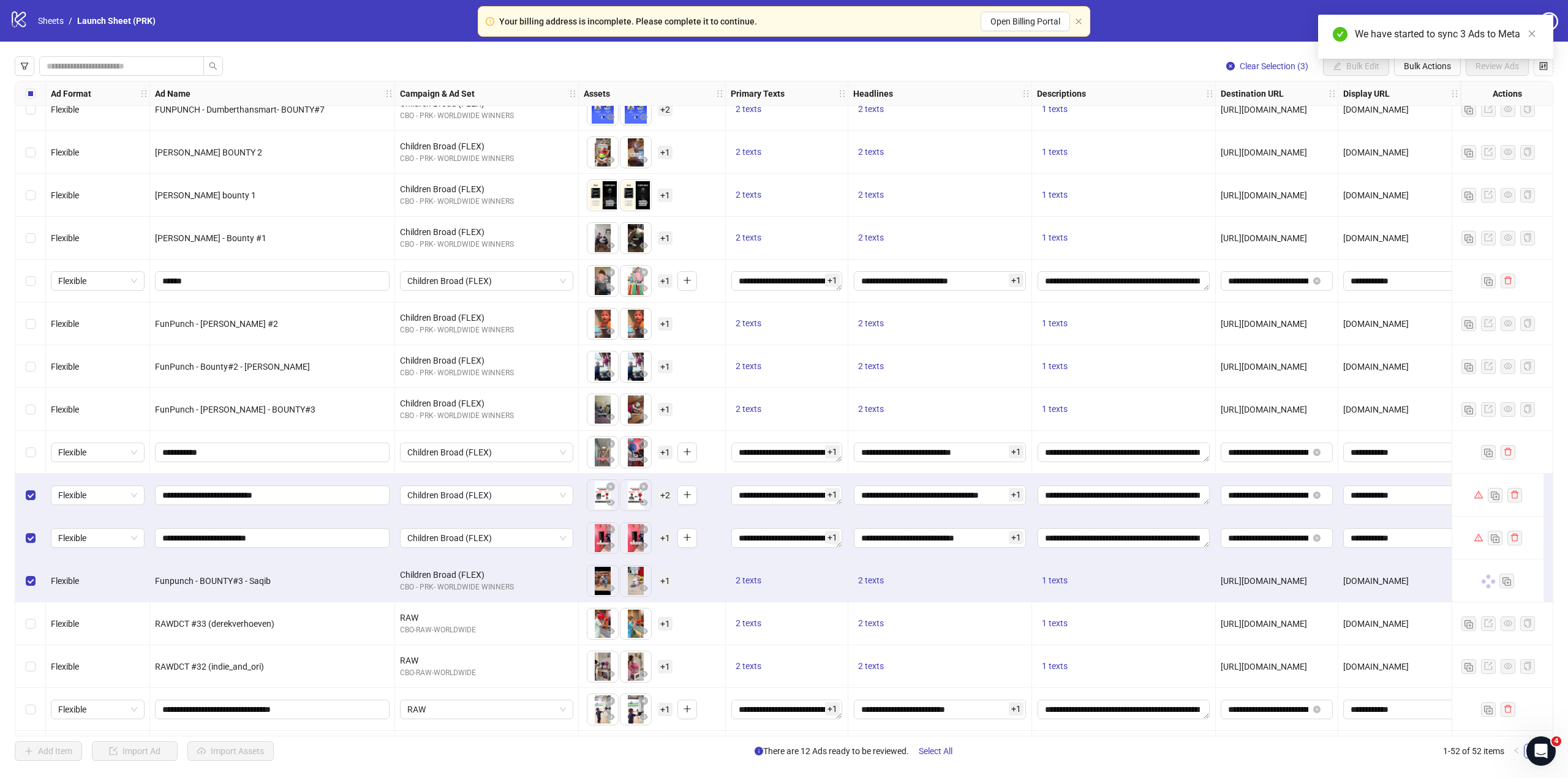
click at [40, 536] on div "Select row 38" at bounding box center [31, 538] width 31 height 43
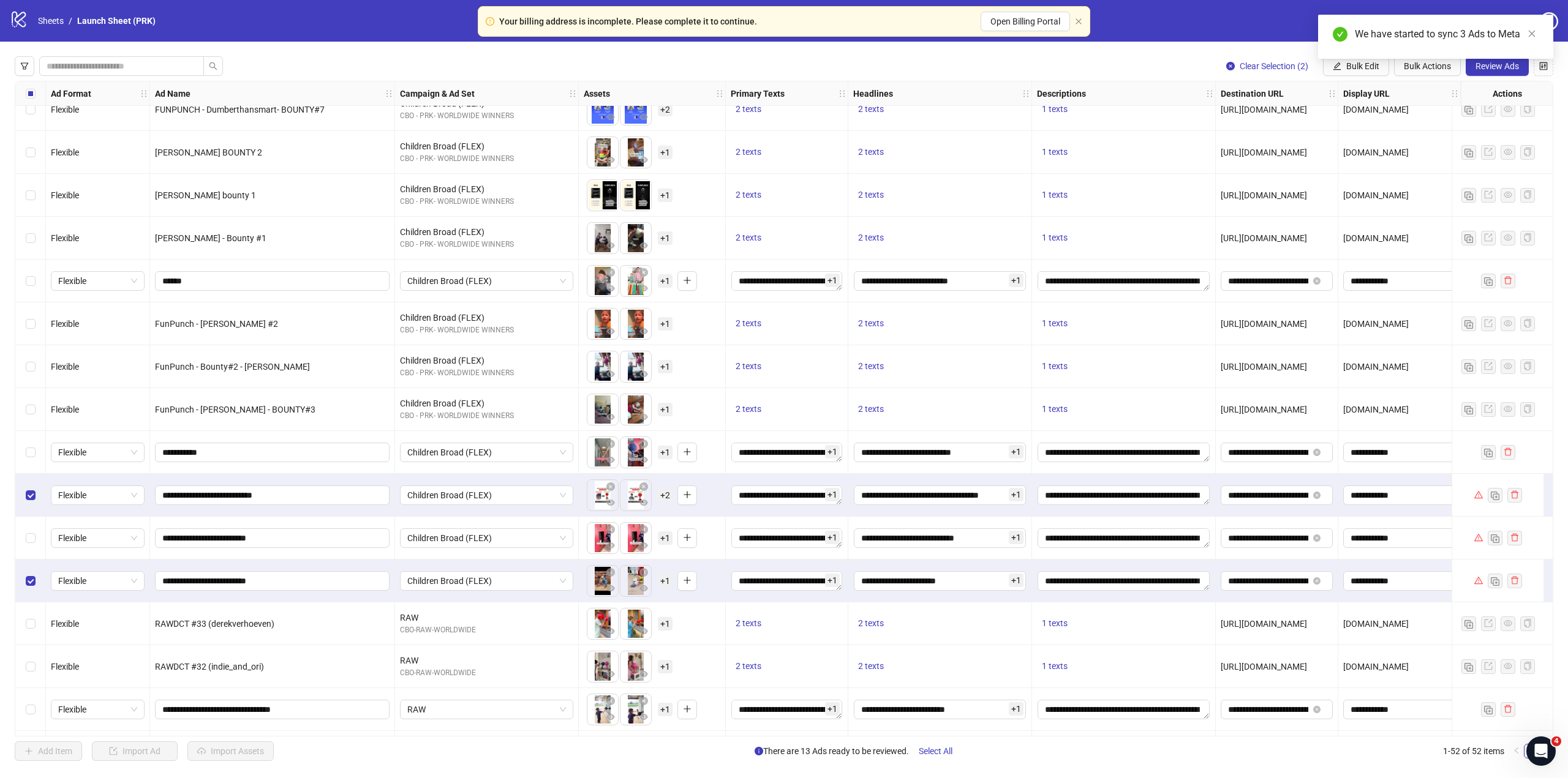
click at [42, 506] on div "Select row 37" at bounding box center [31, 495] width 31 height 43
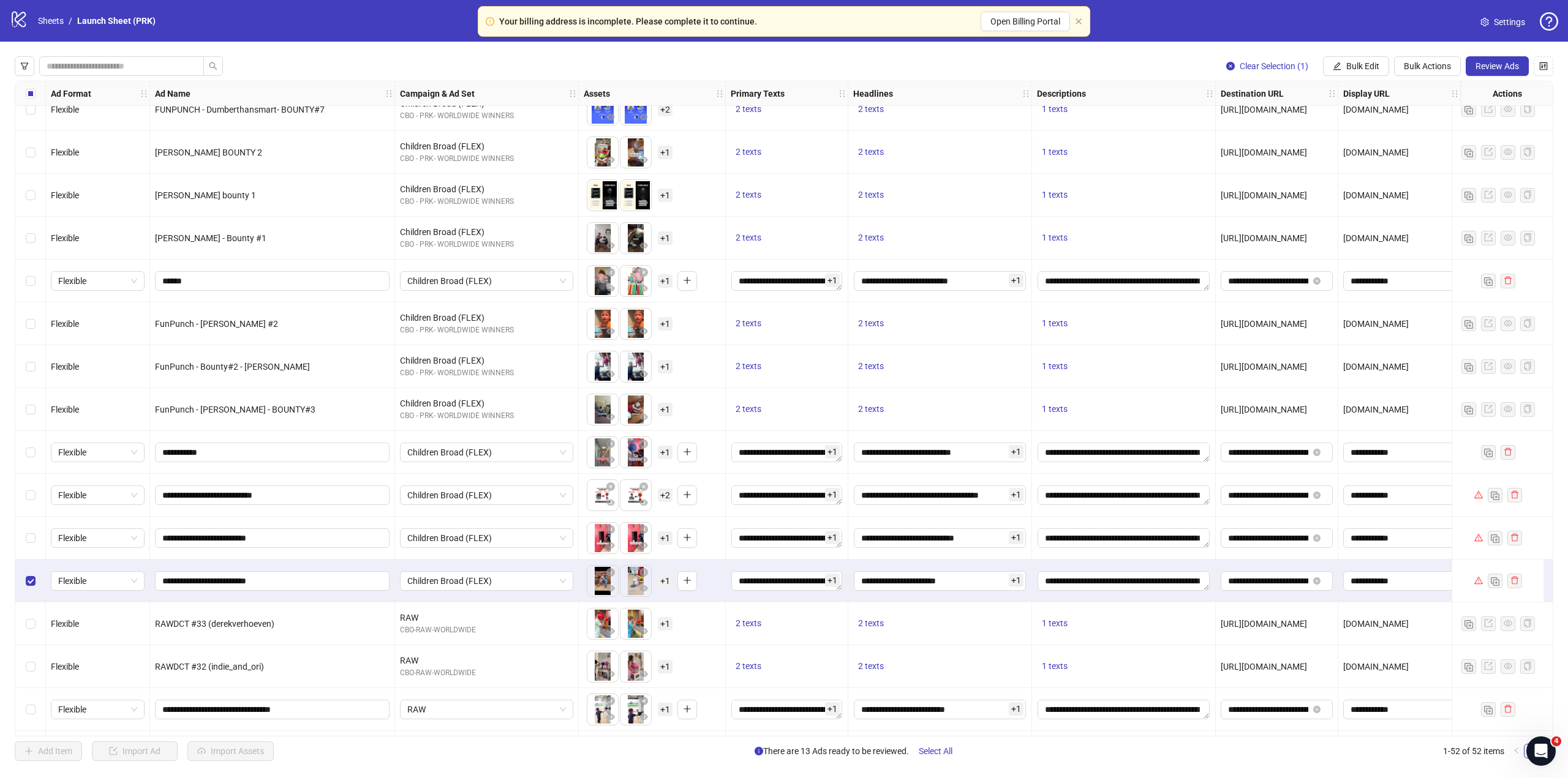
click at [38, 570] on div "Select row 39" at bounding box center [31, 581] width 31 height 43
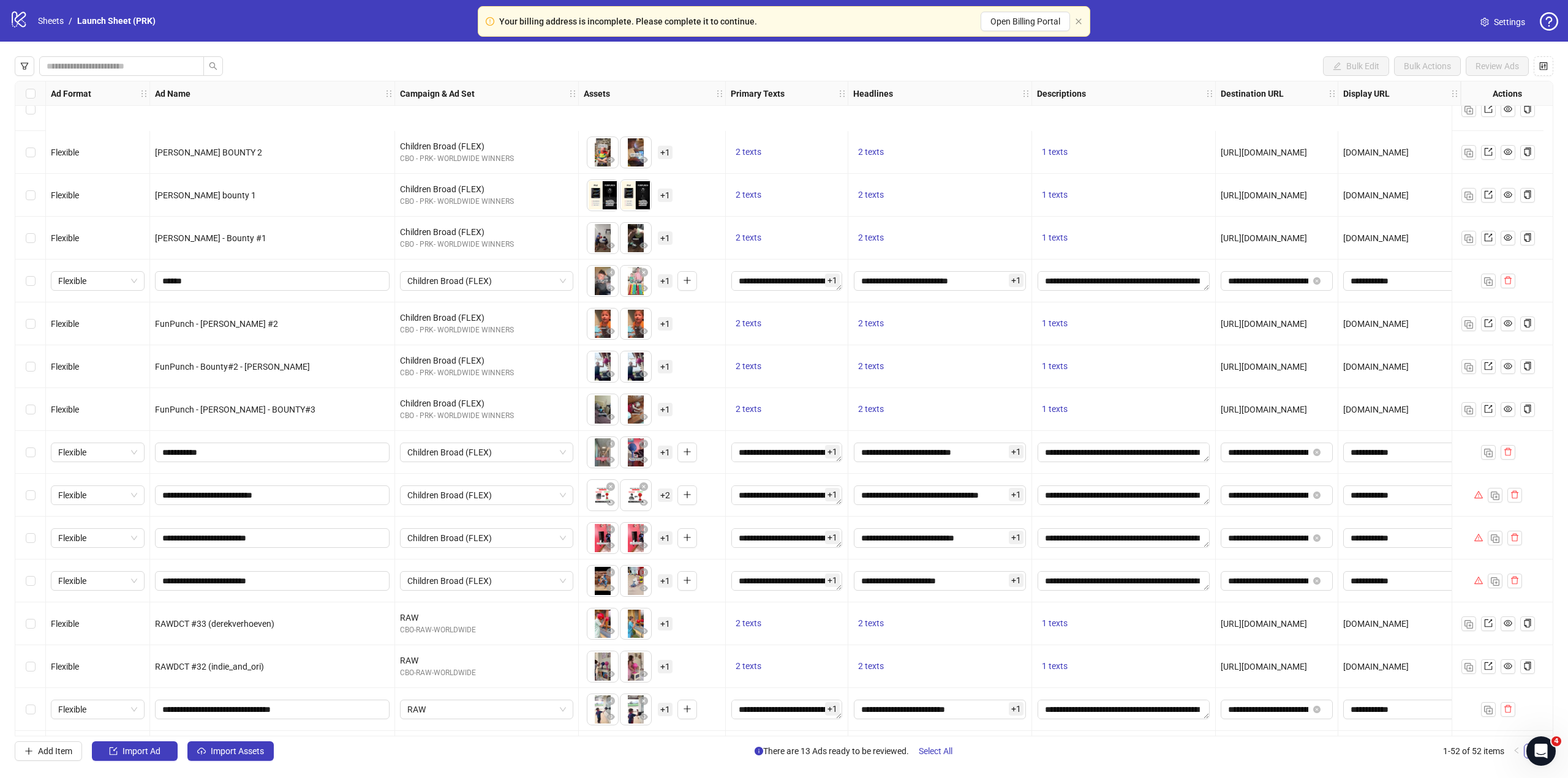
scroll to position [1297, 0]
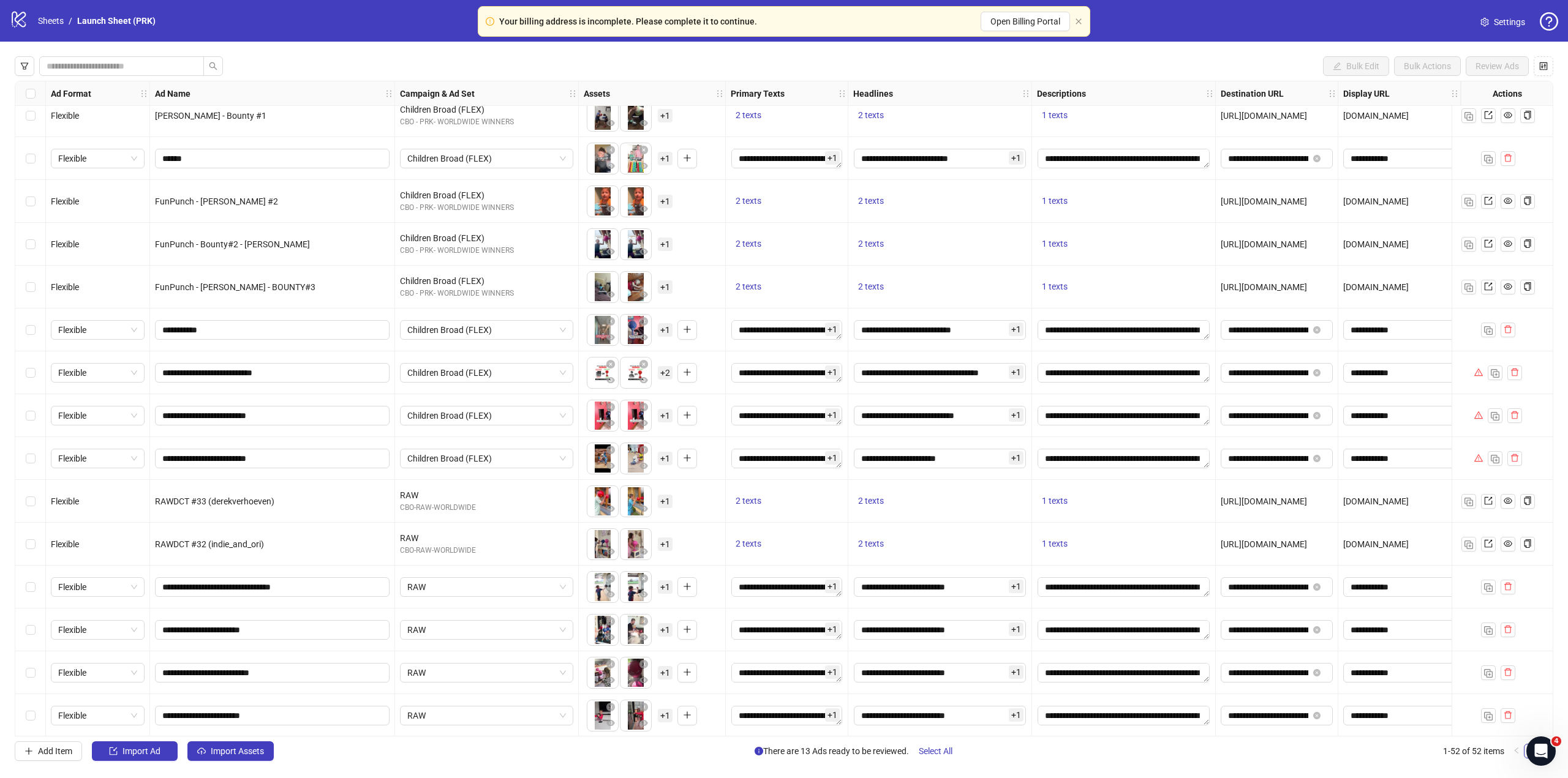
click at [40, 508] on div "Select row 40" at bounding box center [31, 501] width 31 height 43
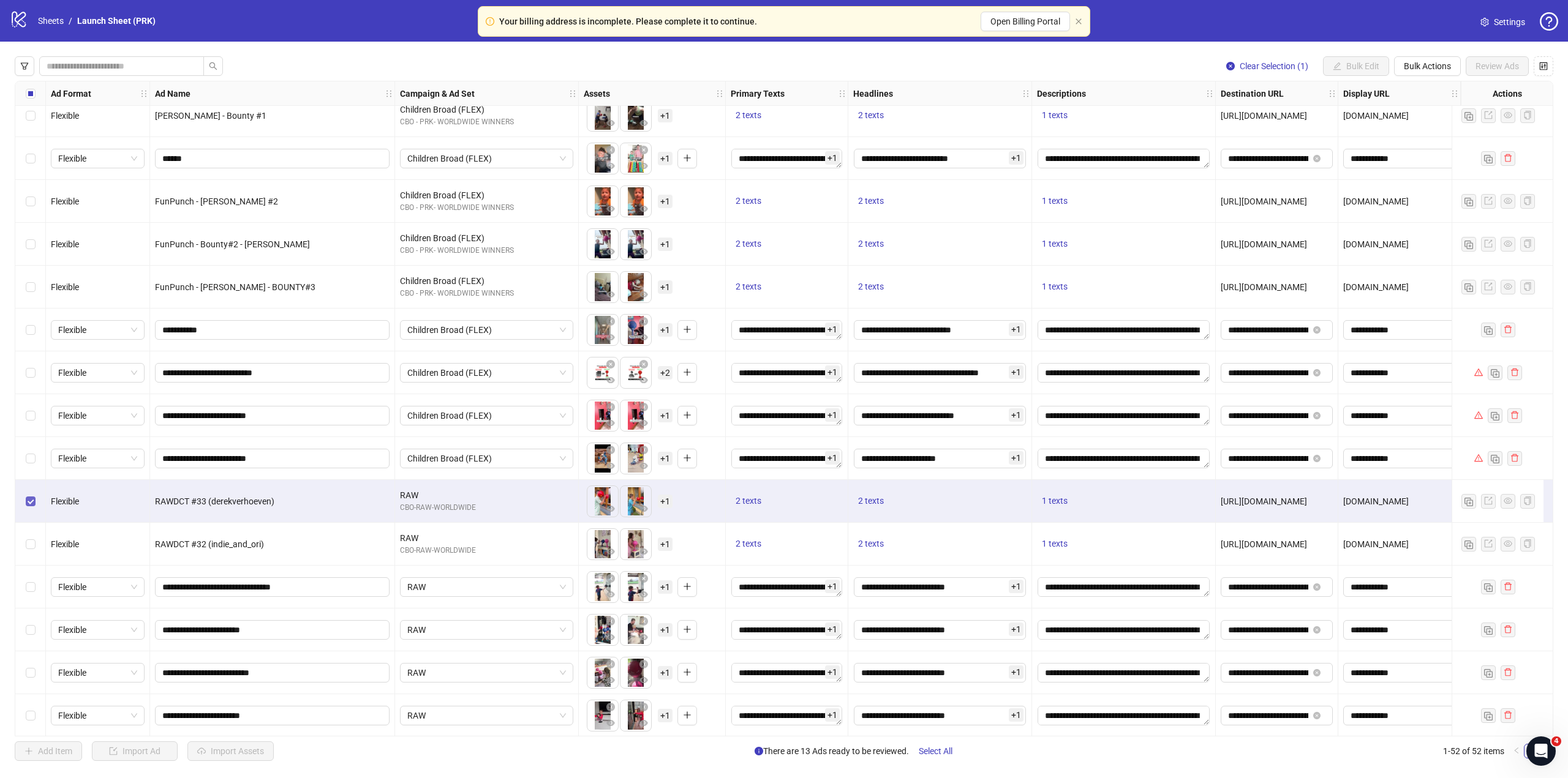
click at [35, 508] on label "Select row 40" at bounding box center [30, 501] width 10 height 13
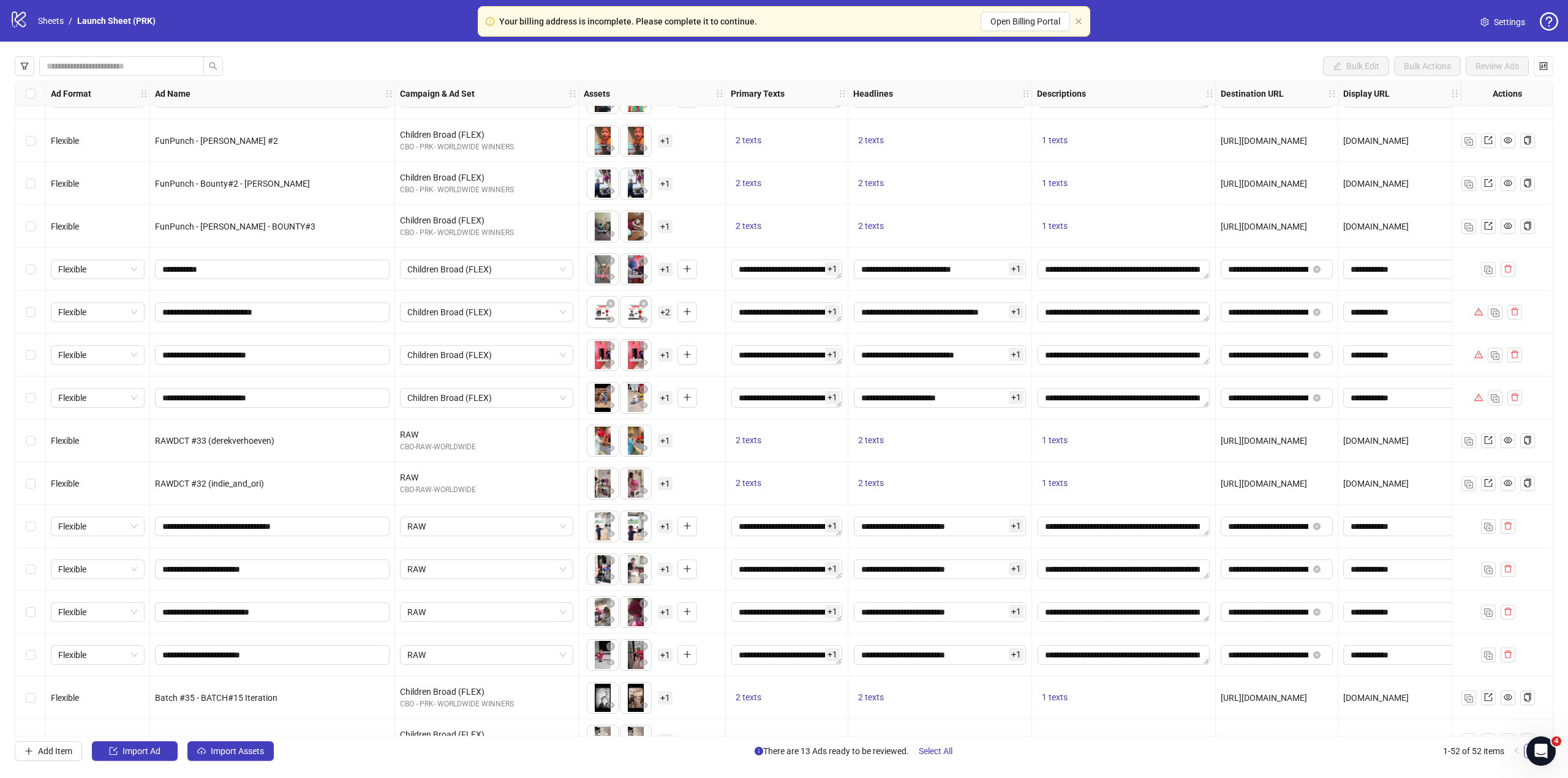
scroll to position [1358, 0]
click at [952, 750] on span "Select All" at bounding box center [936, 751] width 34 height 10
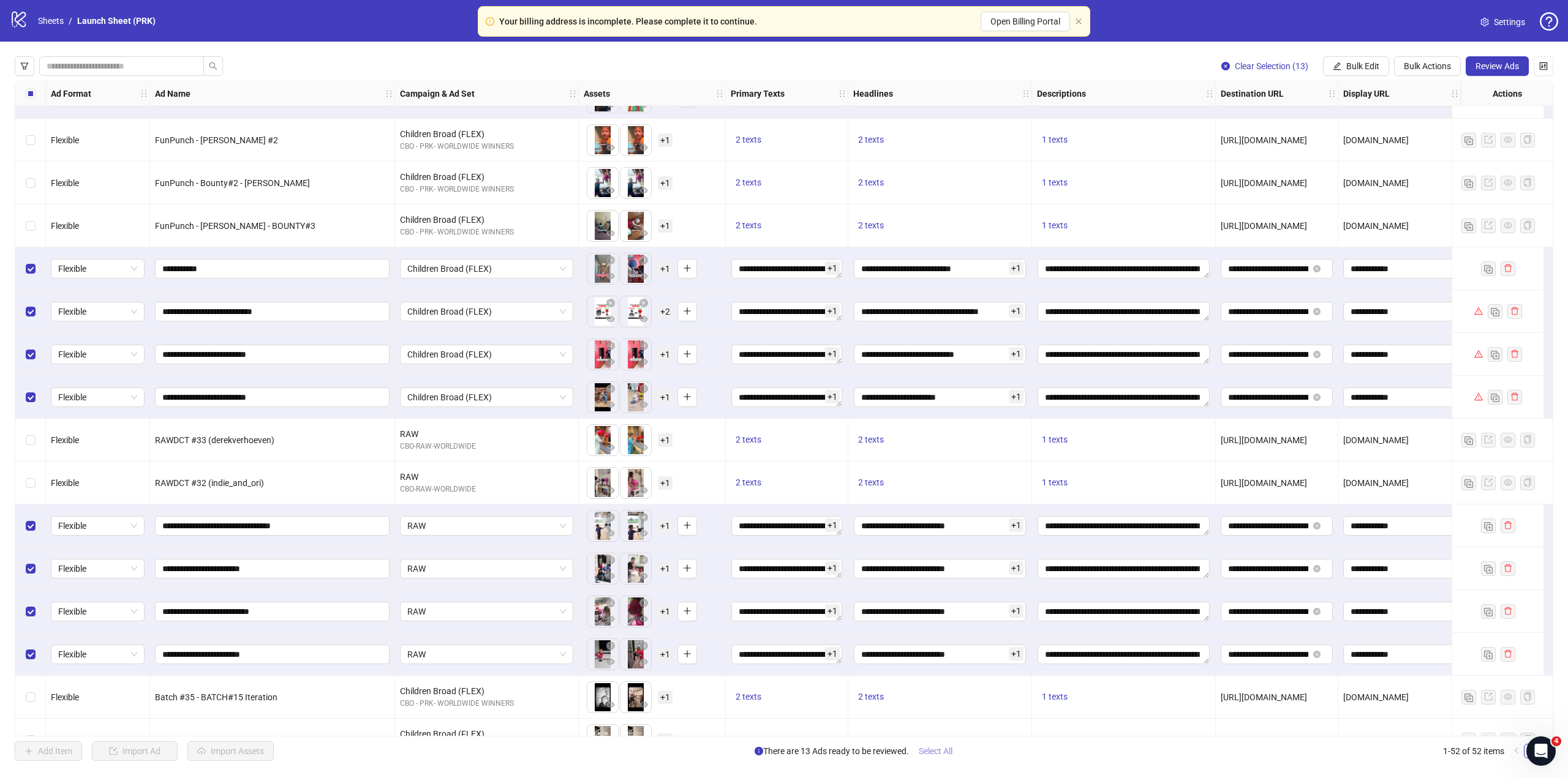
click at [952, 750] on span "Select All" at bounding box center [936, 751] width 34 height 10
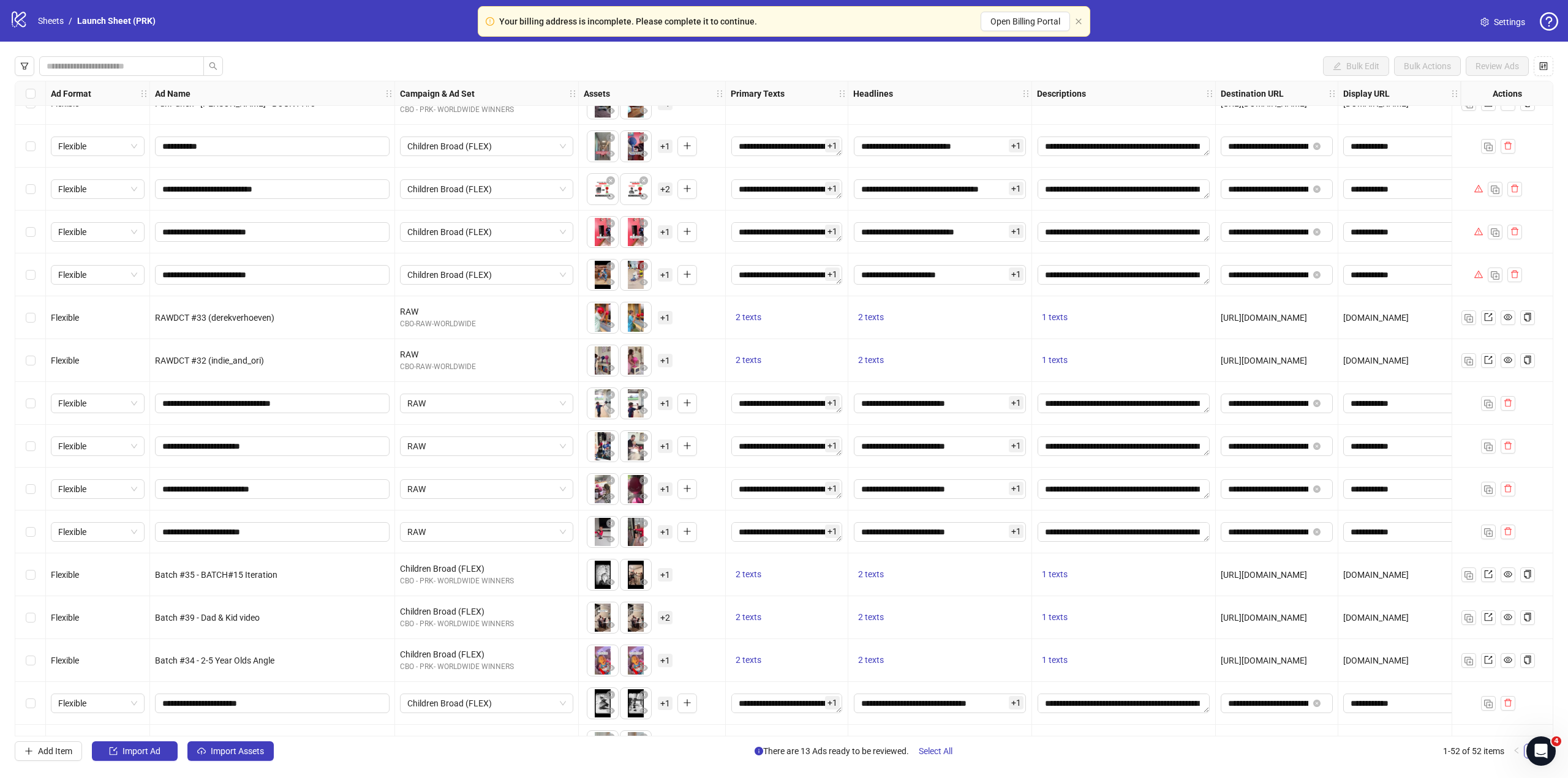
scroll to position [1420, 0]
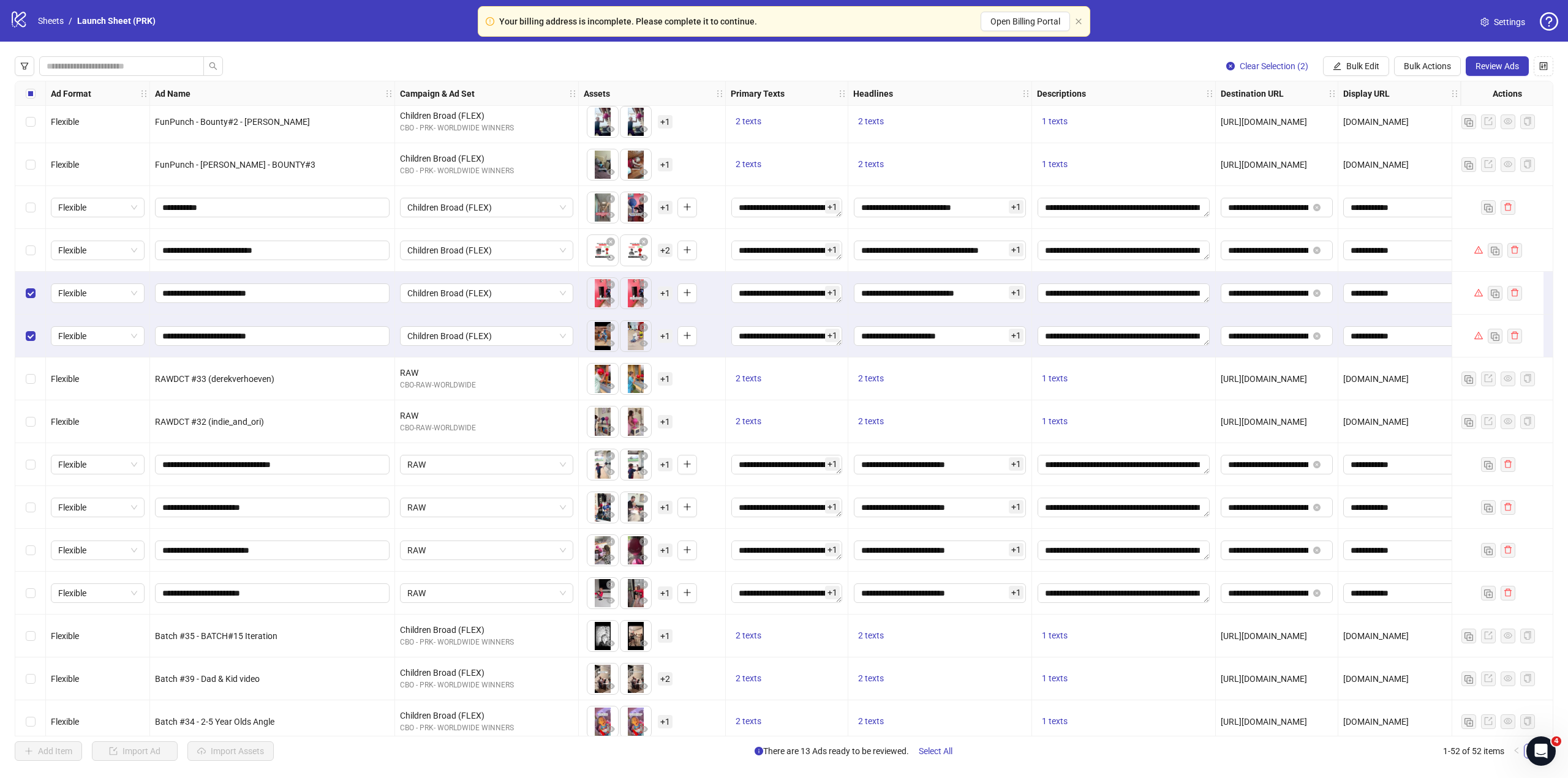
click at [37, 247] on div "Select row 37" at bounding box center [31, 251] width 31 height 43
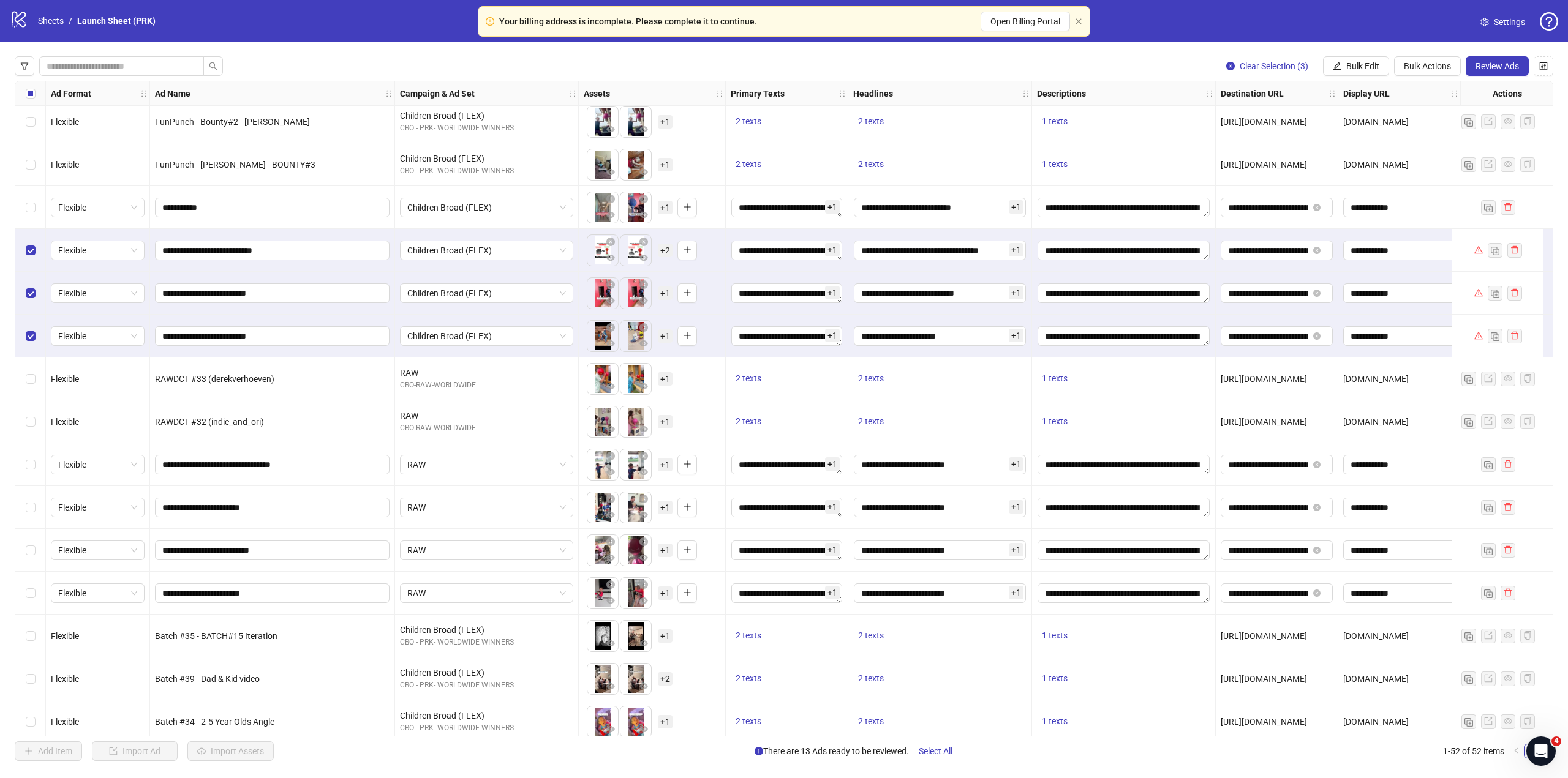
scroll to position [1604, 0]
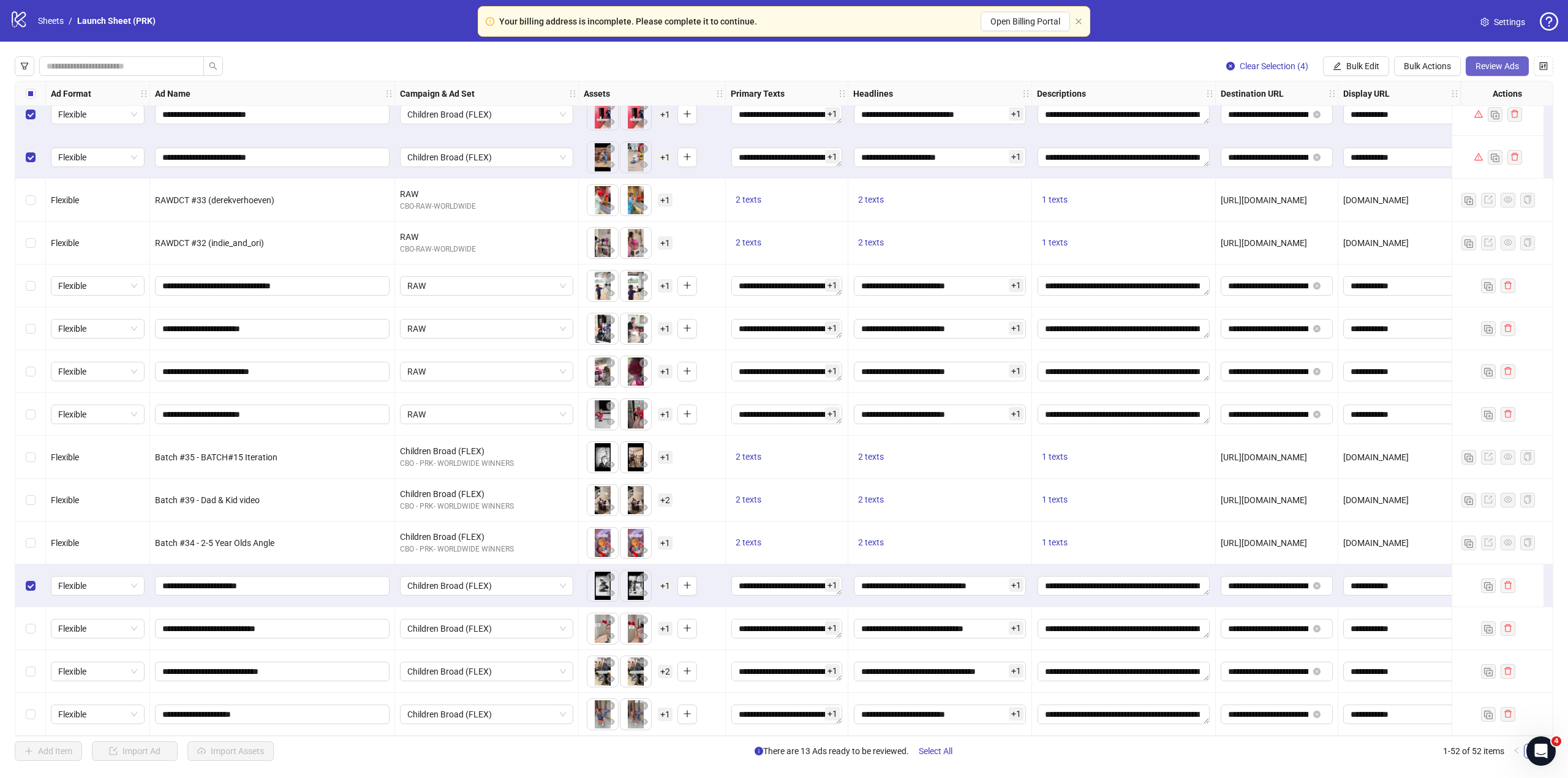
click at [1475, 63] on span "Review Ads" at bounding box center [1497, 66] width 44 height 10
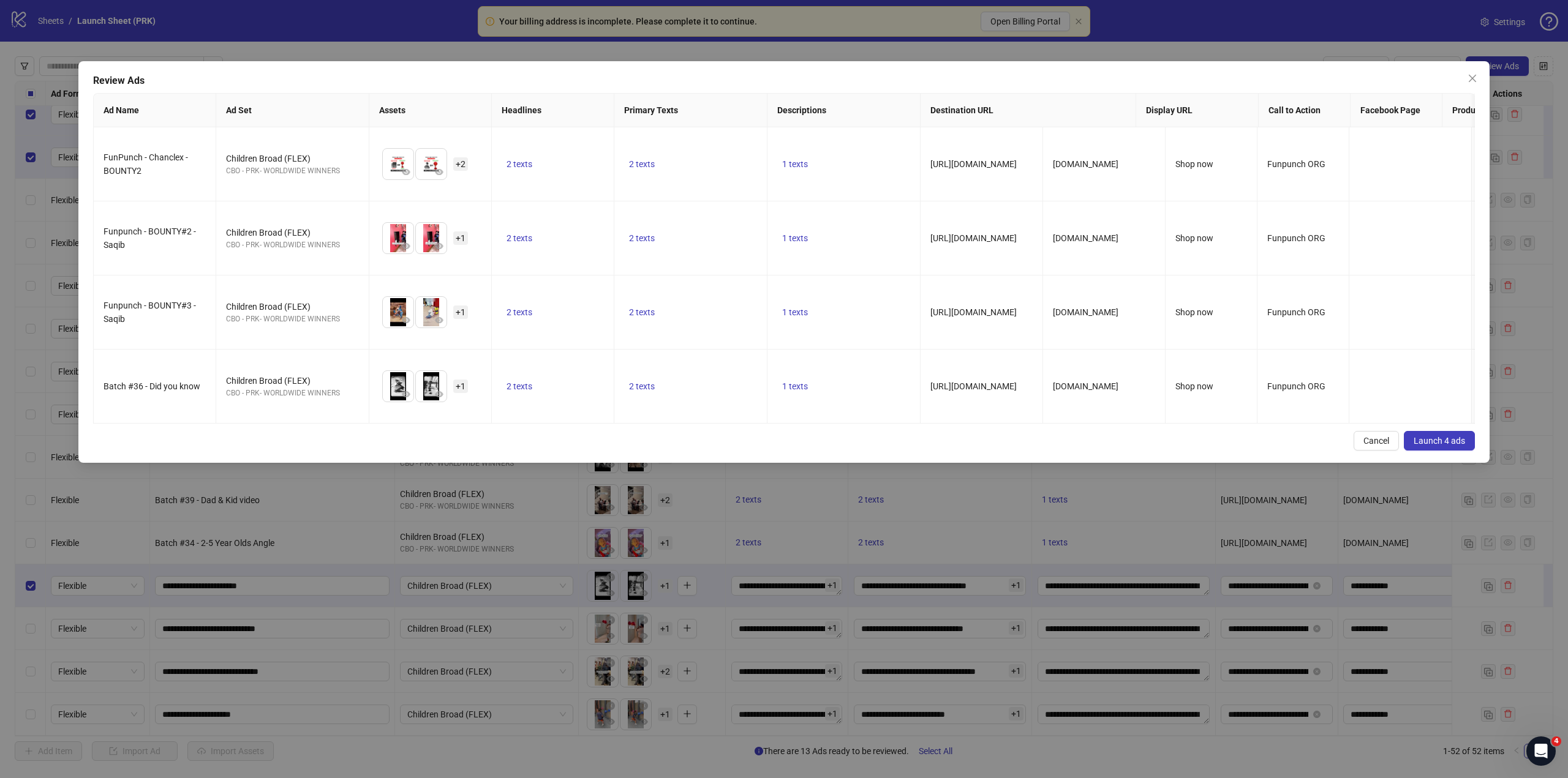
click at [1423, 445] on span "Launch 4 ads" at bounding box center [1439, 441] width 52 height 10
